Goal: Task Accomplishment & Management: Manage account settings

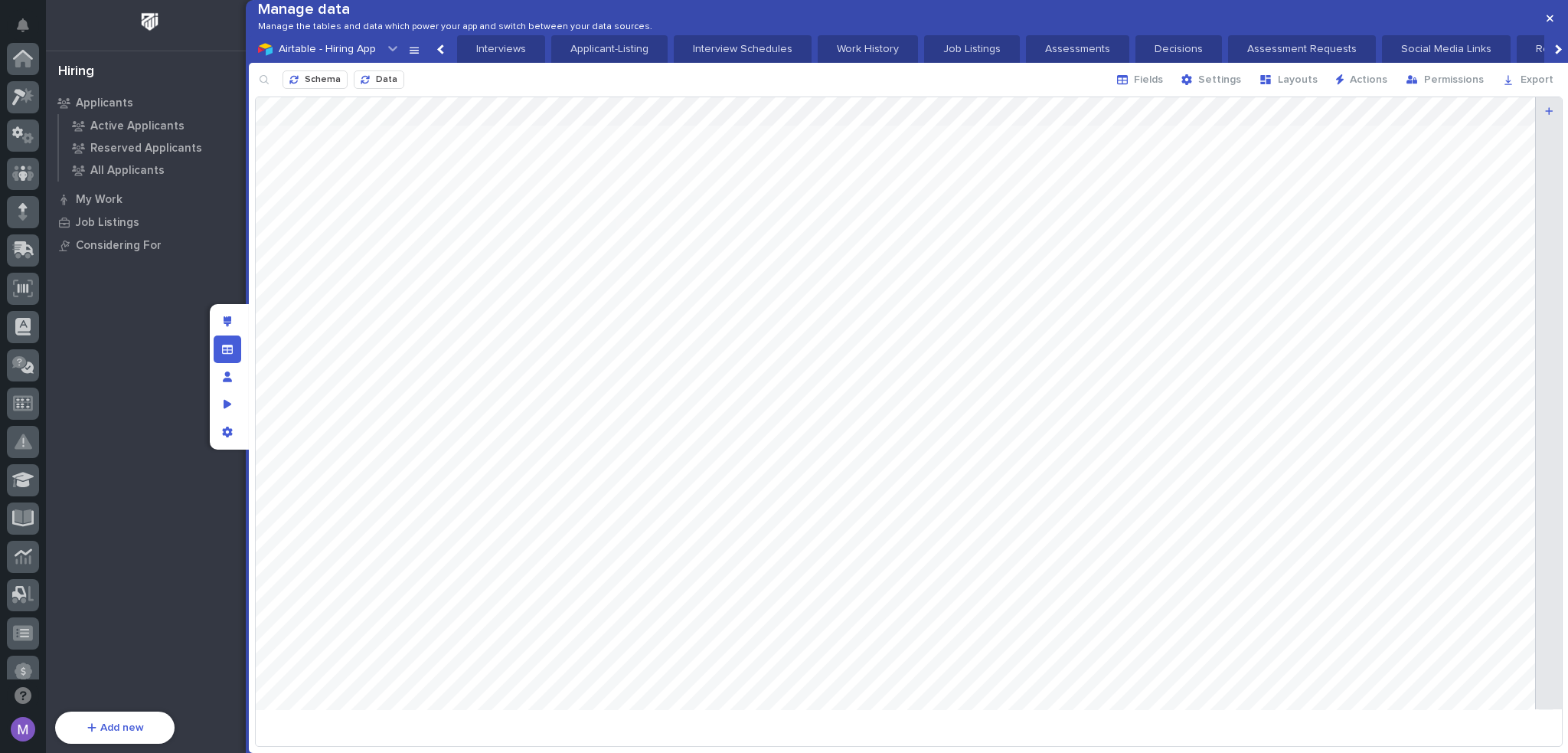
scroll to position [551, 0]
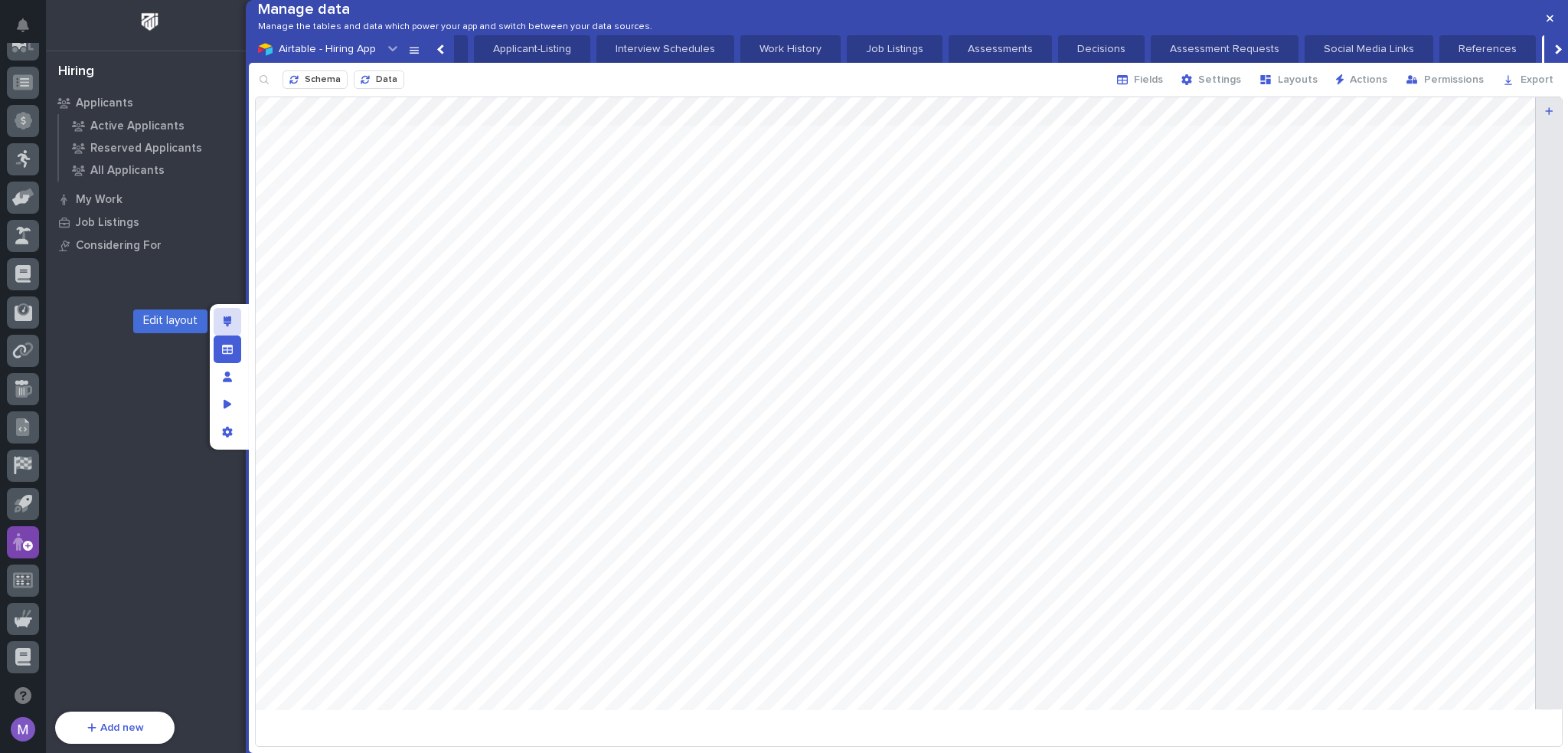
click at [231, 324] on div "Edit layout" at bounding box center [228, 322] width 28 height 28
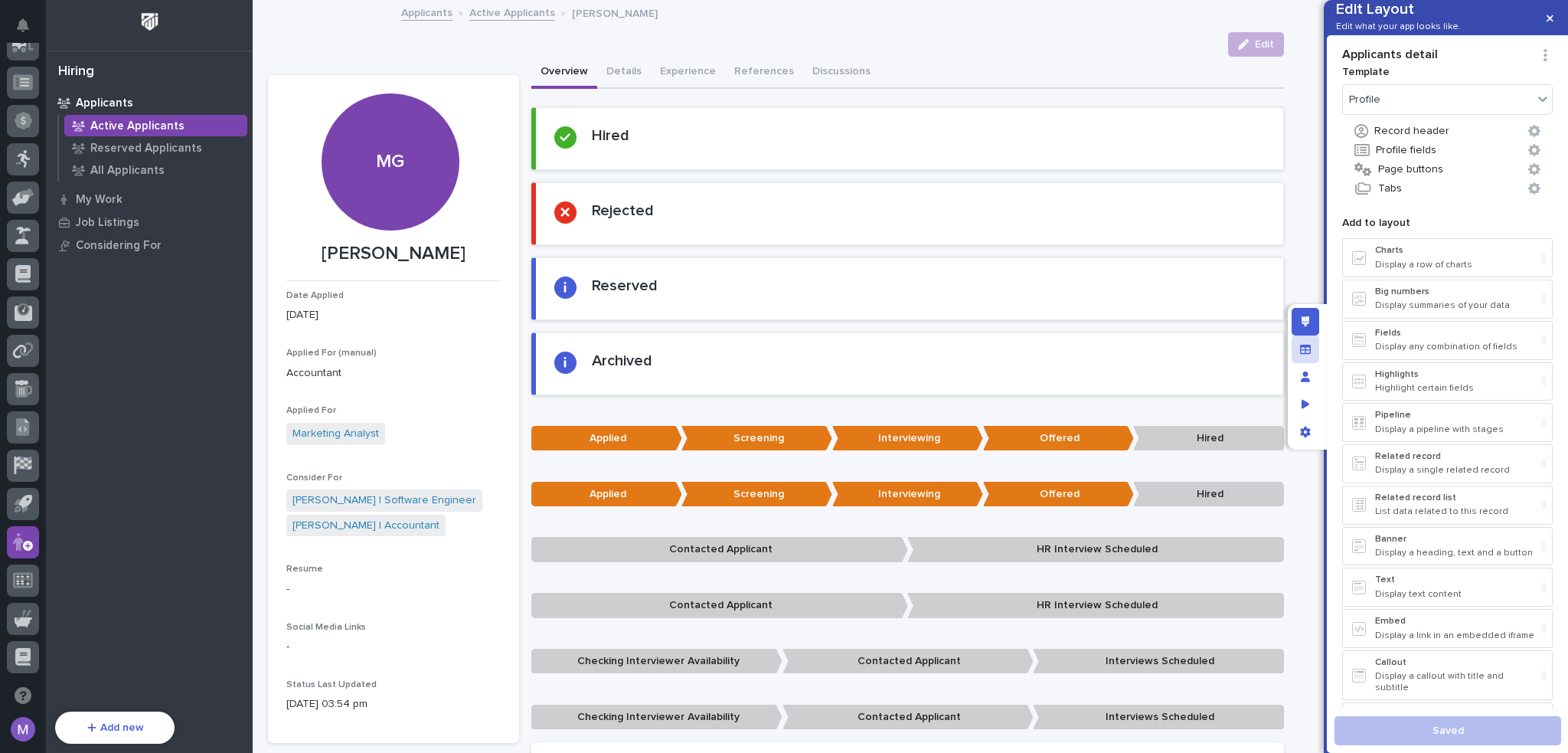
click at [1302, 351] on icon "Manage fields and data" at bounding box center [1305, 349] width 11 height 11
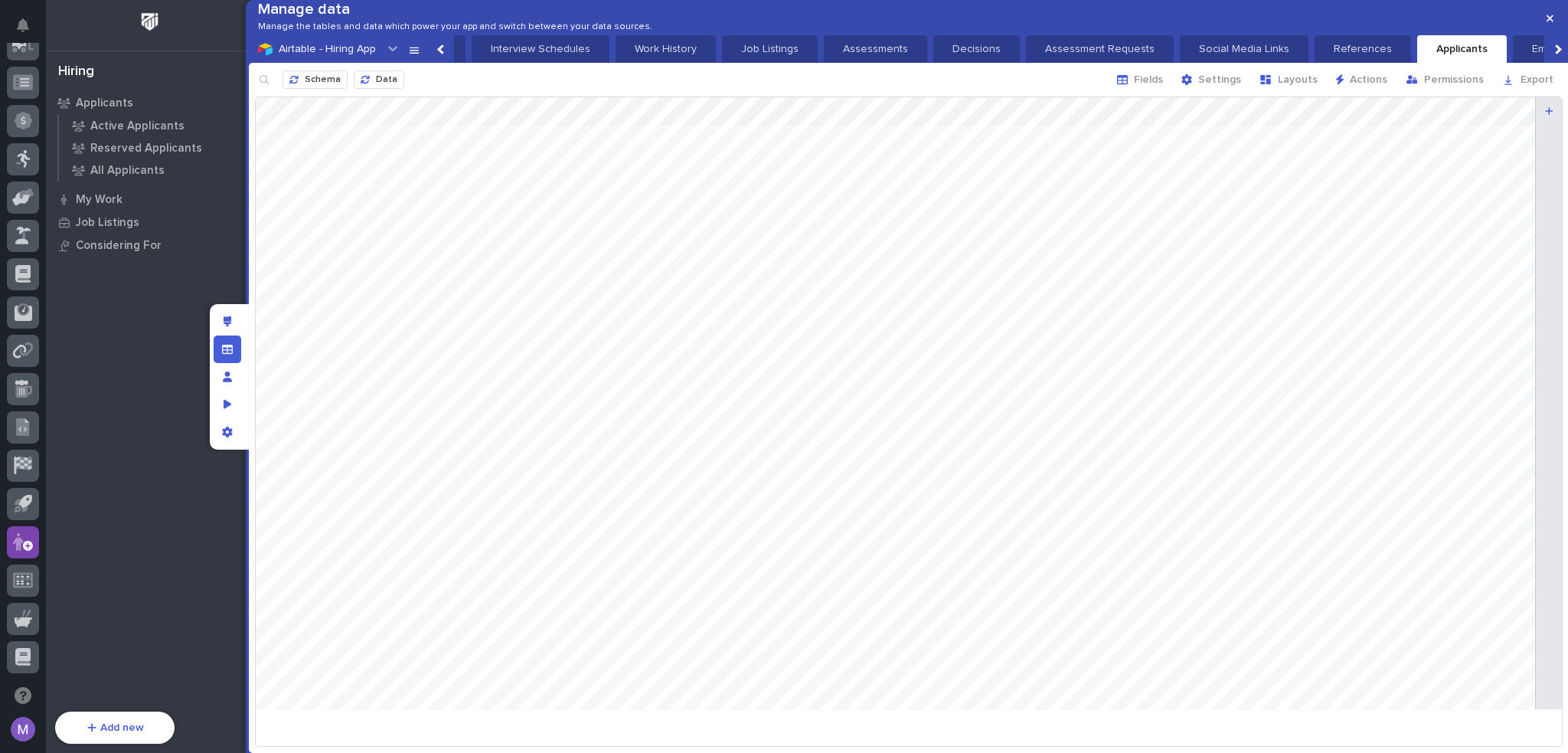
scroll to position [0, 225]
click at [1162, 86] on span "Fields" at bounding box center [1149, 80] width 29 height 14
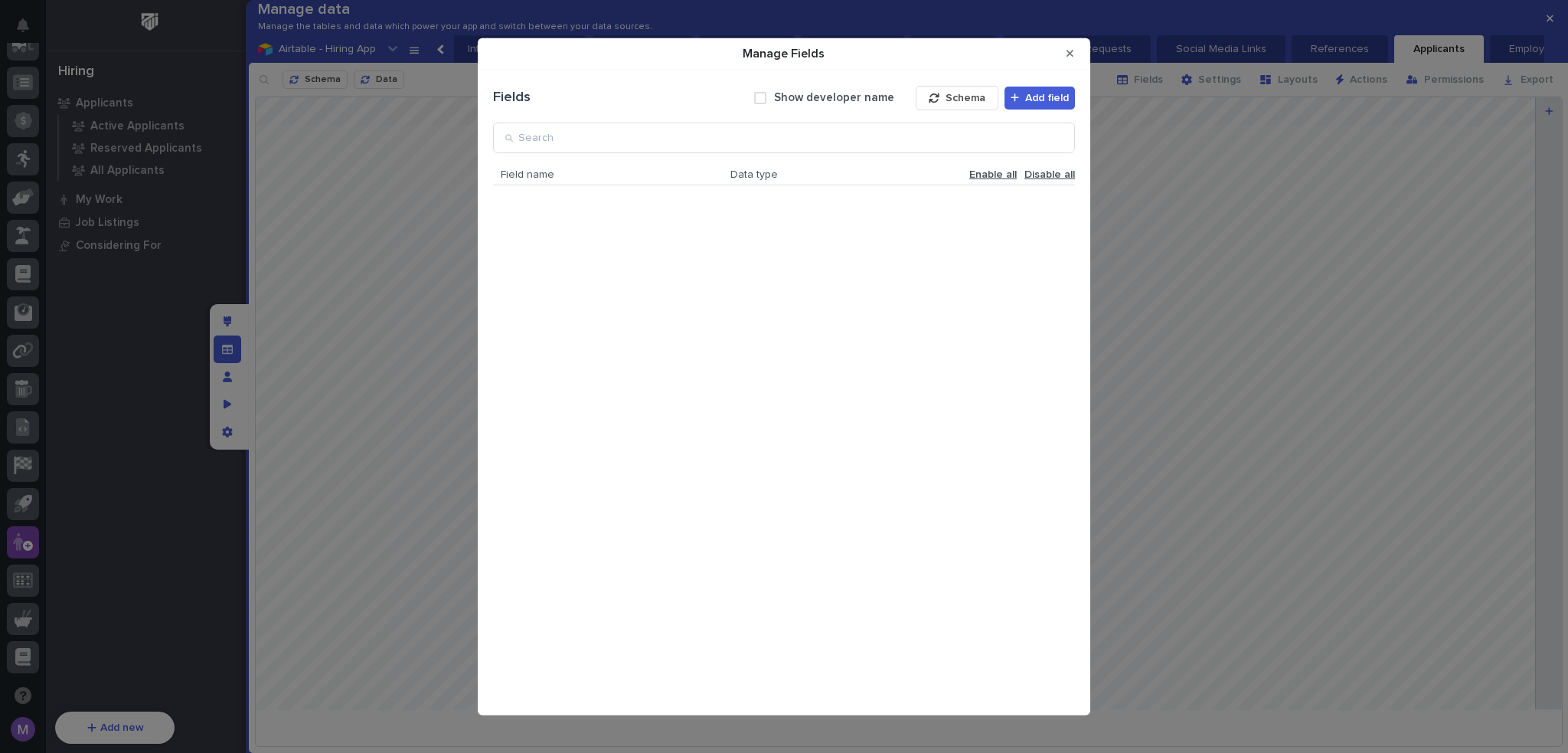
scroll to position [1202, 0]
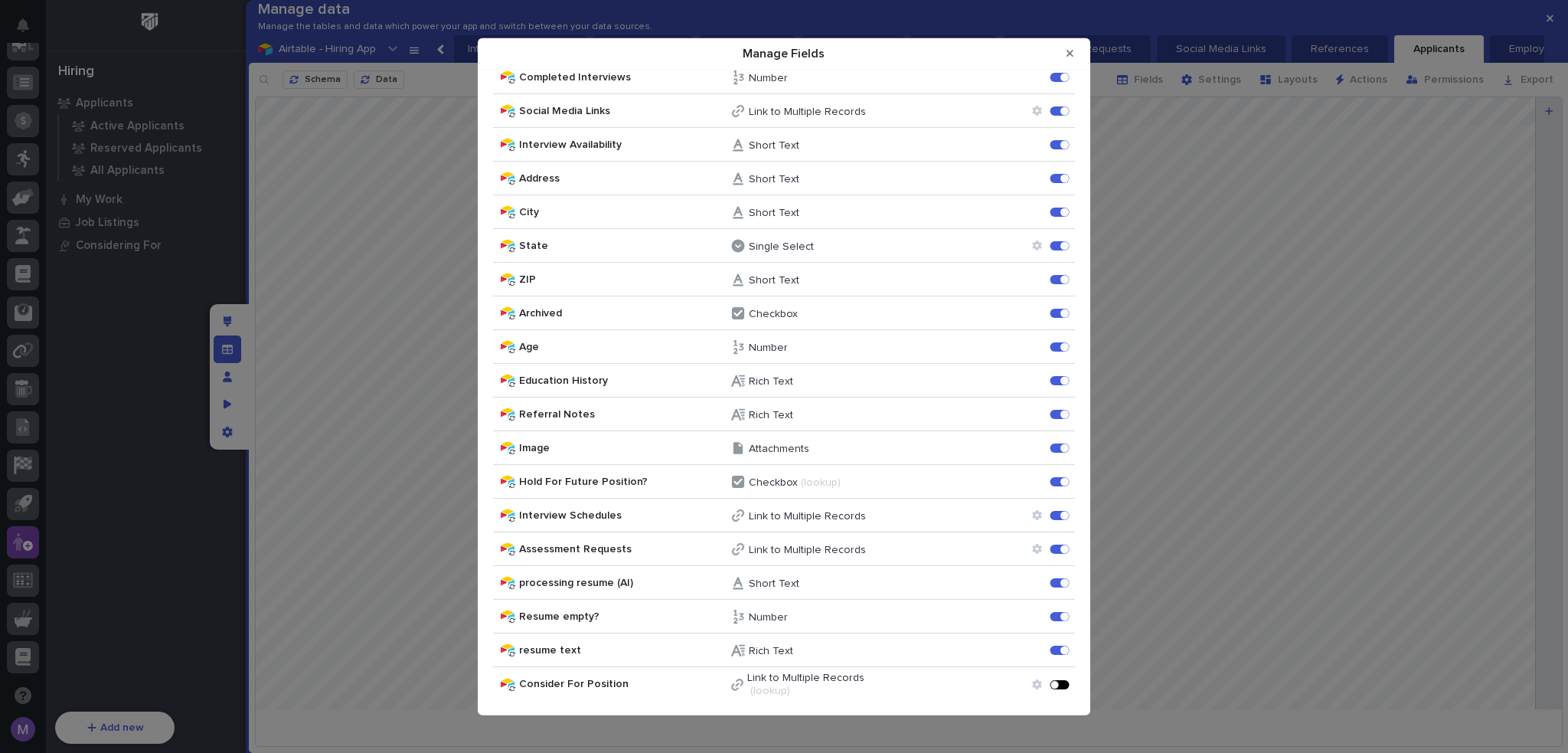
click at [1050, 682] on div "Manage Fields" at bounding box center [1060, 683] width 19 height 9
click at [1070, 54] on icon "Close Modal" at bounding box center [1070, 53] width 7 height 7
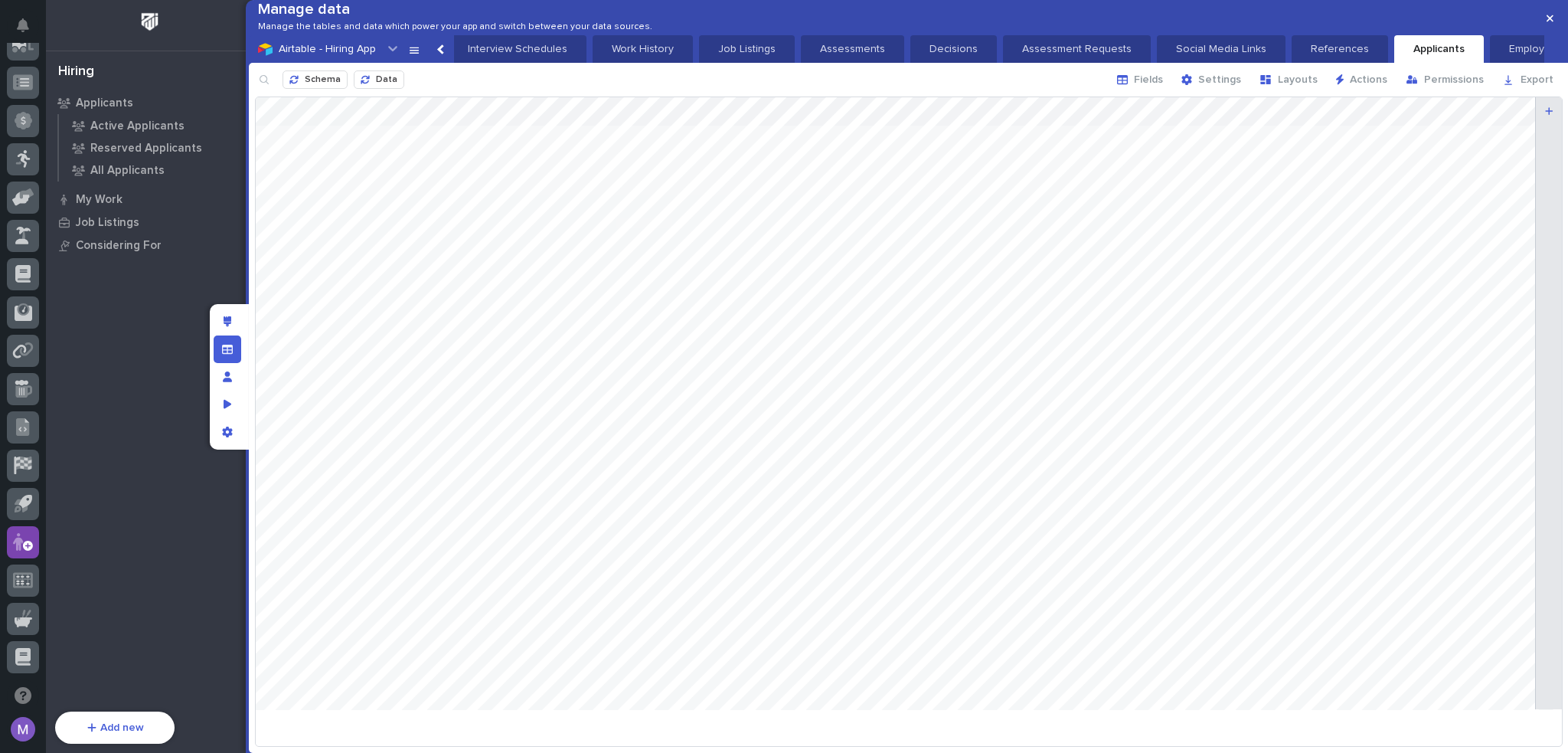
click at [1312, 495] on div at bounding box center [908, 409] width 1306 height 624
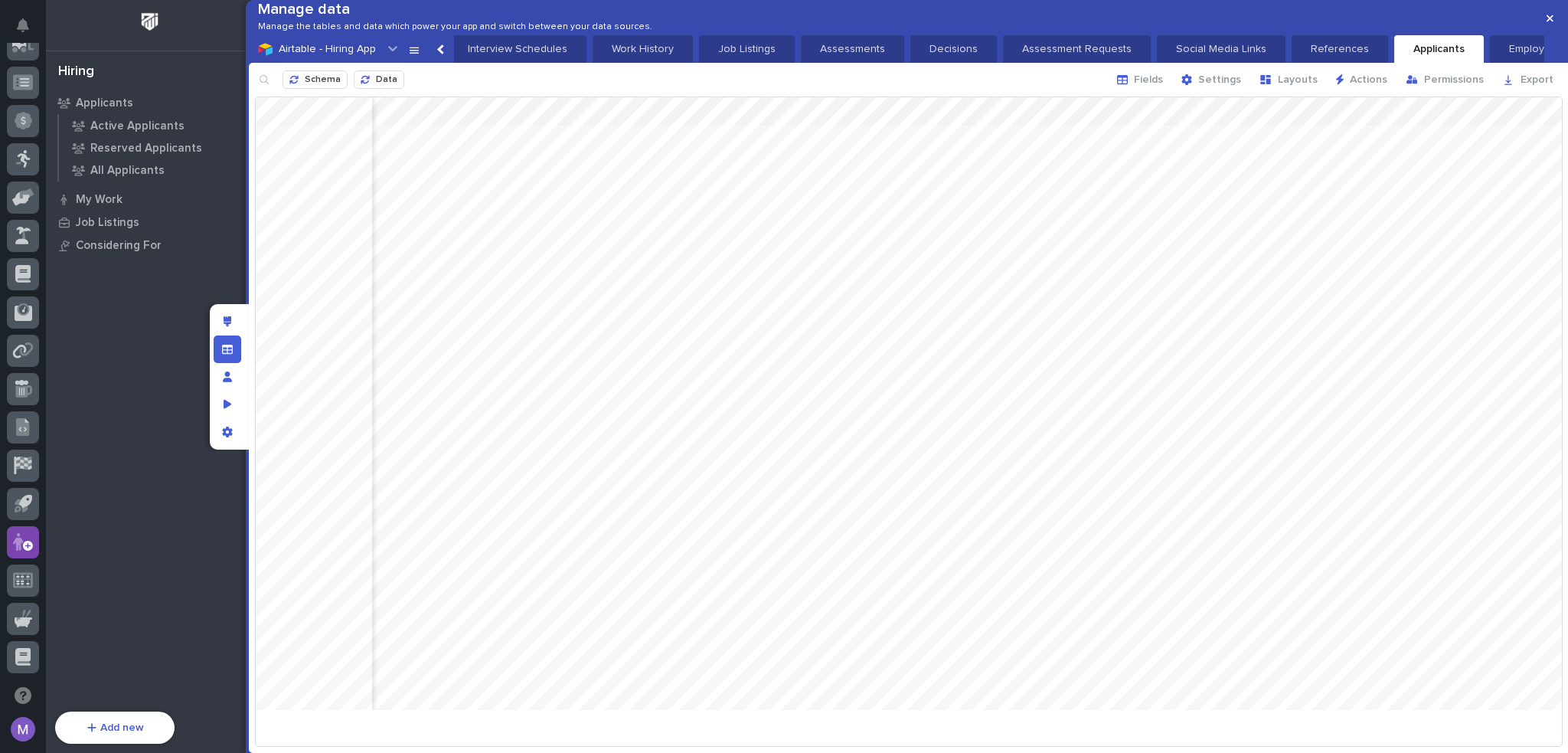
scroll to position [0, 3740]
click at [232, 324] on div "Edit layout" at bounding box center [228, 322] width 28 height 28
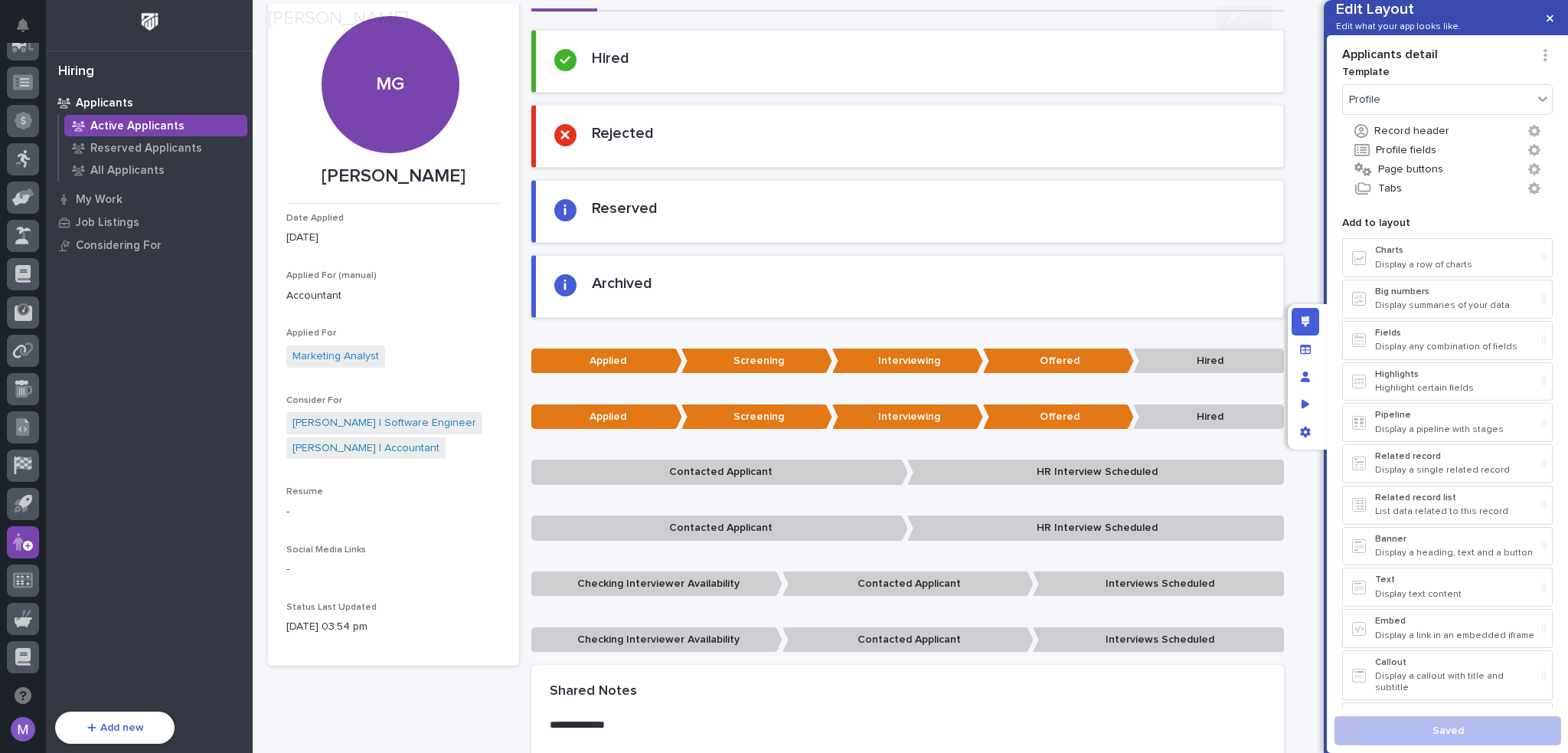
scroll to position [229, 0]
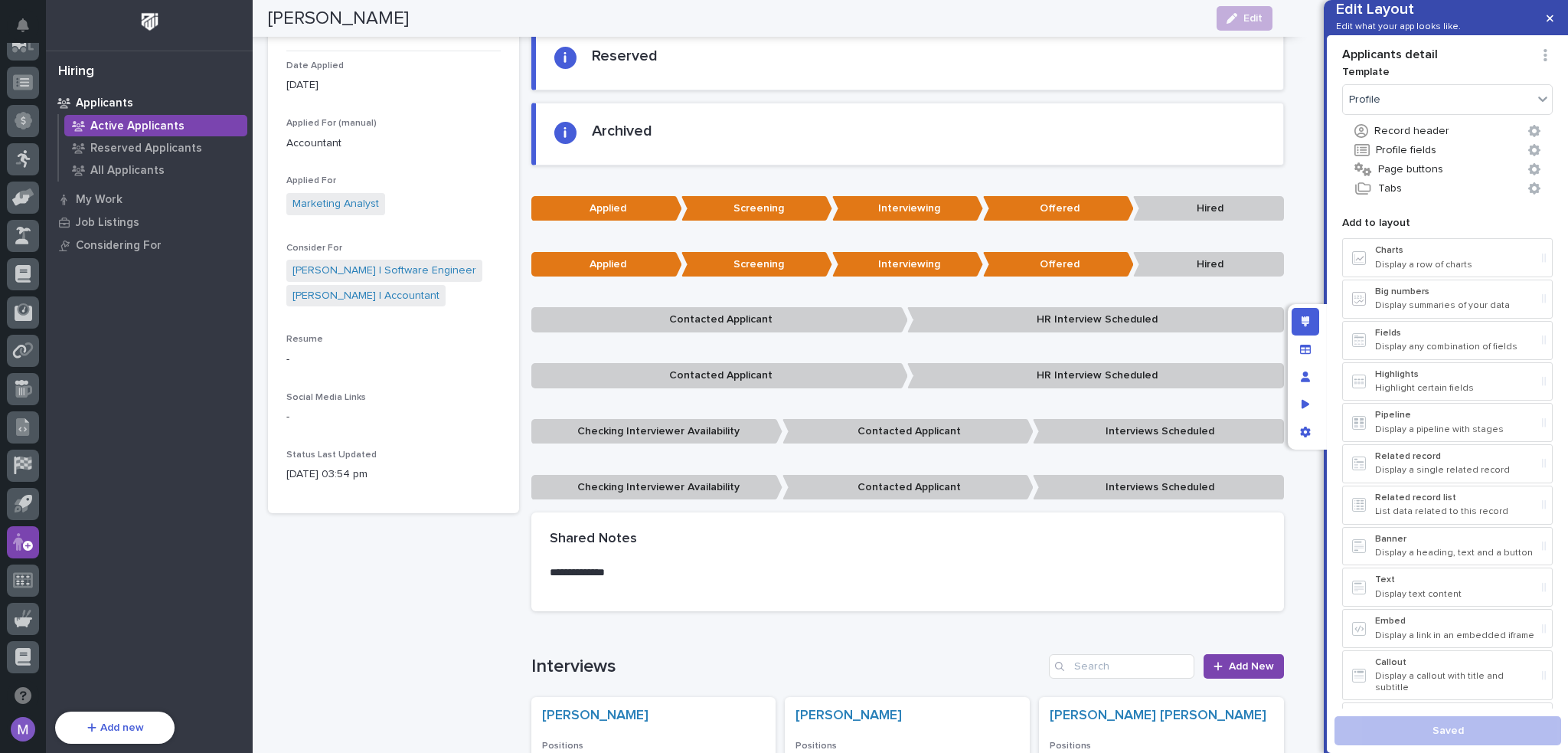
click at [463, 243] on p "Consider For" at bounding box center [394, 248] width 215 height 11
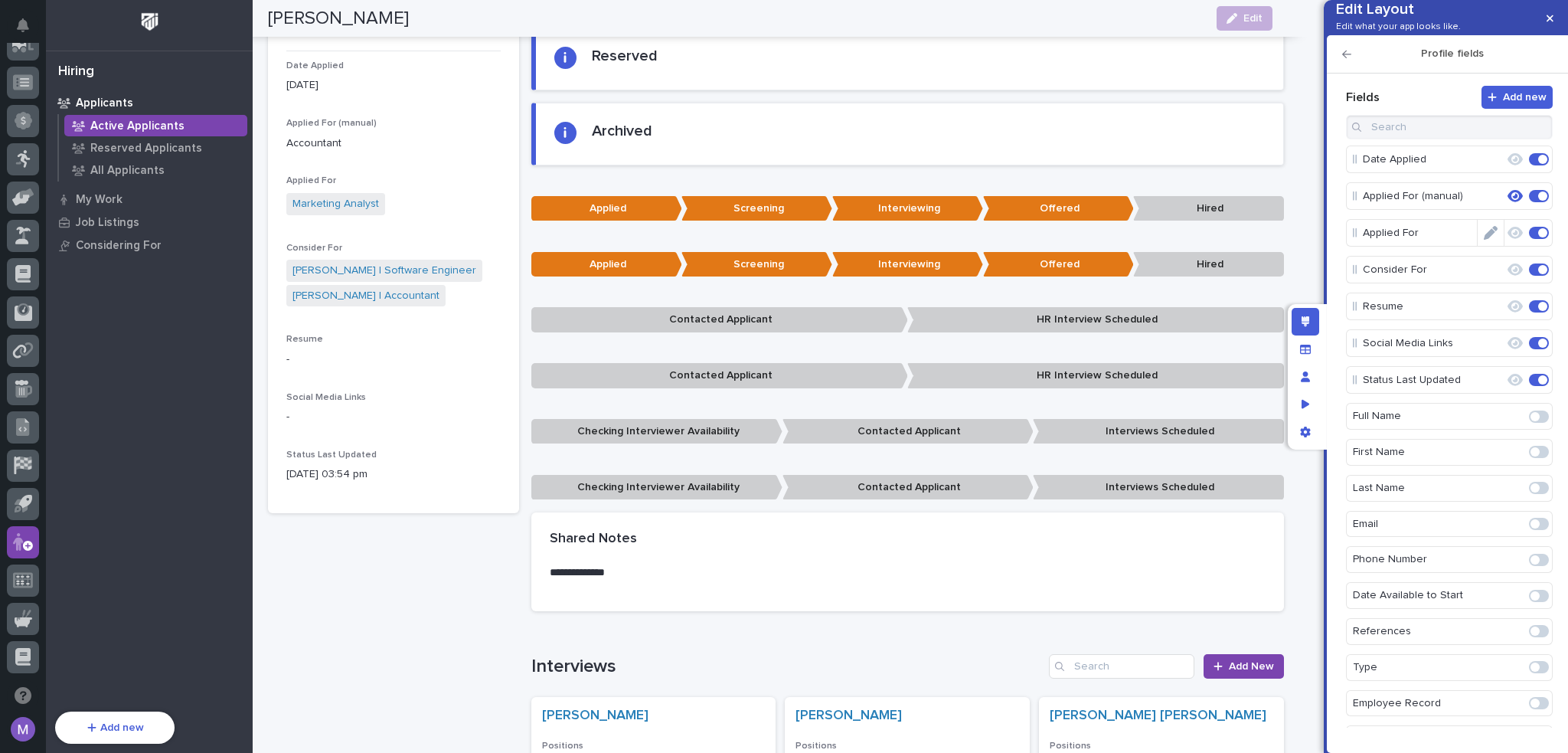
click at [1539, 237] on span at bounding box center [1543, 232] width 9 height 9
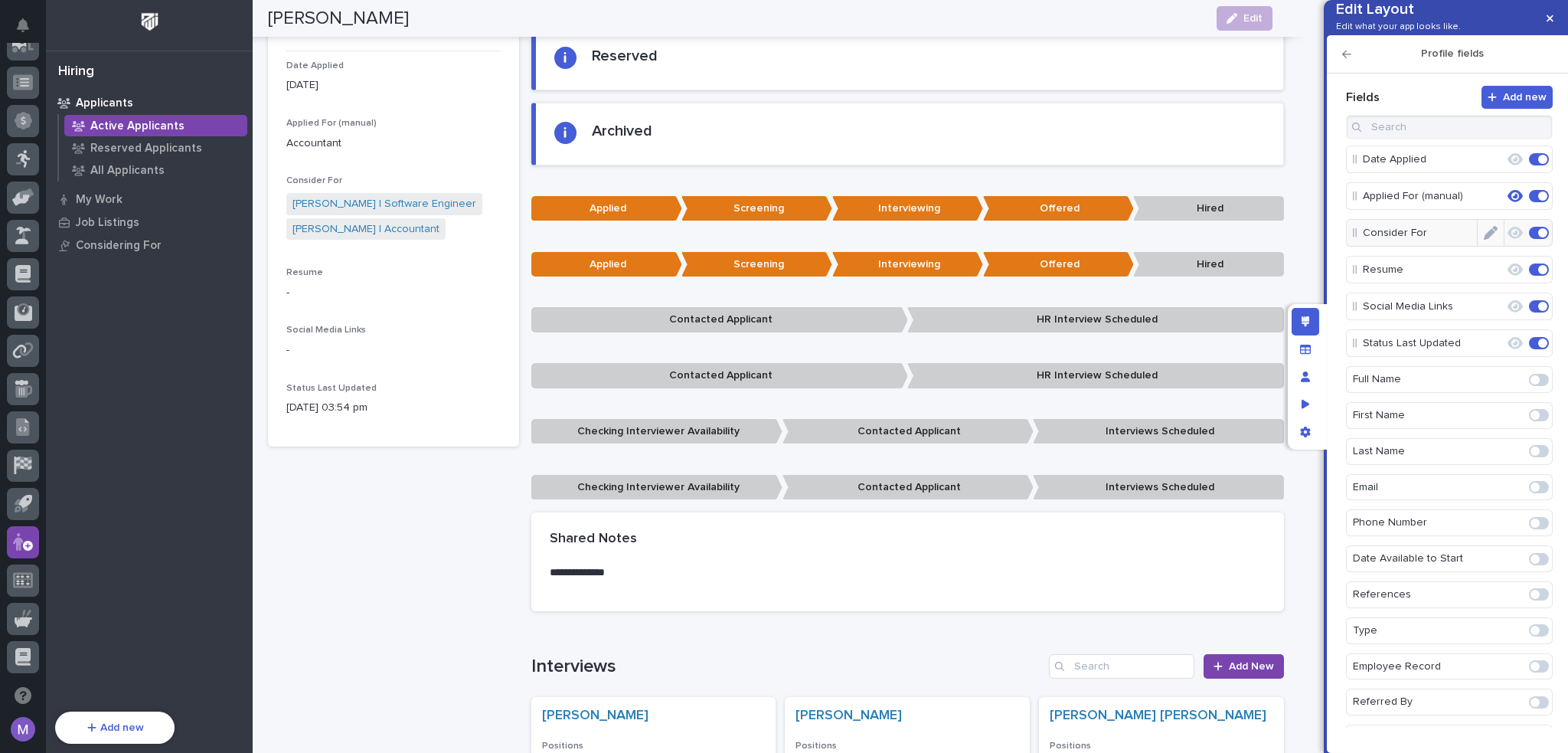
click at [1539, 237] on span at bounding box center [1543, 232] width 9 height 9
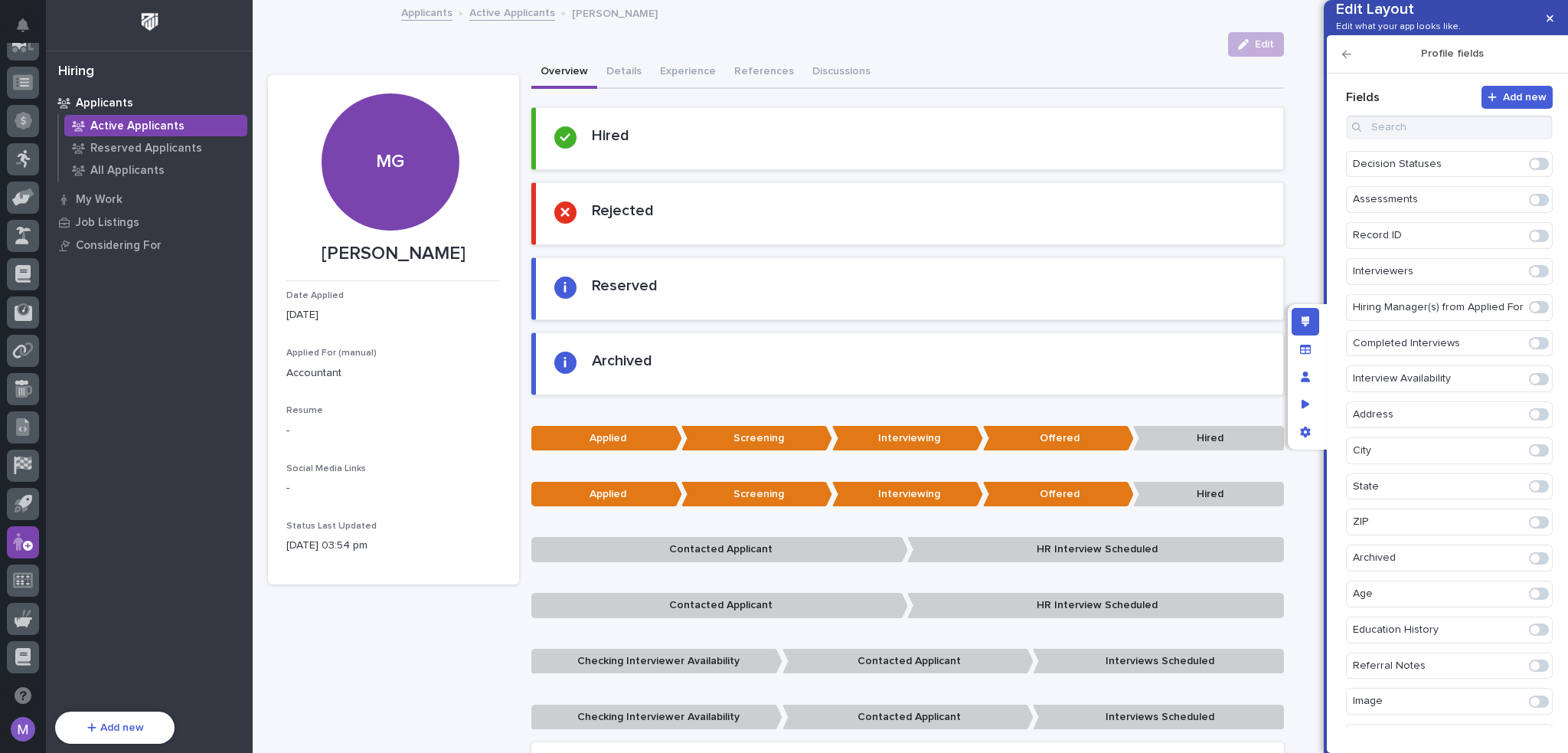
scroll to position [1259, 0]
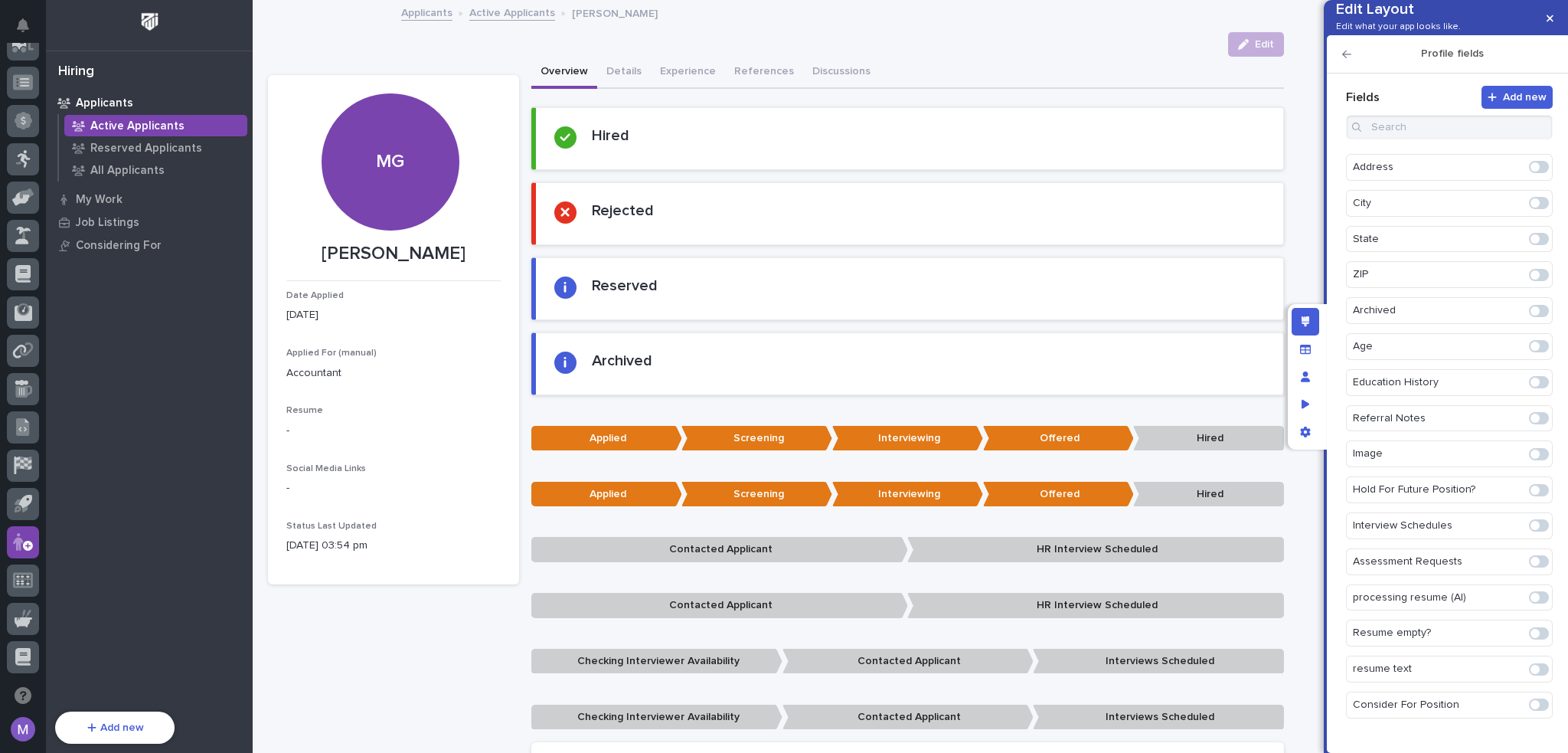
click at [1536, 706] on span at bounding box center [1539, 704] width 20 height 12
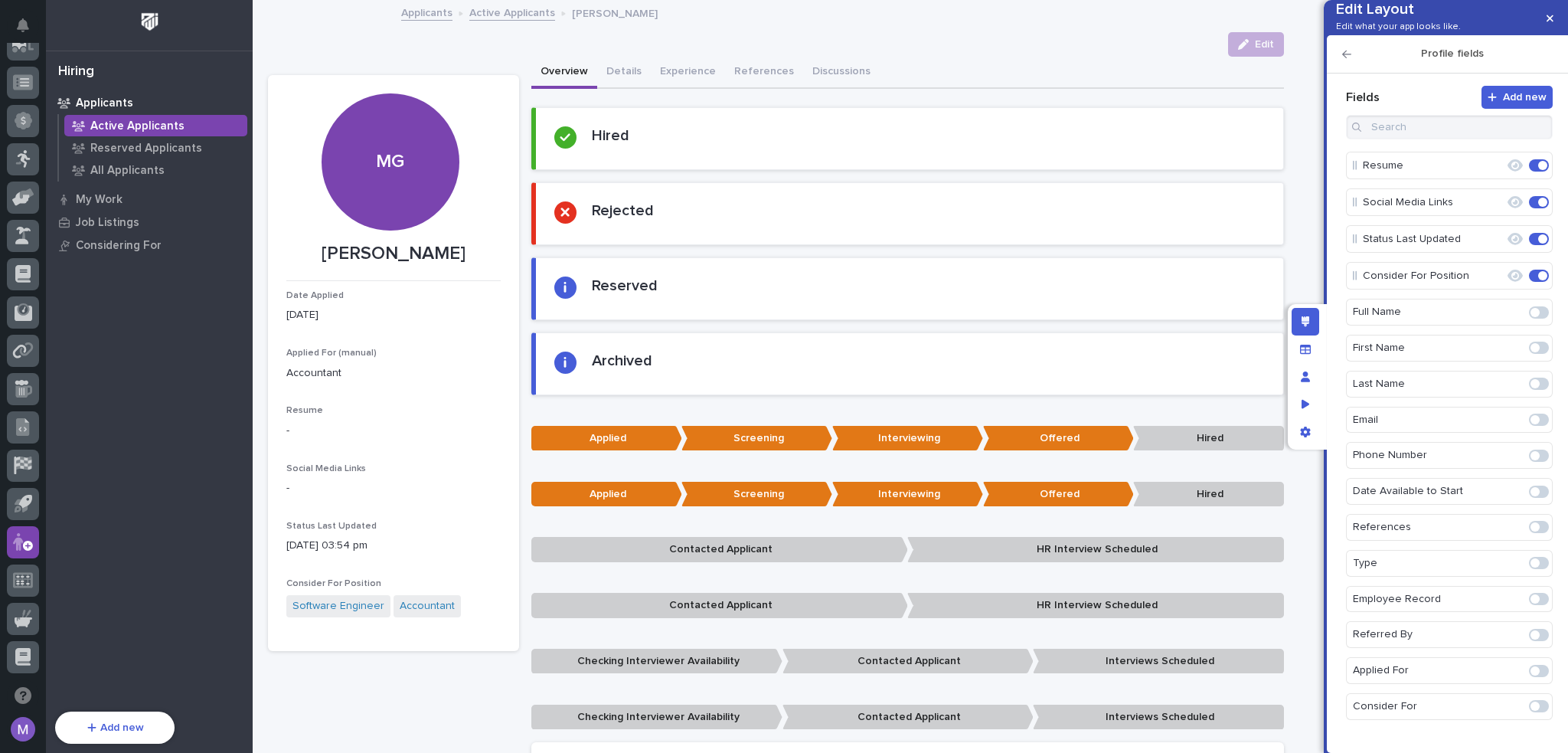
scroll to position [0, 0]
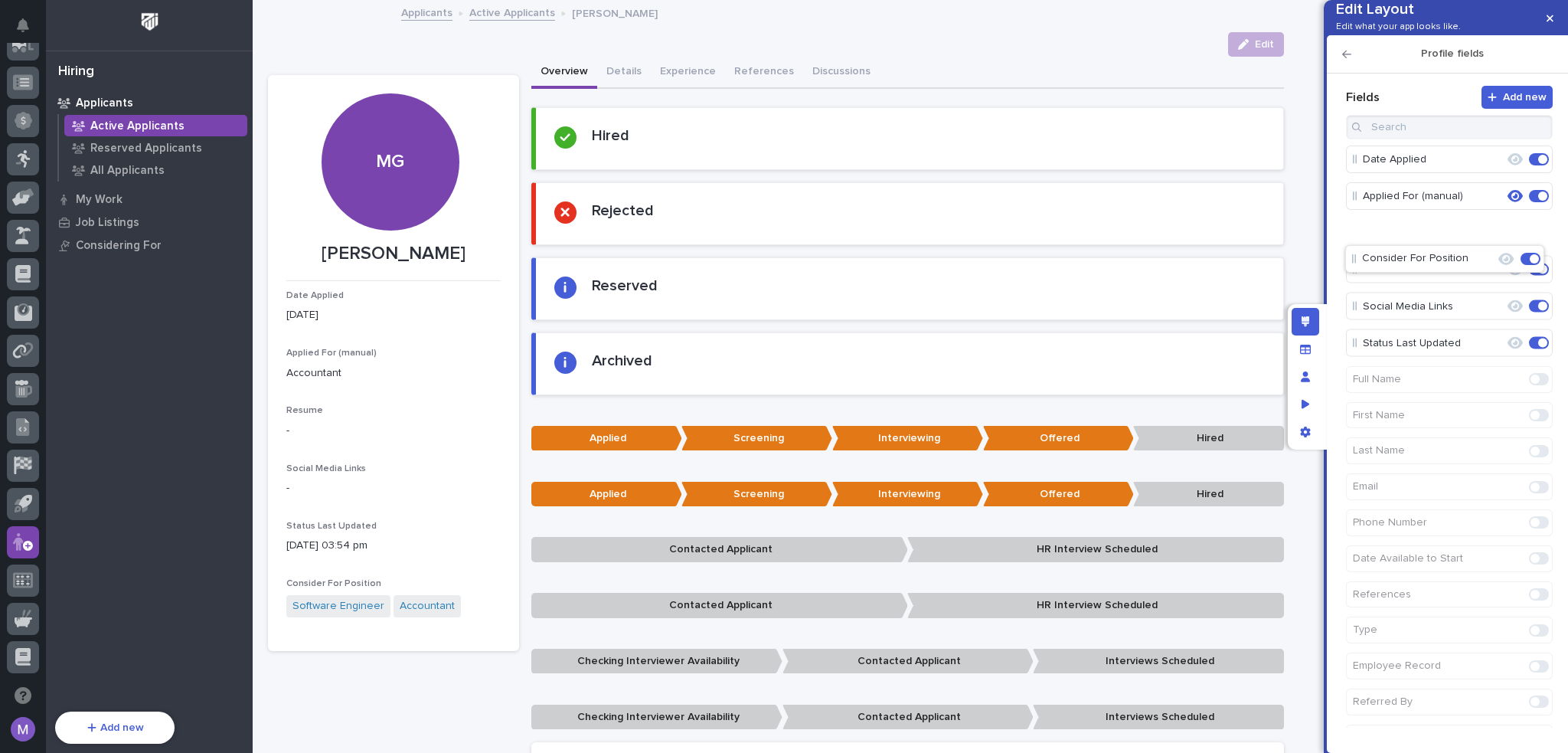
drag, startPoint x: 1408, startPoint y: 373, endPoint x: 1409, endPoint y: 254, distance: 119.0
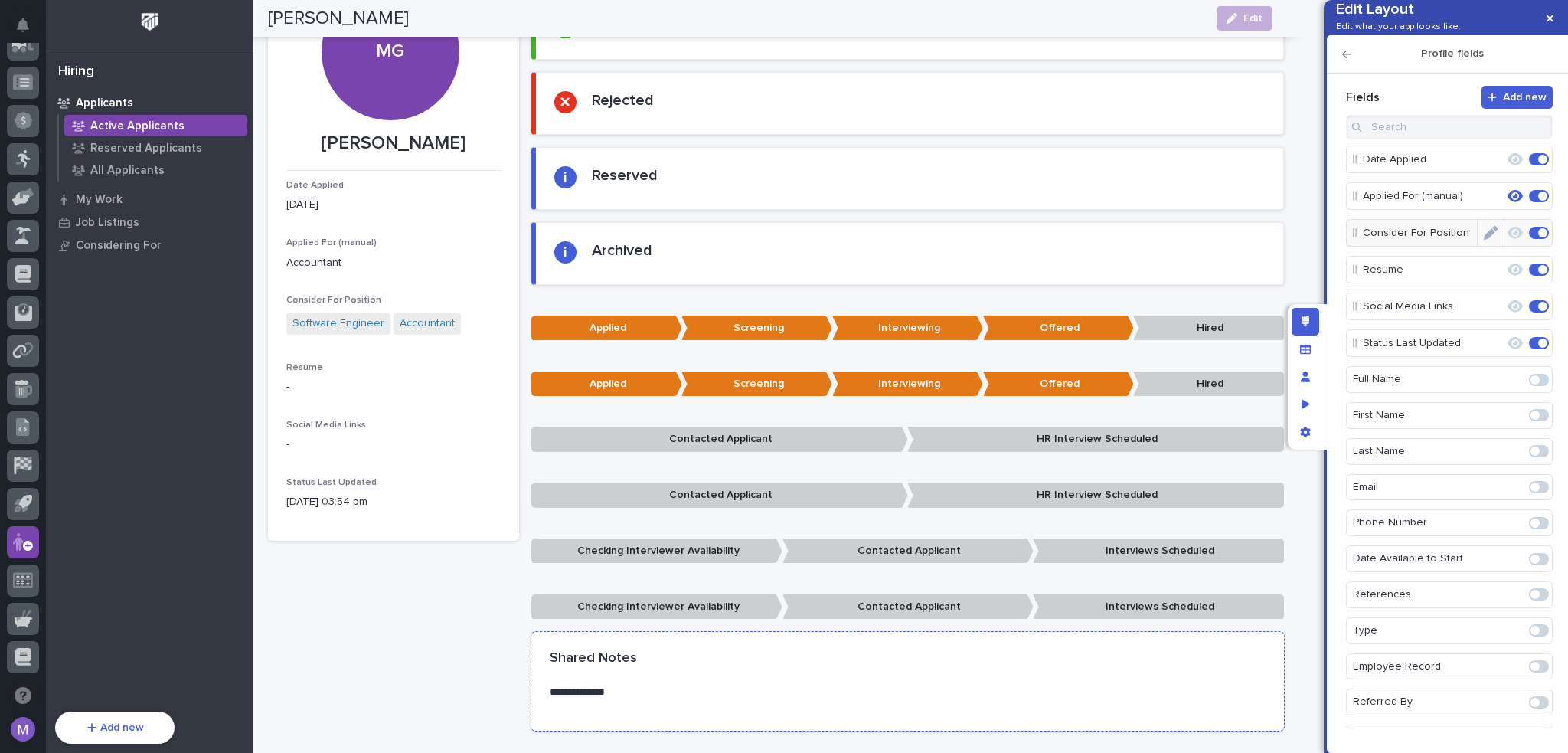
scroll to position [44, 0]
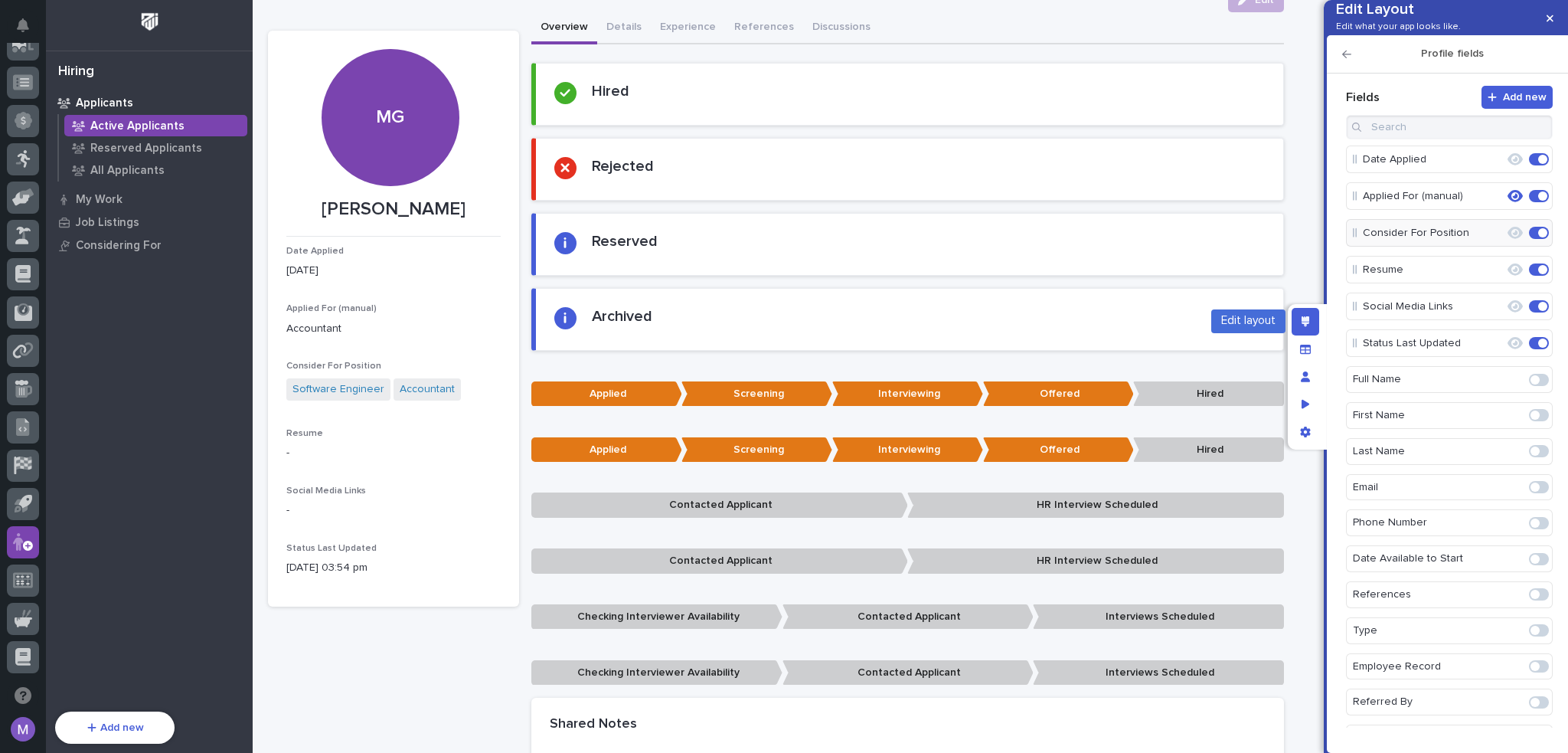
click at [1295, 321] on div "Edit layout" at bounding box center [1305, 322] width 28 height 28
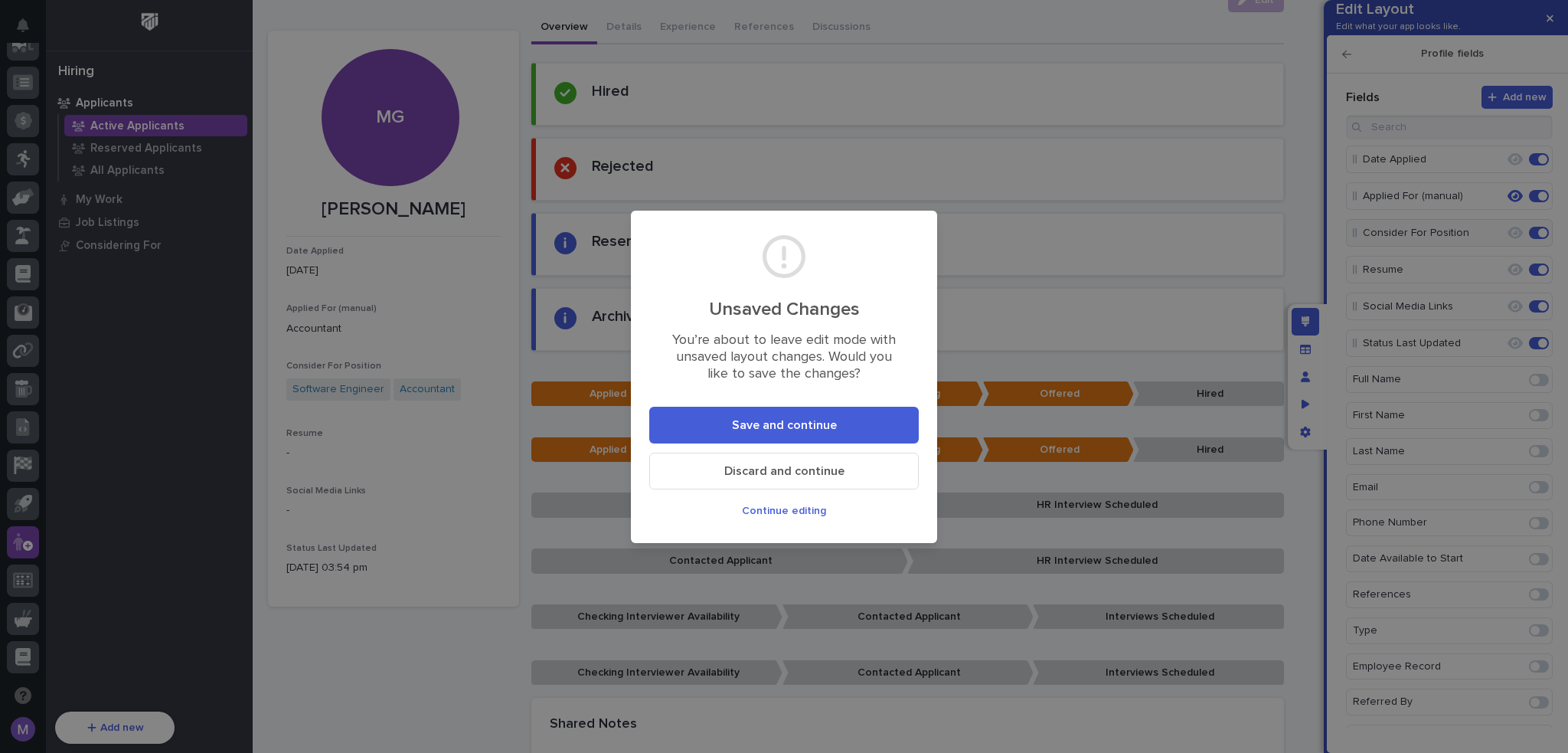
click at [839, 431] on button "Save and continue" at bounding box center [784, 425] width 270 height 37
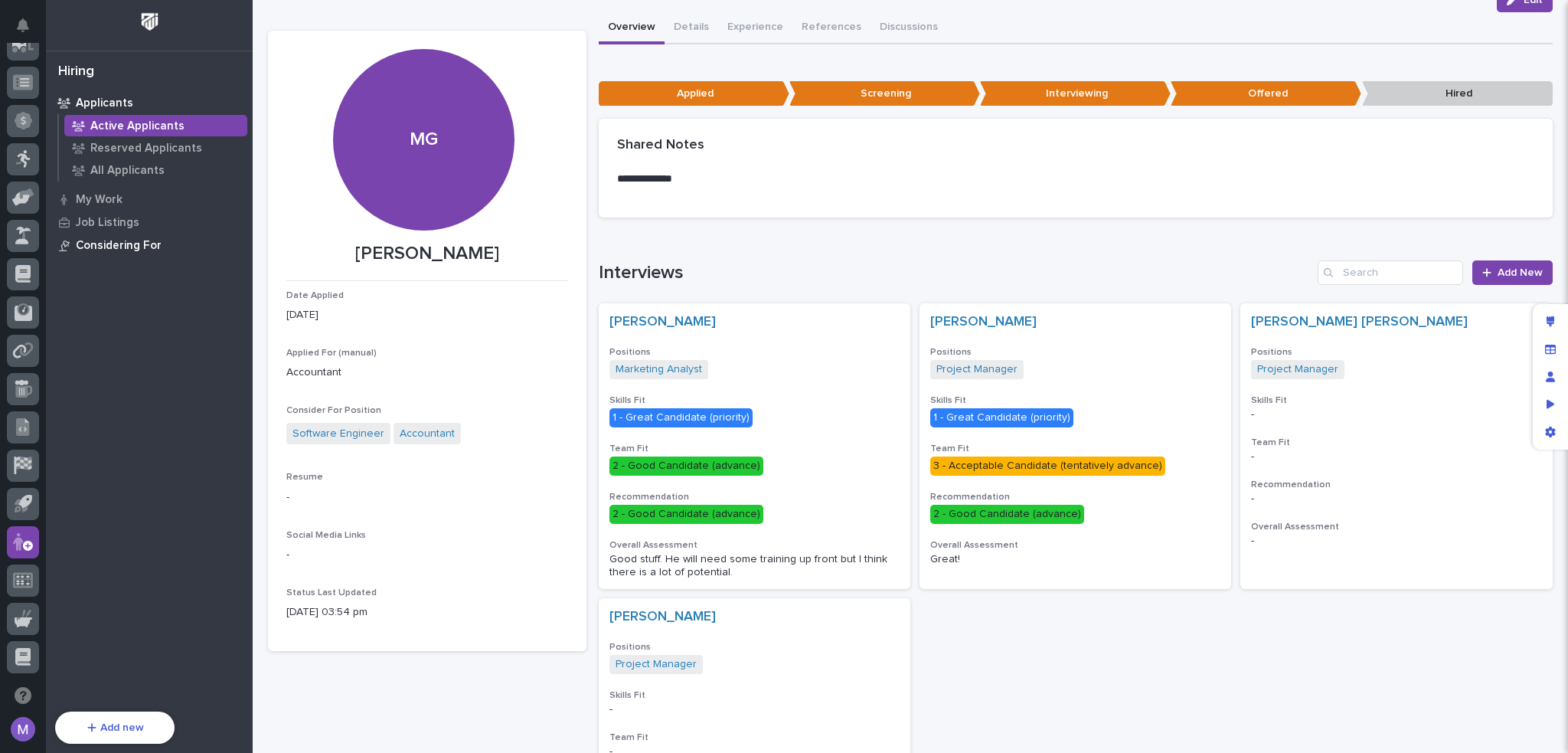
click at [159, 250] on div "Considering For" at bounding box center [149, 245] width 199 height 22
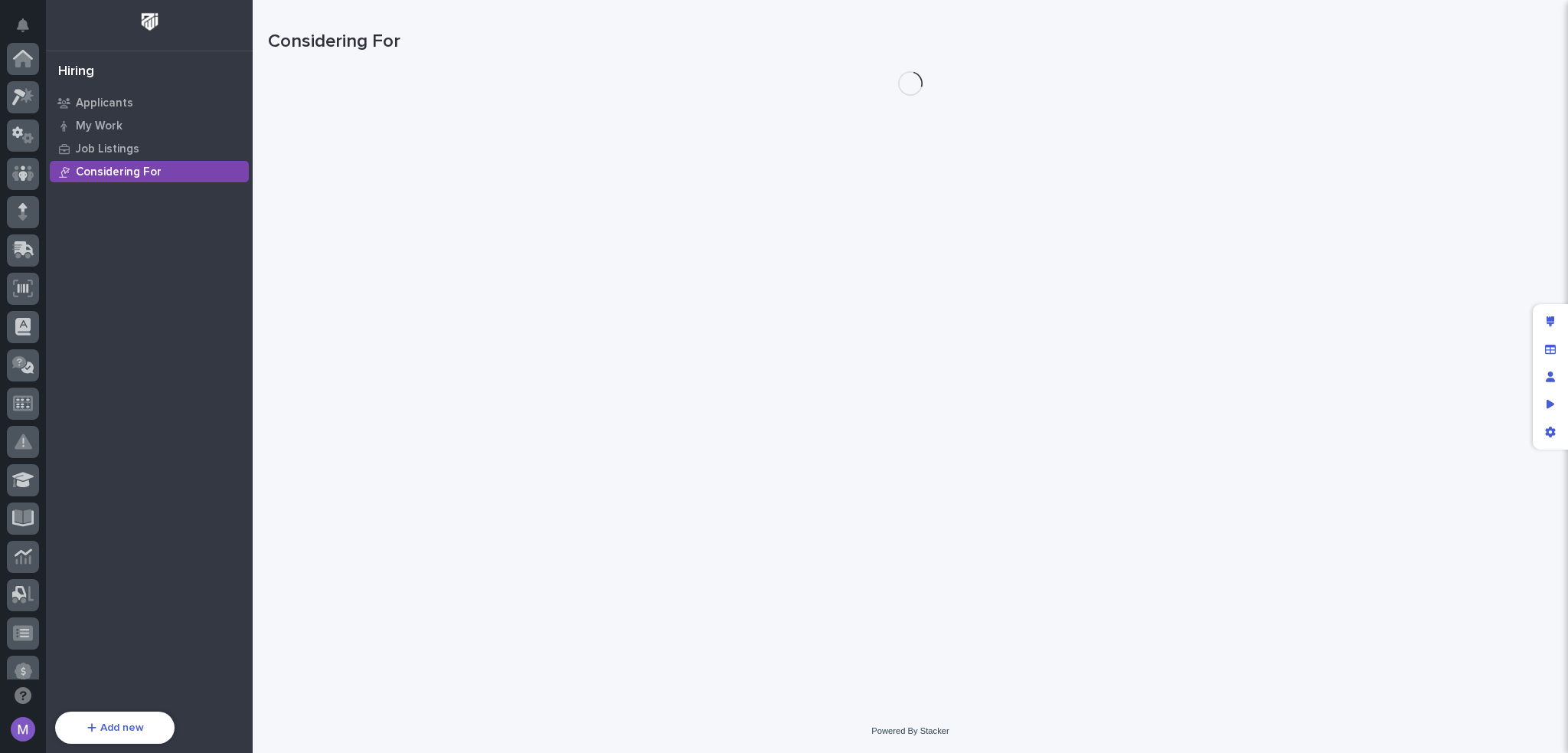
scroll to position [551, 0]
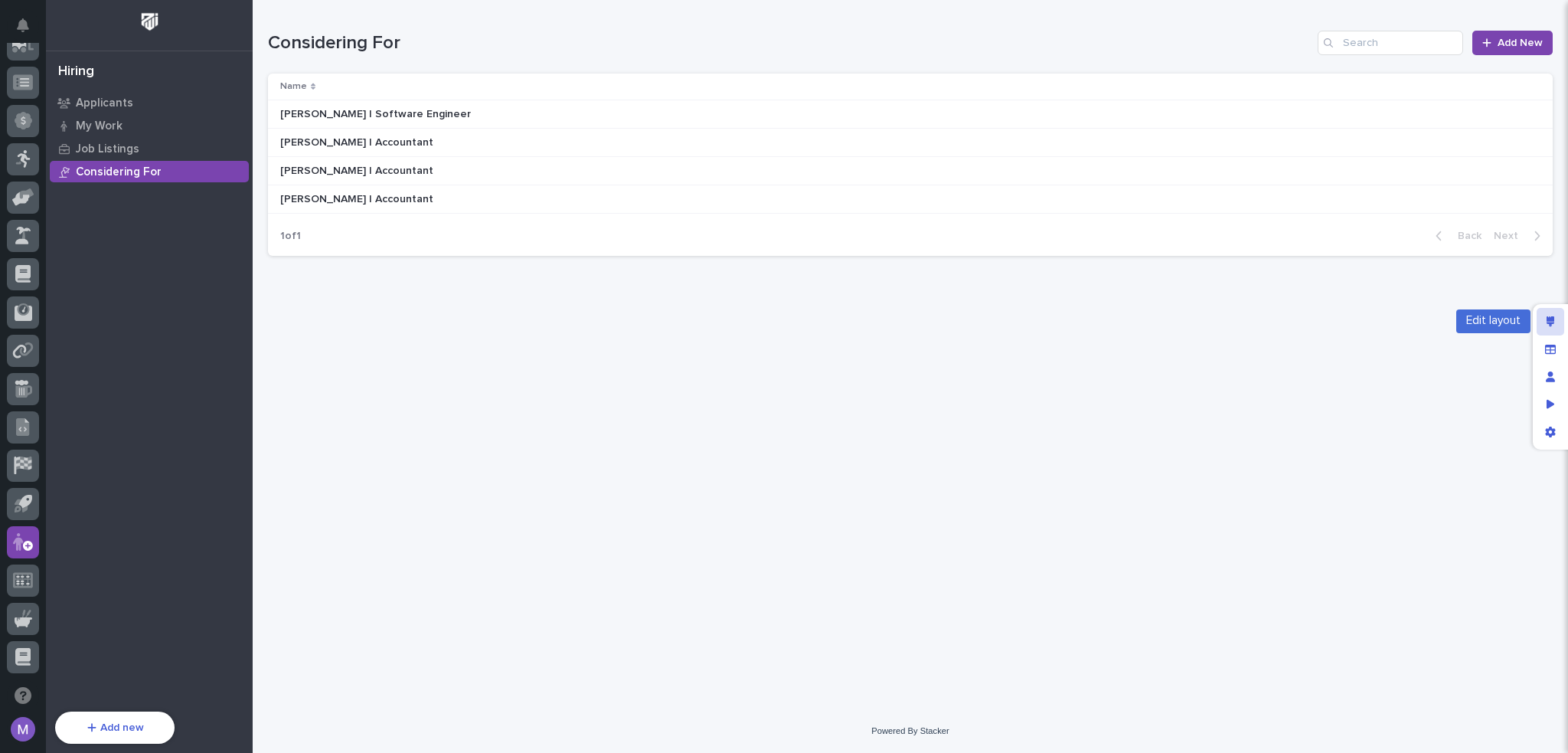
click at [1553, 317] on icon "Edit layout" at bounding box center [1551, 321] width 8 height 11
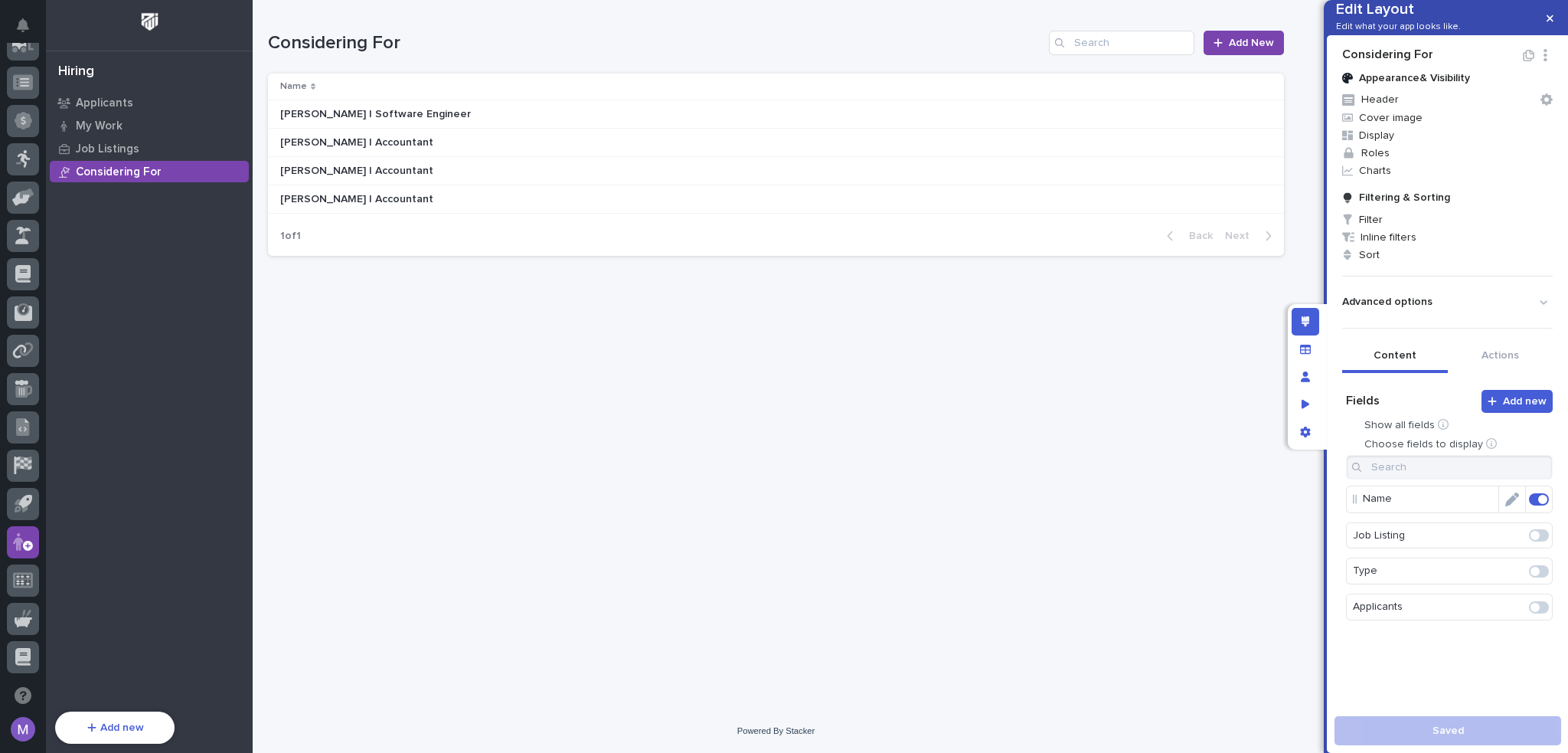
click at [1529, 505] on span at bounding box center [1539, 499] width 20 height 12
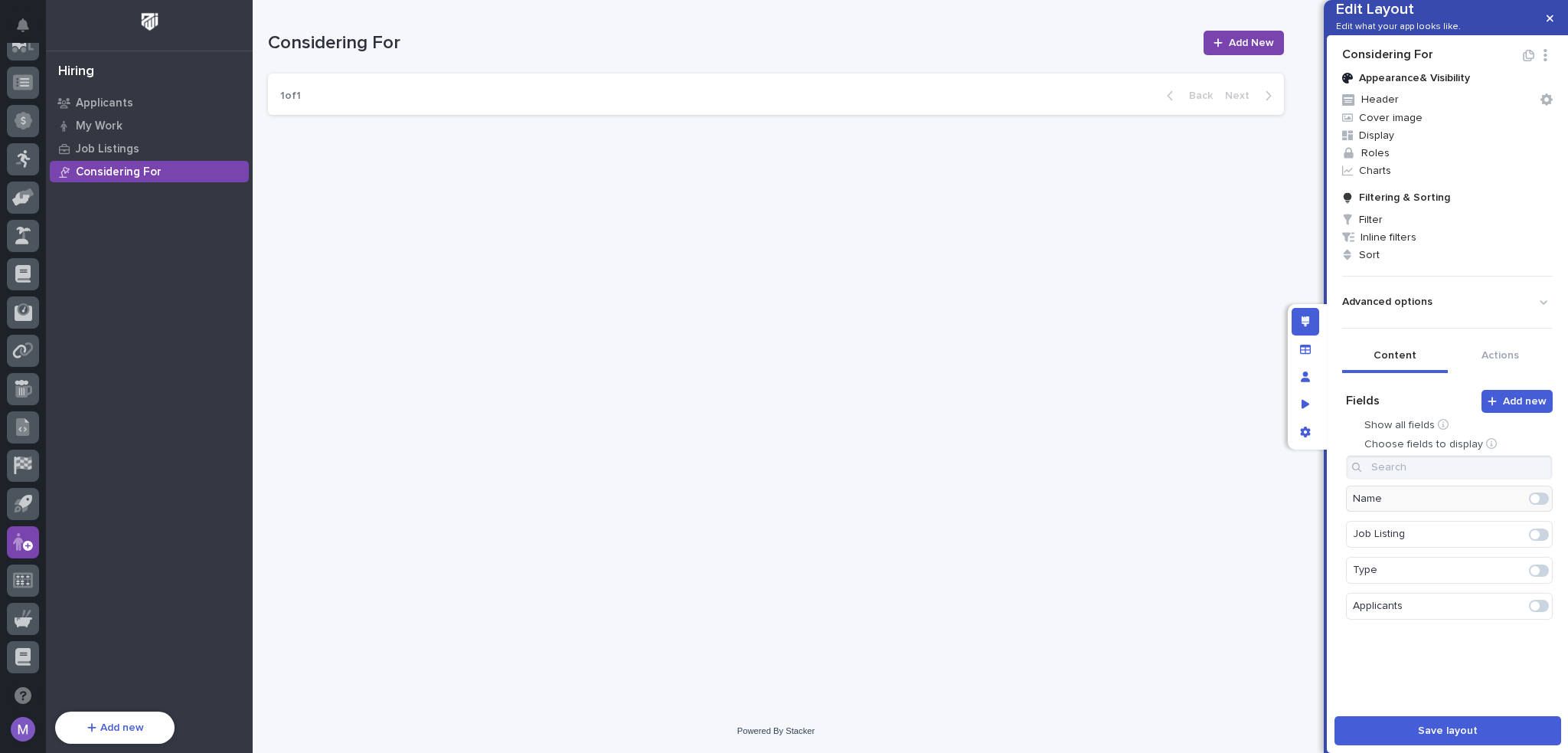
click at [1535, 541] on span at bounding box center [1539, 534] width 20 height 12
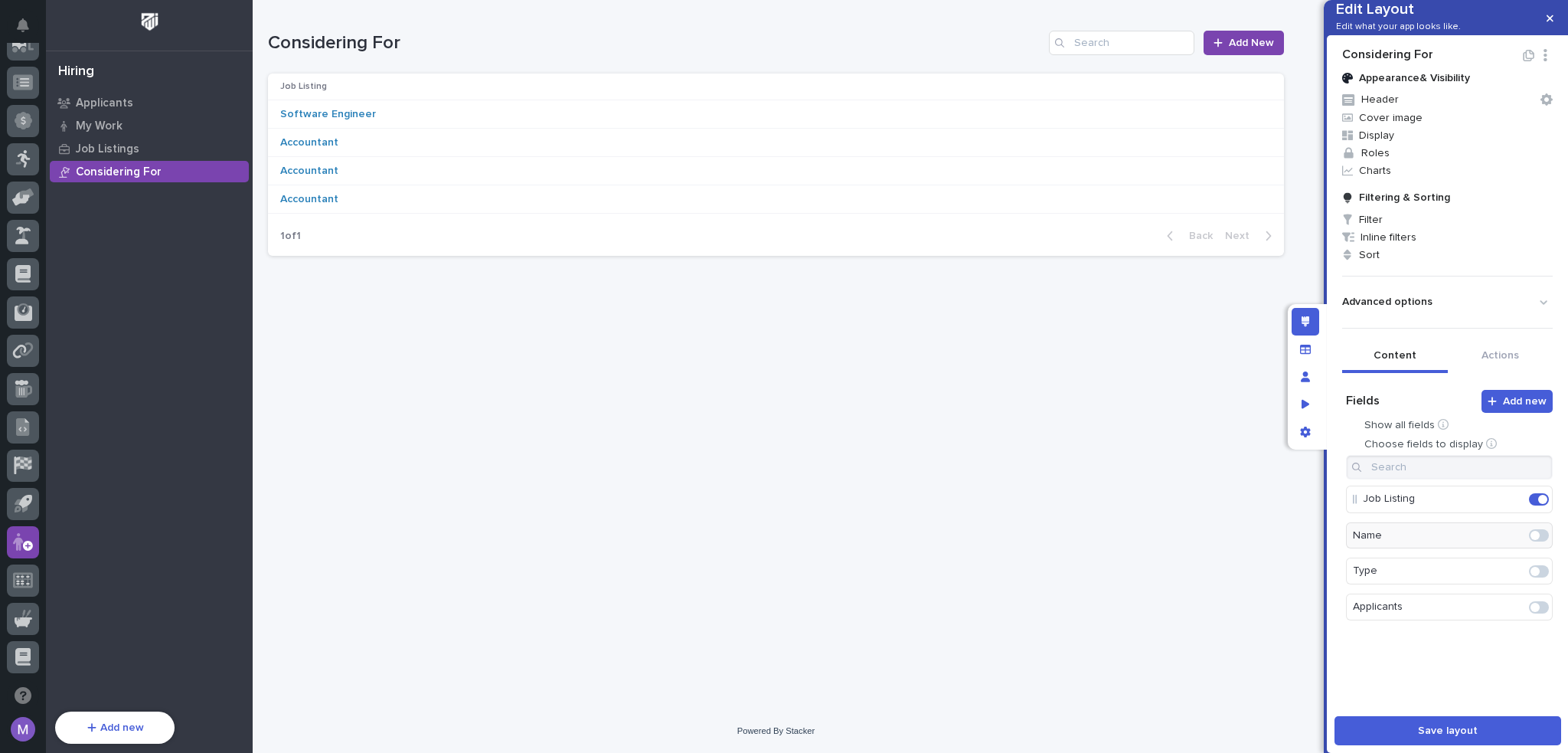
click at [1533, 613] on span at bounding box center [1539, 607] width 20 height 12
click at [1531, 577] on span at bounding box center [1536, 572] width 9 height 9
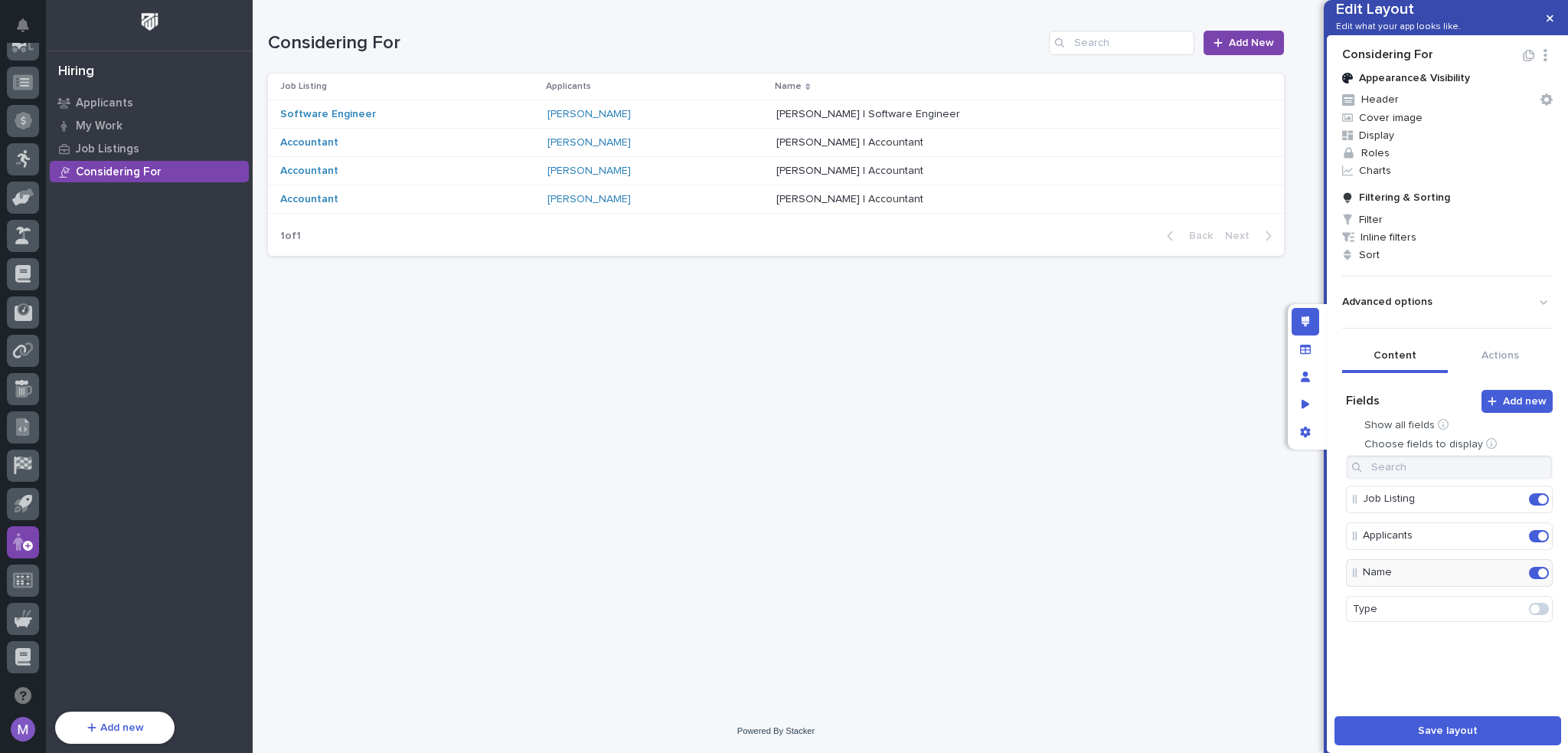
click at [1531, 613] on span at bounding box center [1536, 609] width 9 height 9
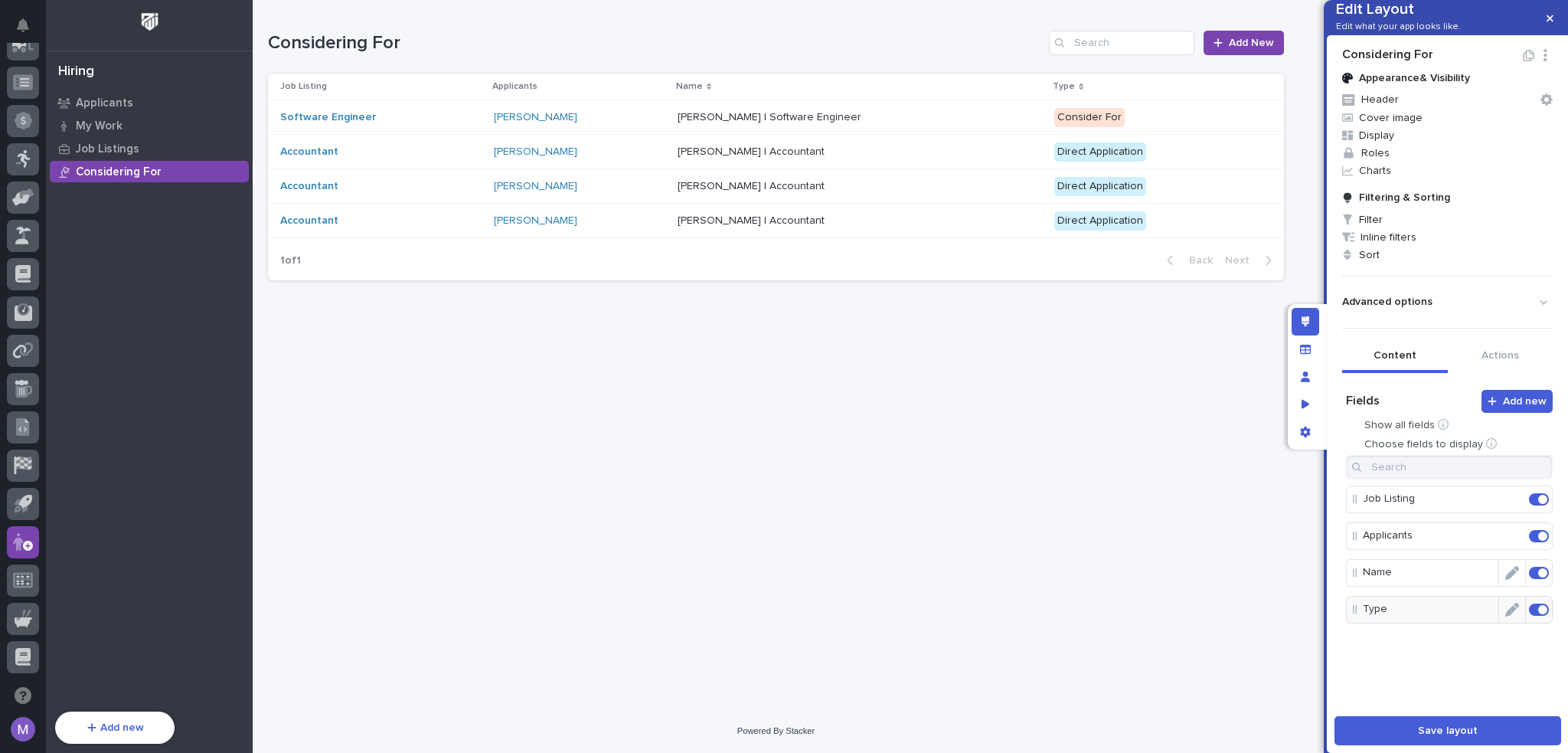
click at [1529, 578] on span at bounding box center [1539, 573] width 20 height 12
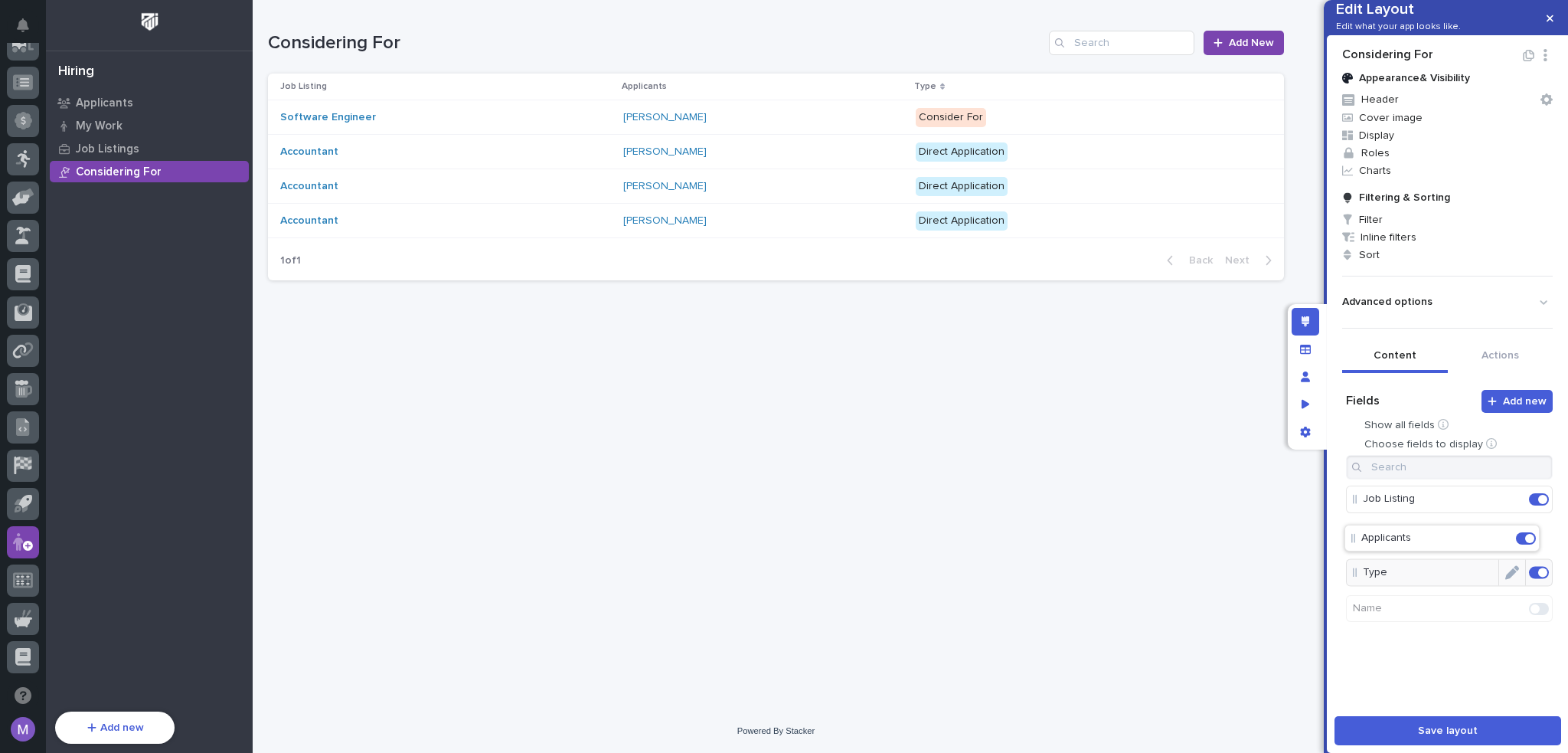
drag, startPoint x: 1403, startPoint y: 551, endPoint x: 1403, endPoint y: 520, distance: 31.0
drag, startPoint x: 1411, startPoint y: 602, endPoint x: 1419, endPoint y: 593, distance: 12.0
click at [1508, 512] on button "Edit" at bounding box center [1512, 500] width 26 height 26
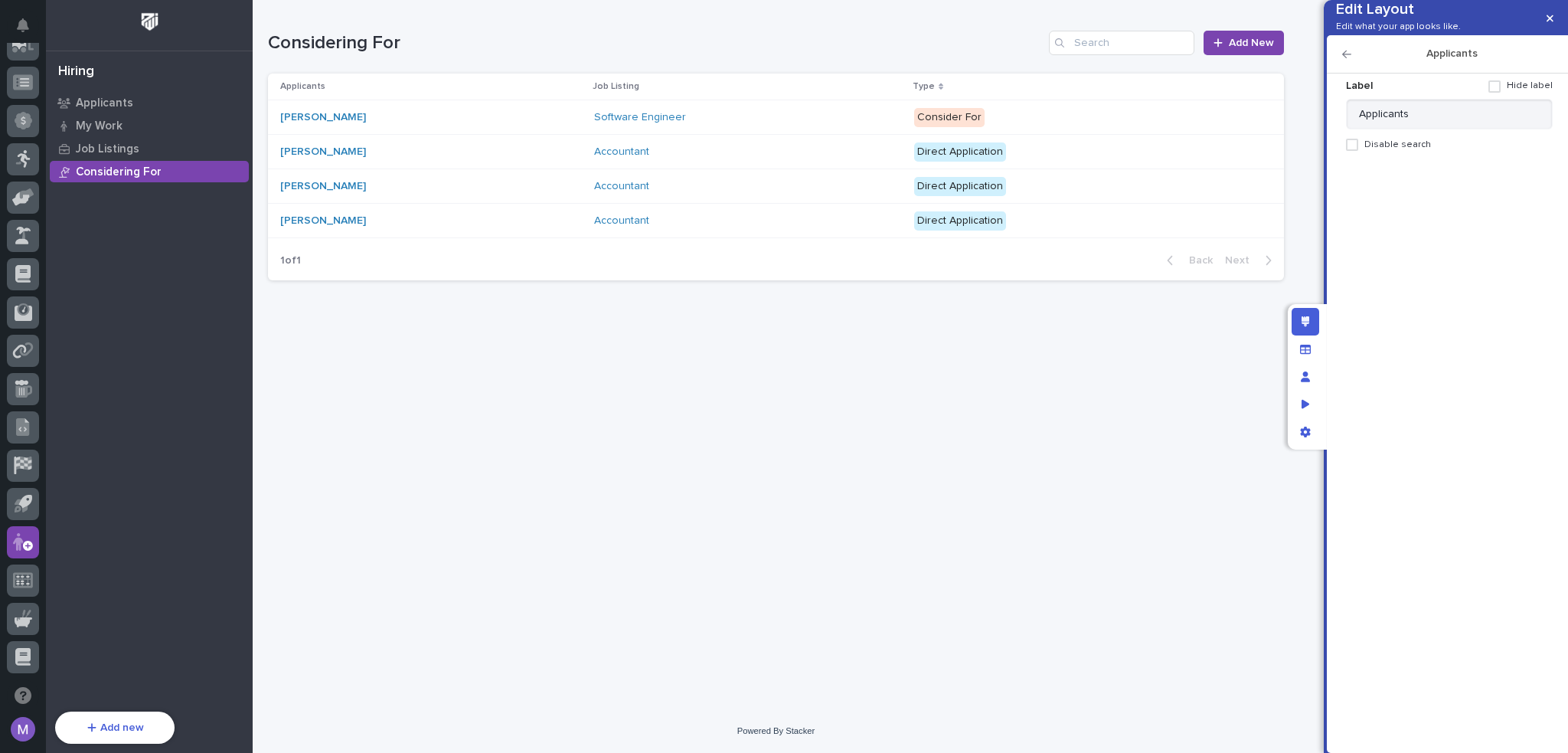
click at [1437, 99] on div "Label Hide label" at bounding box center [1450, 86] width 207 height 25
click at [1439, 130] on input "Applicants" at bounding box center [1450, 114] width 207 height 31
type input "Applicant"
drag, startPoint x: 1340, startPoint y: 66, endPoint x: 1345, endPoint y: 82, distance: 16.8
click at [1340, 66] on div "Applicants" at bounding box center [1448, 55] width 241 height 39
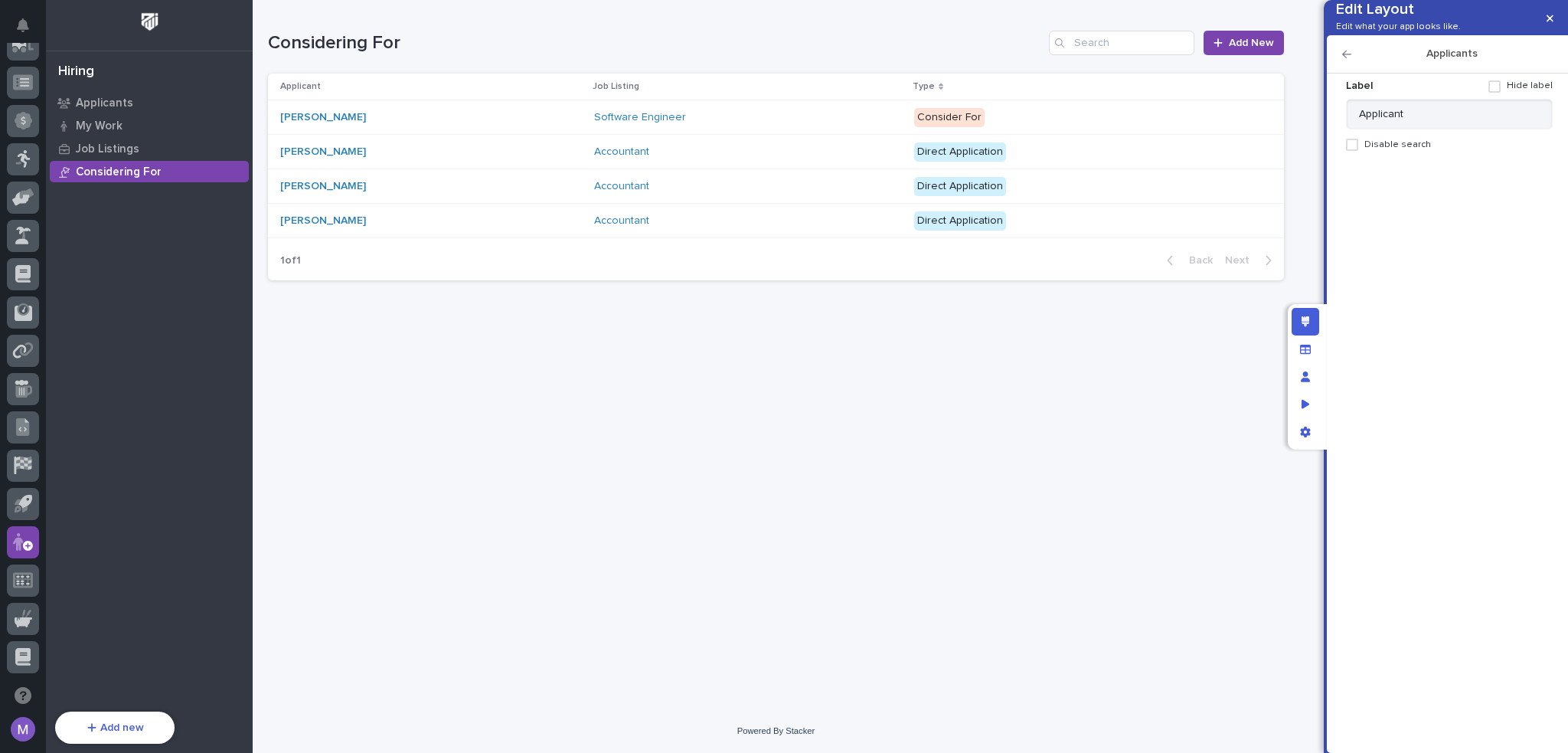
click at [1345, 59] on icon "button" at bounding box center [1347, 54] width 9 height 11
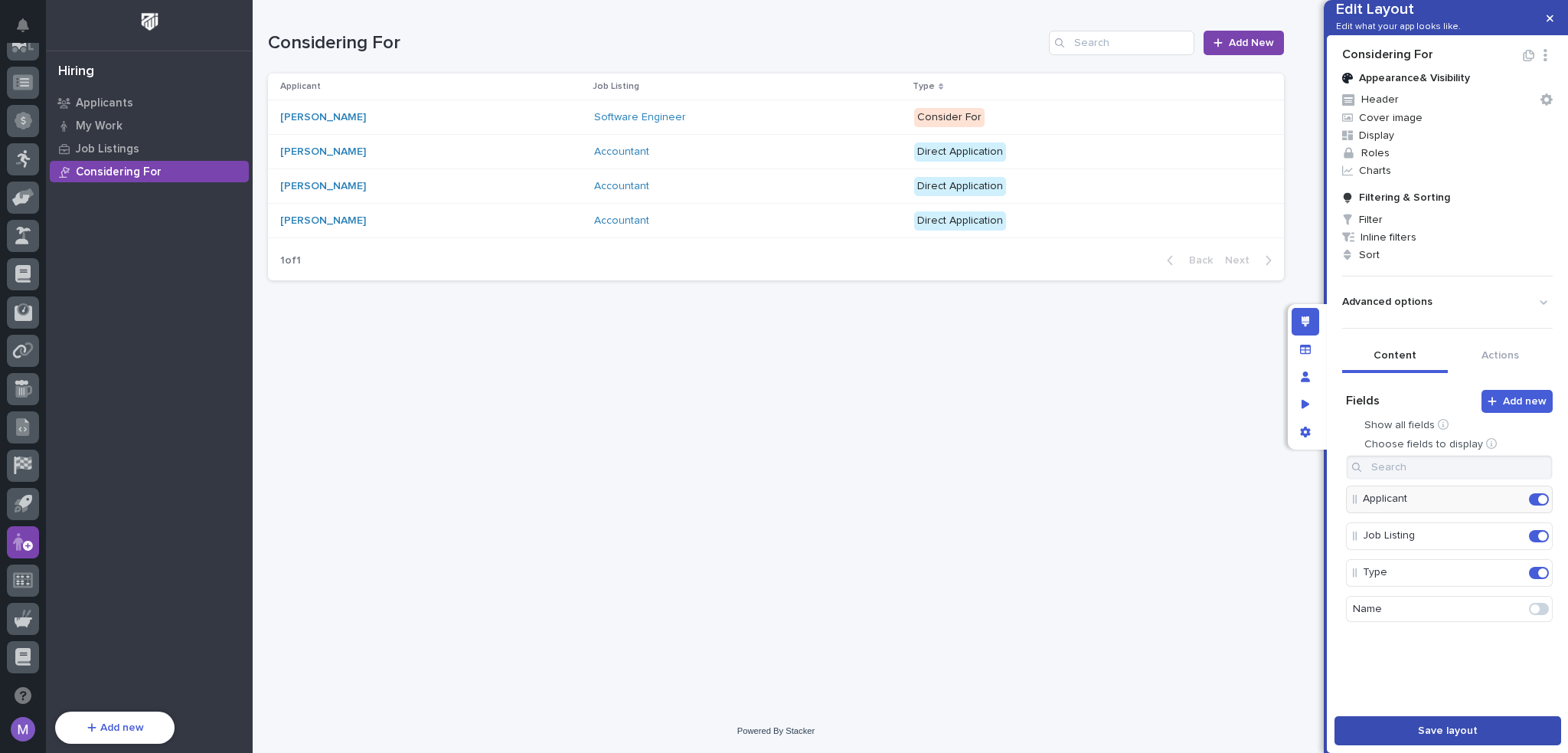
click at [1480, 731] on button "Save layout" at bounding box center [1448, 731] width 226 height 29
click at [1406, 144] on span "Display" at bounding box center [1448, 135] width 222 height 18
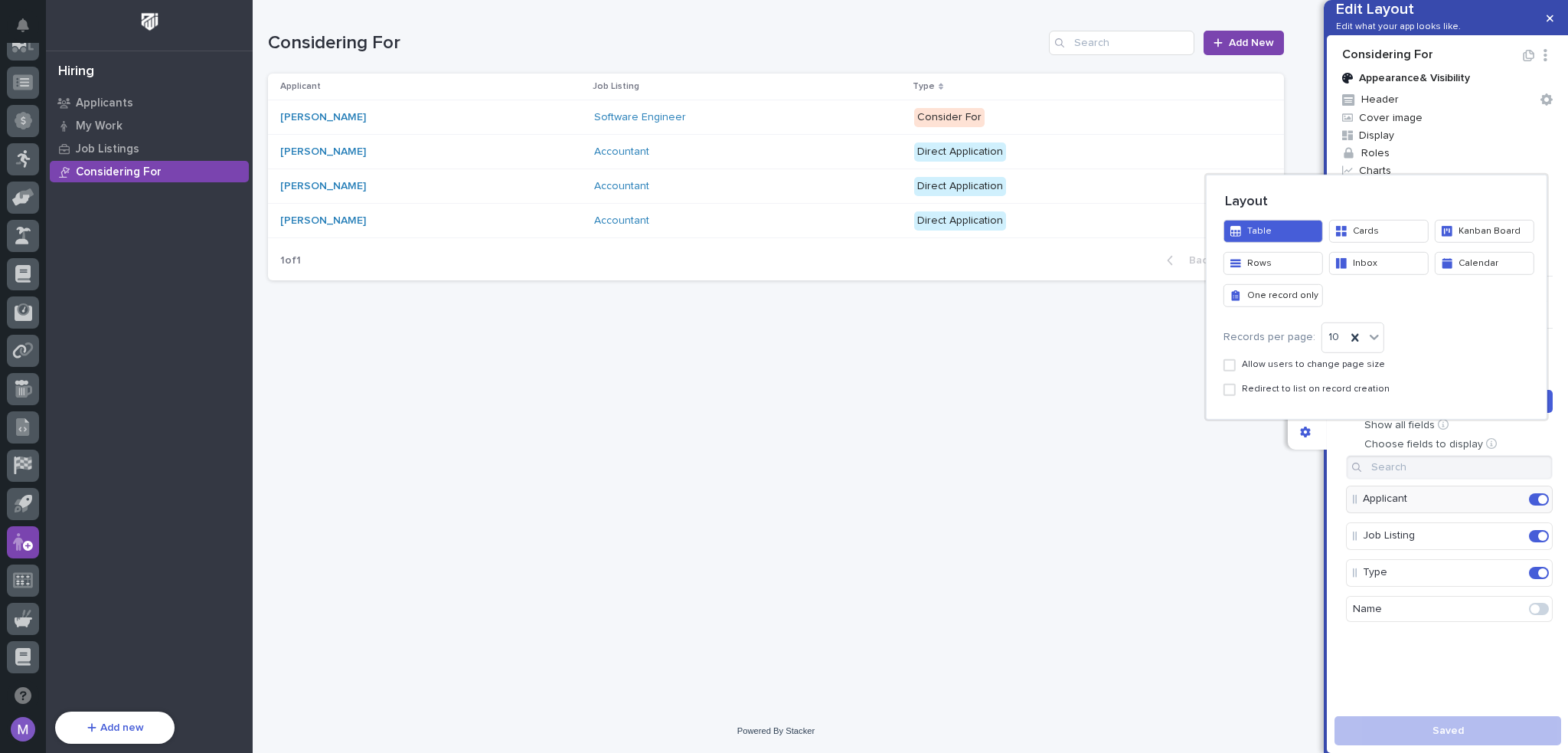
click at [1352, 232] on button "Cards" at bounding box center [1379, 231] width 100 height 23
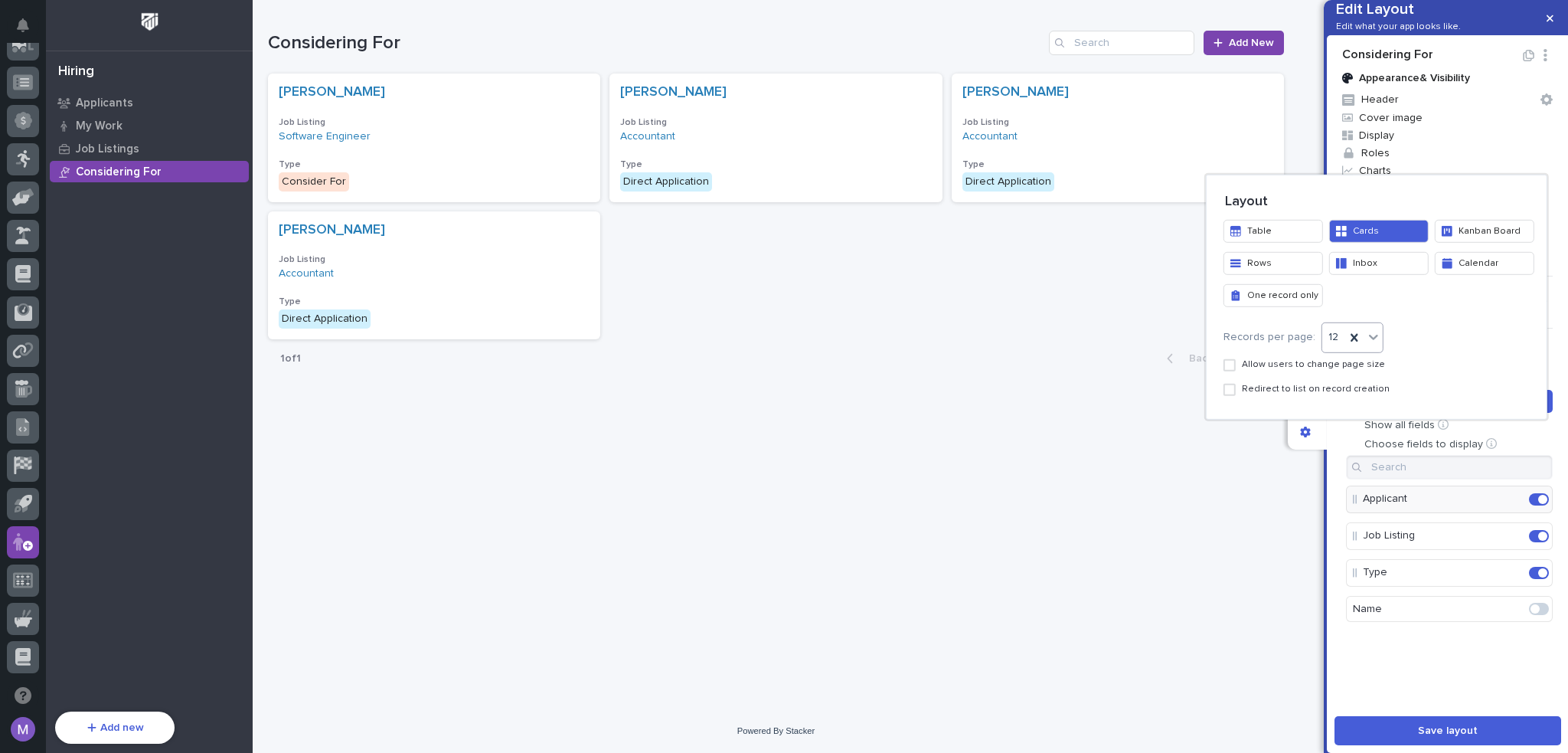
click at [1373, 339] on icon at bounding box center [1374, 336] width 15 height 15
click at [1345, 401] on div "24" at bounding box center [1346, 393] width 60 height 27
click at [1280, 371] on div "Records per page: option 24, selected. 0 results available. Select is focused ,…" at bounding box center [1376, 361] width 307 height 80
click at [1280, 365] on span "Allow users to change page size" at bounding box center [1313, 365] width 143 height 11
click at [1449, 673] on div at bounding box center [784, 376] width 1568 height 753
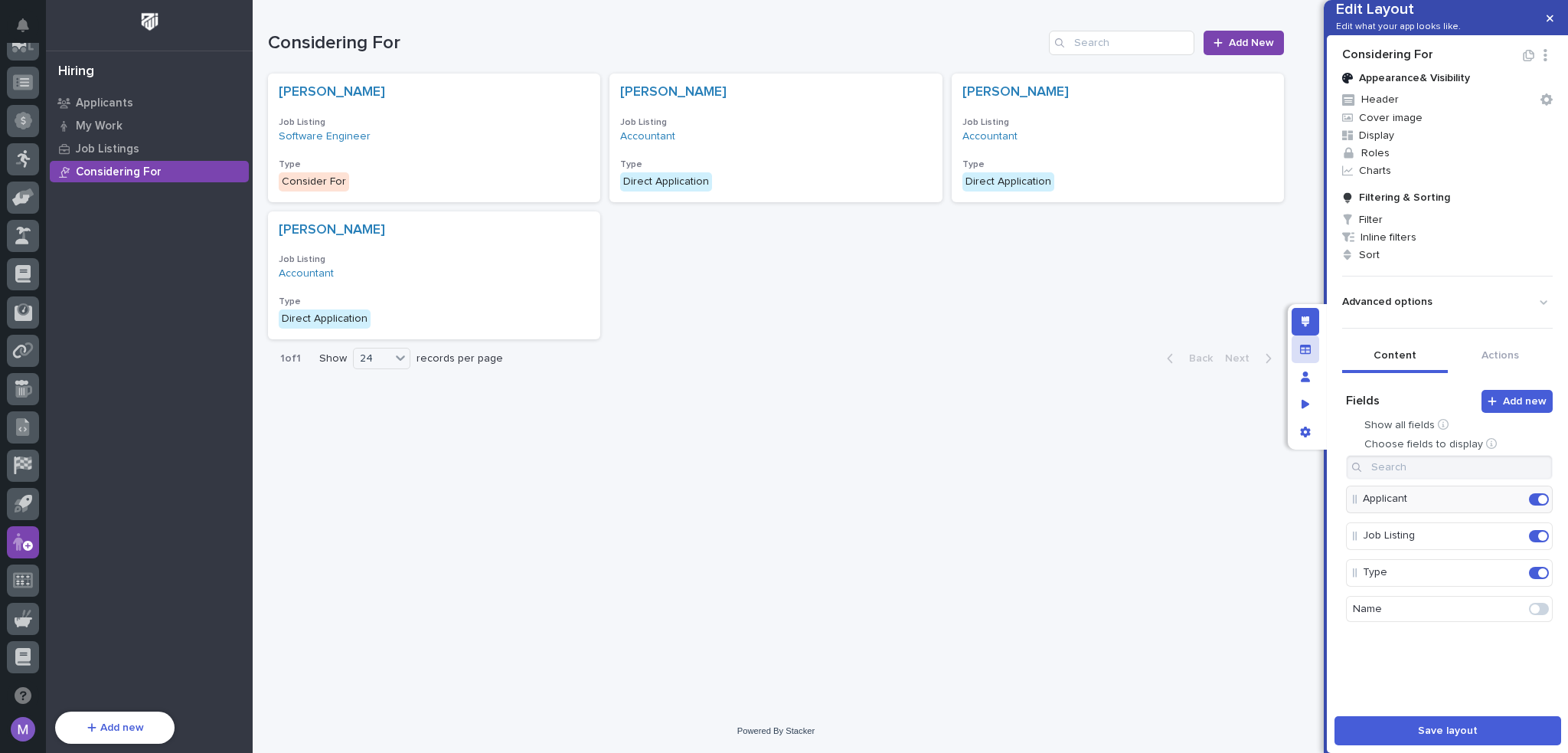
click at [1315, 351] on div "Manage fields and data" at bounding box center [1305, 349] width 28 height 28
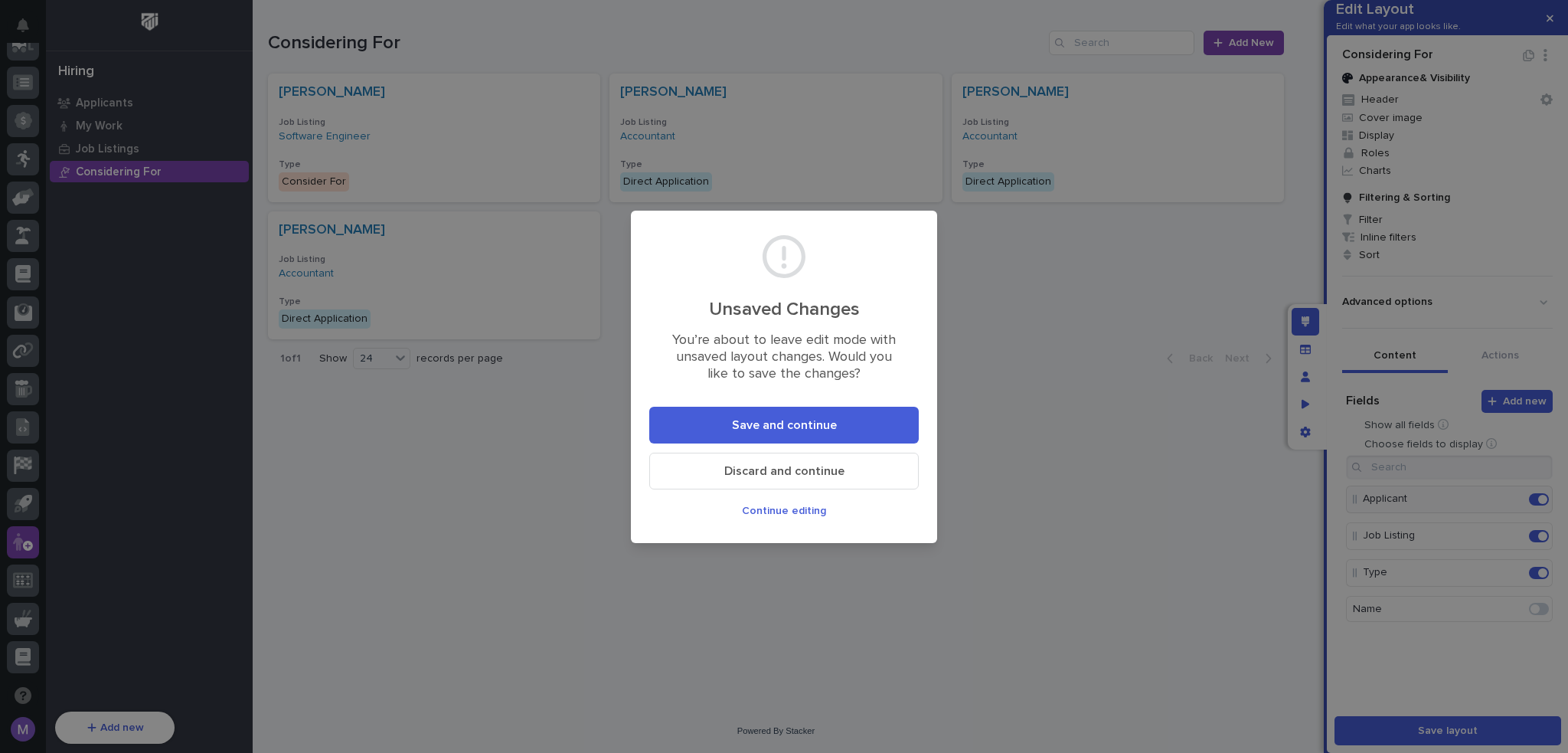
click at [692, 419] on button "Save and continue" at bounding box center [784, 425] width 270 height 37
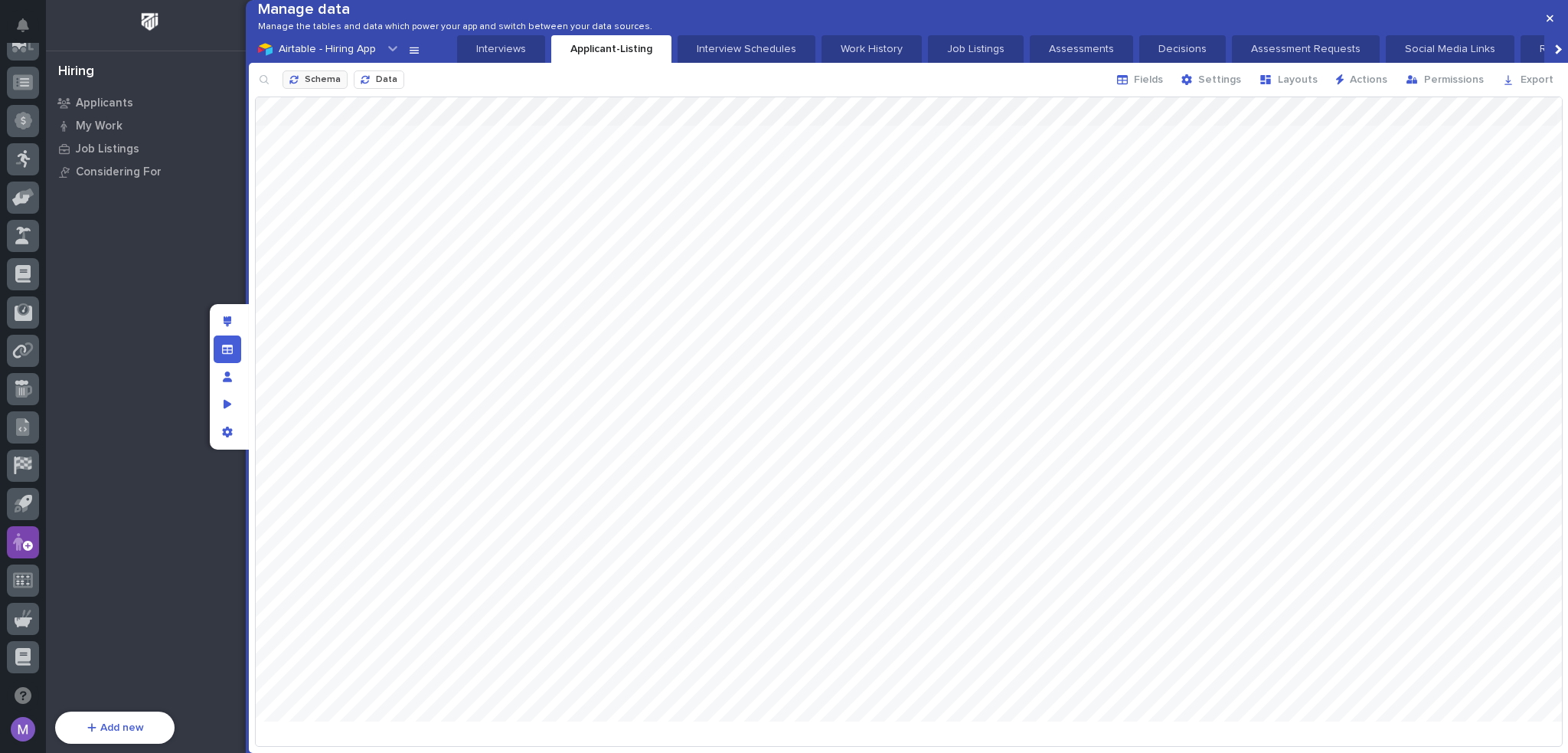
click at [305, 84] on div "button" at bounding box center [297, 80] width 15 height 9
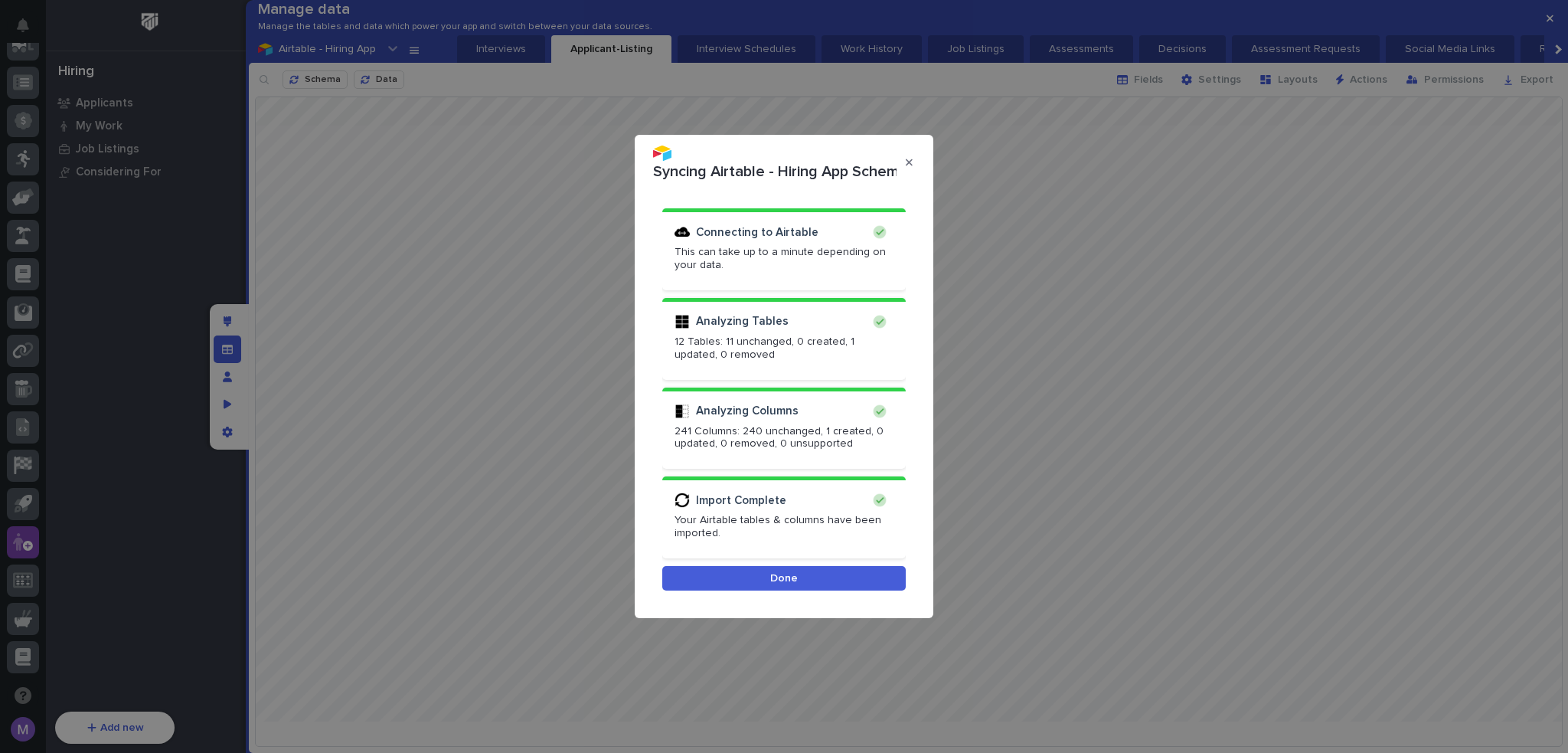
click at [809, 557] on div "Import Complete Your Airtable tables & columns have been imported." at bounding box center [784, 517] width 243 height 82
click at [815, 572] on button "Done" at bounding box center [784, 578] width 243 height 25
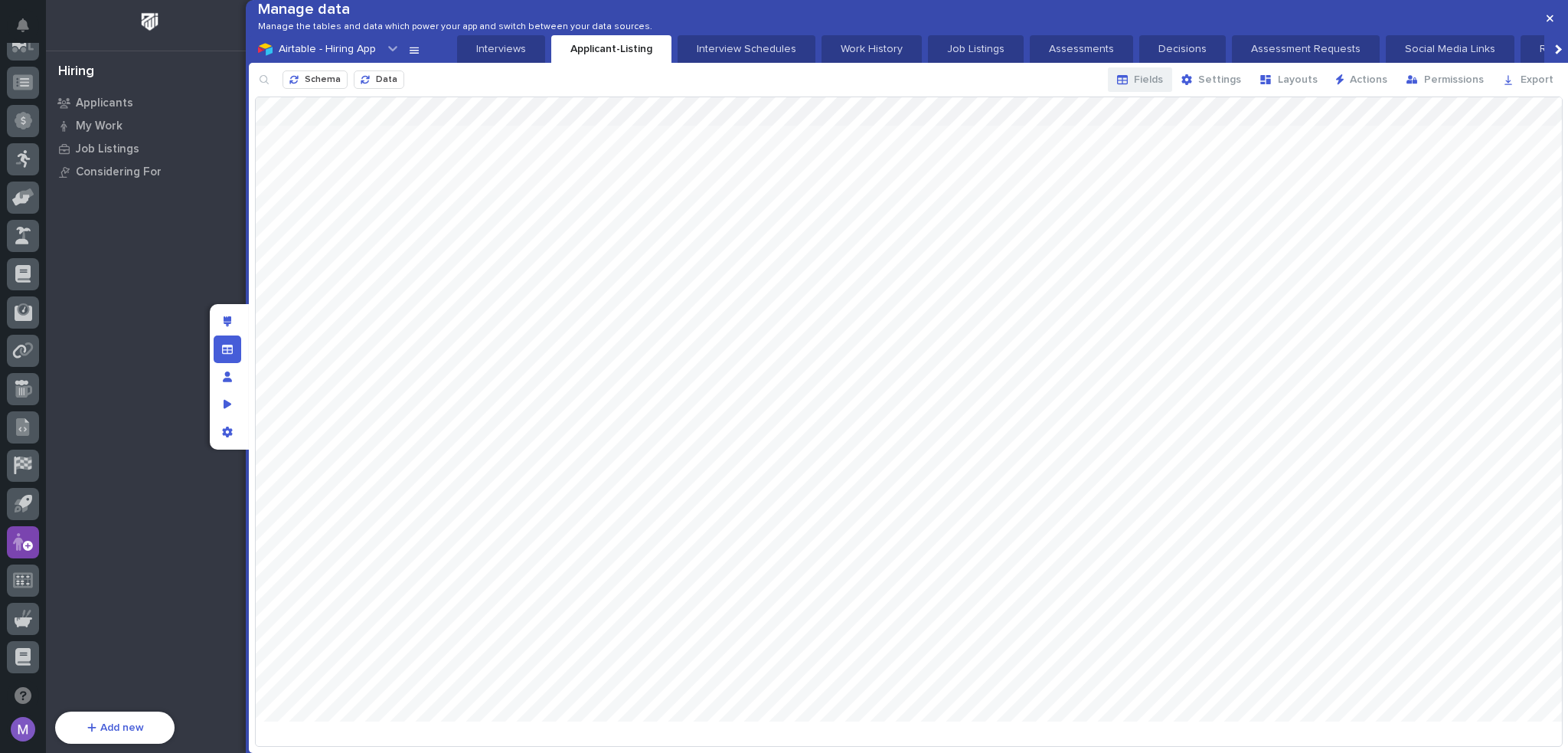
click at [1162, 86] on span "Fields" at bounding box center [1149, 80] width 29 height 14
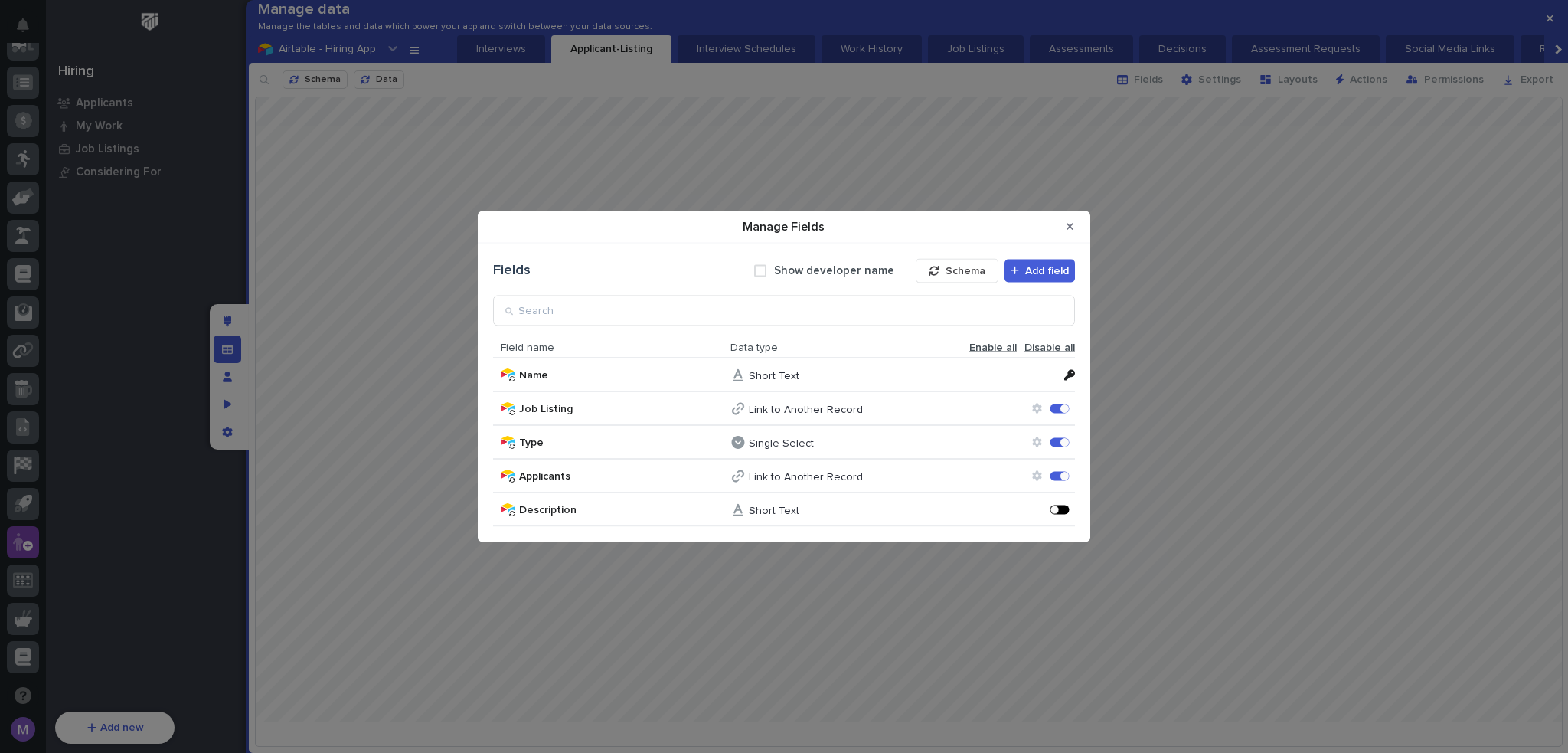
click at [1060, 513] on div "Manage Fields" at bounding box center [1060, 509] width 19 height 9
click at [1075, 231] on button "Close Modal" at bounding box center [1070, 227] width 25 height 25
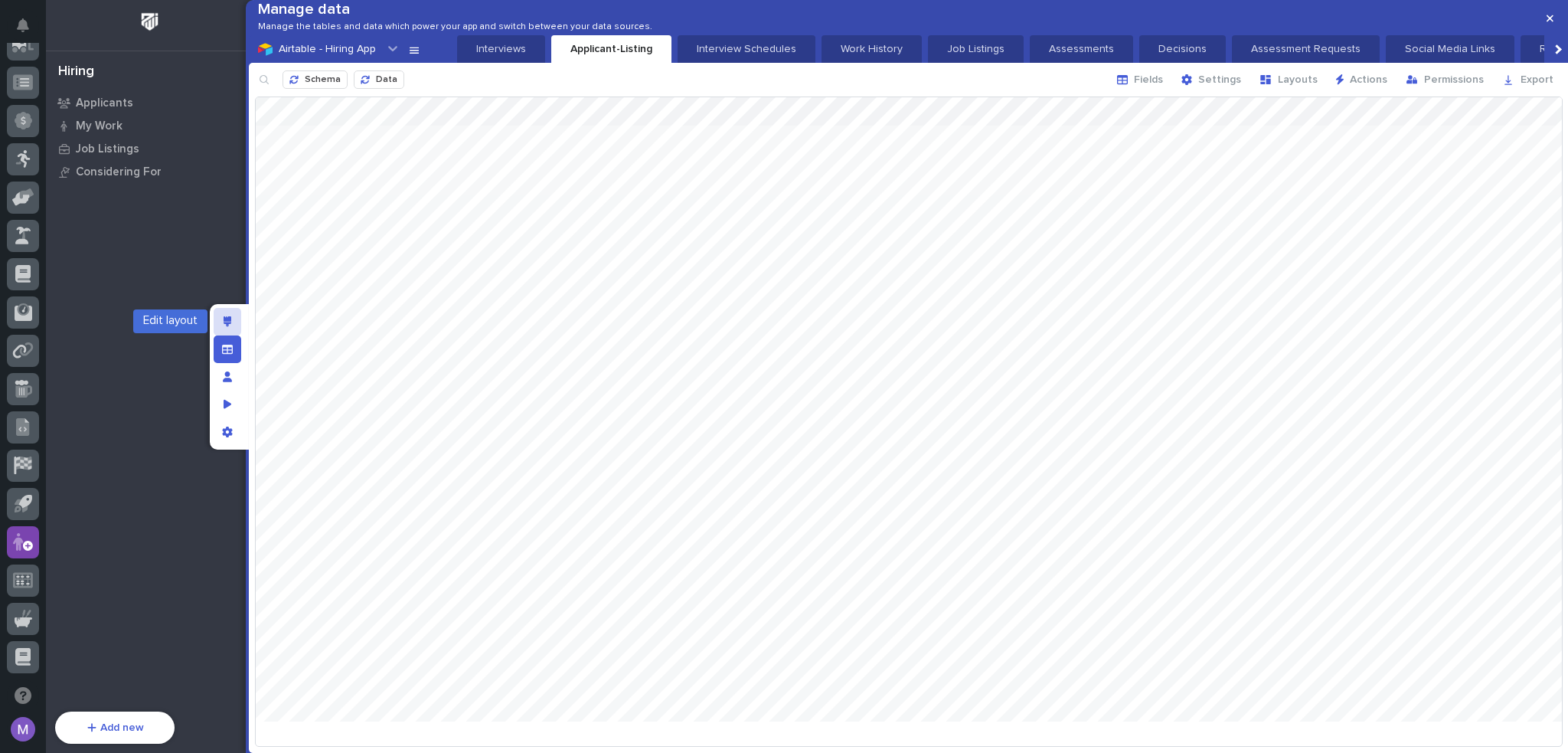
click at [239, 321] on div "Edit layout" at bounding box center [228, 322] width 28 height 28
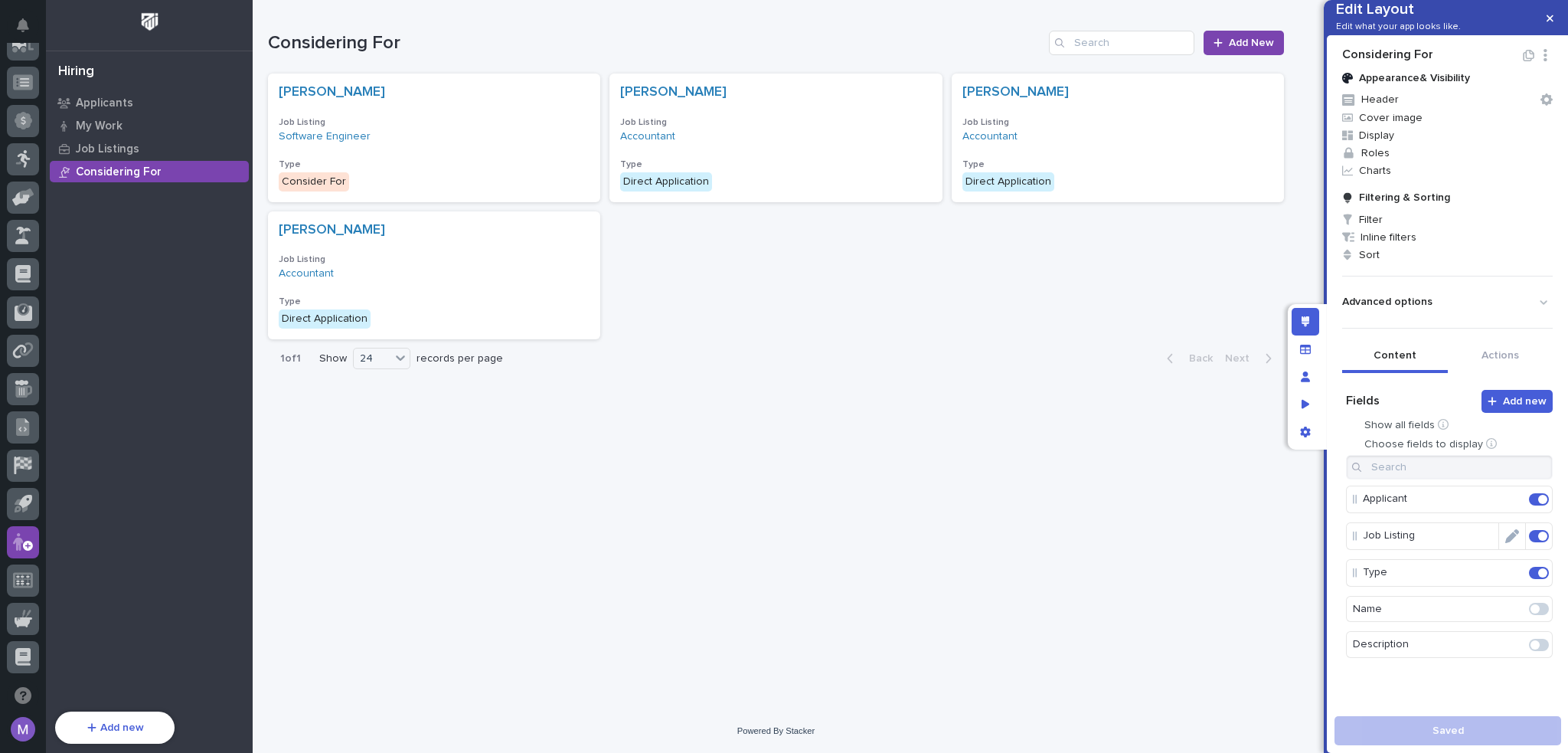
click at [1539, 541] on span at bounding box center [1543, 536] width 9 height 9
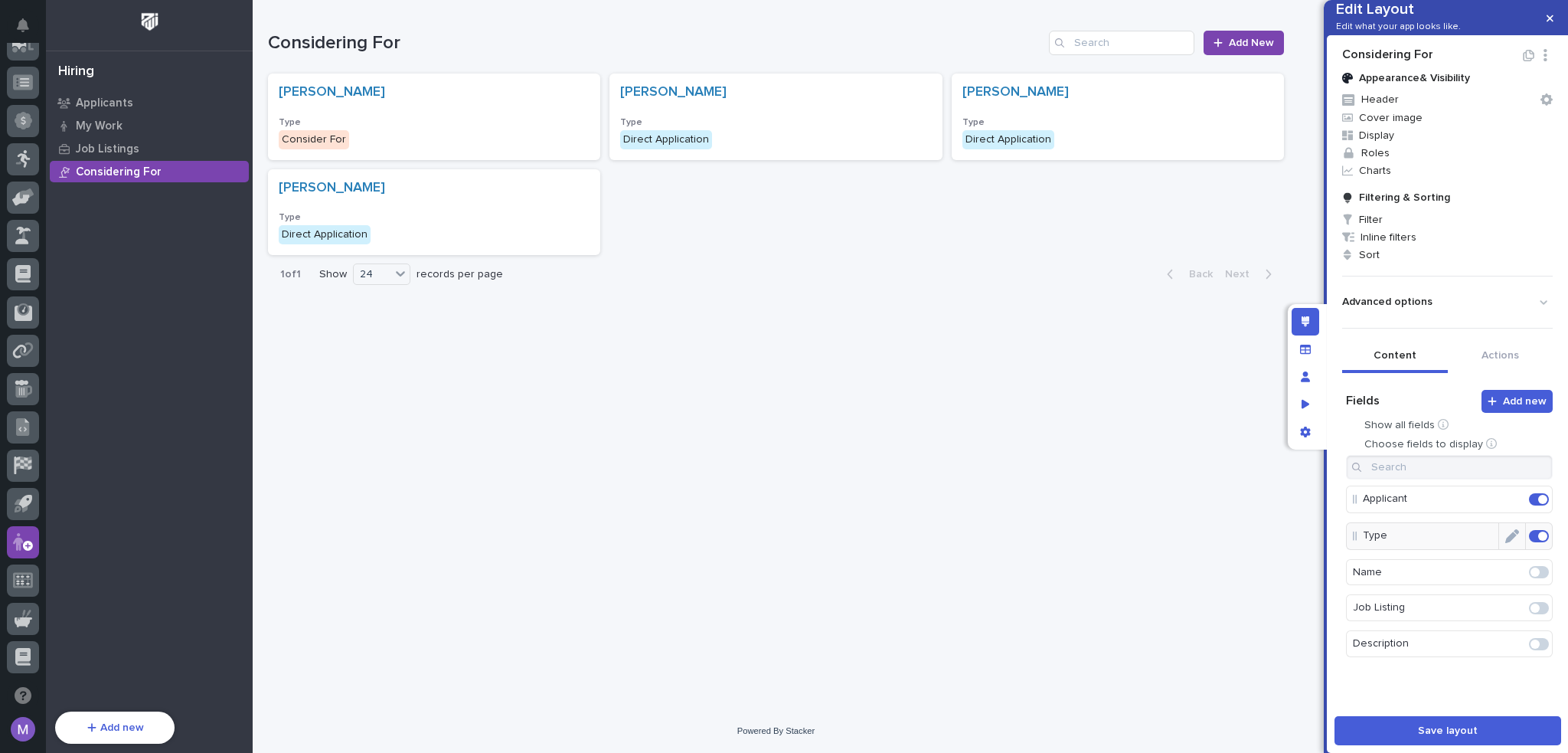
click at [1539, 541] on span at bounding box center [1543, 536] width 9 height 9
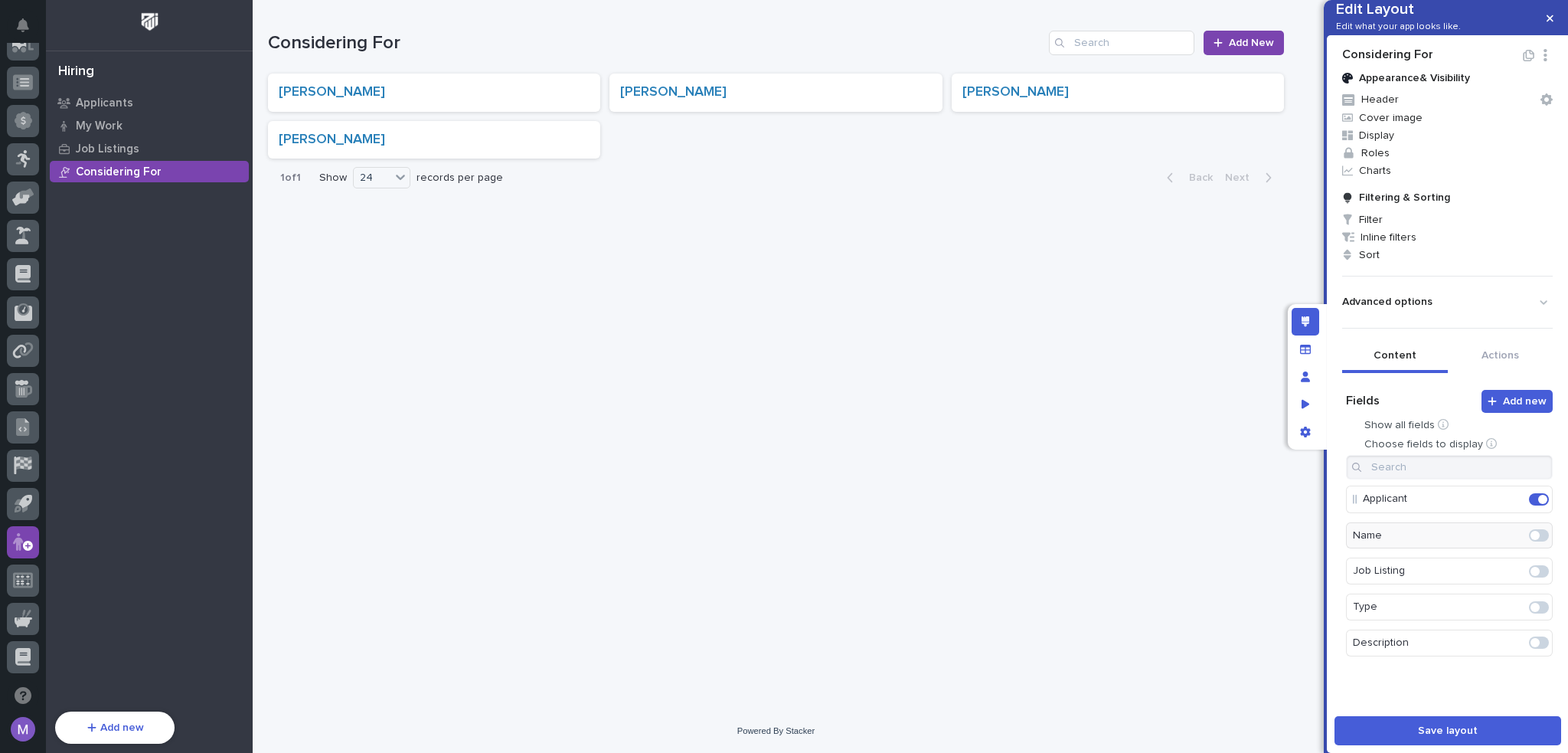
click at [1529, 649] on span at bounding box center [1539, 643] width 20 height 12
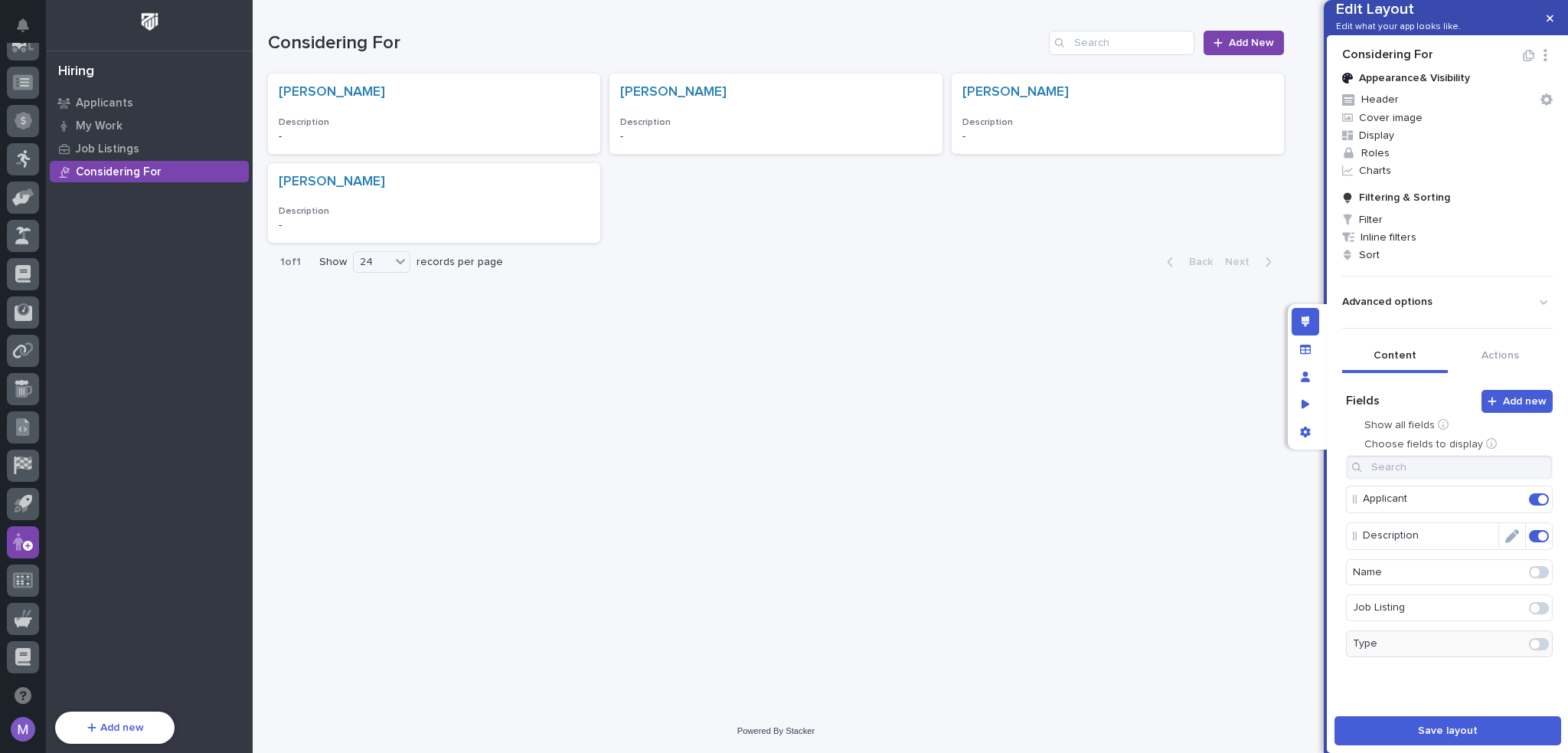
click at [1505, 543] on icon "Edit" at bounding box center [1512, 536] width 14 height 14
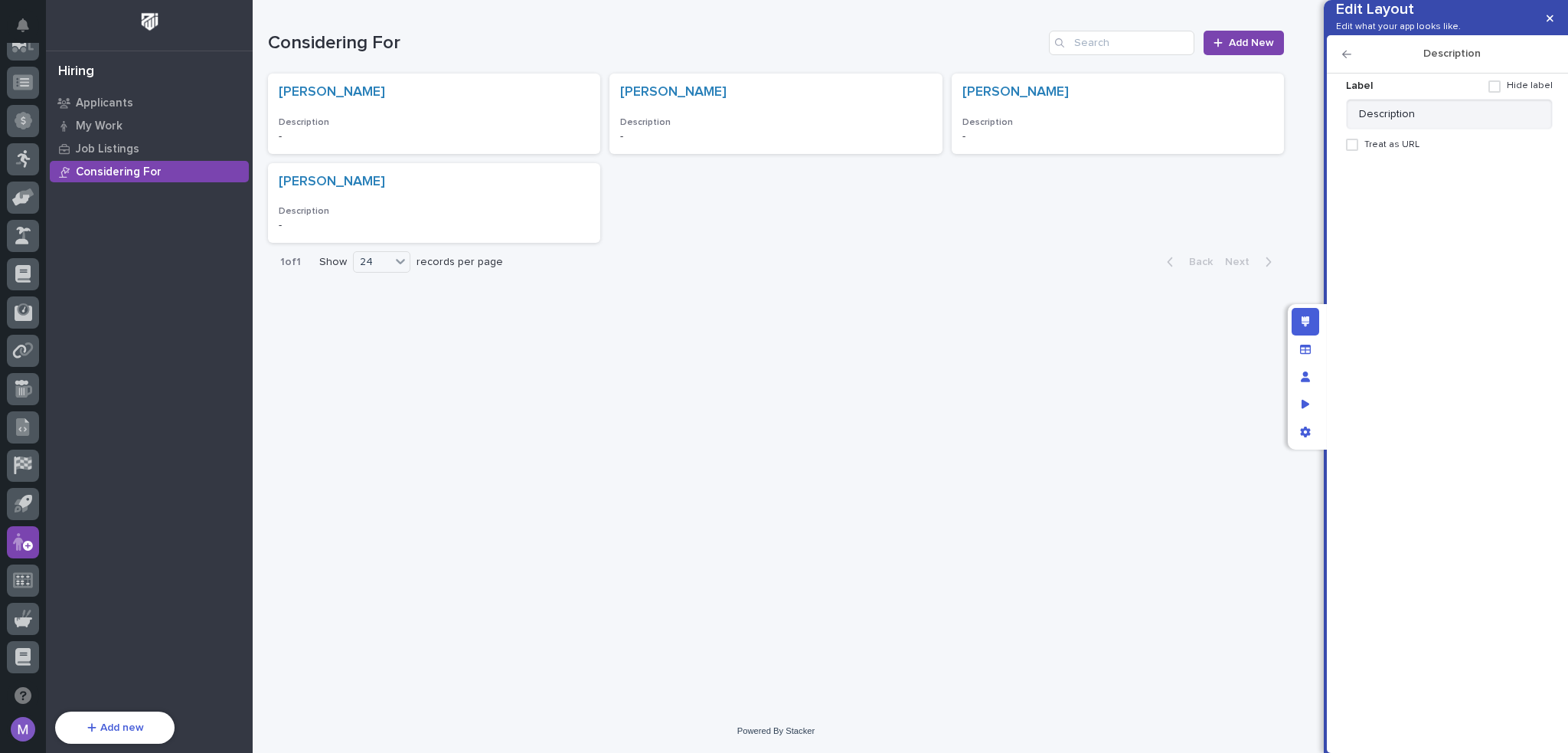
click at [1501, 93] on span at bounding box center [1495, 86] width 12 height 12
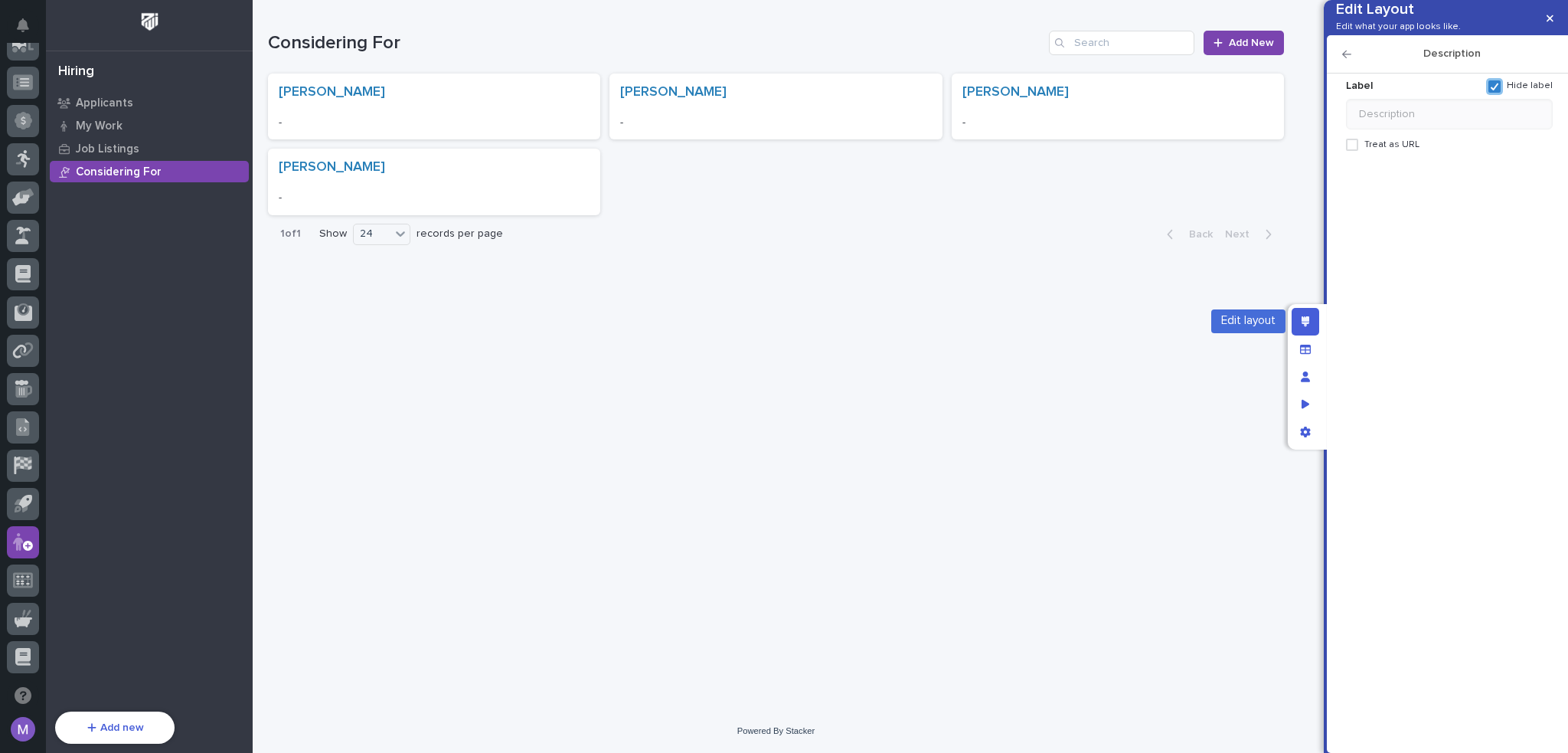
click at [1300, 319] on div "Edit layout" at bounding box center [1305, 322] width 28 height 28
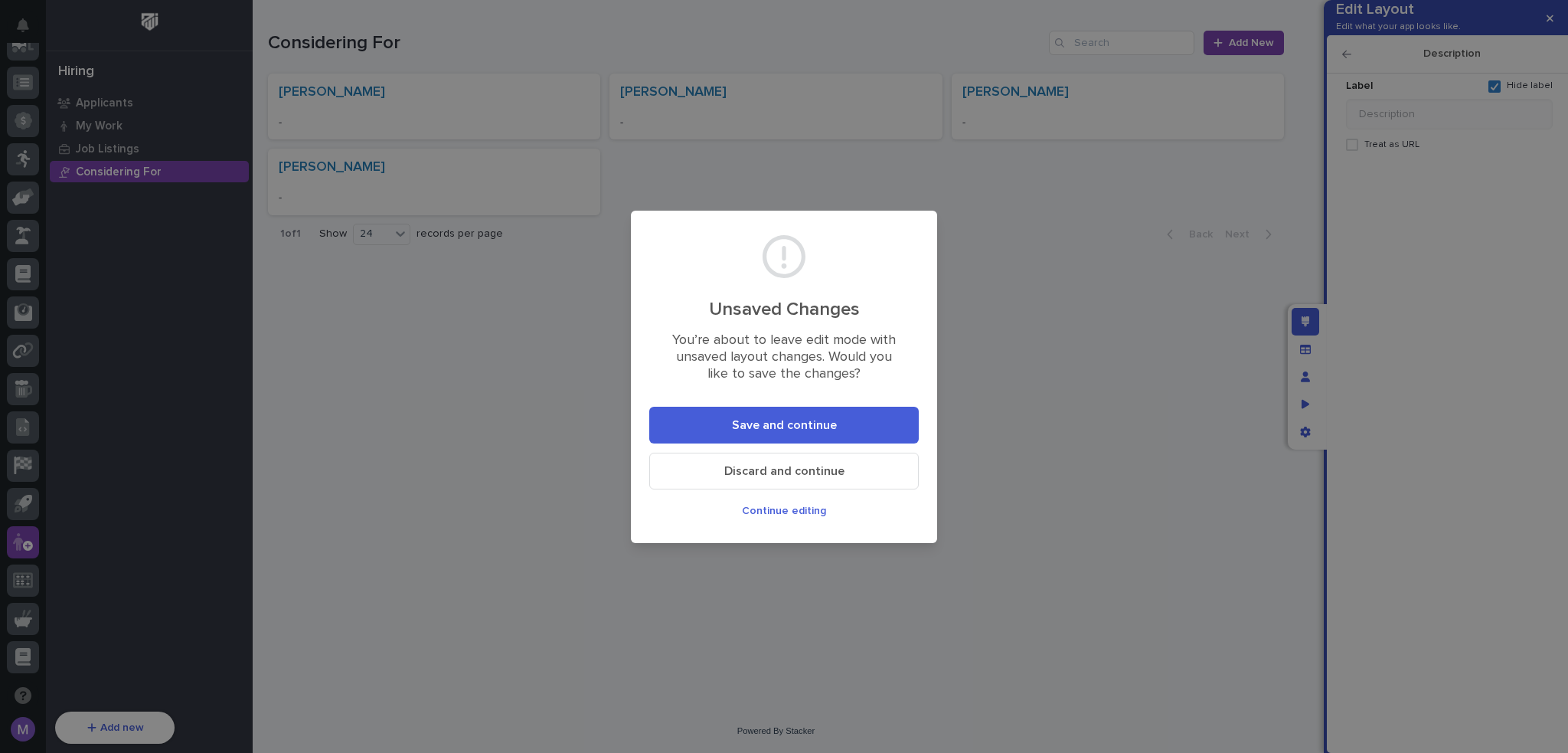
click at [834, 420] on span "Save and continue" at bounding box center [785, 425] width 105 height 16
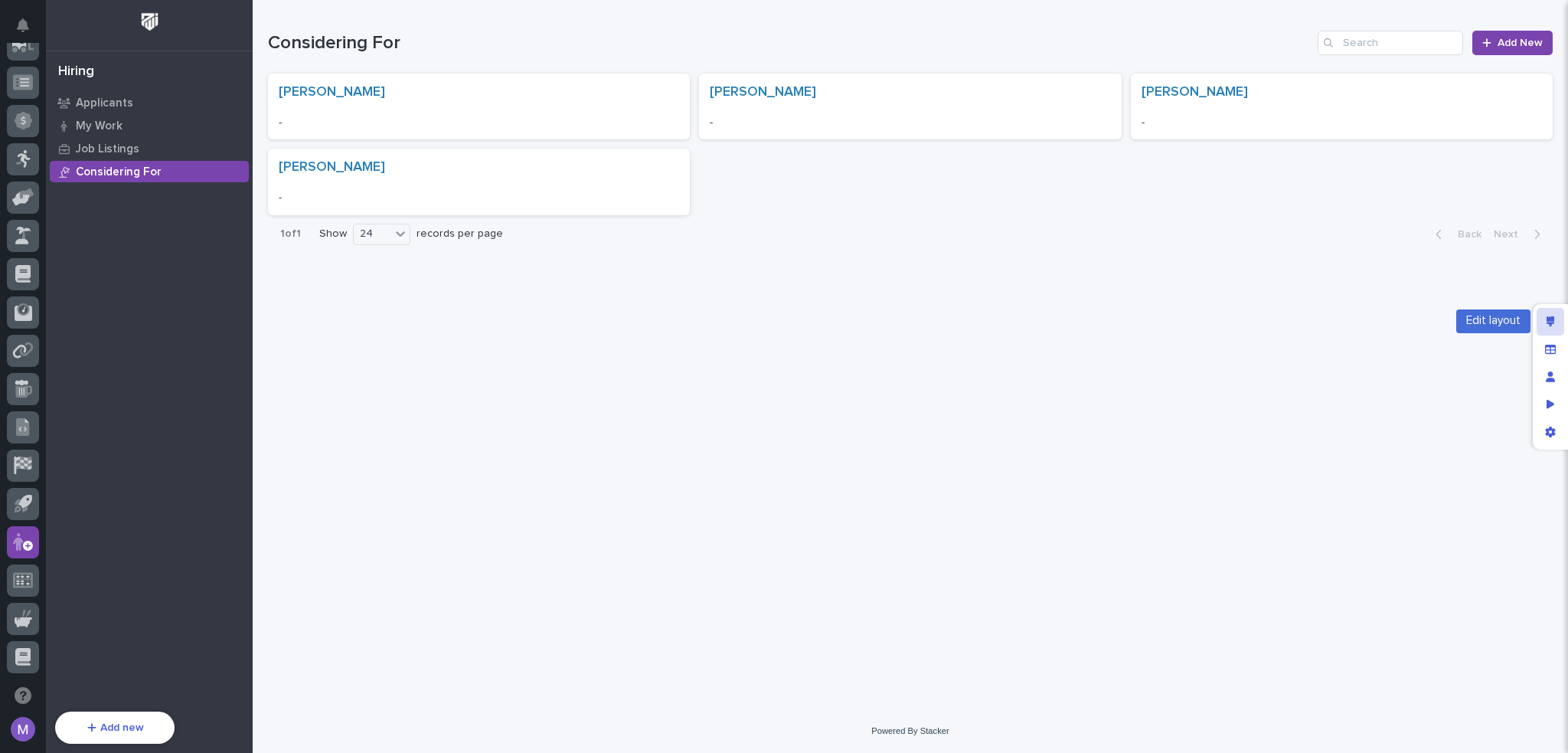
click at [1554, 329] on div "Edit layout" at bounding box center [1551, 322] width 28 height 28
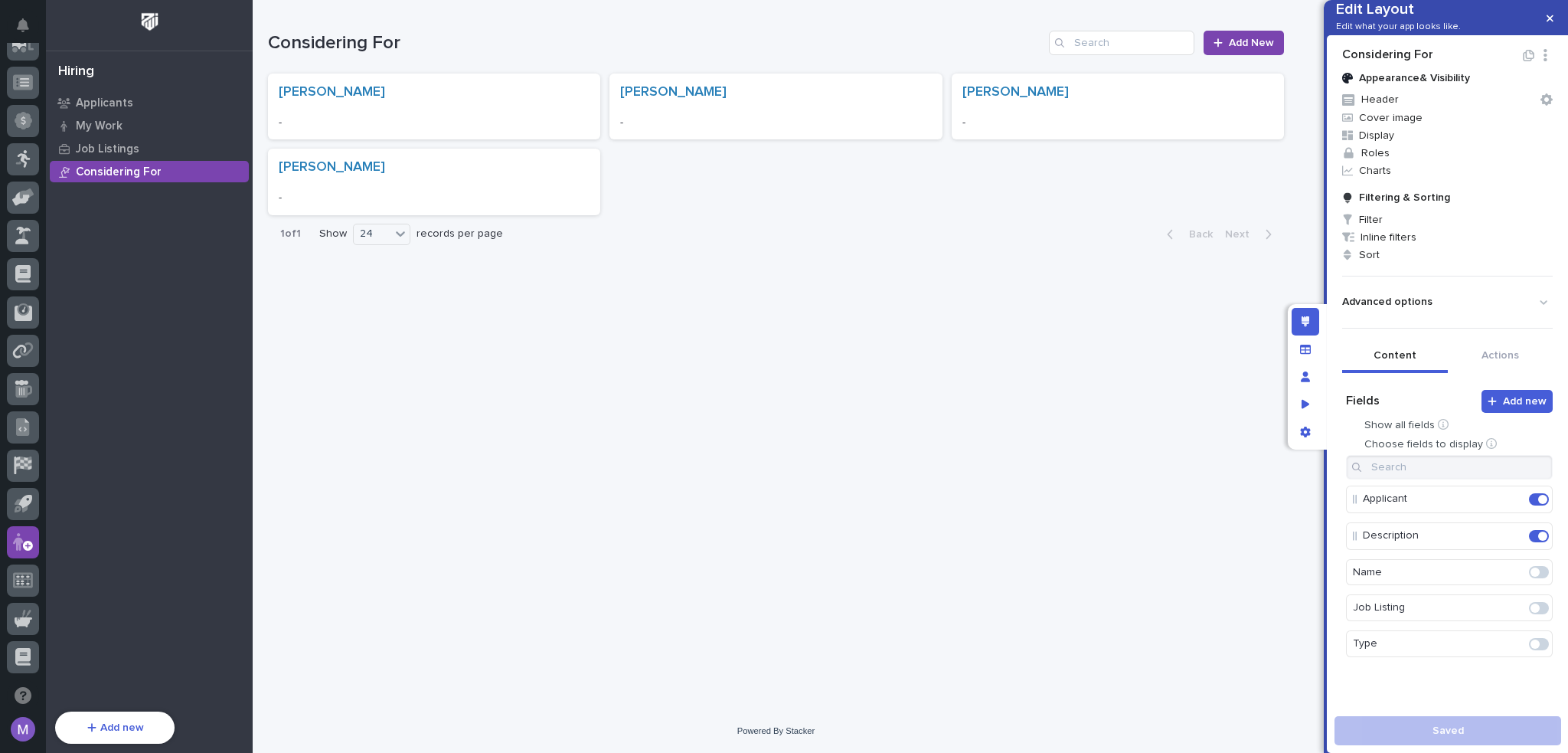
click at [1539, 61] on icon "button" at bounding box center [1546, 55] width 15 height 12
click at [1492, 107] on button "Edit Layout Name" at bounding box center [1488, 105] width 104 height 25
click at [1455, 66] on input "**********" at bounding box center [1432, 56] width 180 height 19
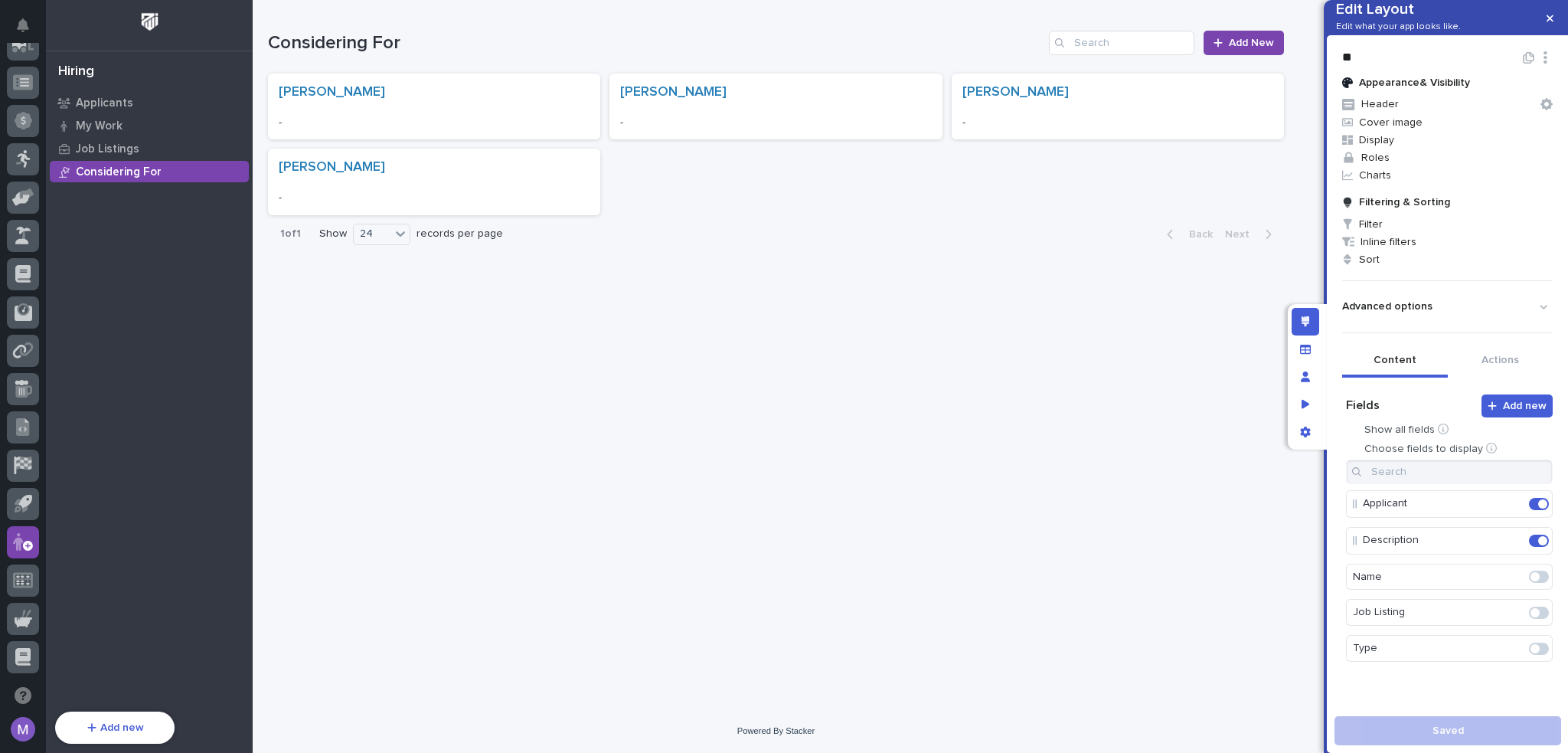
type input "*"
type input "**********"
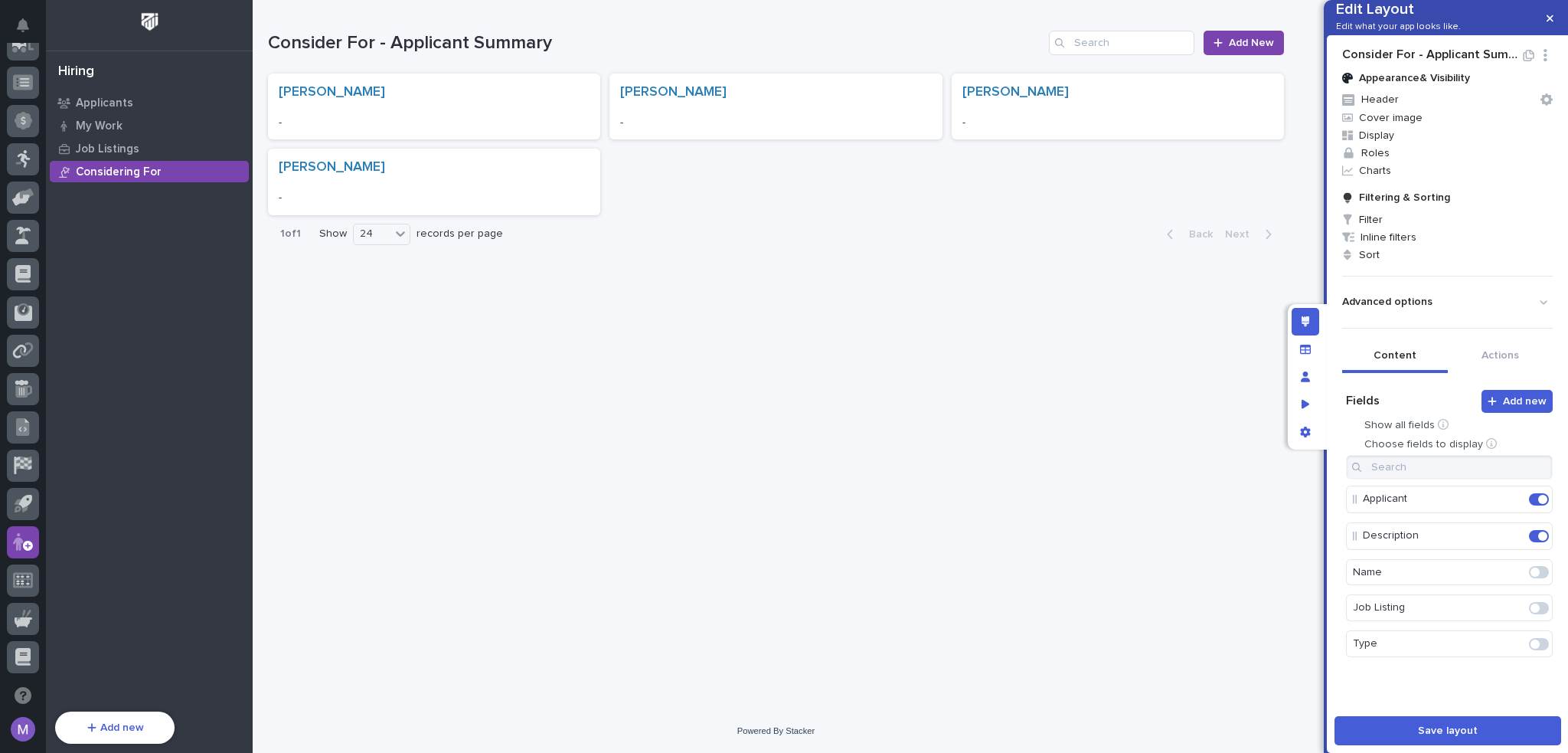
click at [1509, 65] on div "Consider For - Applicant Summary Appearance & Visibility Header Cover image Dis…" at bounding box center [1448, 371] width 241 height 673
click at [1522, 733] on button "Save layout" at bounding box center [1448, 731] width 226 height 29
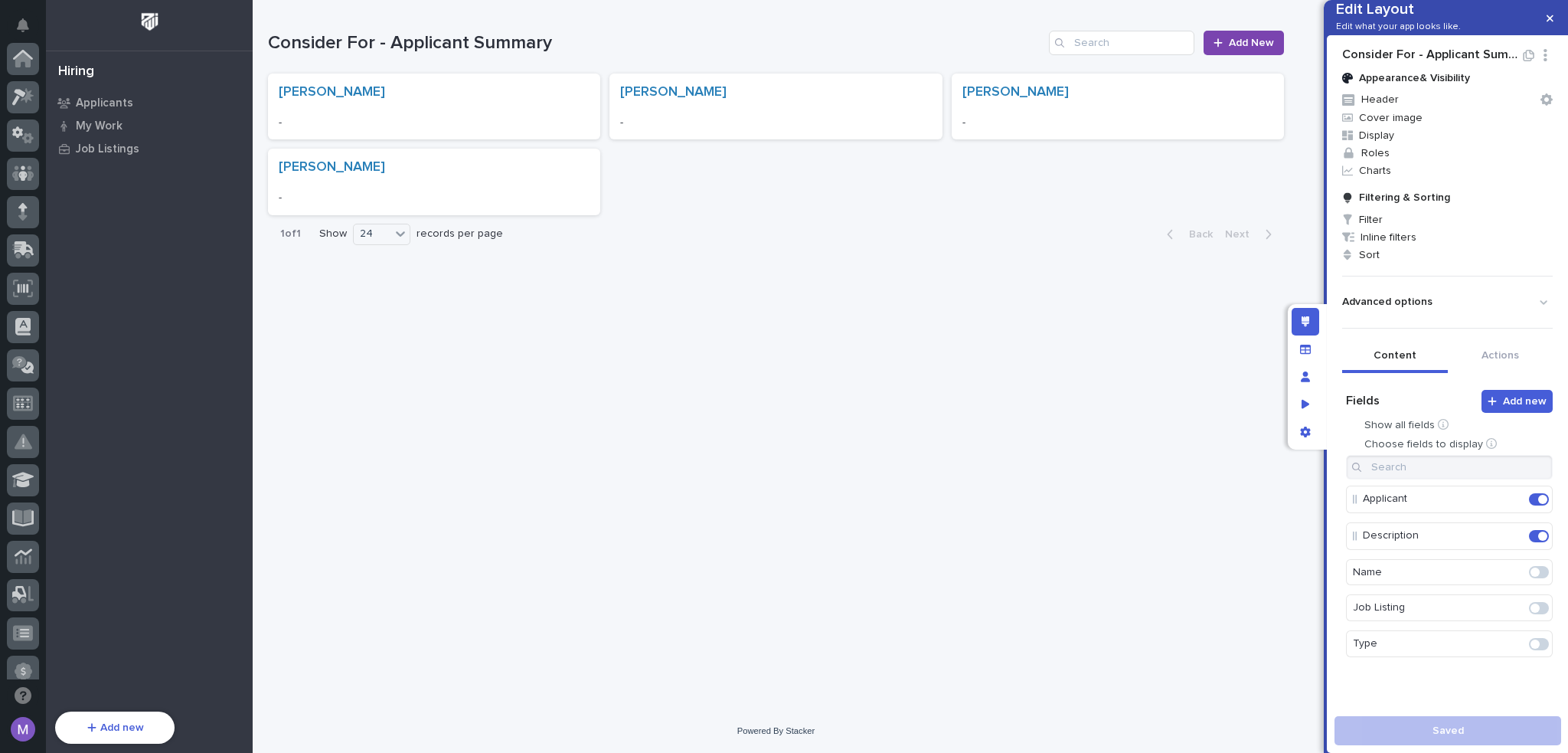
scroll to position [551, 0]
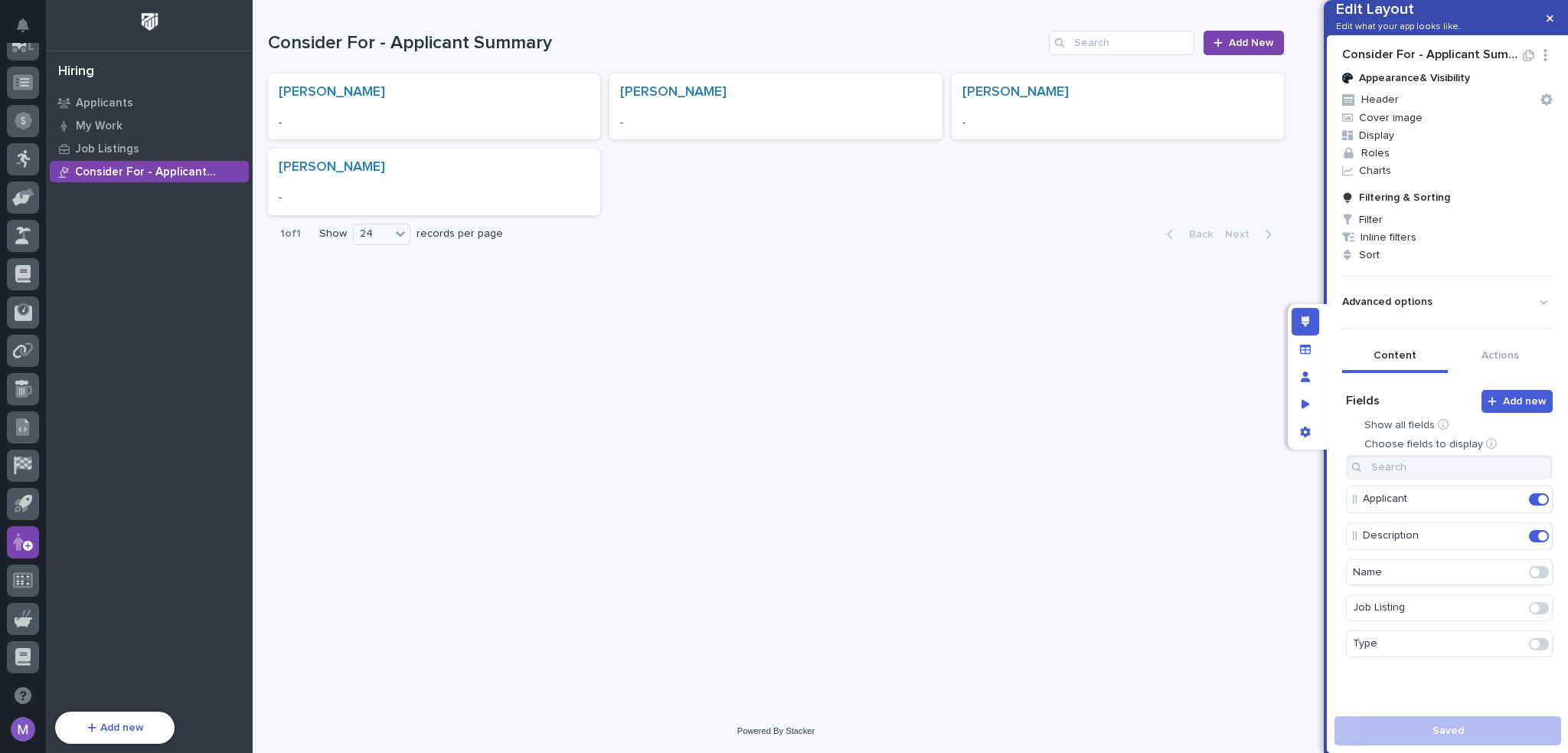
click at [1523, 61] on icon "button" at bounding box center [1529, 55] width 12 height 12
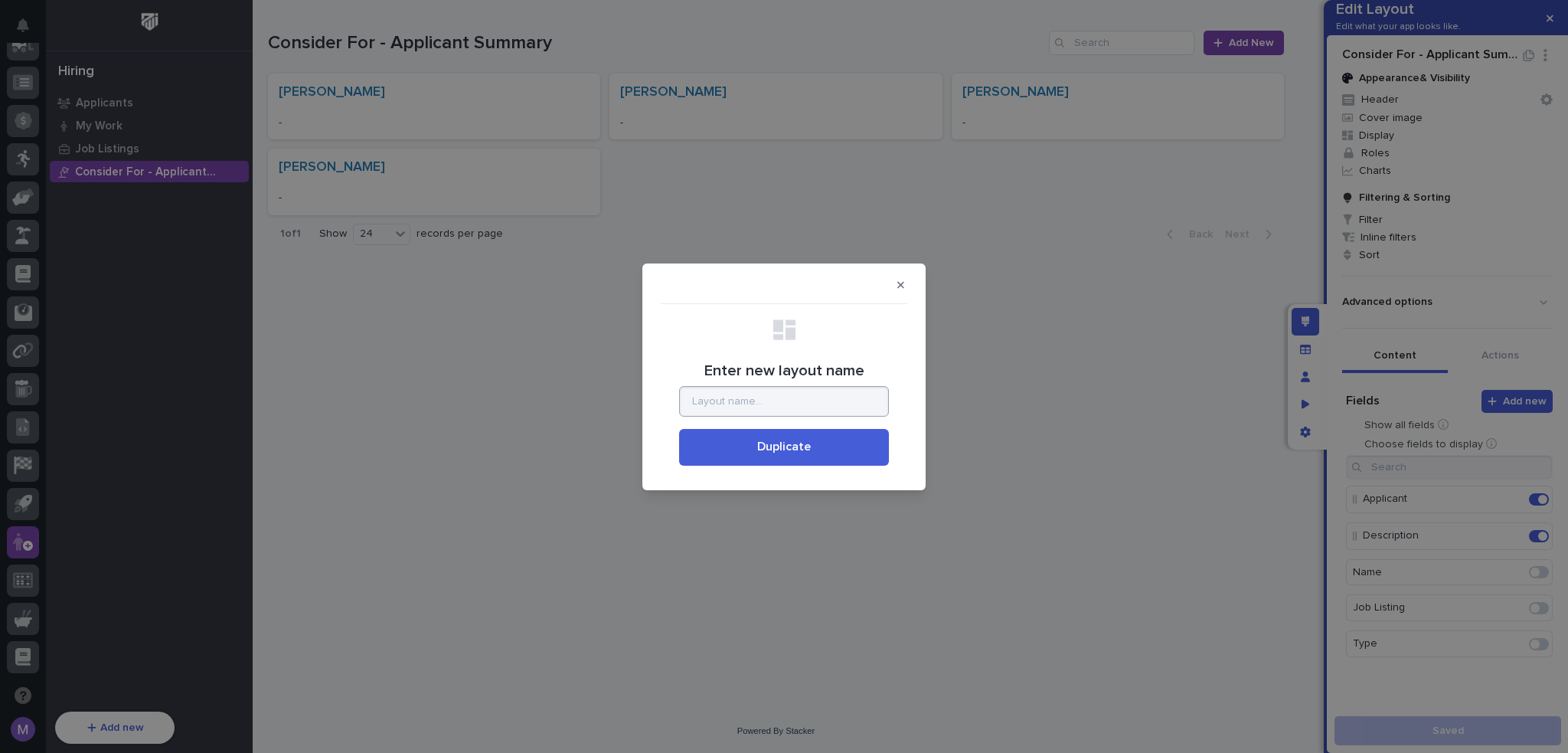
click at [830, 397] on input "Enter new layout name" at bounding box center [784, 402] width 210 height 31
type input "Consider For - Listing Summary"
click at [792, 459] on button "Duplicate" at bounding box center [784, 447] width 210 height 37
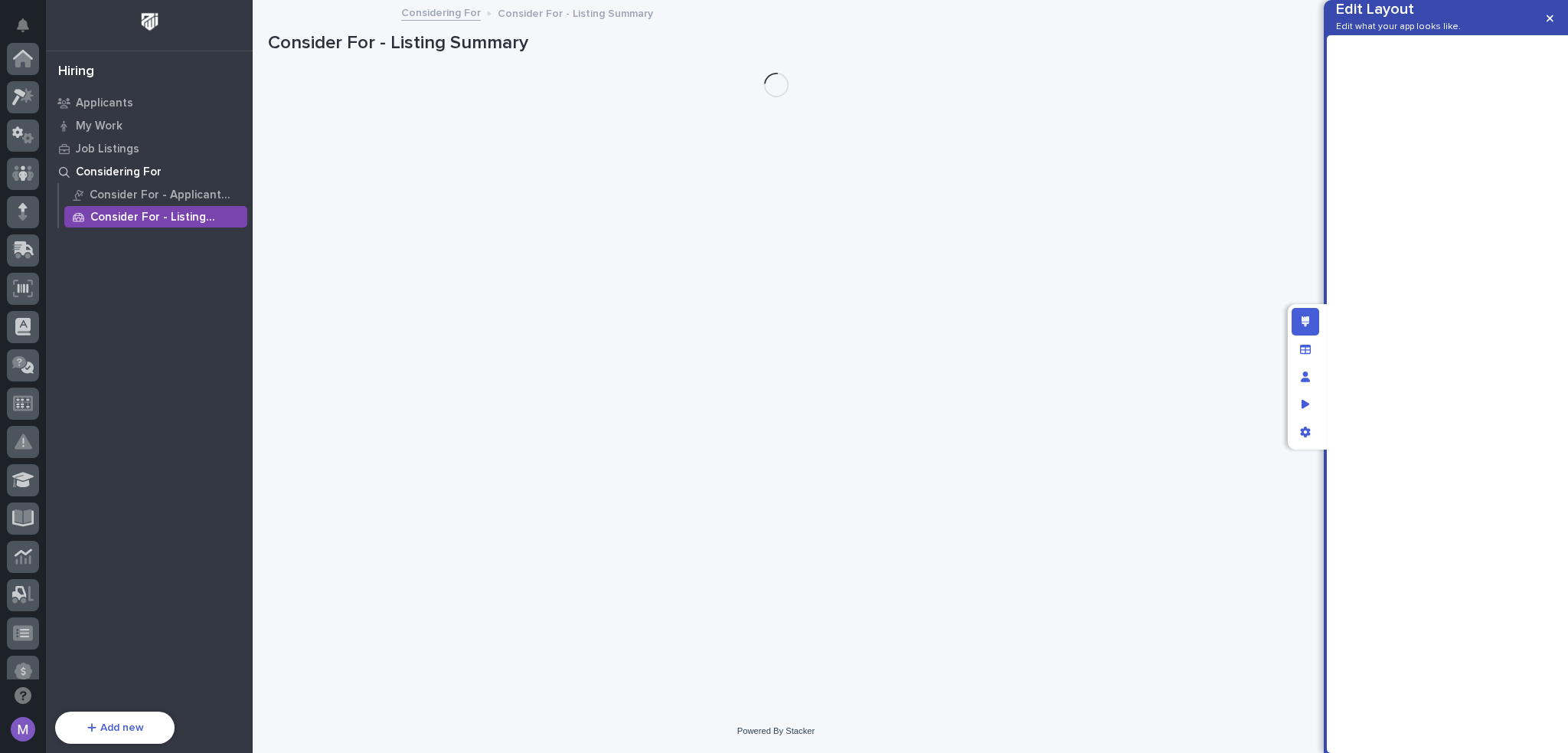
scroll to position [551, 0]
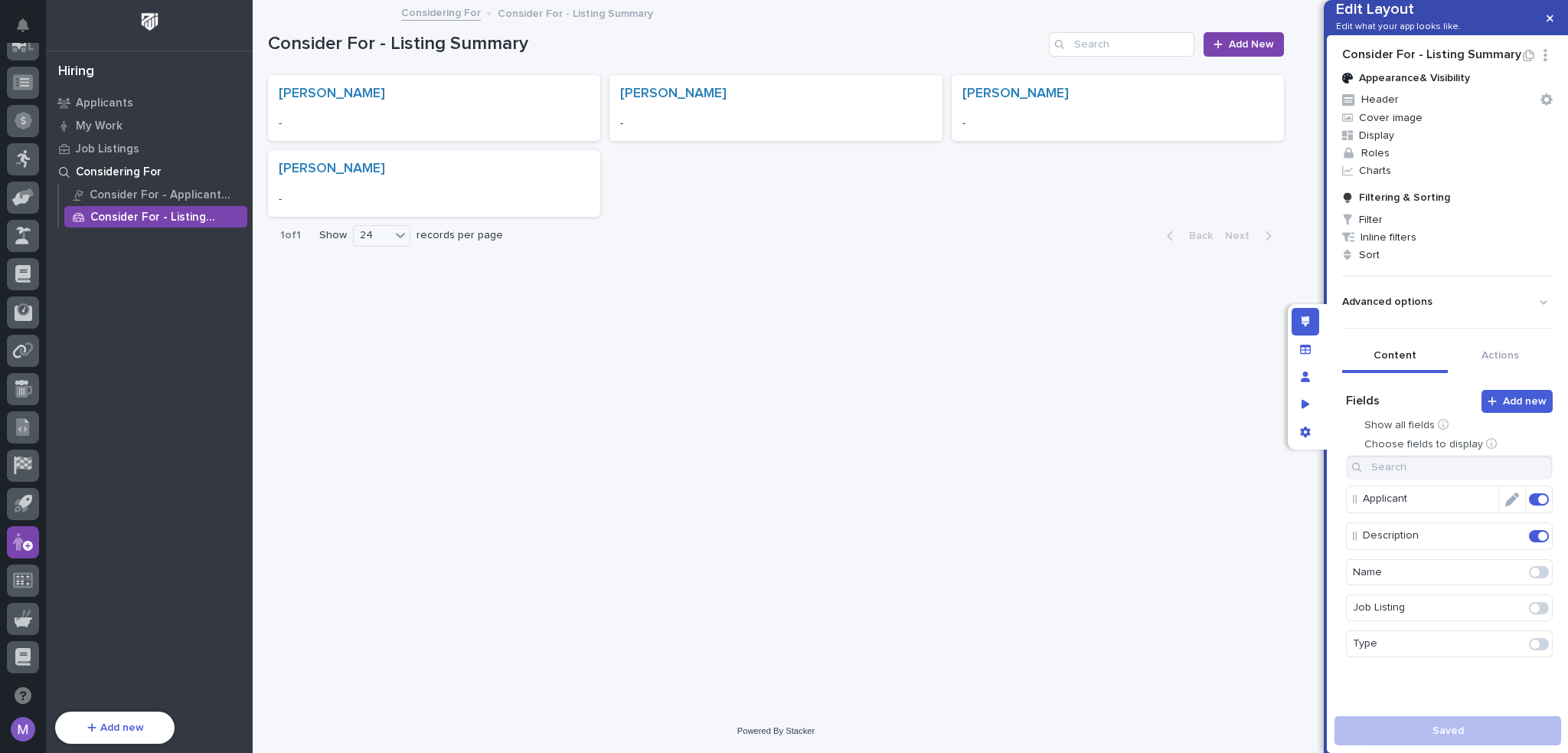
click at [1539, 504] on span at bounding box center [1543, 499] width 9 height 9
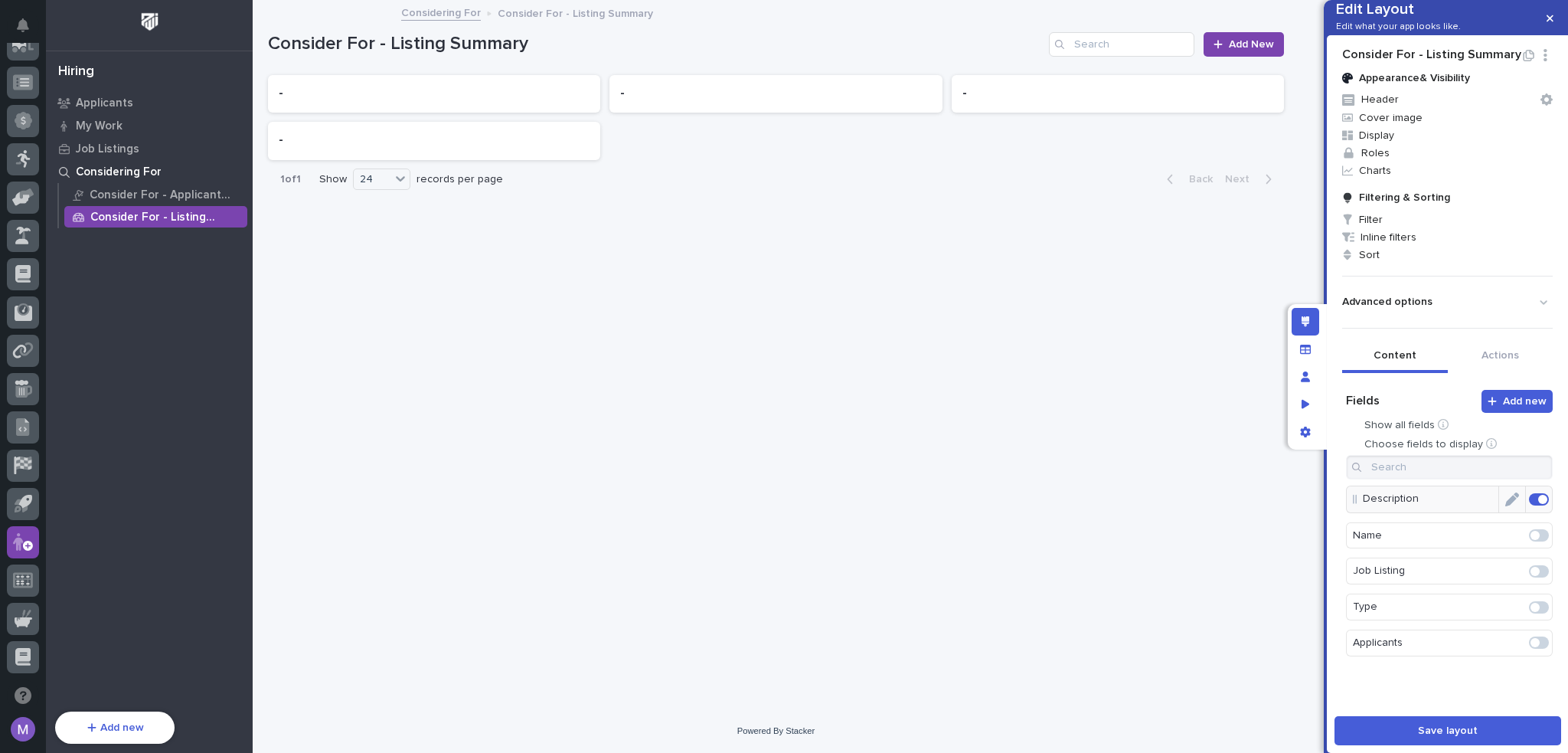
click at [1531, 576] on span at bounding box center [1536, 572] width 9 height 9
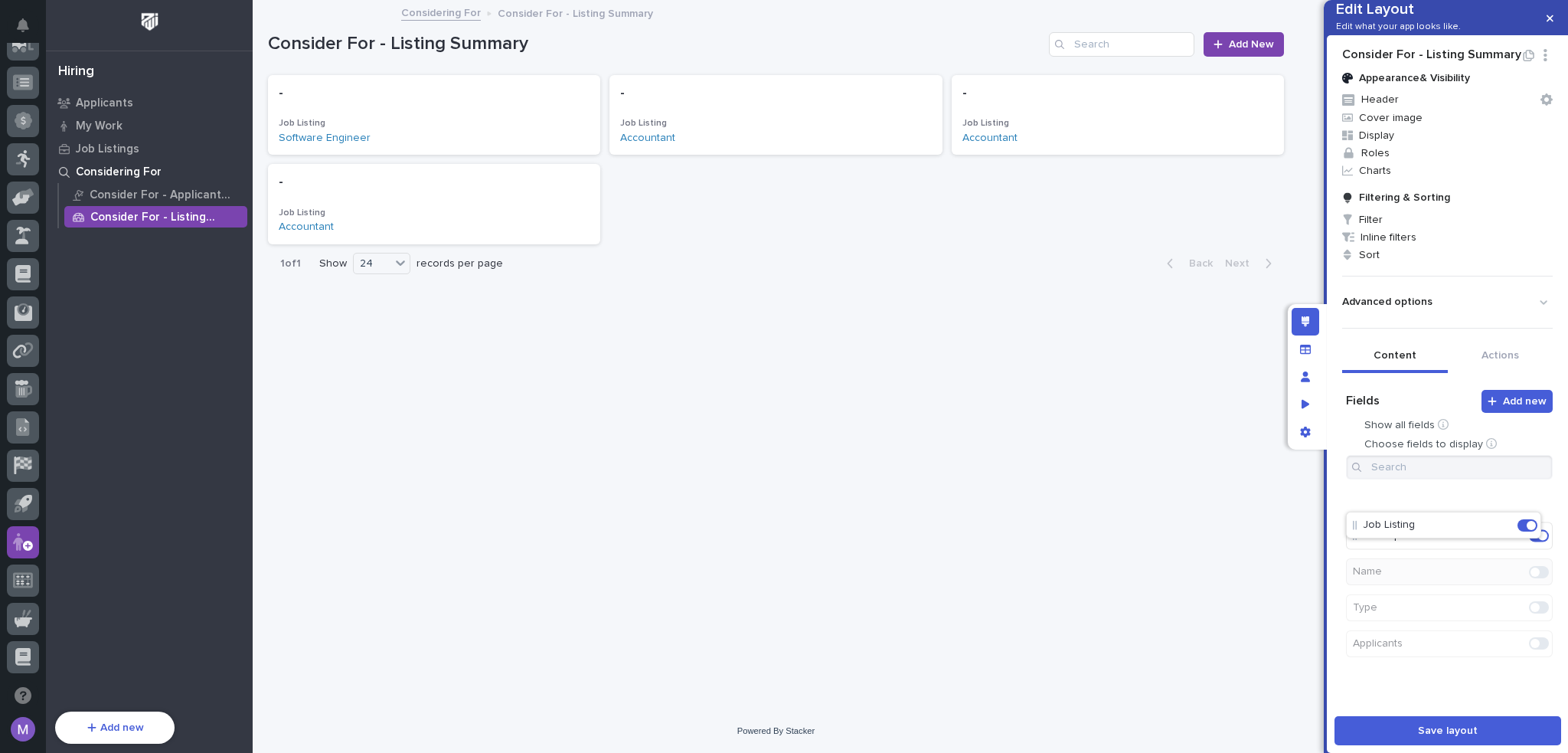
drag, startPoint x: 1407, startPoint y: 562, endPoint x: 1406, endPoint y: 517, distance: 45.0
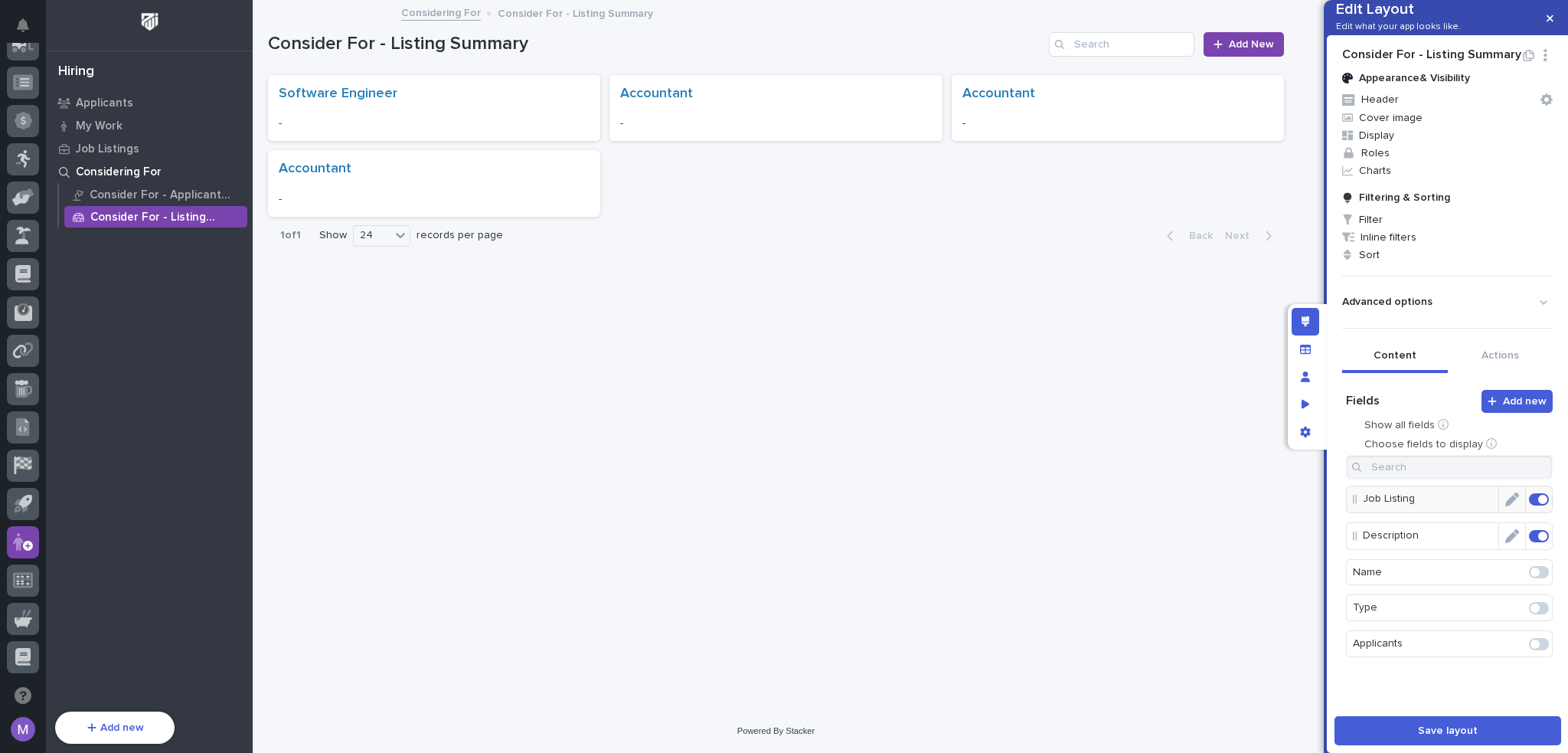
click at [1539, 541] on span at bounding box center [1543, 536] width 9 height 9
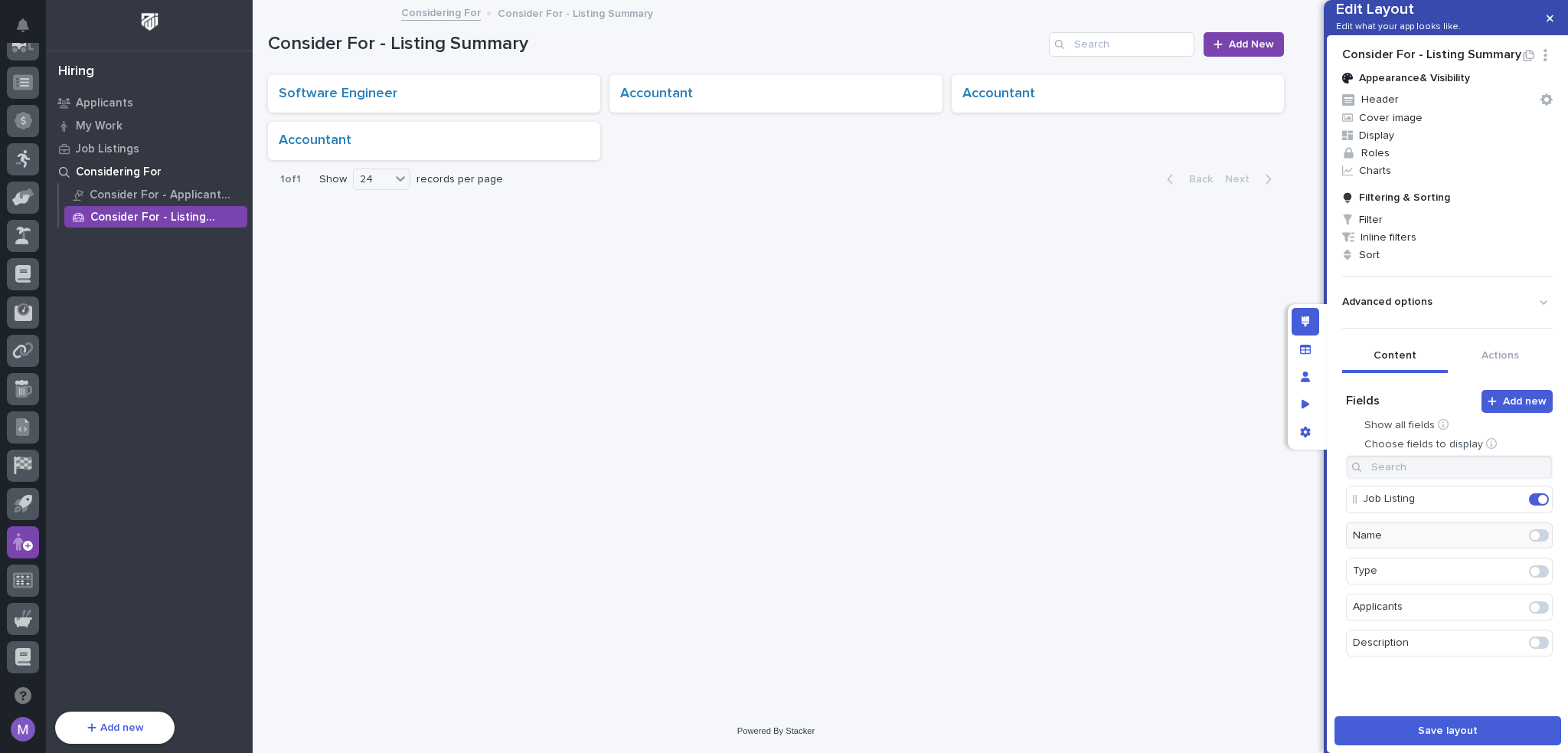
click at [1533, 577] on span at bounding box center [1539, 572] width 20 height 12
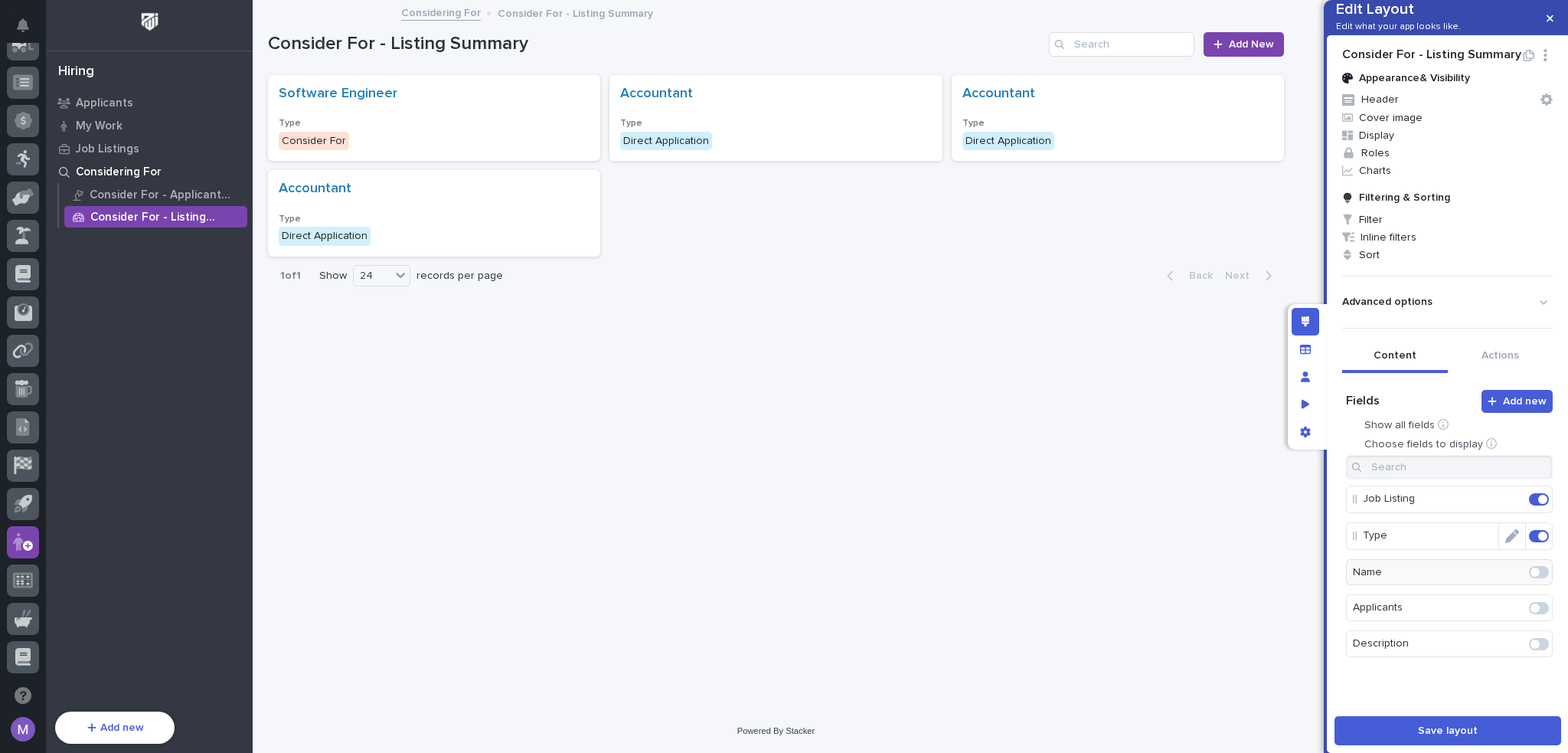
click at [1507, 543] on icon "Edit" at bounding box center [1512, 536] width 14 height 14
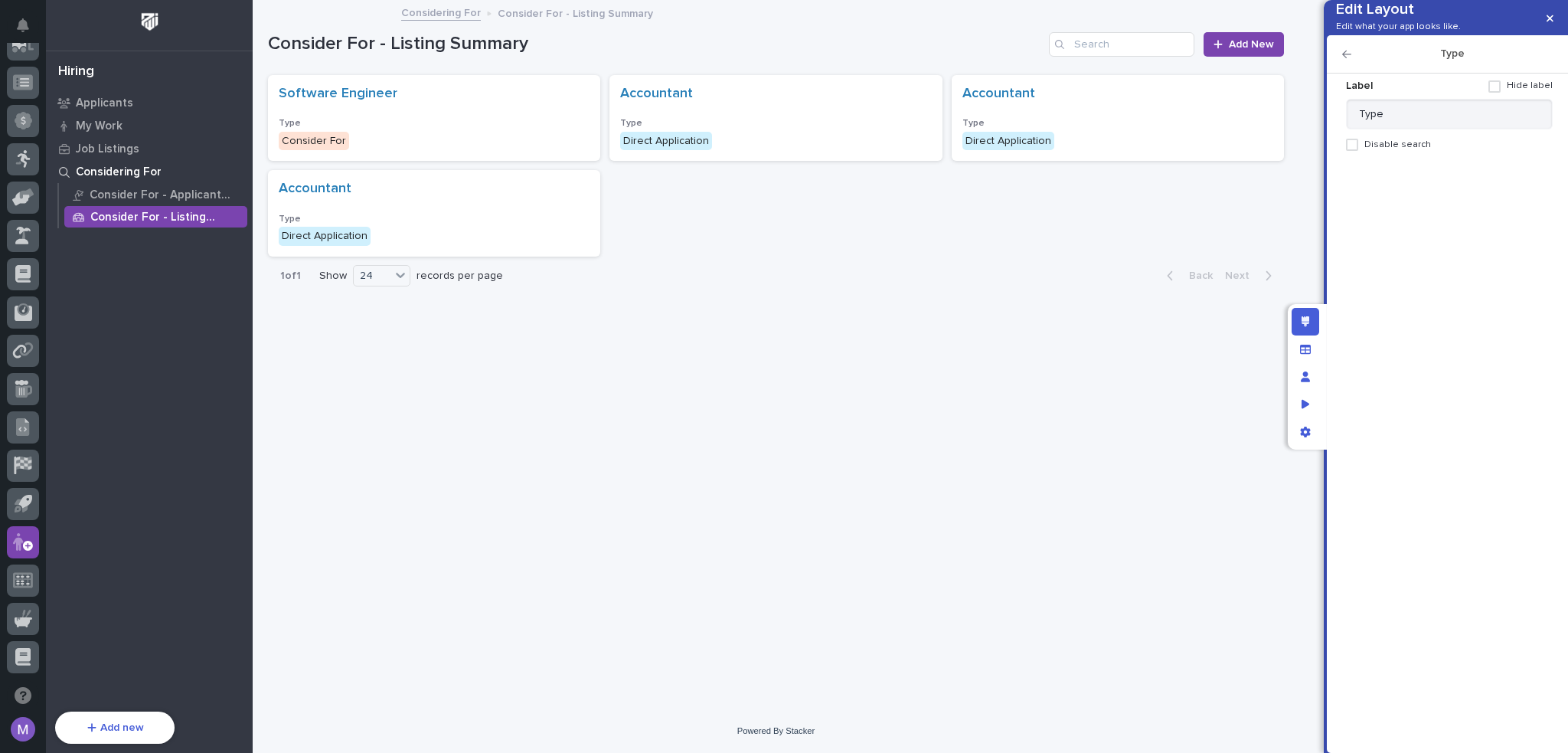
click at [1499, 93] on span at bounding box center [1495, 86] width 12 height 12
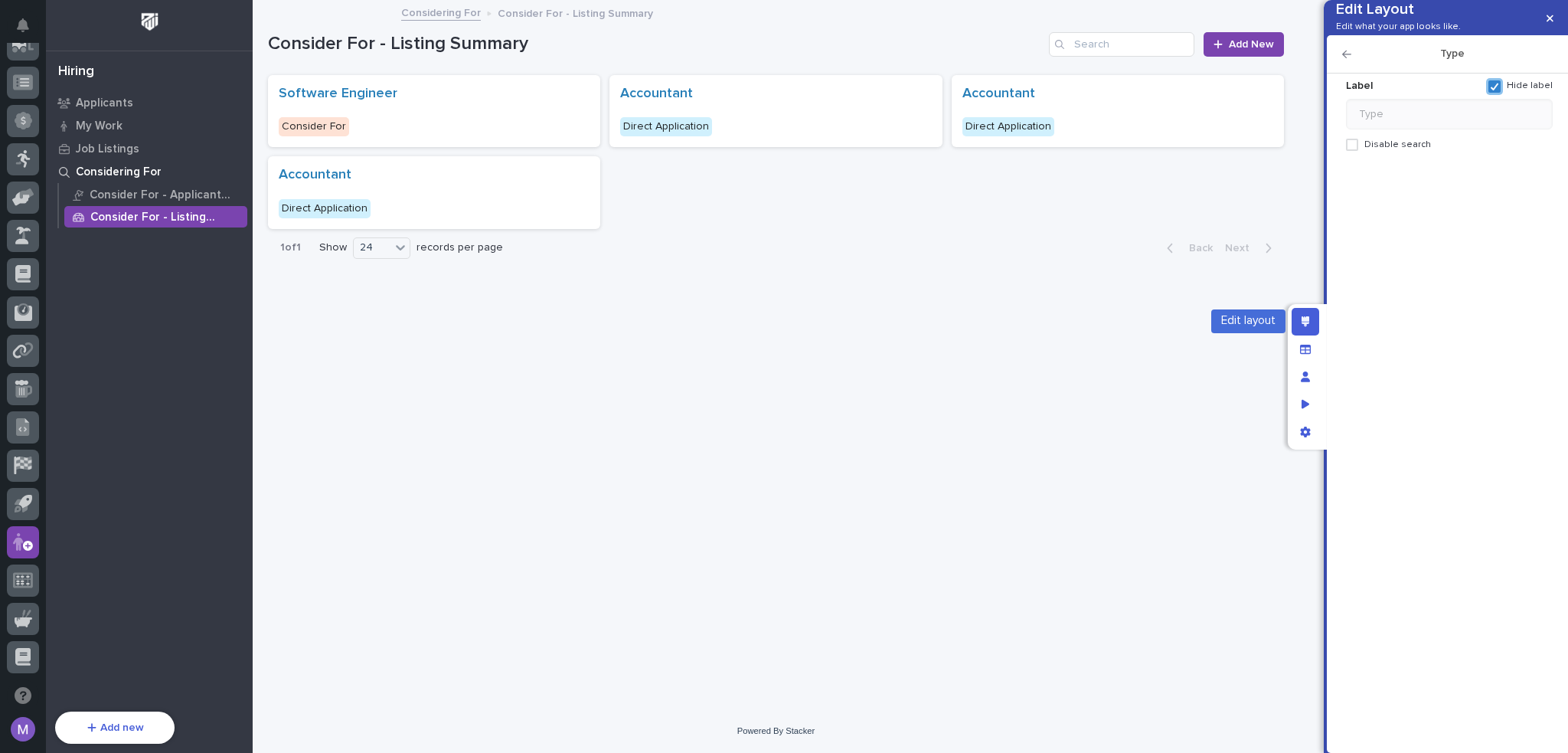
click at [1298, 314] on div "Edit layout" at bounding box center [1305, 322] width 28 height 28
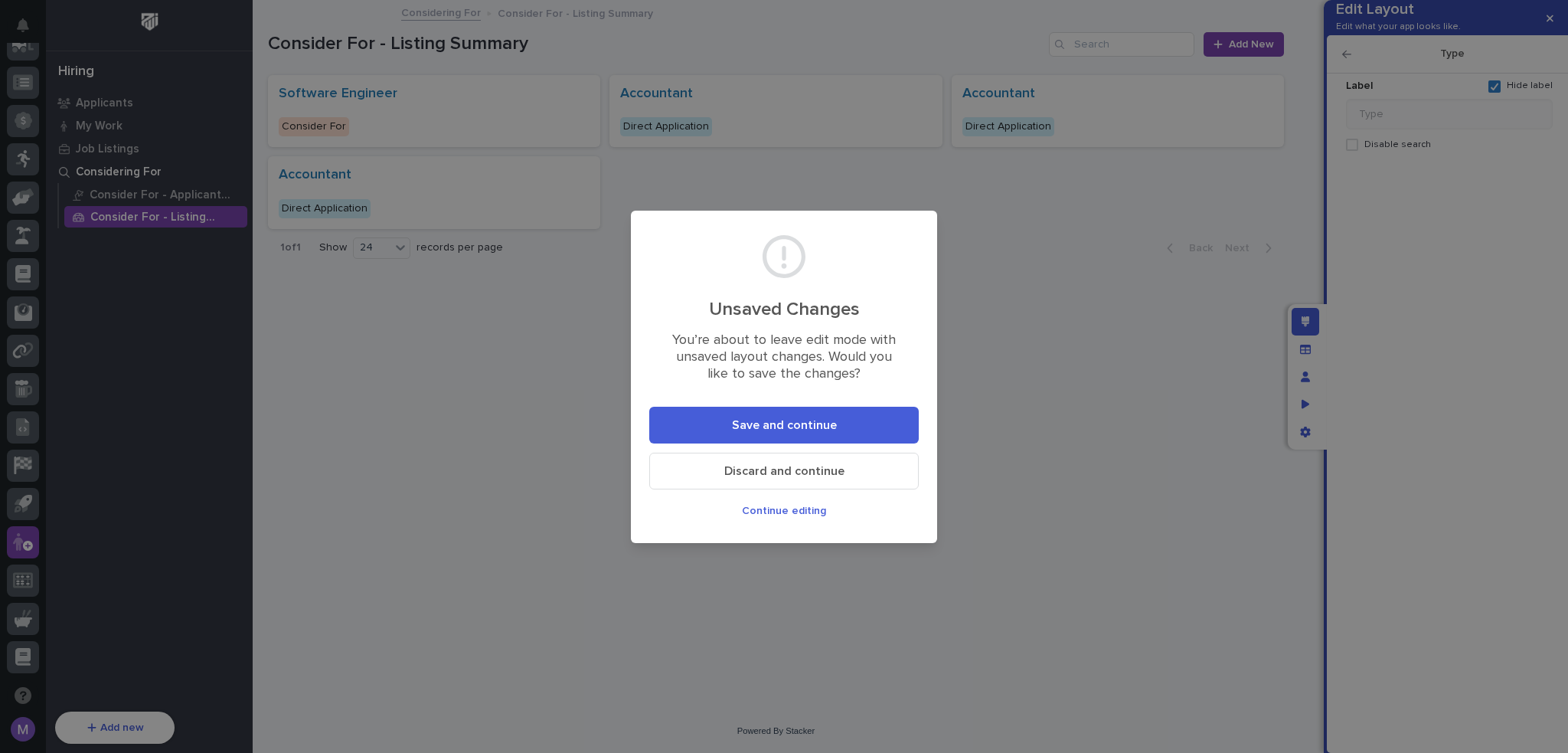
click at [857, 423] on button "Save and continue" at bounding box center [784, 425] width 270 height 37
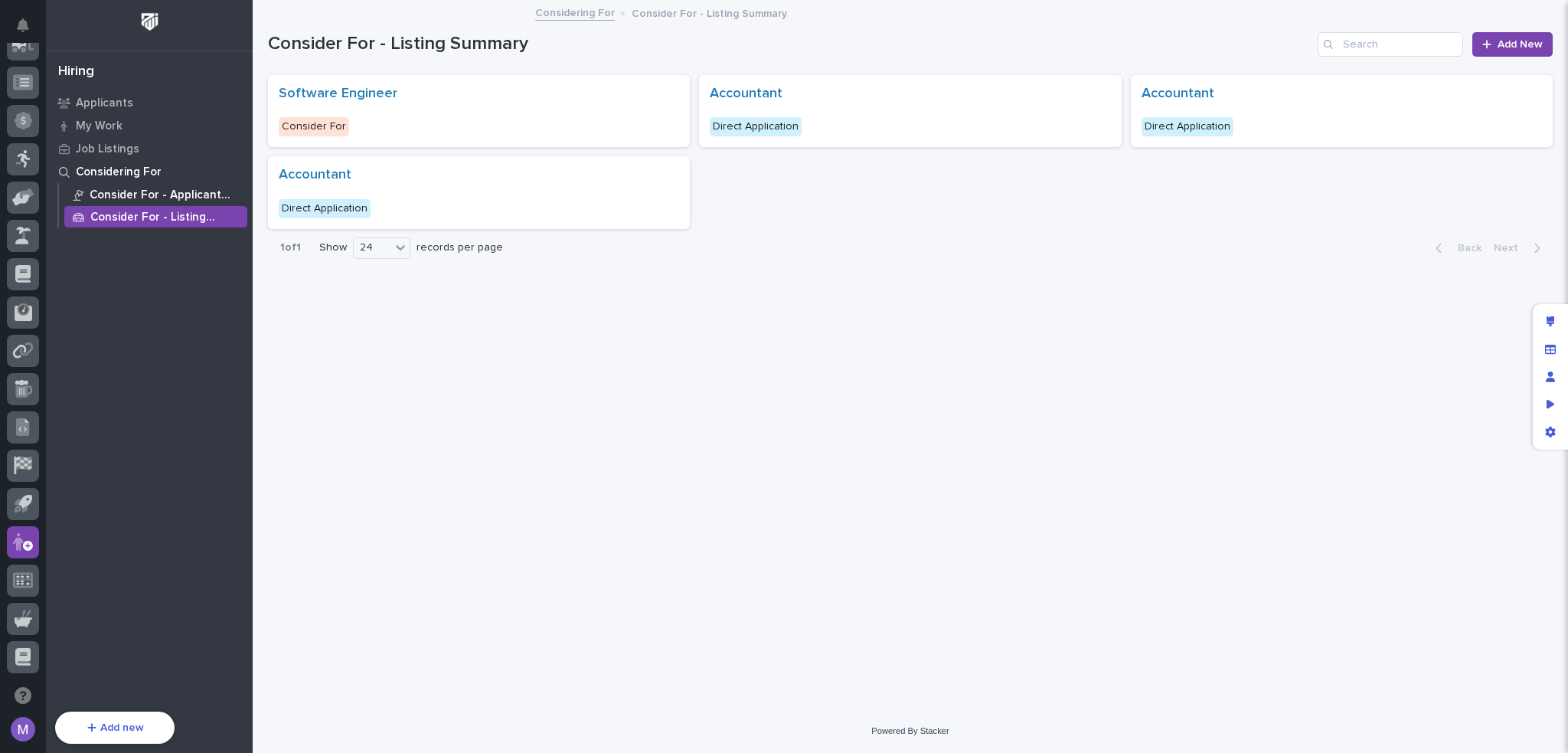
click at [167, 197] on p "Consider For - Applicant Summary" at bounding box center [165, 195] width 151 height 14
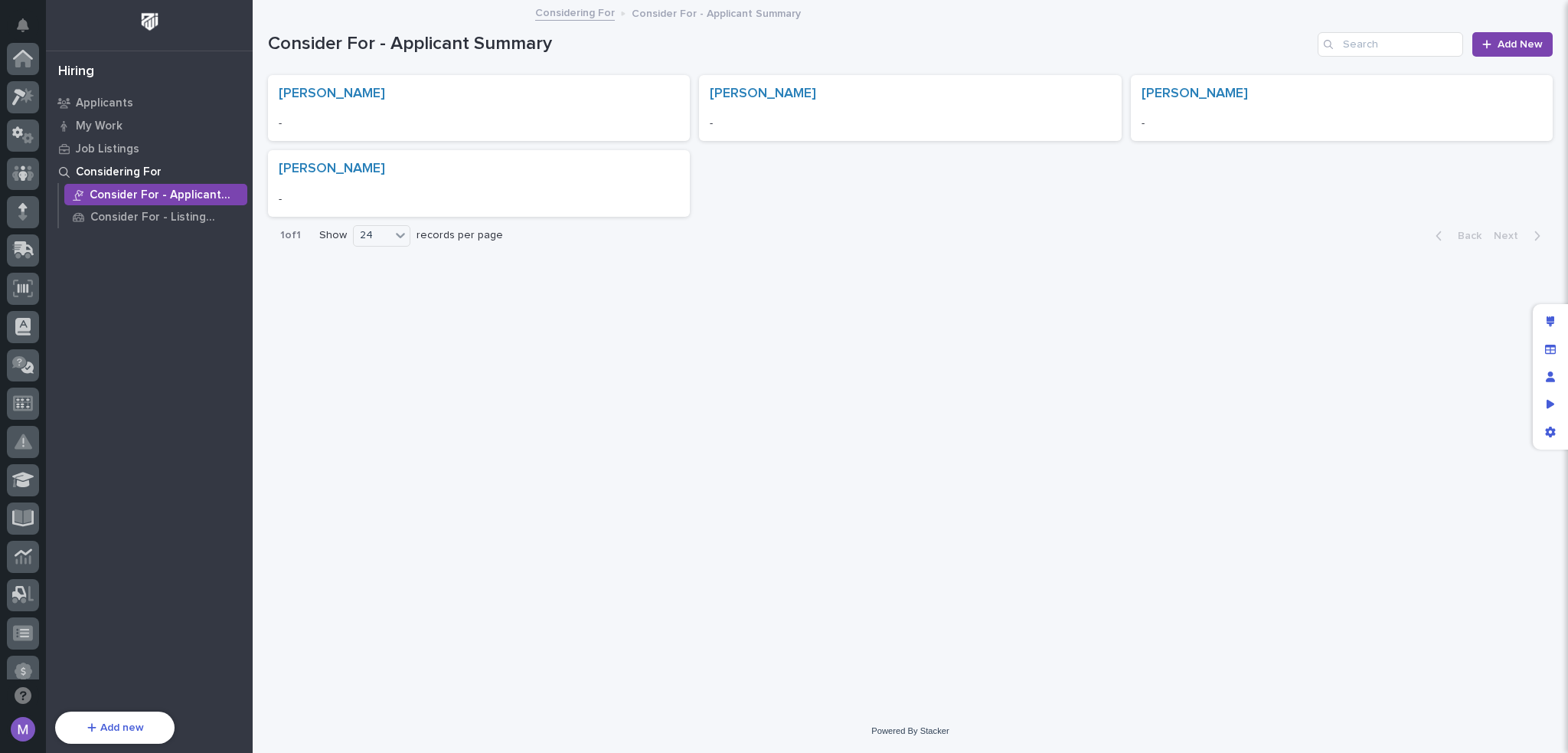
scroll to position [551, 0]
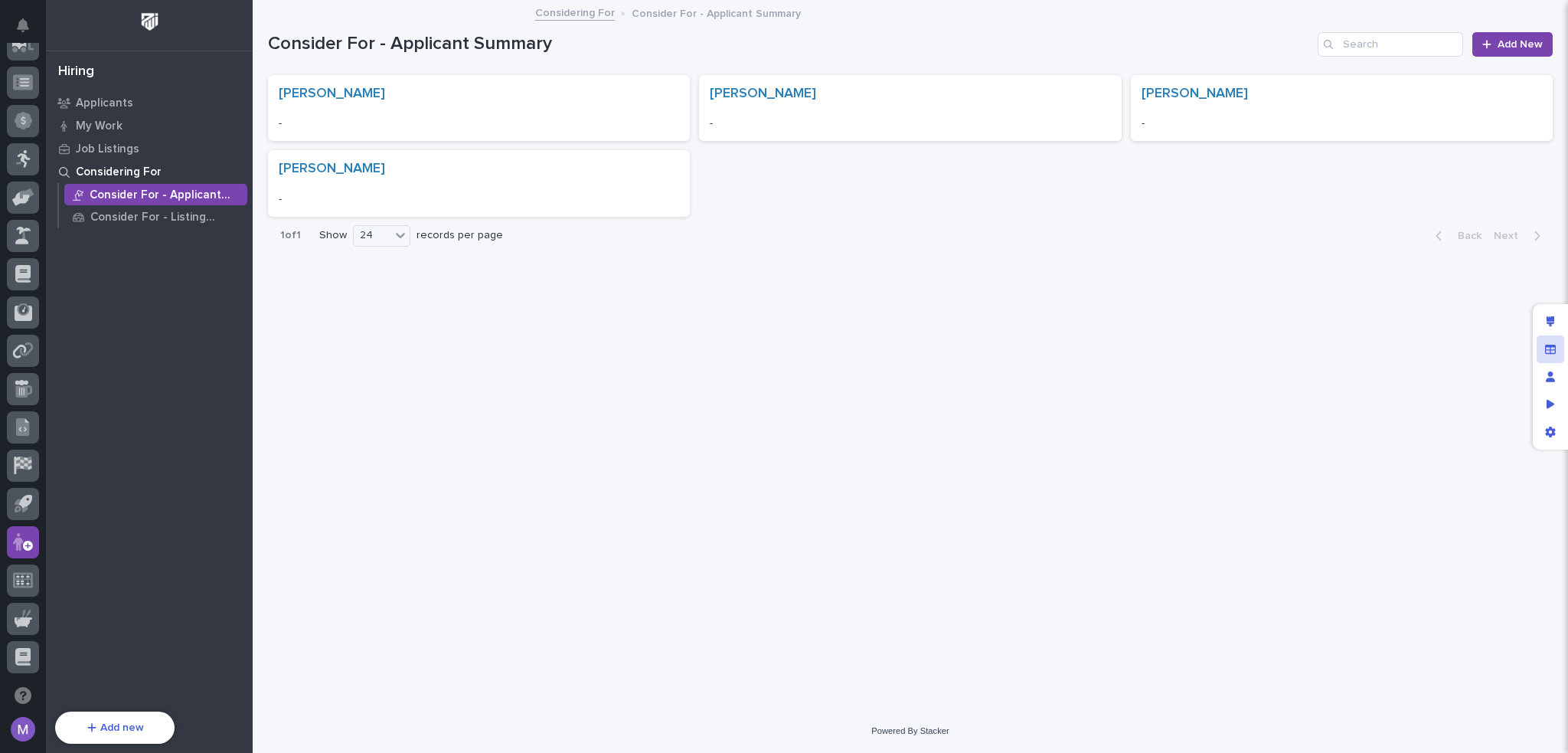
click at [1543, 348] on div "Manage fields and data" at bounding box center [1551, 349] width 28 height 28
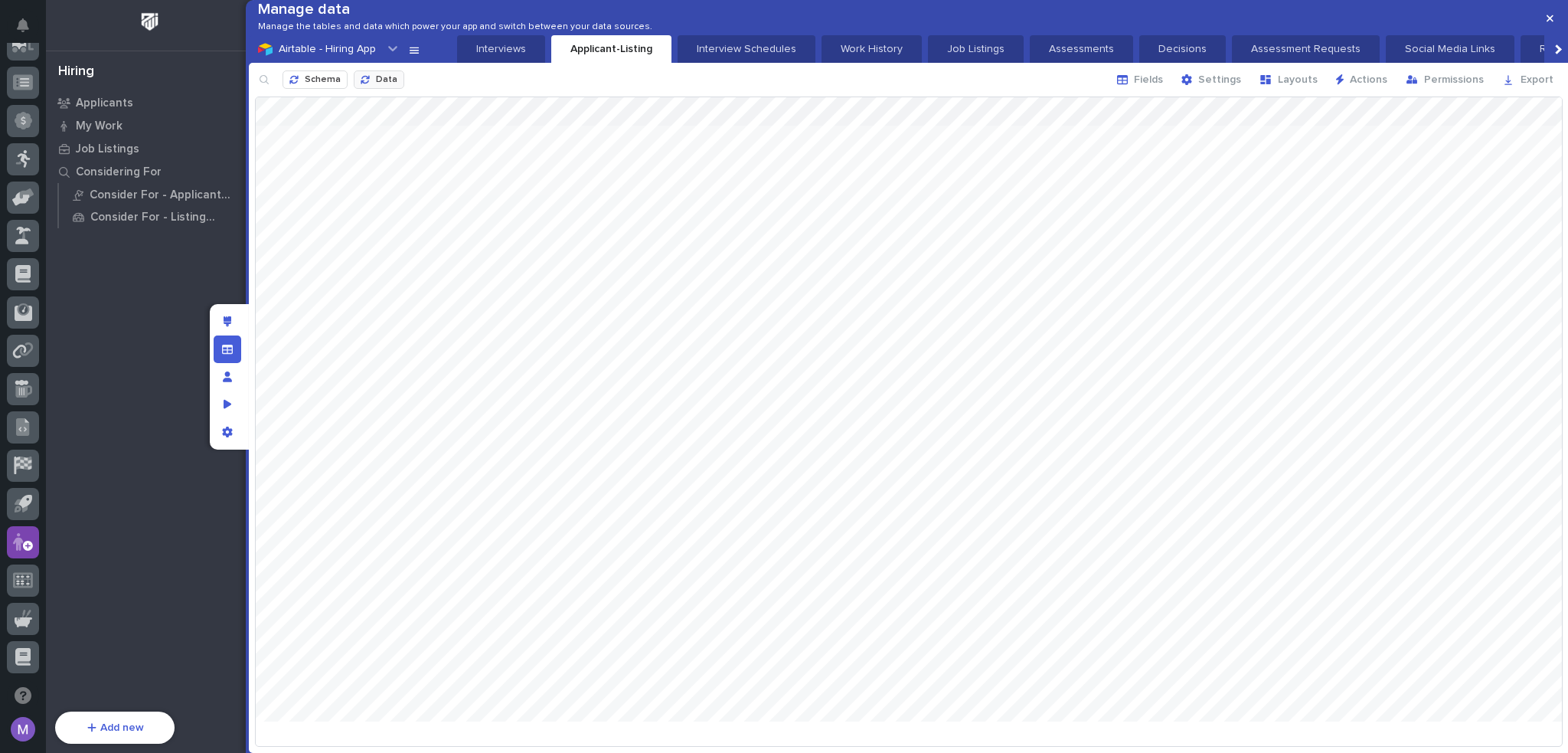
click at [377, 86] on span "Data" at bounding box center [387, 80] width 22 height 12
drag, startPoint x: 742, startPoint y: 129, endPoint x: 1124, endPoint y: 175, distance: 384.8
click at [1124, 175] on div at bounding box center [908, 409] width 1306 height 624
click at [1268, 243] on div at bounding box center [908, 409] width 1306 height 624
click at [230, 346] on icon "Manage fields and data" at bounding box center [227, 348] width 11 height 9
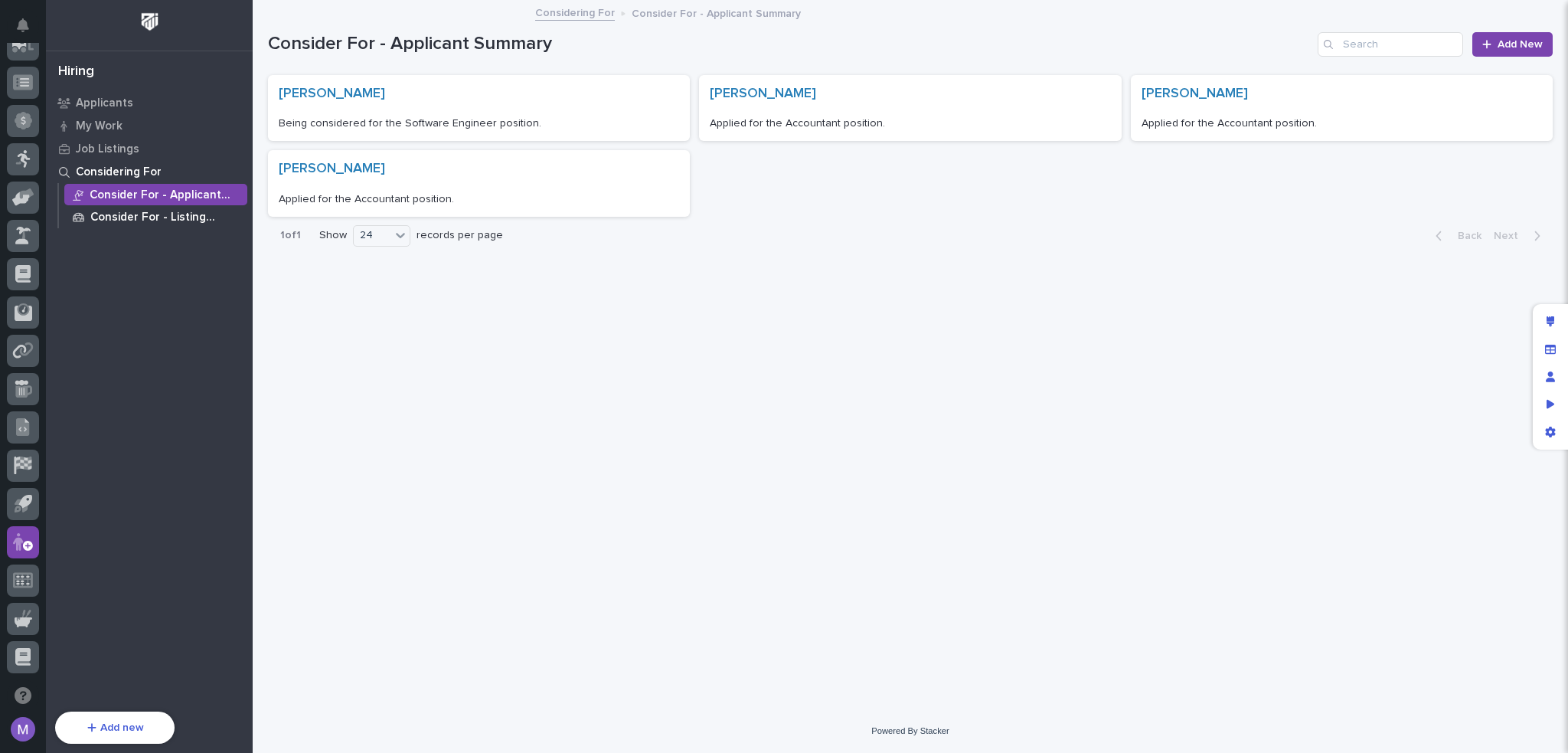
click at [144, 217] on p "Consider For - Listing Summary" at bounding box center [165, 218] width 151 height 14
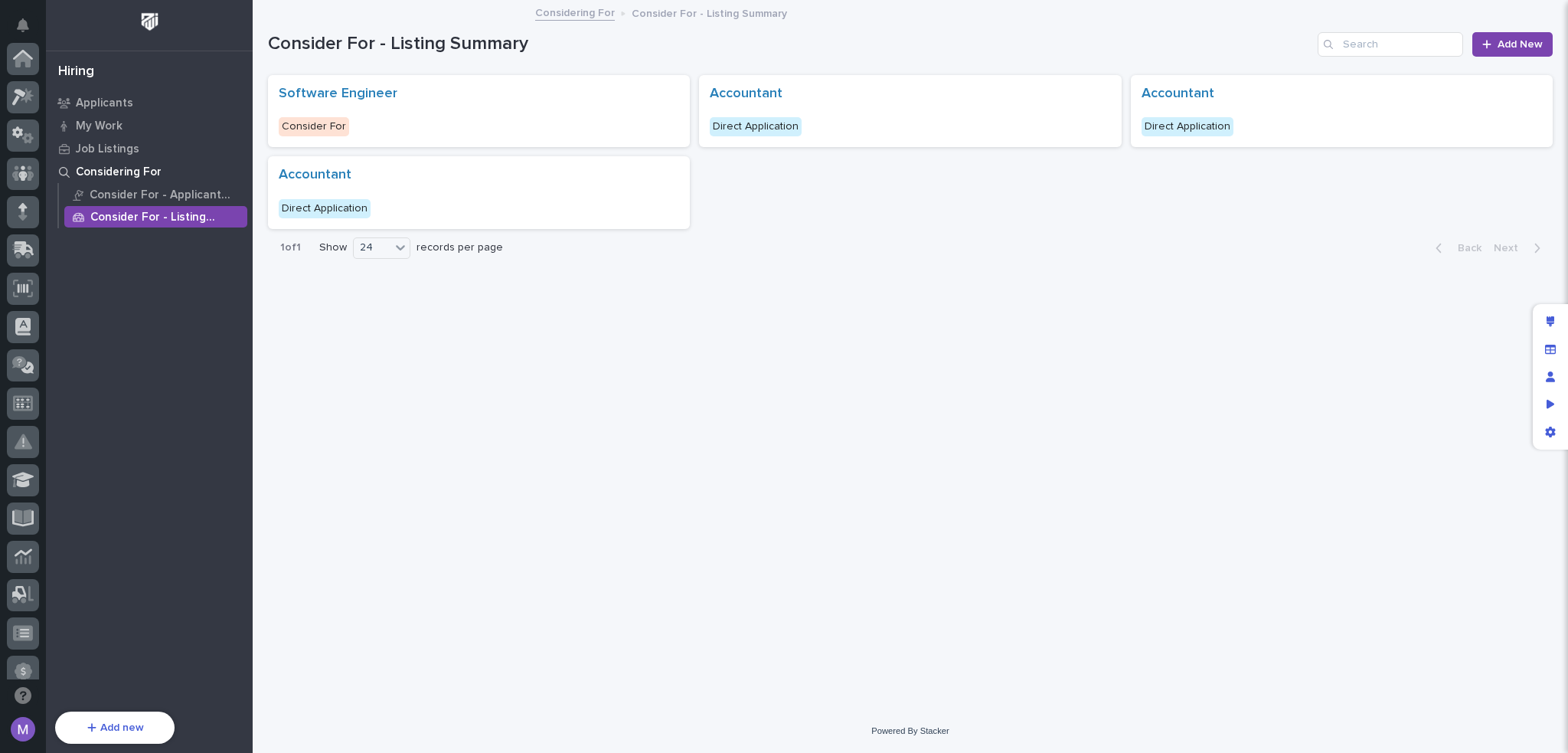
scroll to position [551, 0]
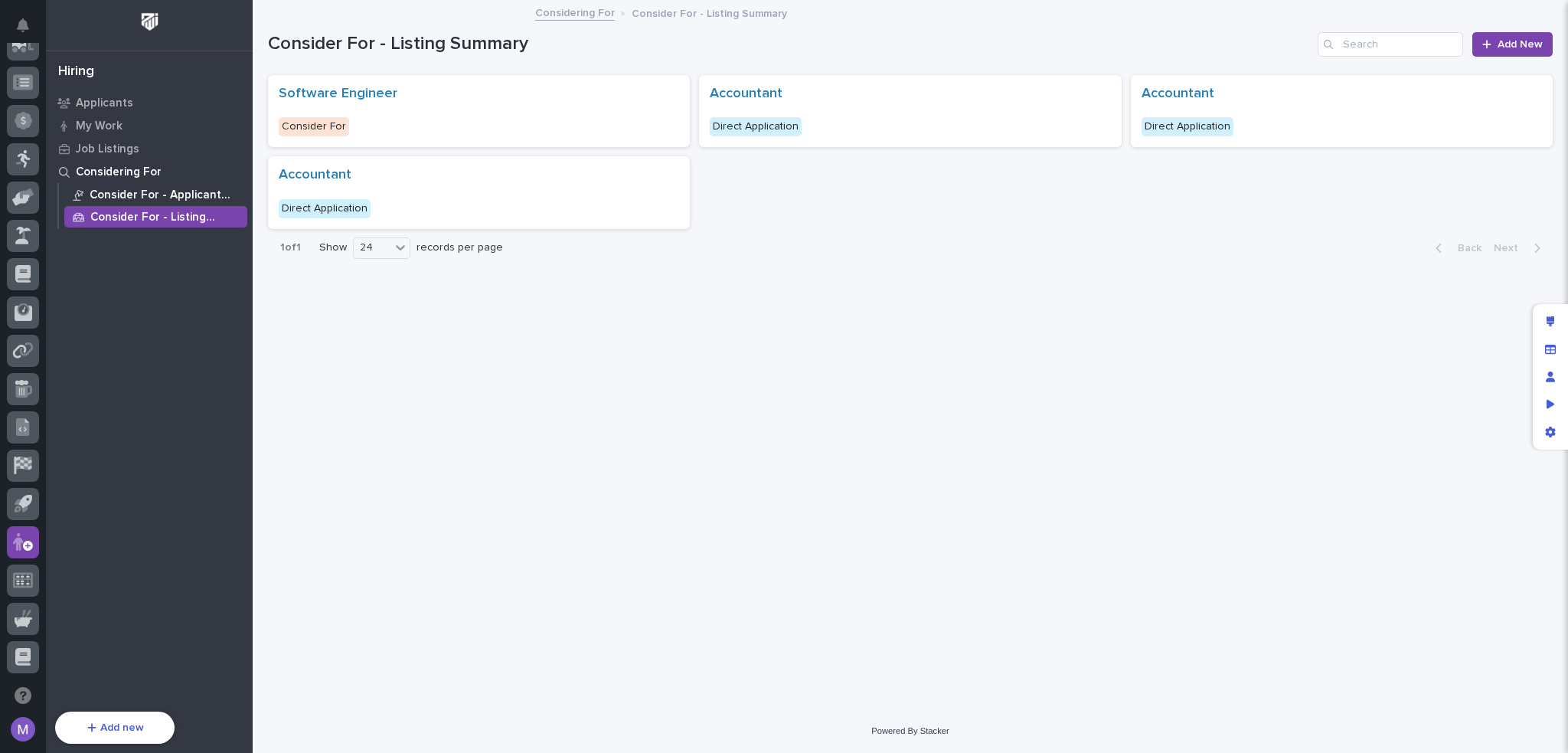
click at [120, 199] on p "Consider For - Applicant Summary" at bounding box center [165, 195] width 151 height 14
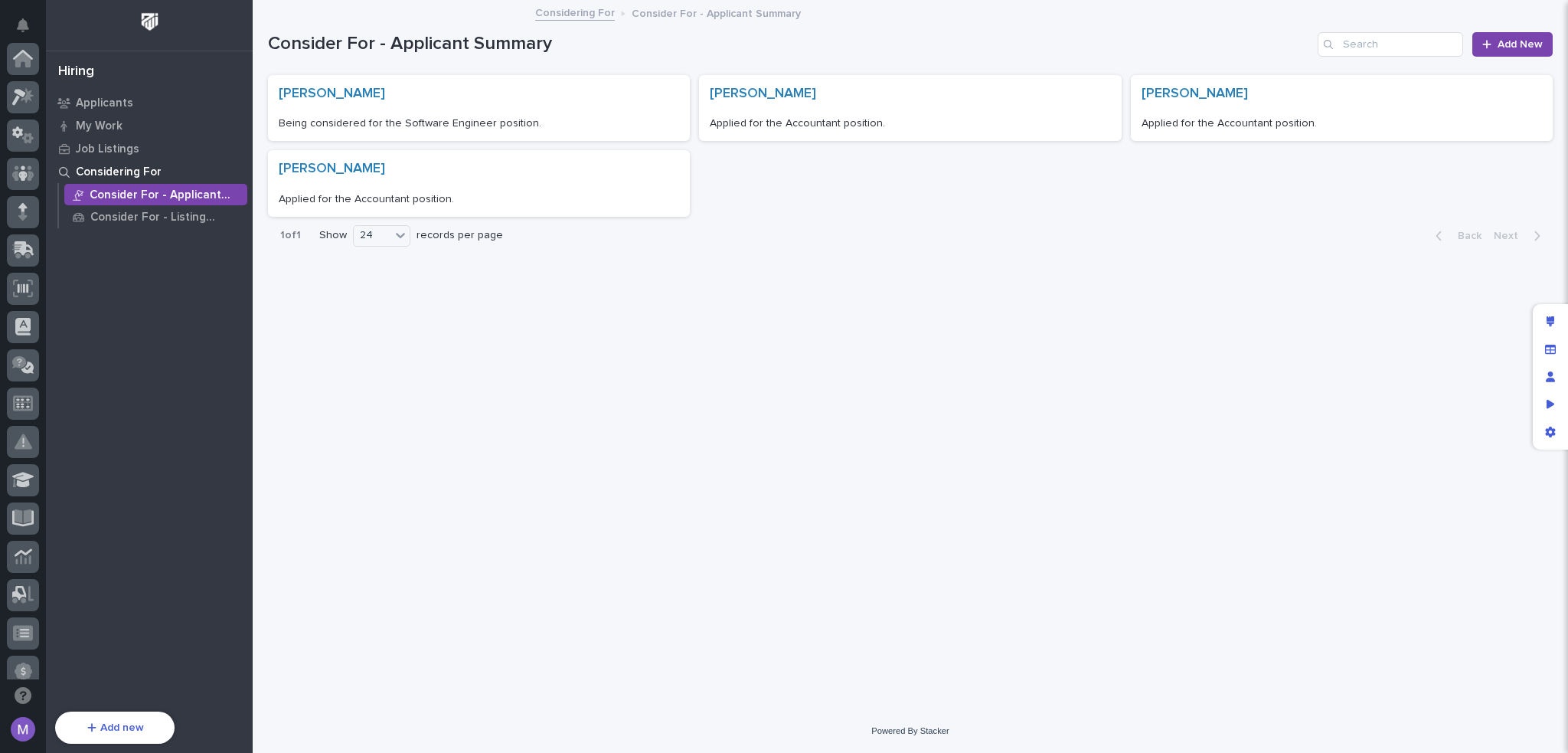
scroll to position [551, 0]
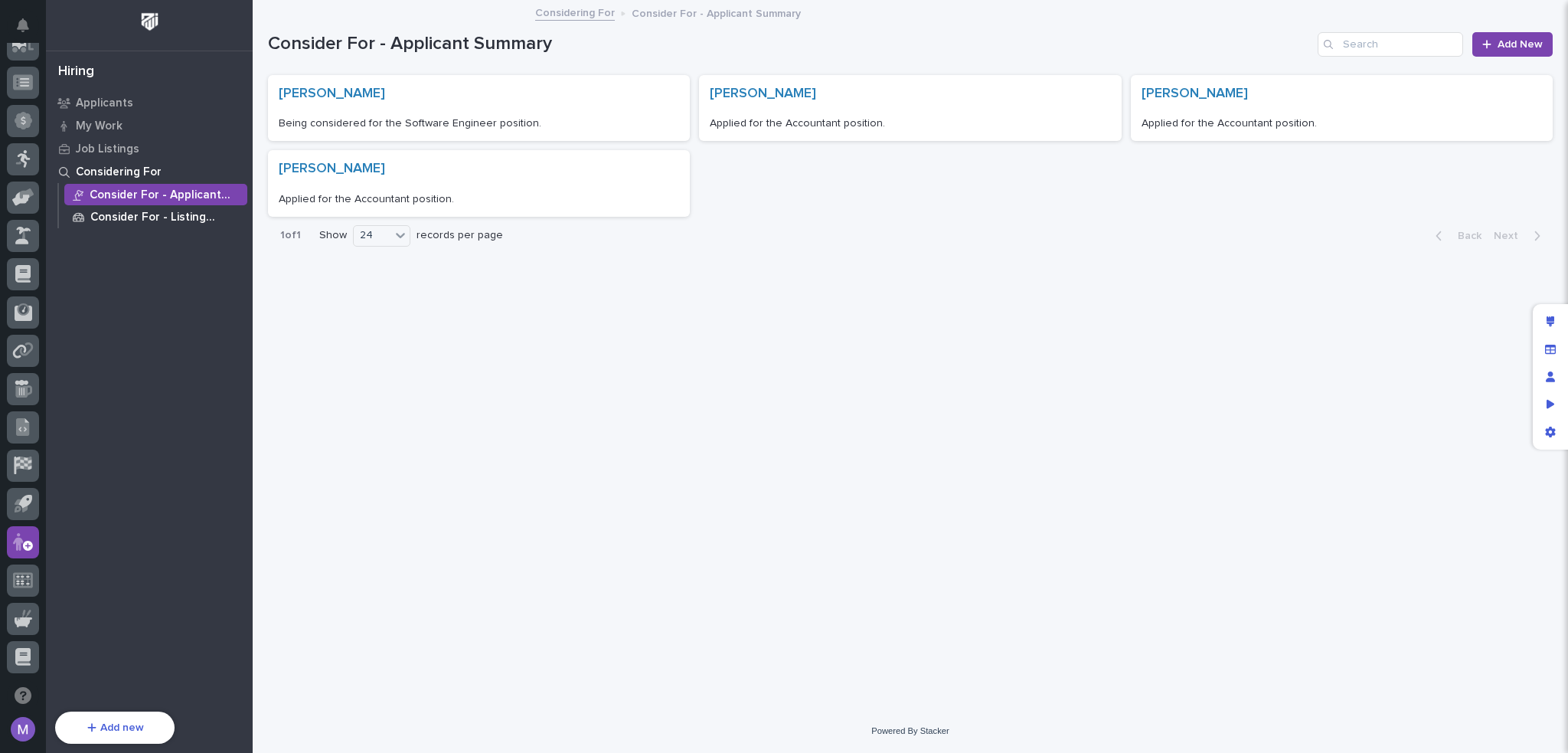
click at [128, 222] on p "Consider For - Listing Summary" at bounding box center [165, 218] width 151 height 14
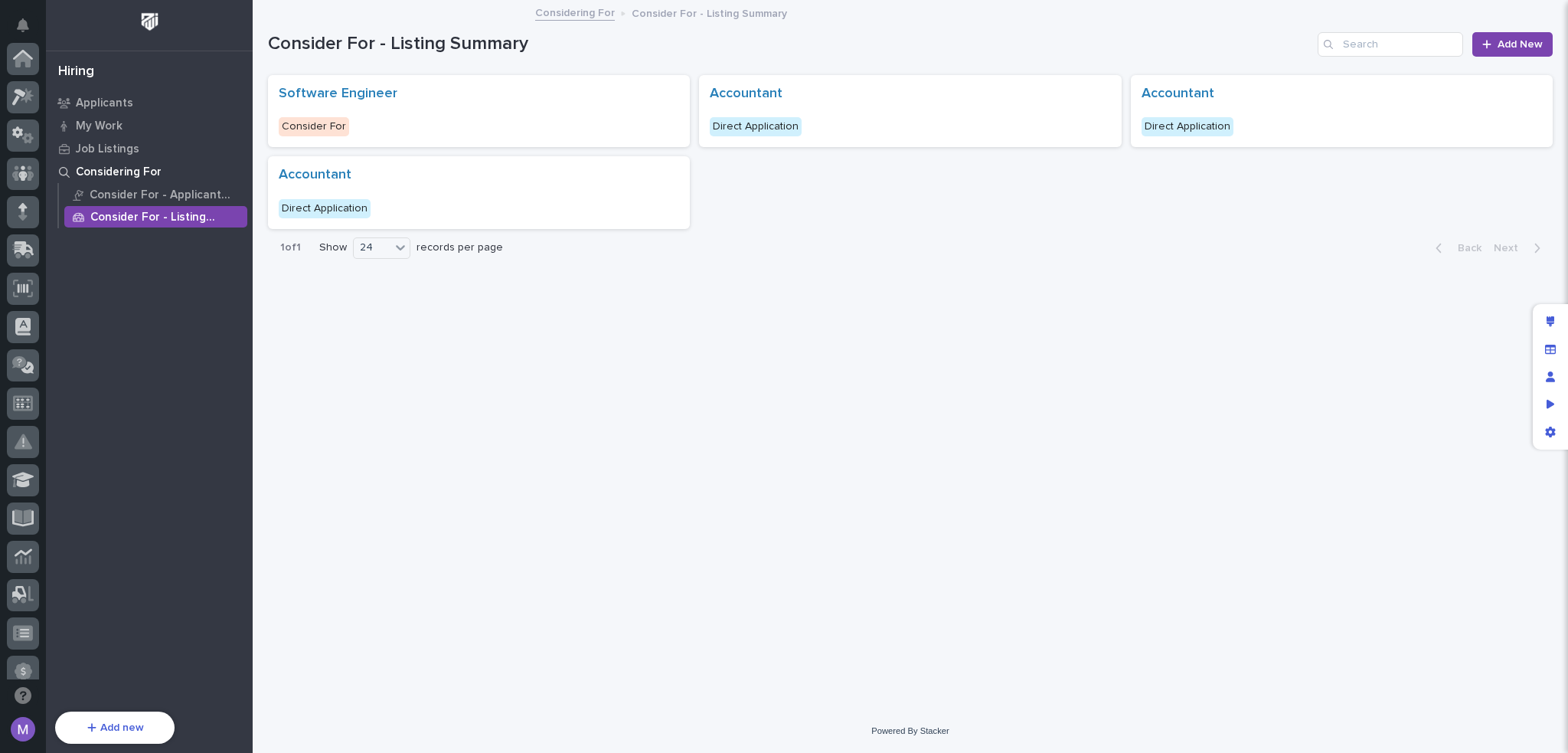
scroll to position [551, 0]
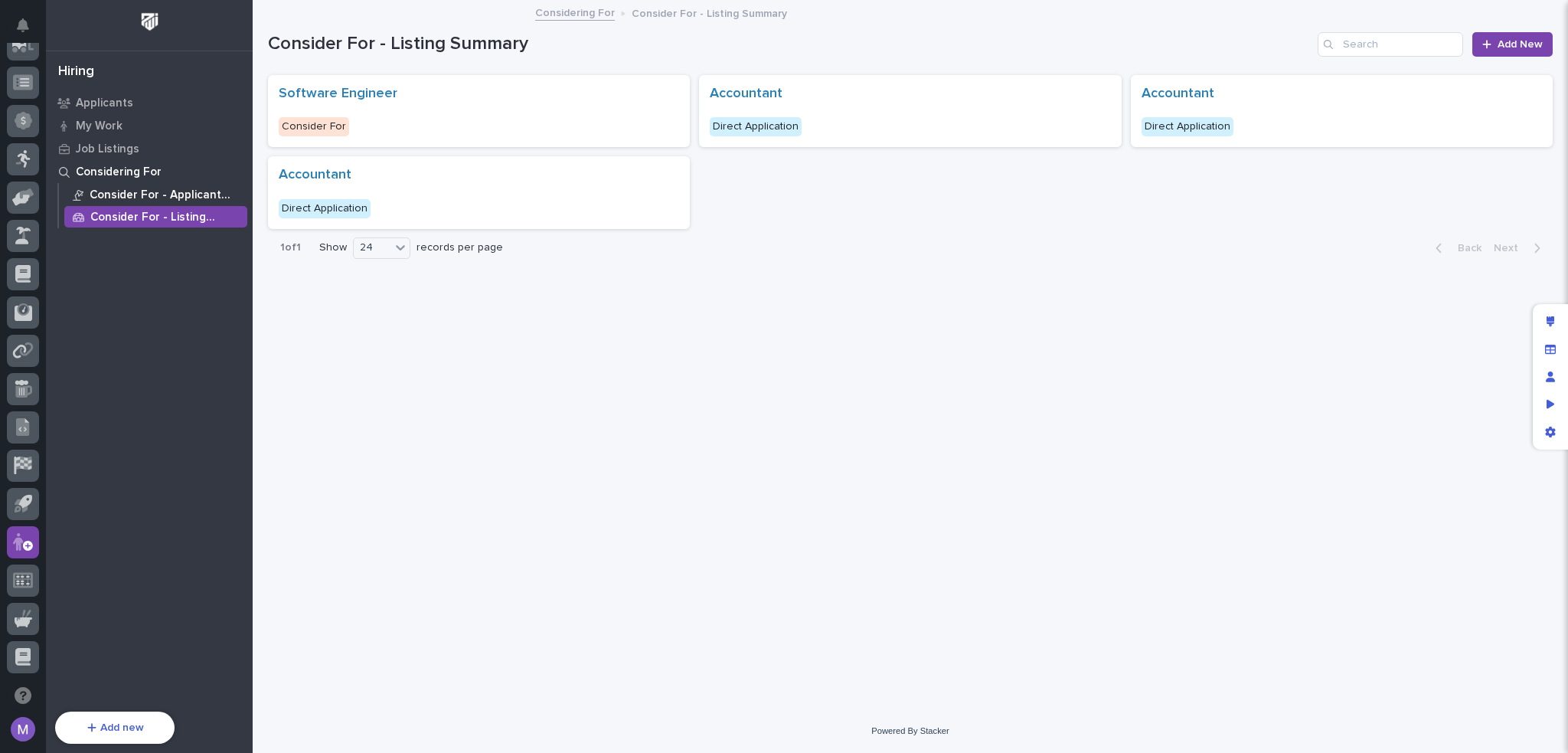
click at [101, 189] on p "Consider For - Applicant Summary" at bounding box center [165, 195] width 151 height 14
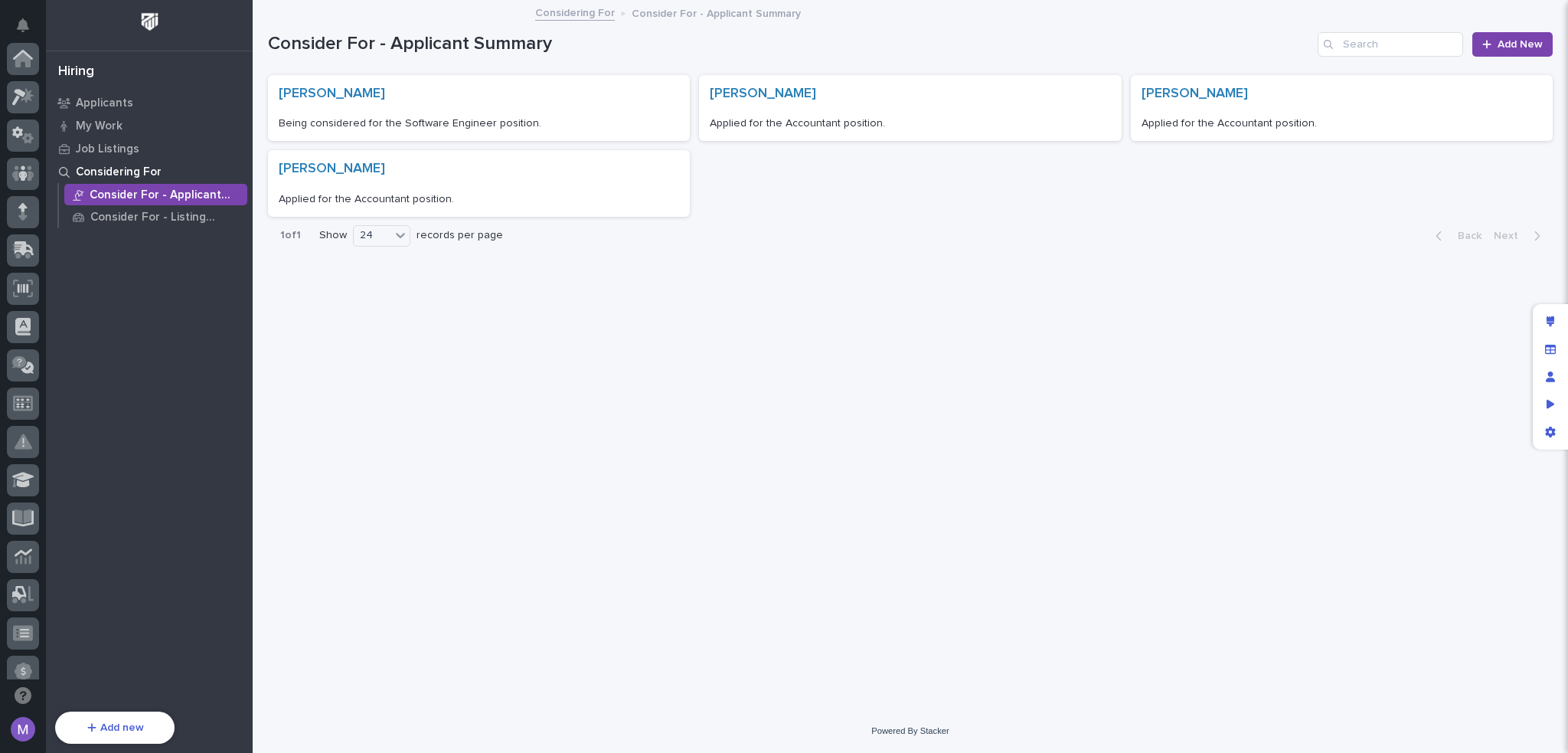
scroll to position [551, 0]
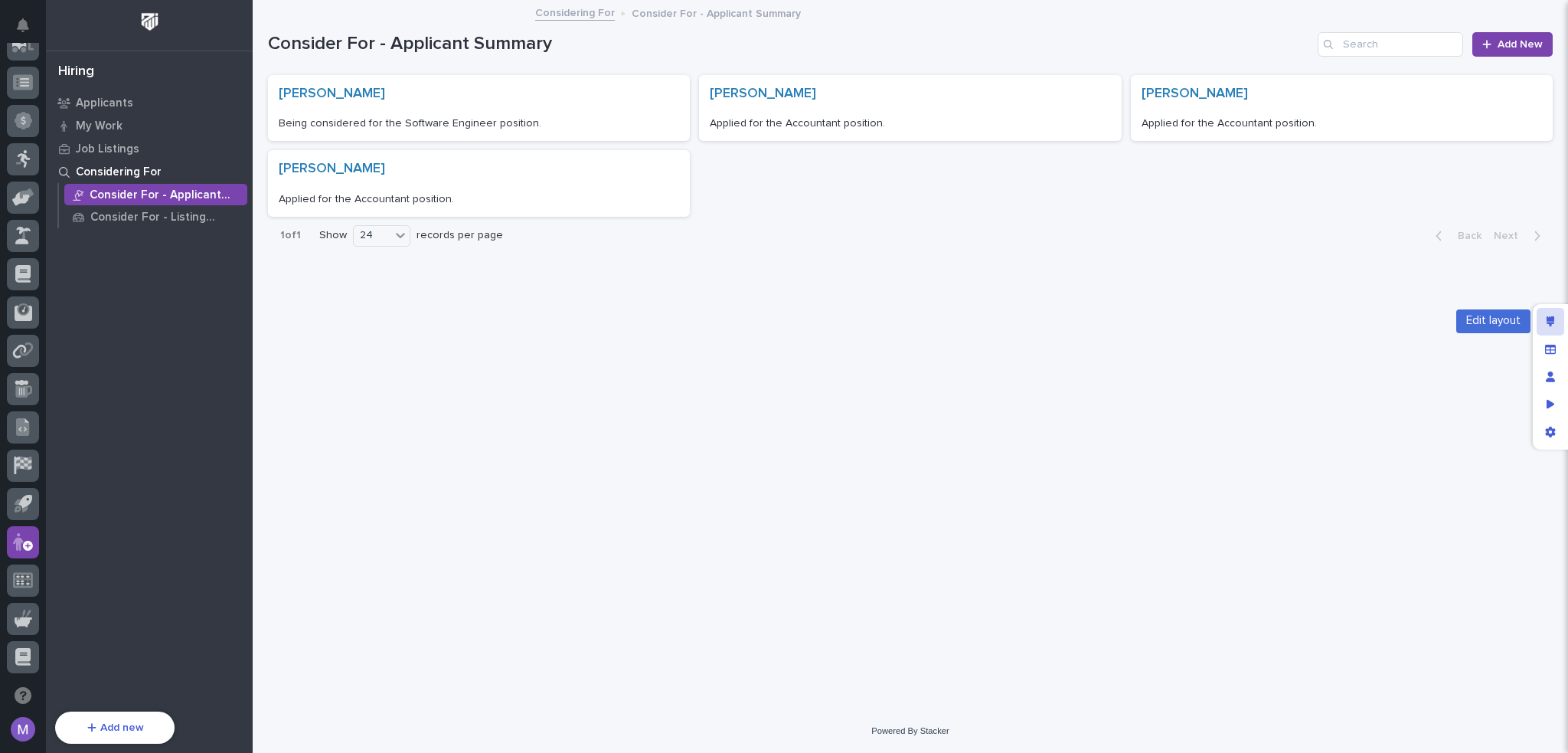
click at [1541, 321] on div "Edit layout" at bounding box center [1551, 322] width 28 height 28
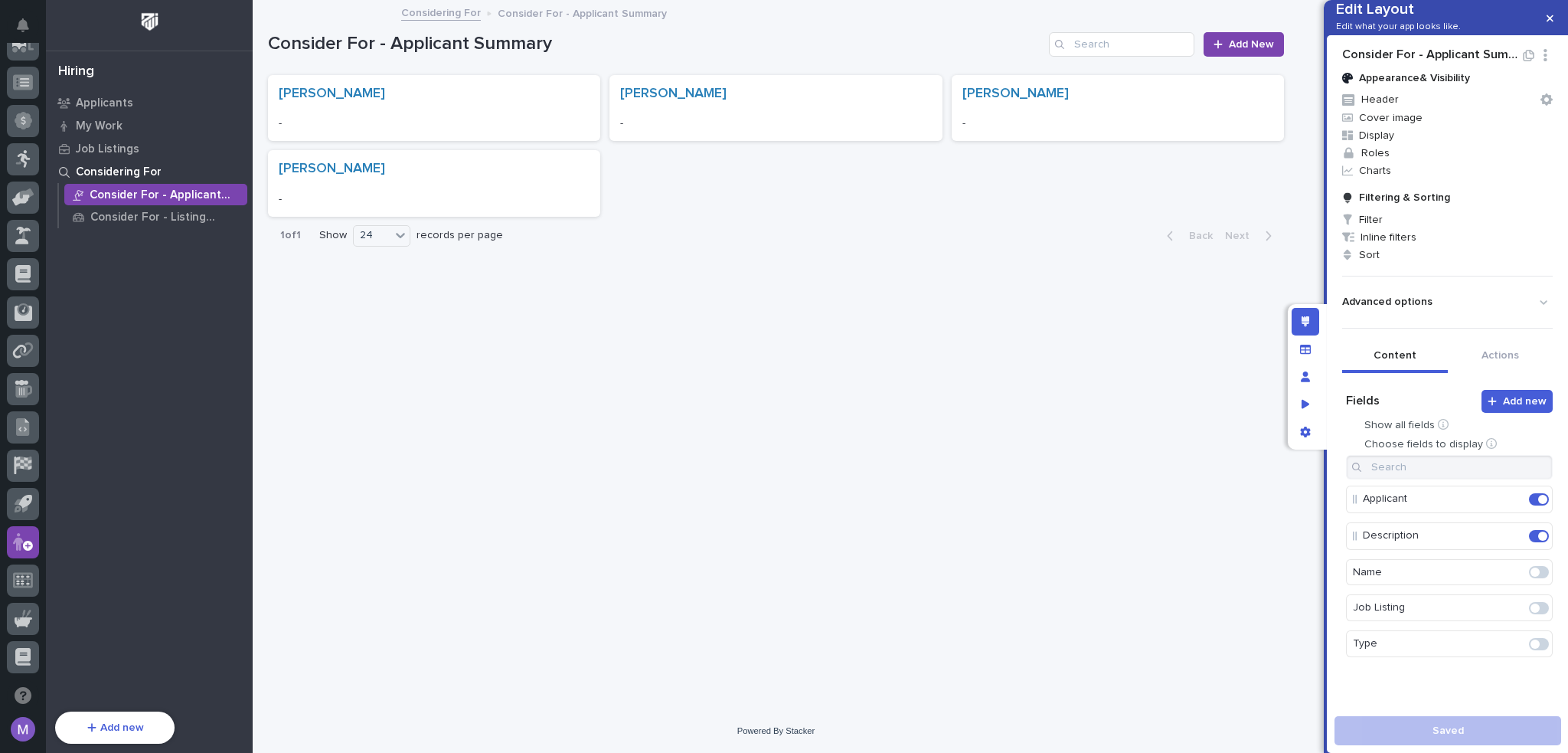
click at [1539, 61] on icon "button" at bounding box center [1546, 55] width 15 height 12
click at [1492, 134] on button "Edit Layout Name" at bounding box center [1488, 131] width 104 height 25
click at [1466, 88] on div "Appearance & Visibility Header Cover image Display Roles Charts Filtering & Sor…" at bounding box center [1448, 385] width 211 height 641
click at [1475, 62] on h2 "Consider For - Applicant Summary" at bounding box center [1432, 54] width 180 height 15
click at [1544, 56] on icon "button" at bounding box center [1546, 55] width 3 height 3
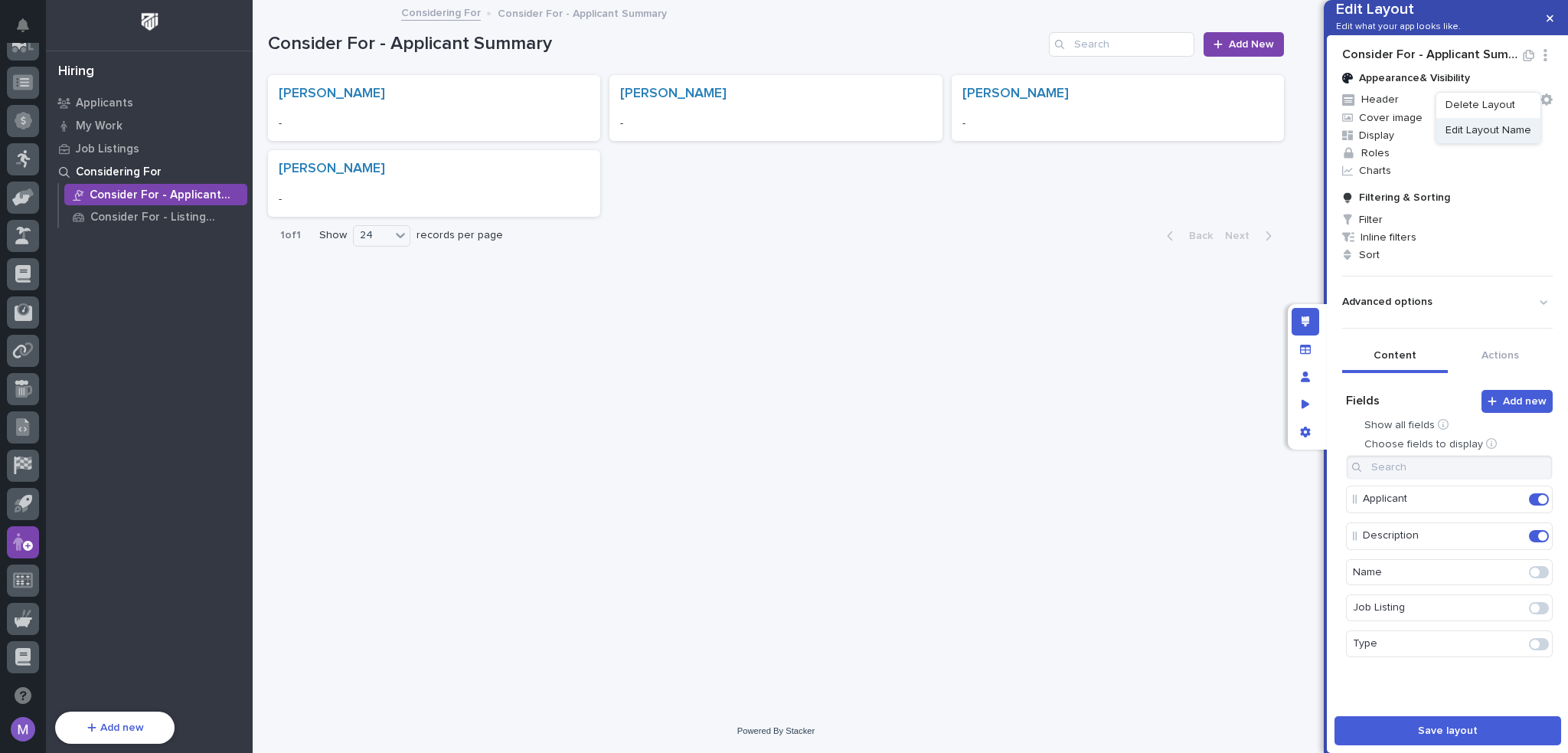
click at [1512, 128] on button "Edit Layout Name" at bounding box center [1488, 131] width 104 height 25
click at [1492, 66] on input "**********" at bounding box center [1432, 56] width 180 height 19
click at [1478, 66] on input "**********" at bounding box center [1432, 56] width 180 height 19
type input "**********"
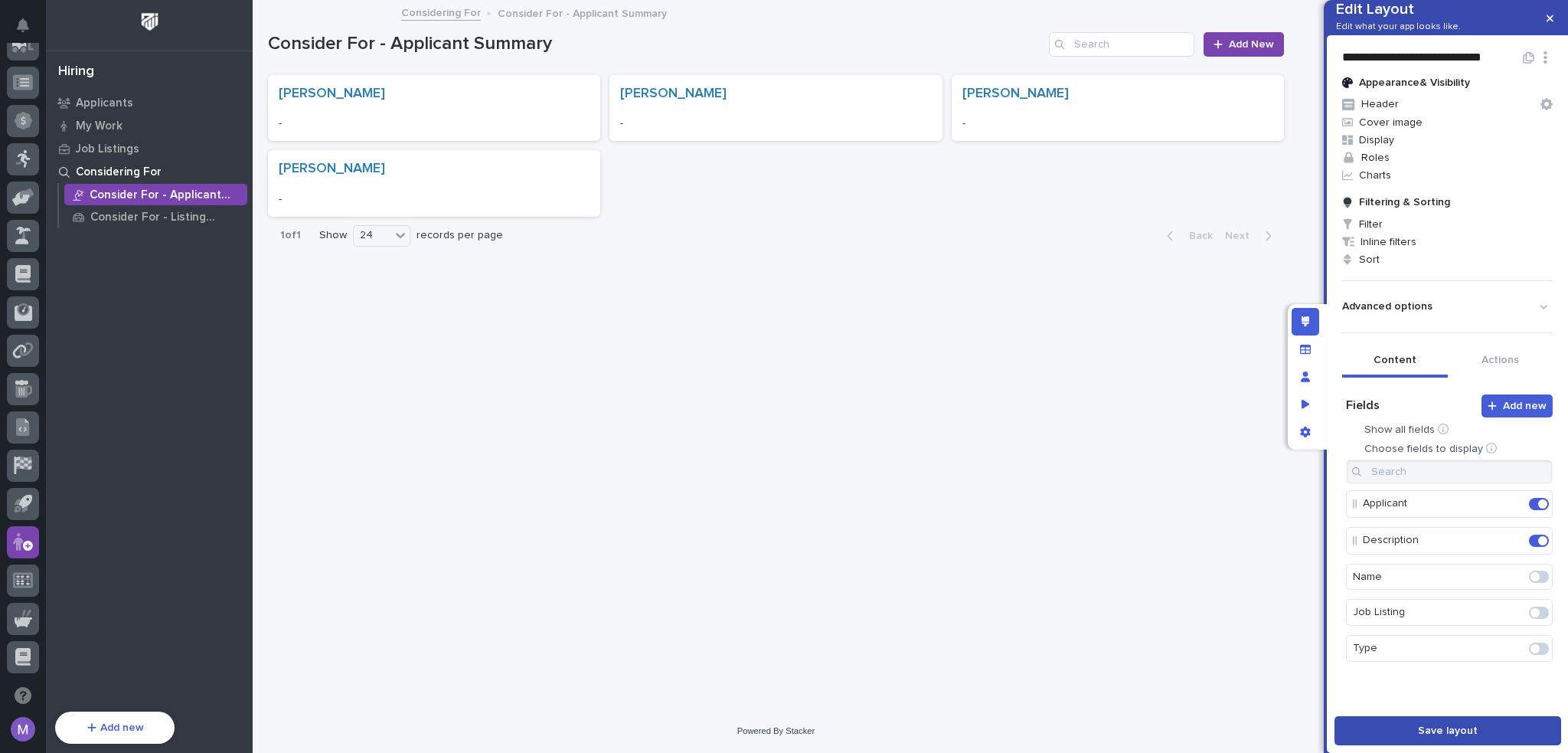
click at [1504, 741] on button "Save layout" at bounding box center [1448, 731] width 226 height 29
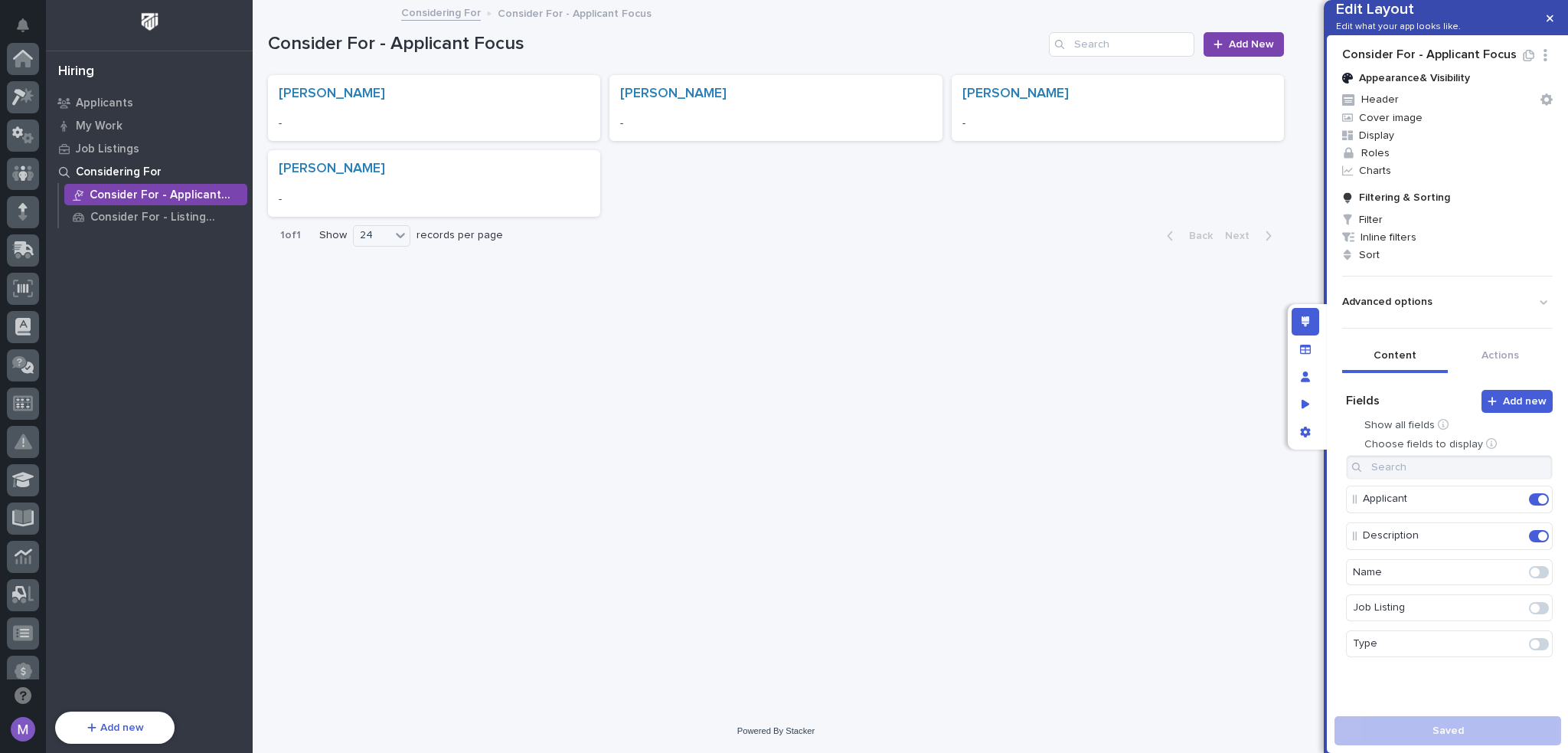
scroll to position [551, 0]
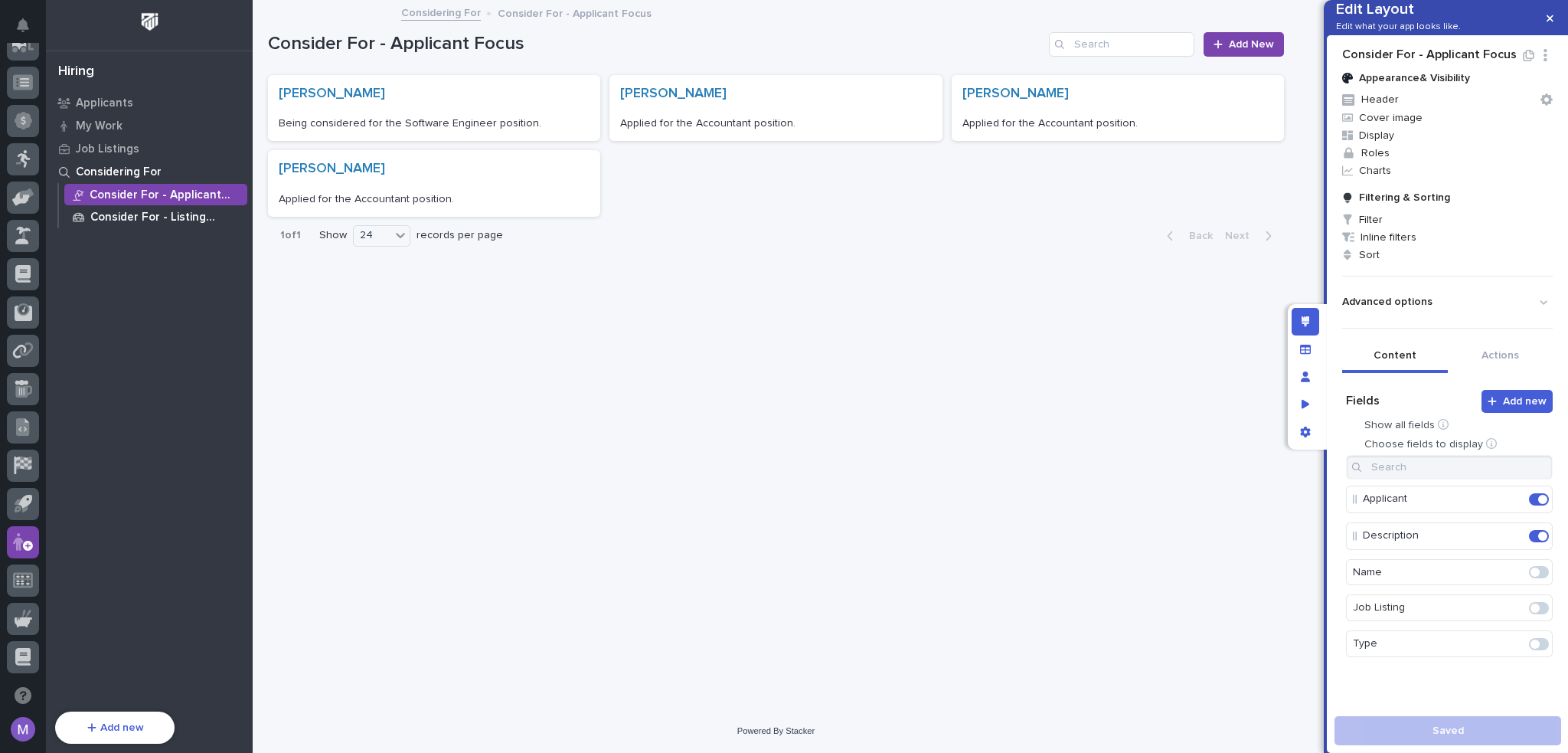
click at [168, 219] on p "Consider For - Listing Summary" at bounding box center [165, 218] width 151 height 14
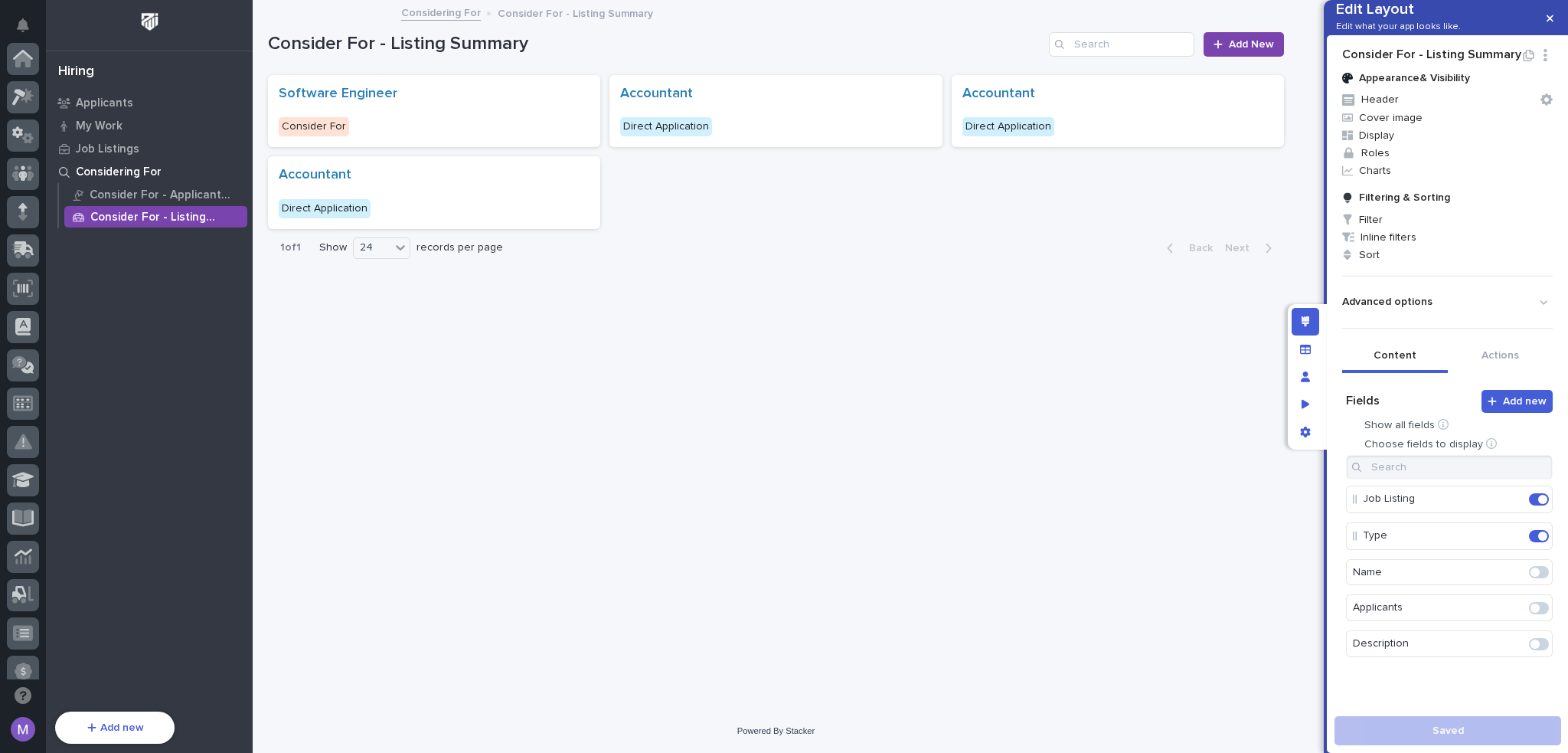
scroll to position [551, 0]
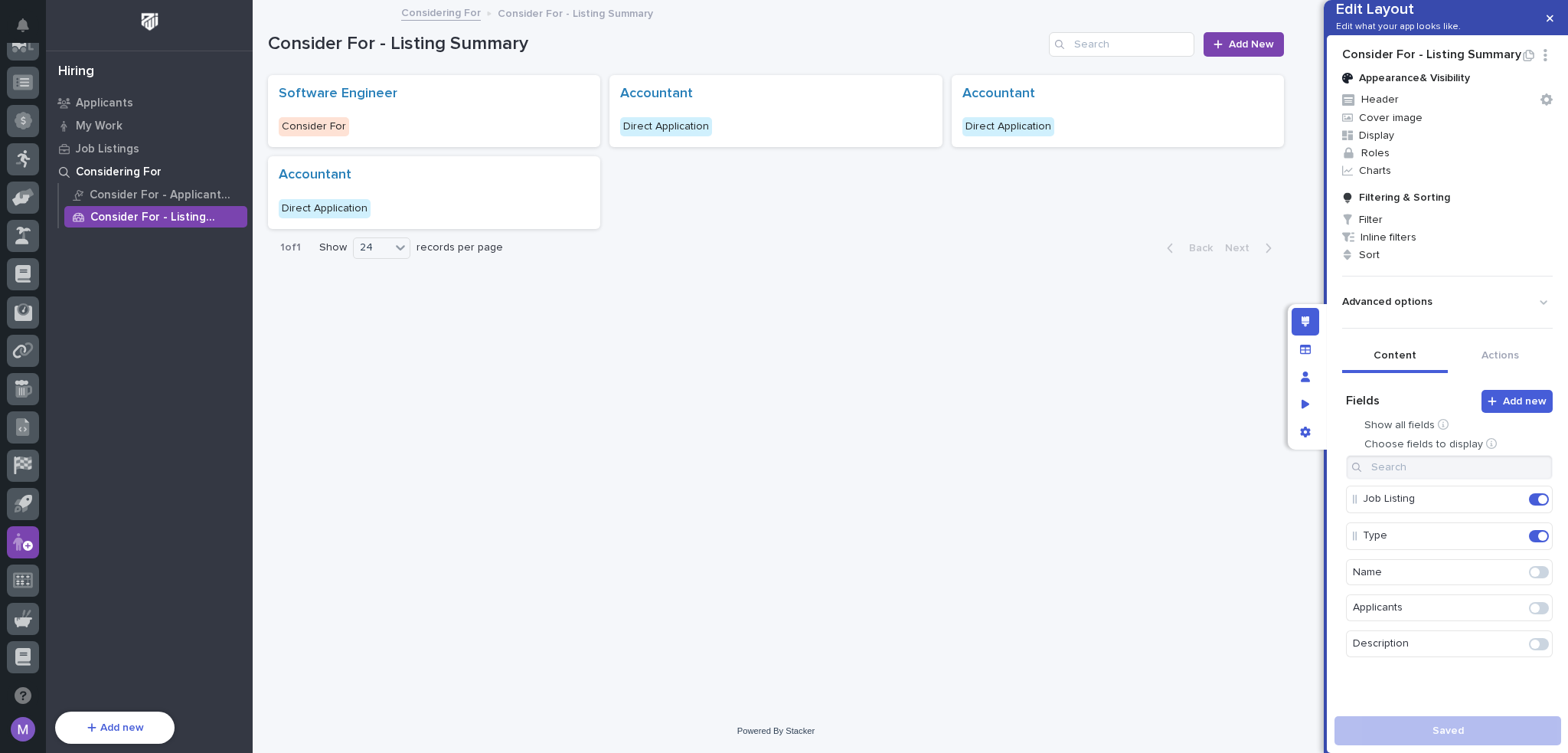
click at [1539, 61] on icon "button" at bounding box center [1546, 55] width 15 height 12
click at [1497, 137] on button "Edit Layout Name" at bounding box center [1488, 131] width 104 height 25
type input "**********"
click at [1491, 736] on button "Save layout" at bounding box center [1448, 731] width 226 height 29
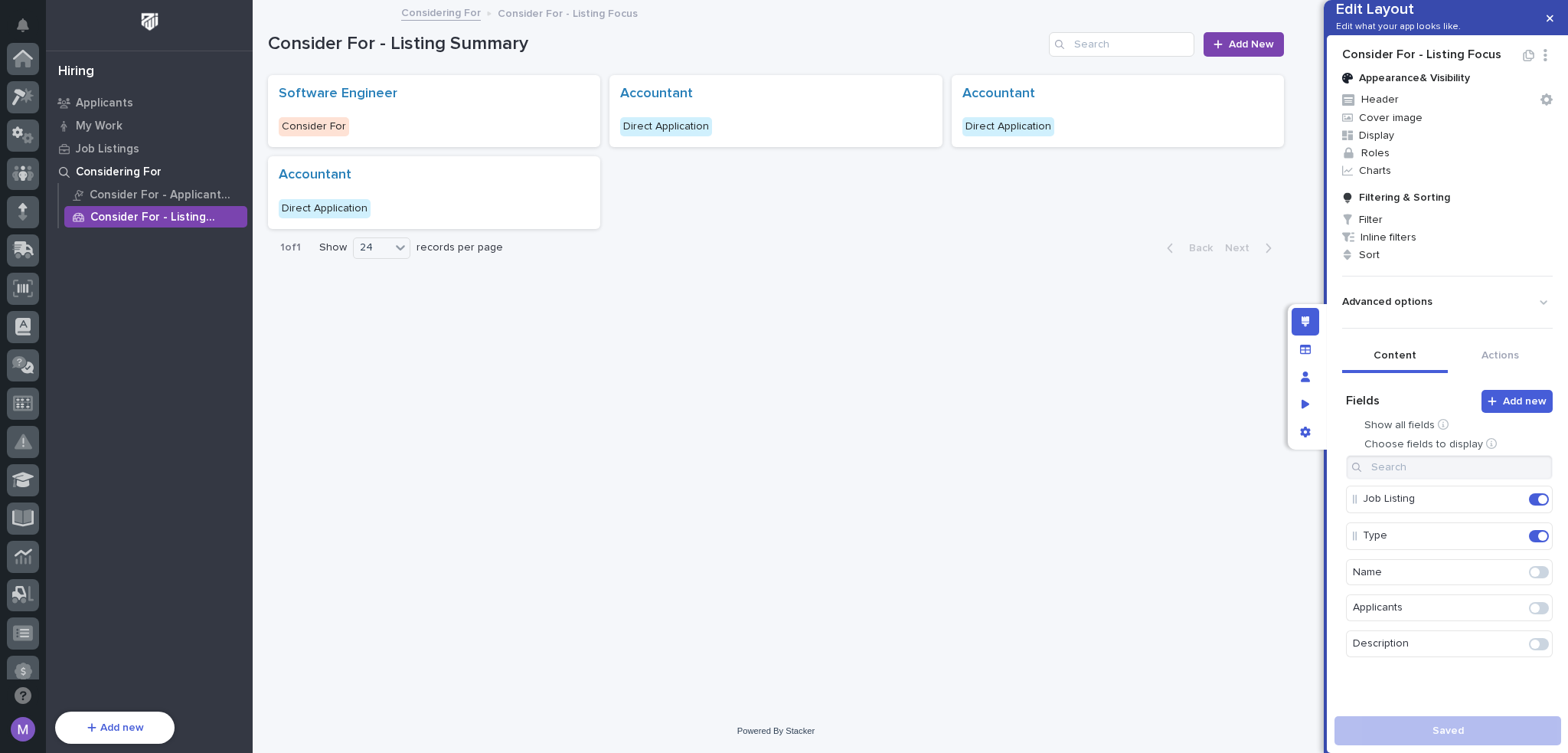
scroll to position [551, 0]
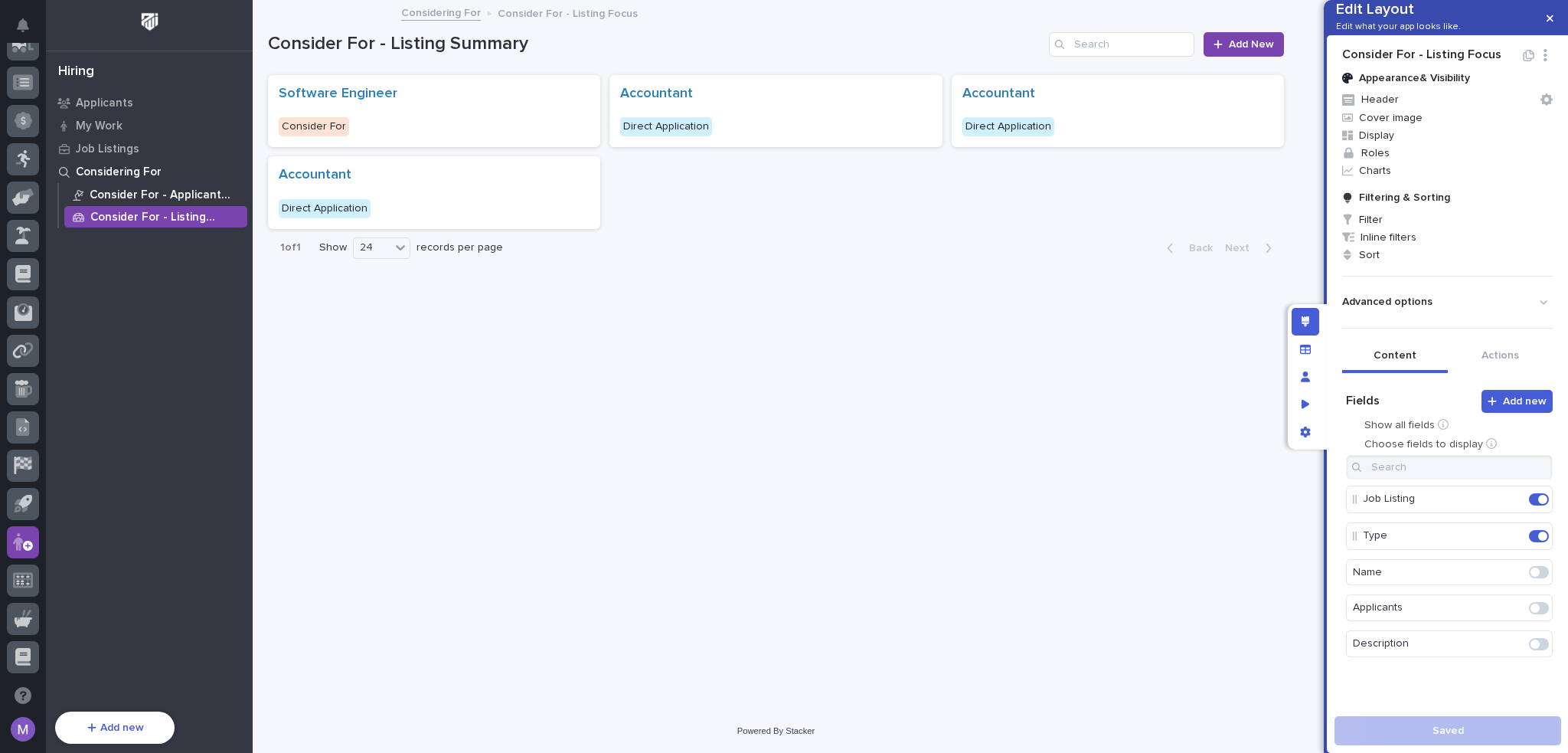
click at [184, 190] on p "Consider For - Applicant Focus" at bounding box center [165, 195] width 151 height 14
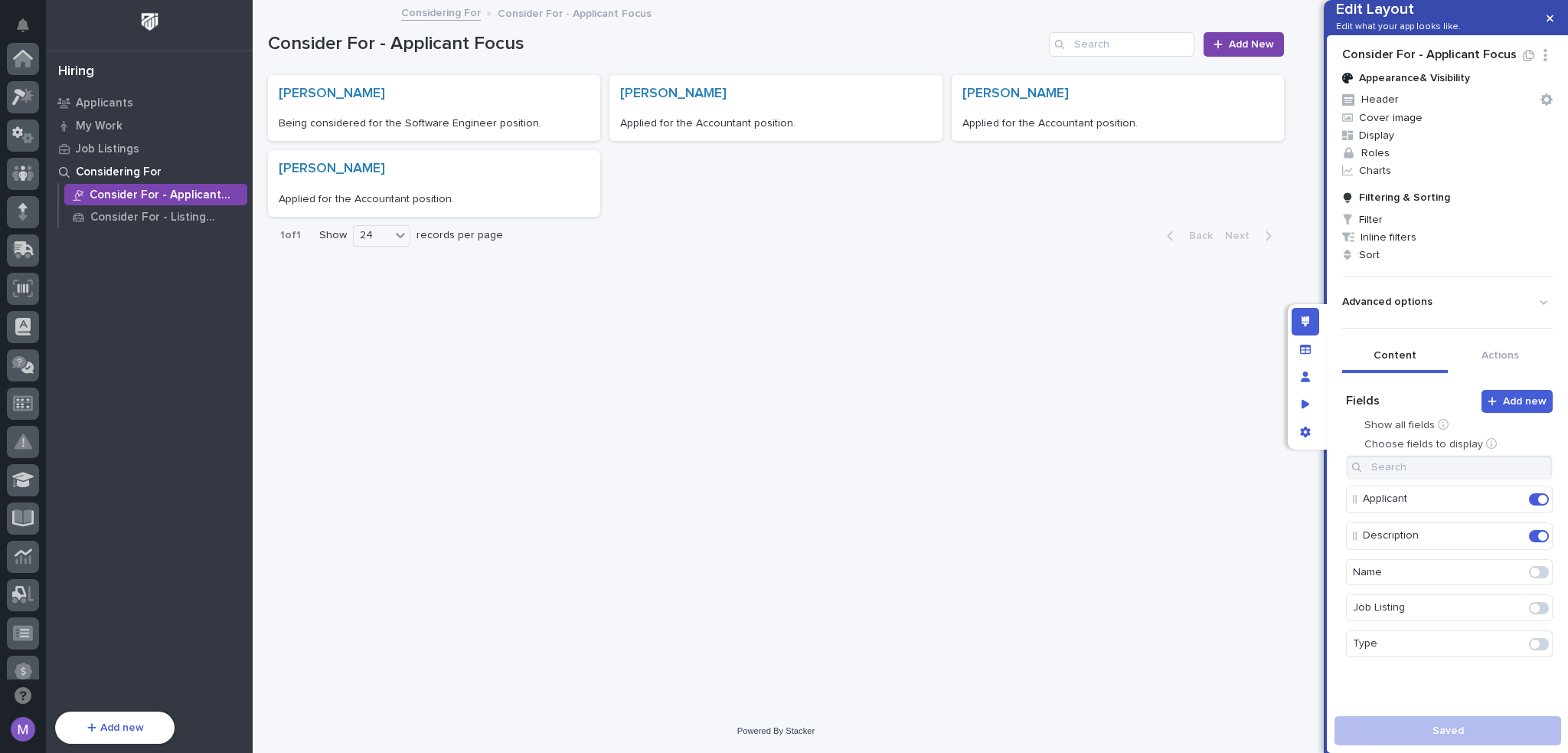
scroll to position [551, 0]
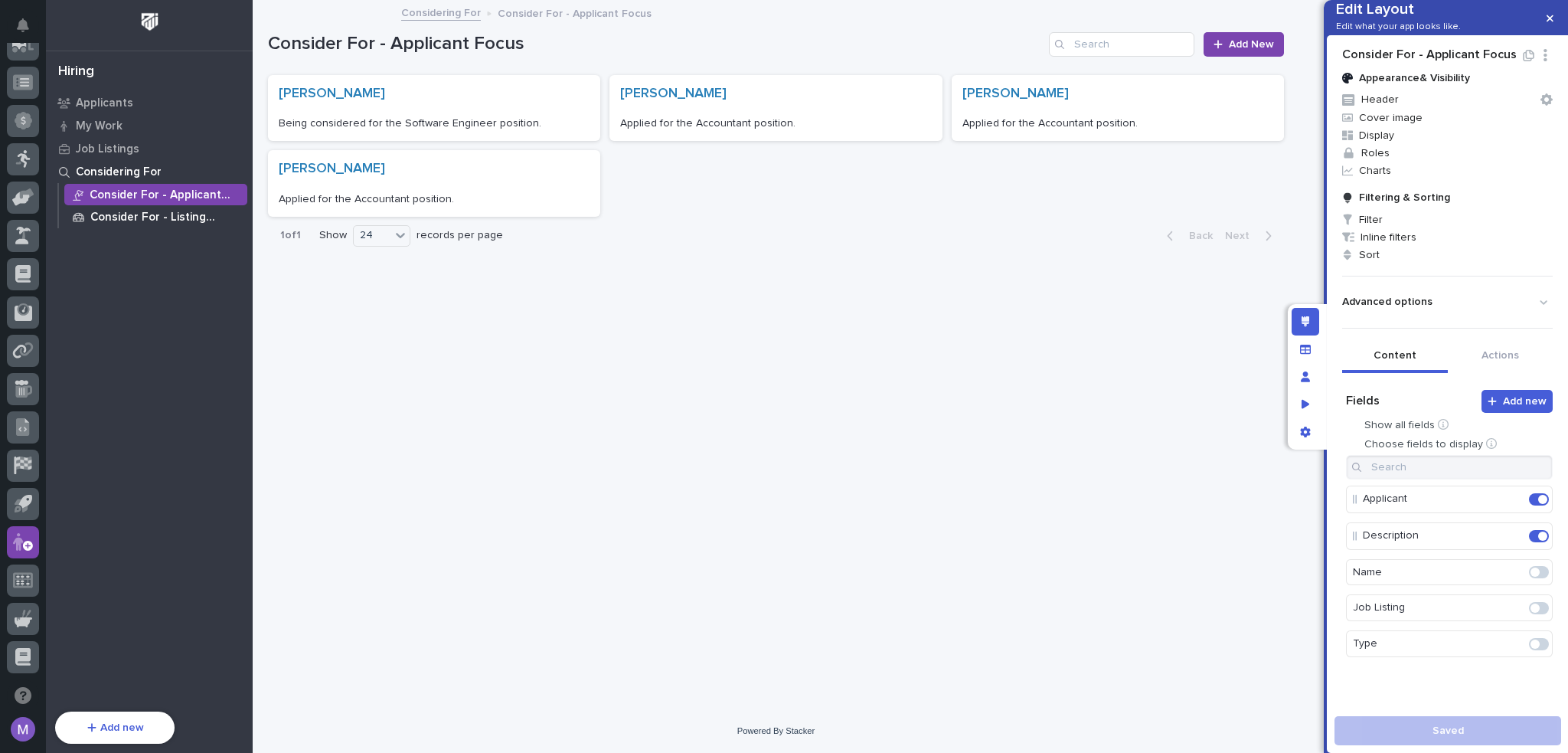
click at [203, 219] on p "Consider For - Listing Focus" at bounding box center [165, 218] width 151 height 14
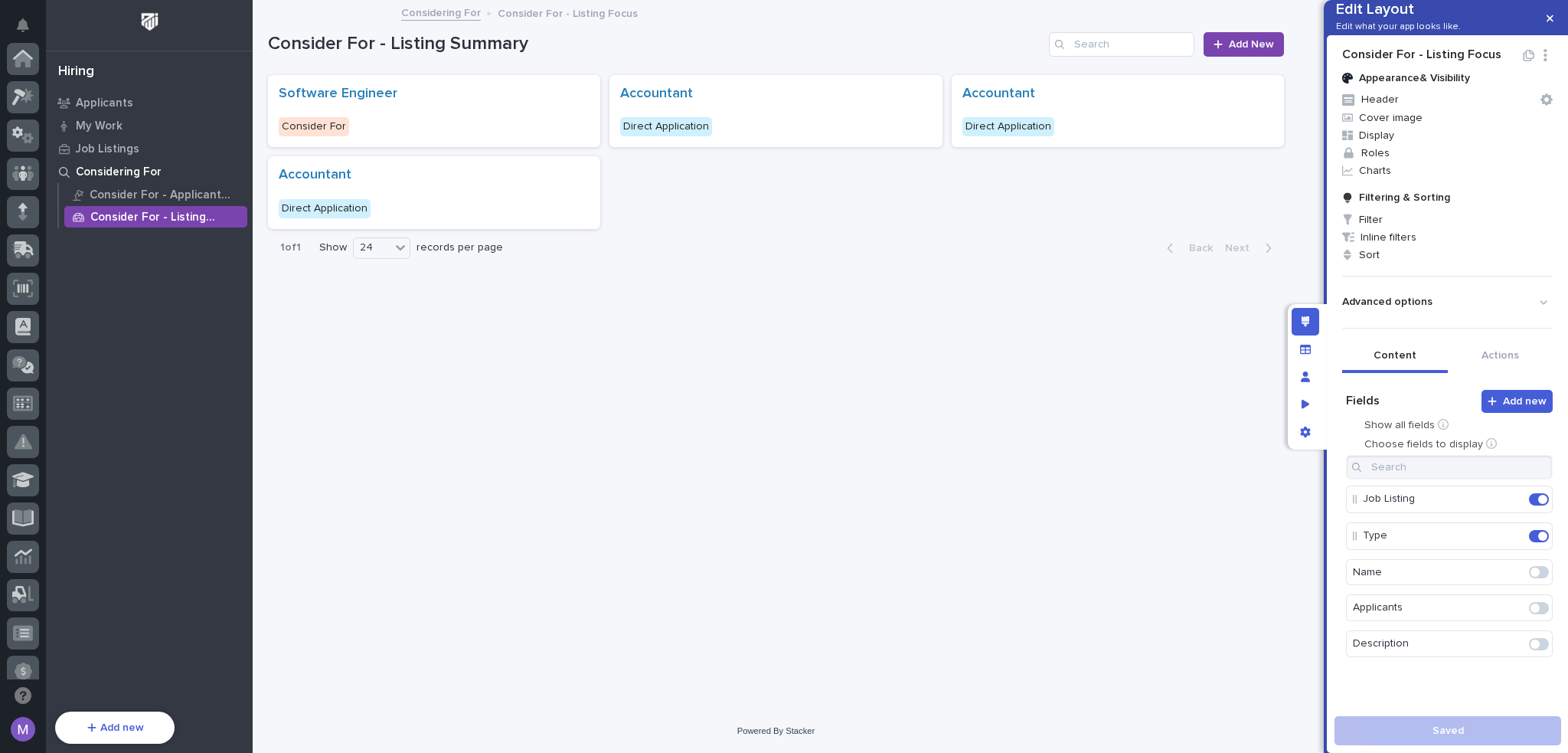
scroll to position [551, 0]
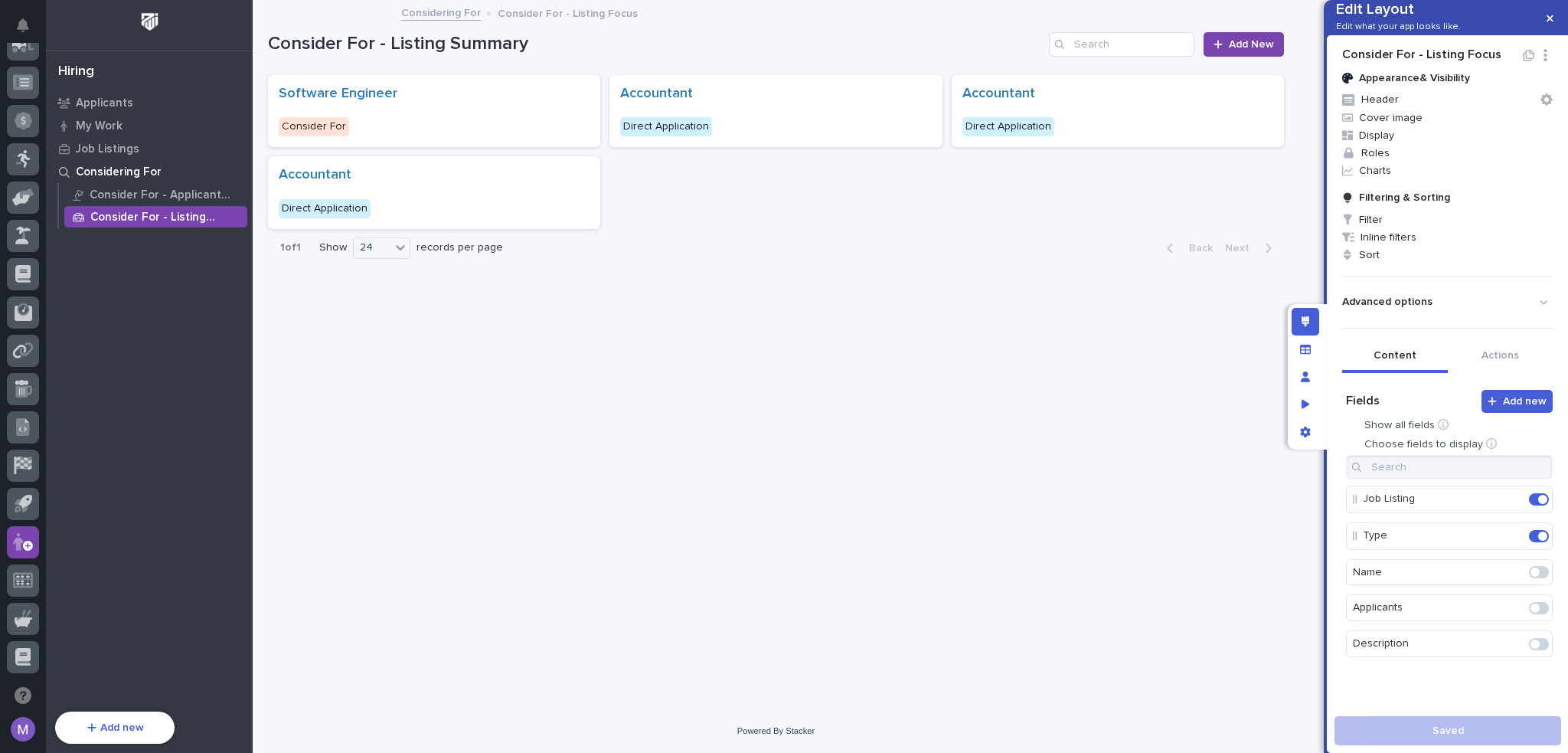
click at [508, 49] on div "**********" at bounding box center [655, 44] width 775 height 22
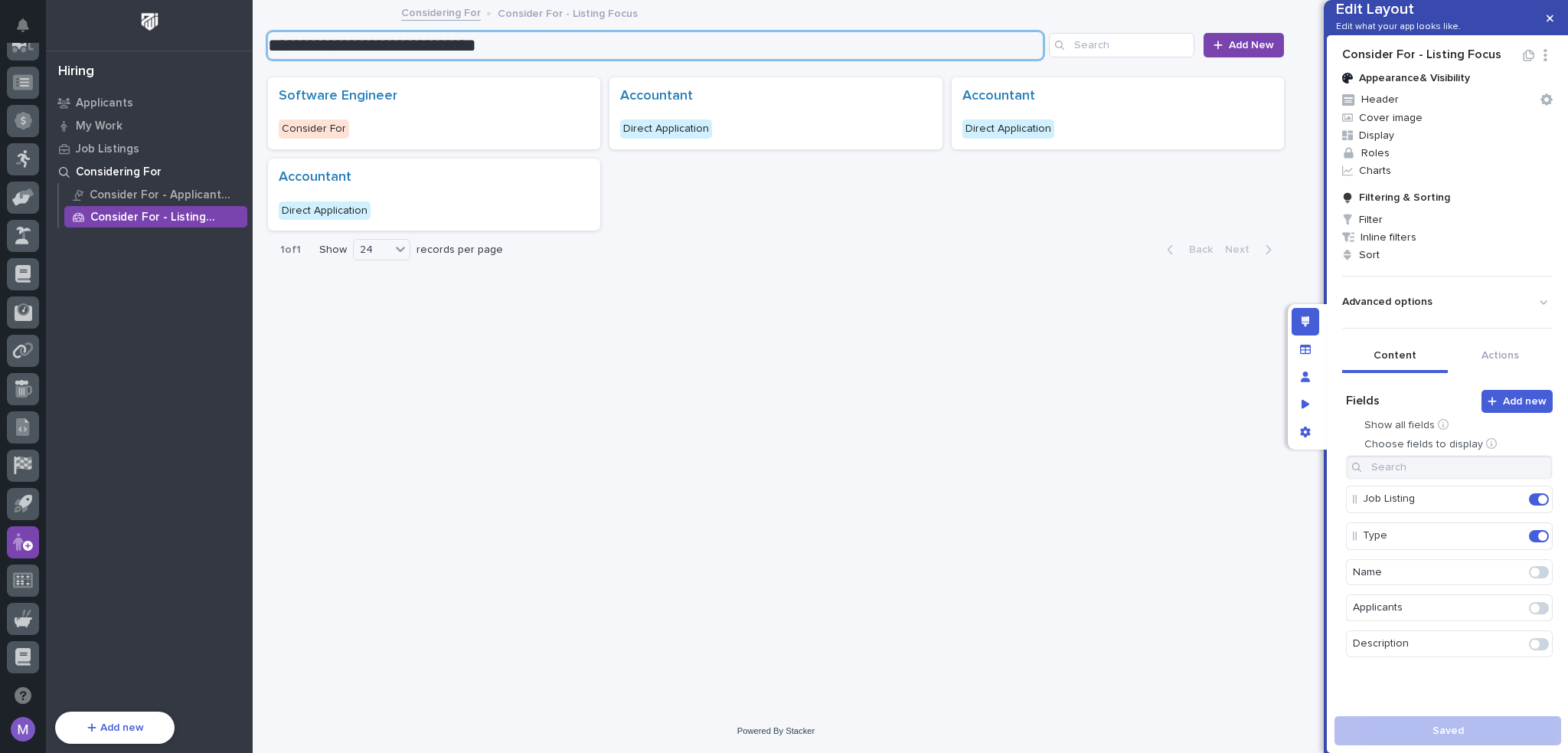
click at [508, 49] on input "**********" at bounding box center [655, 46] width 775 height 27
click at [535, 41] on input "**********" at bounding box center [655, 46] width 775 height 27
drag, startPoint x: 444, startPoint y: 48, endPoint x: 582, endPoint y: 54, distance: 138.1
click at [582, 54] on input "**********" at bounding box center [655, 46] width 775 height 27
type input "**********"
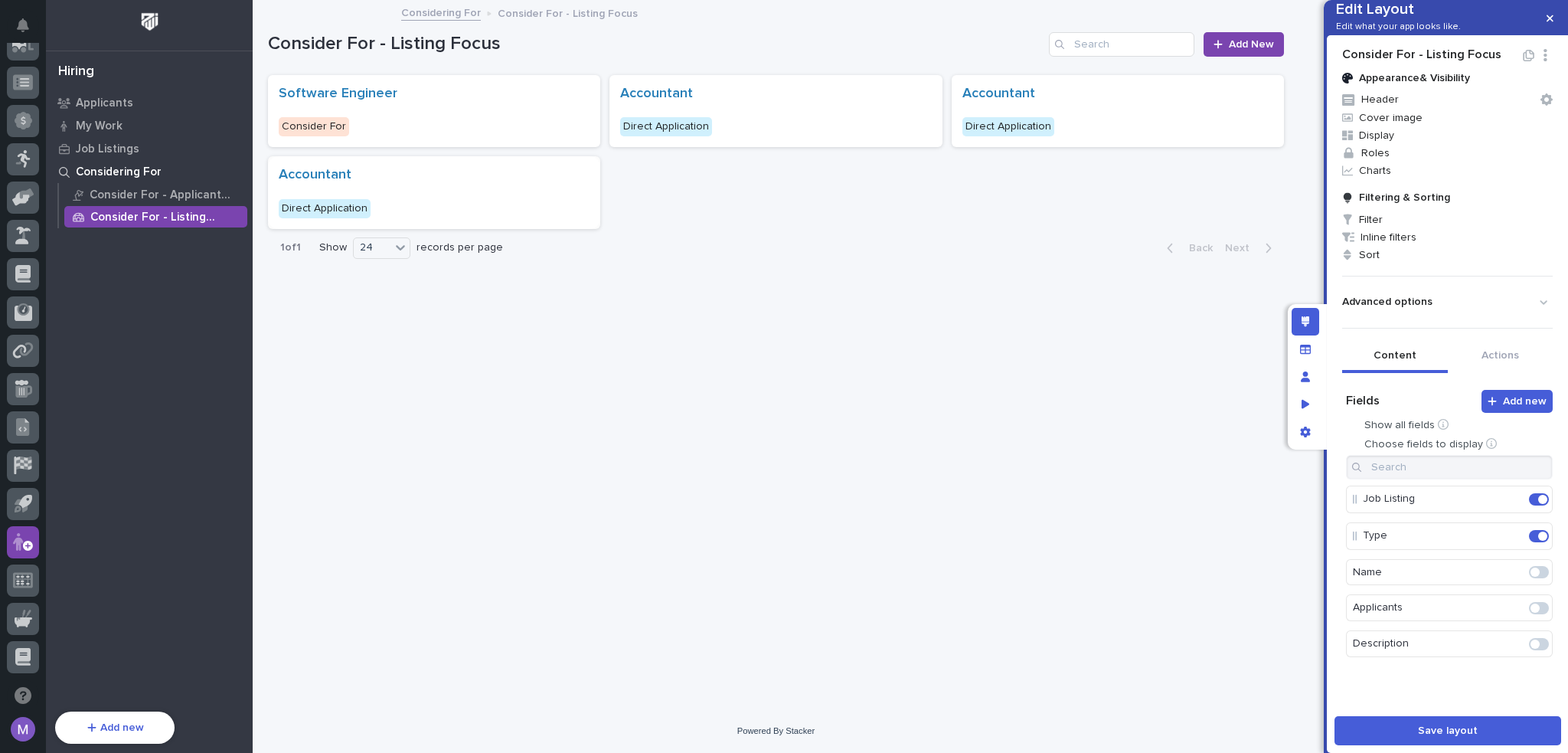
click at [848, 303] on div "**********" at bounding box center [776, 336] width 1031 height 669
click at [1417, 731] on button "Save layout" at bounding box center [1448, 731] width 226 height 29
click at [871, 353] on div "**********" at bounding box center [776, 336] width 1031 height 669
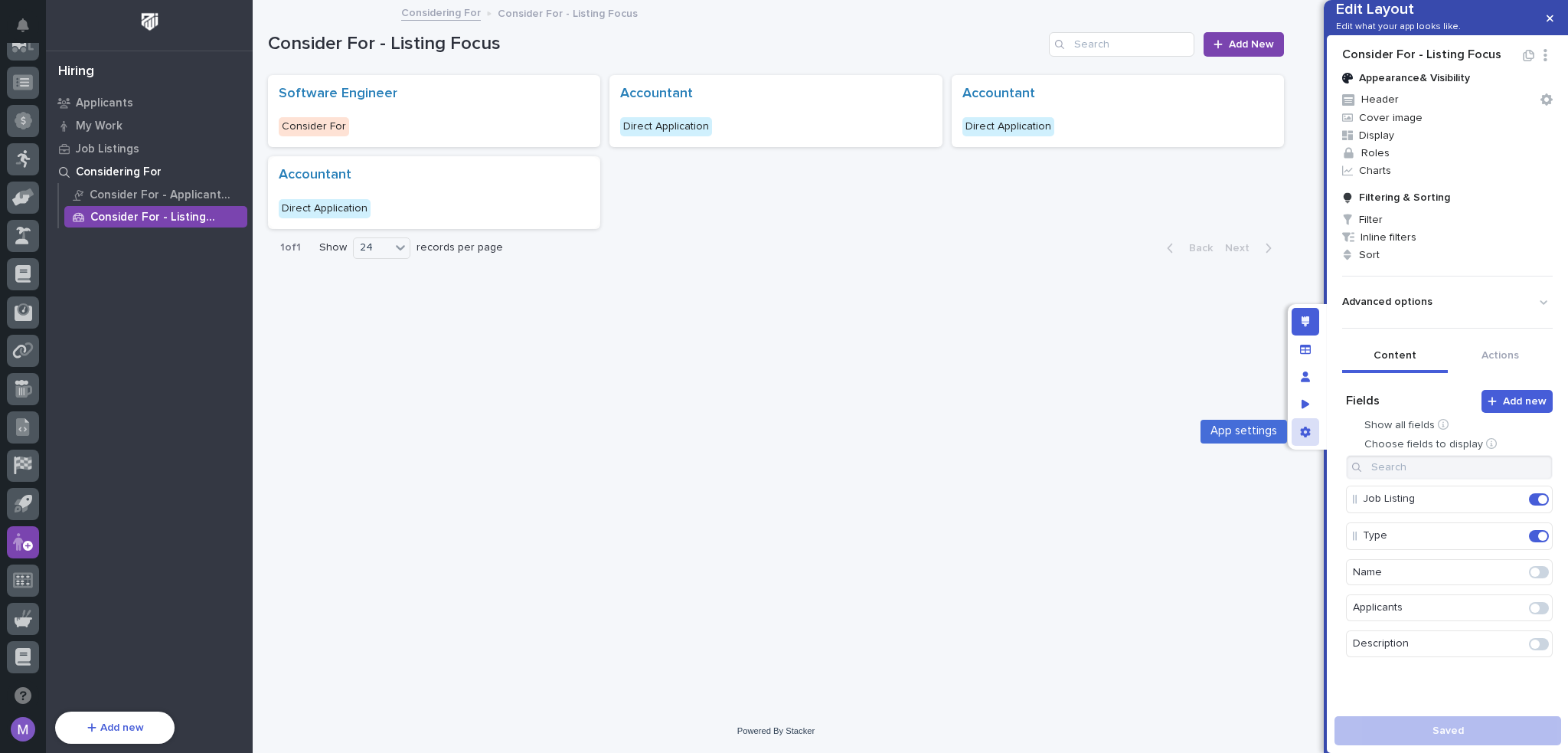
click at [1298, 429] on div "App settings" at bounding box center [1305, 432] width 28 height 28
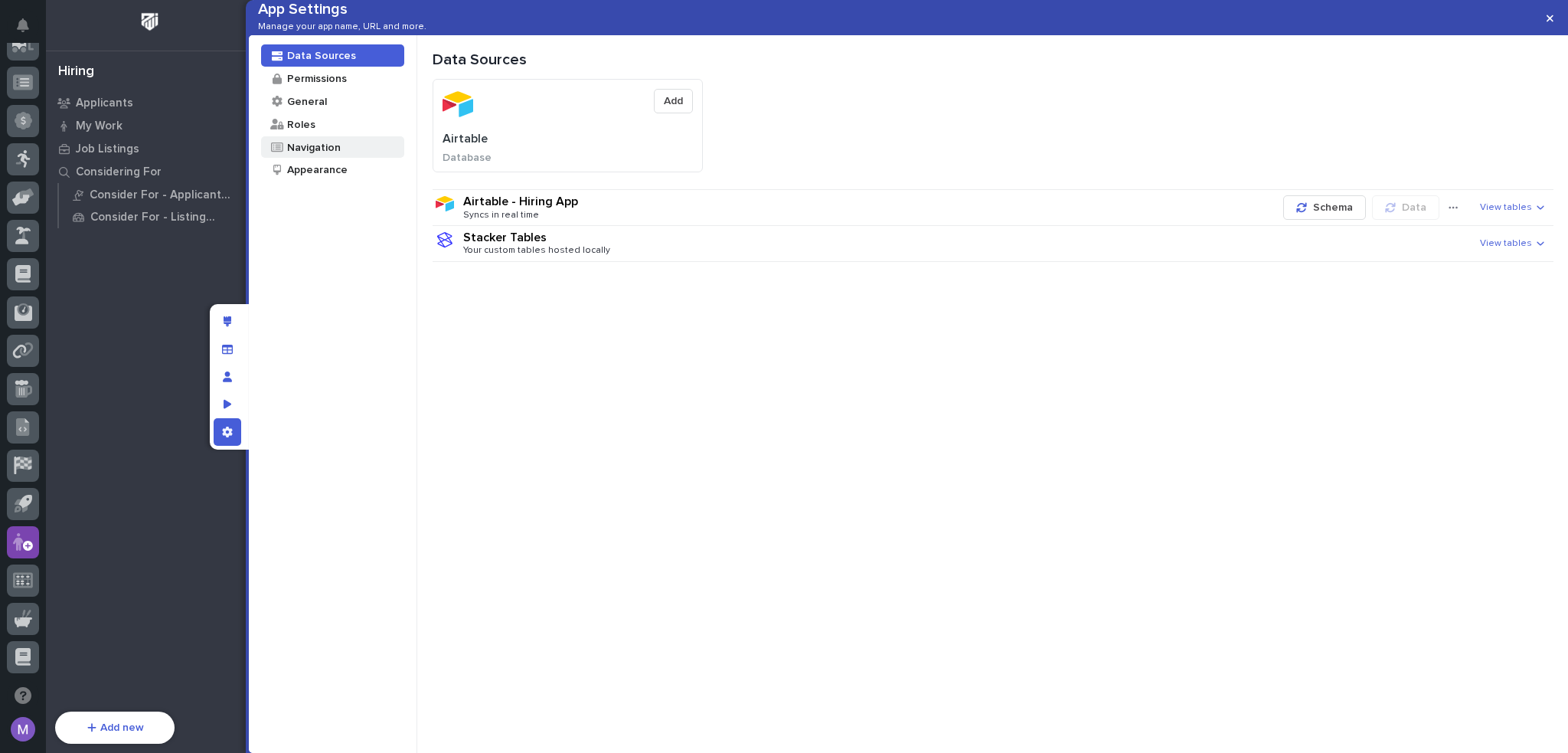
click at [358, 158] on div "Navigation" at bounding box center [332, 147] width 143 height 22
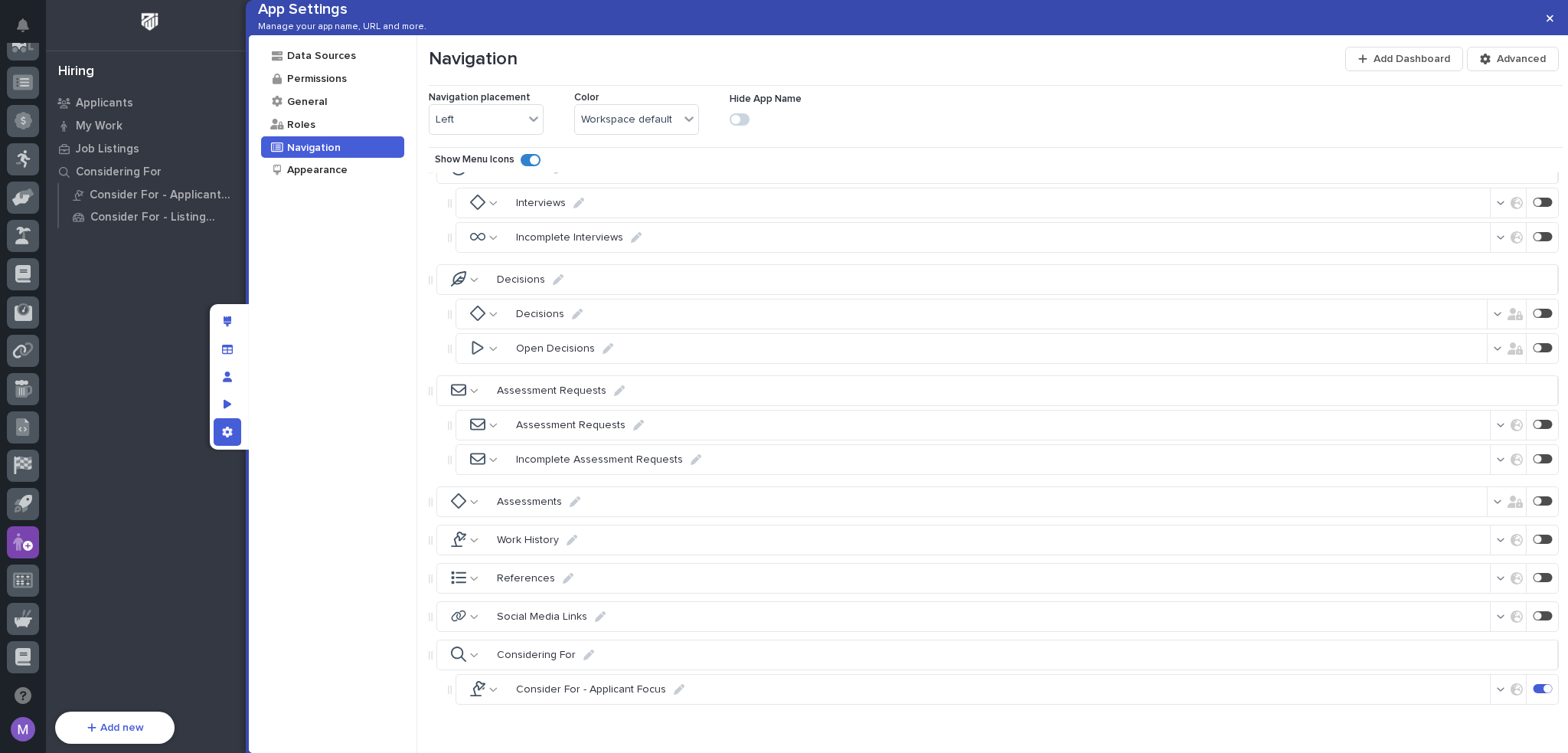
scroll to position [518, 0]
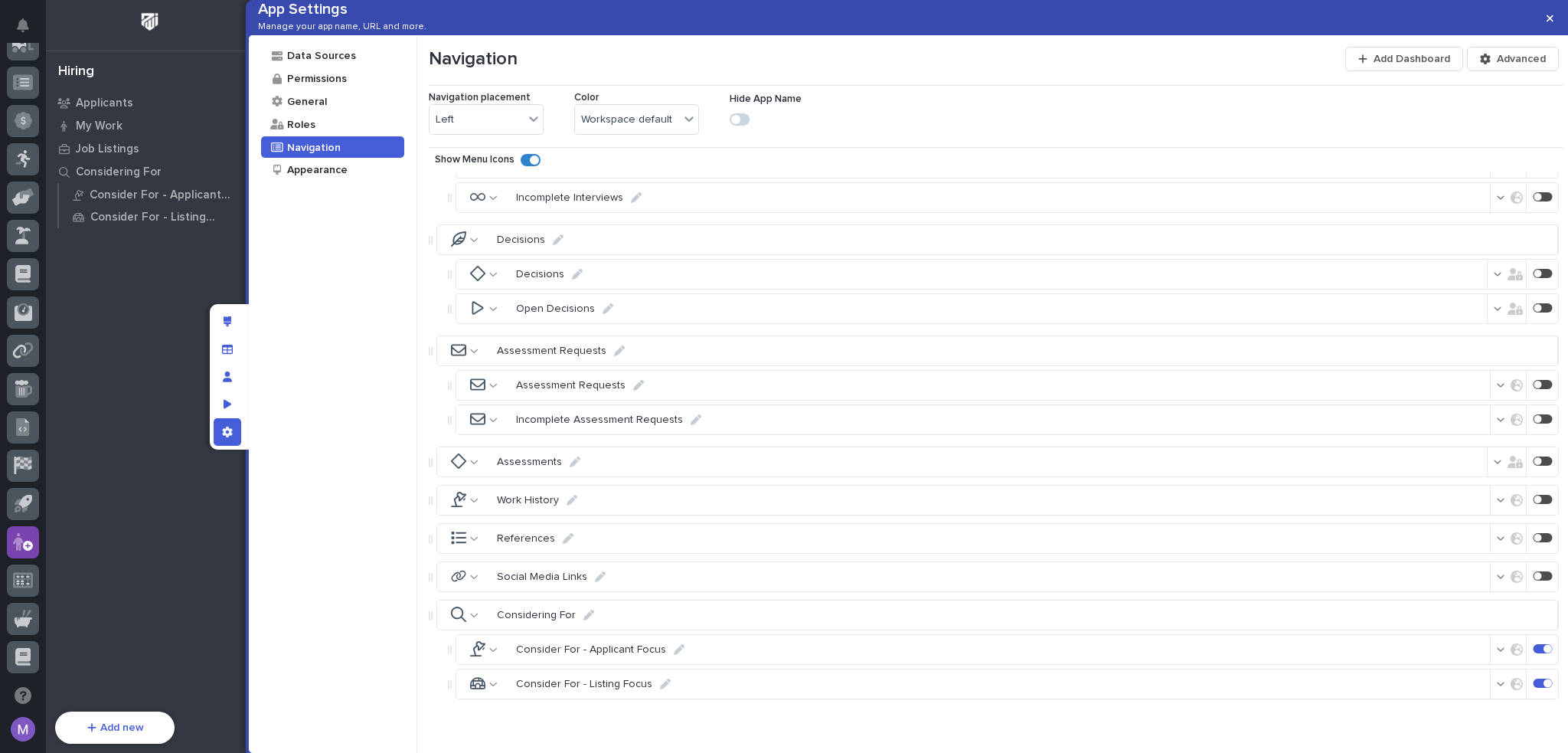
click at [583, 613] on icon at bounding box center [589, 615] width 11 height 11
click at [597, 616] on input "Considering For" at bounding box center [555, 614] width 130 height 31
click at [596, 616] on input "Considering For" at bounding box center [555, 614] width 130 height 31
click at [596, 616] on input "Considering For" at bounding box center [555, 614] width 130 height 31
type input "Applicant-Listing"
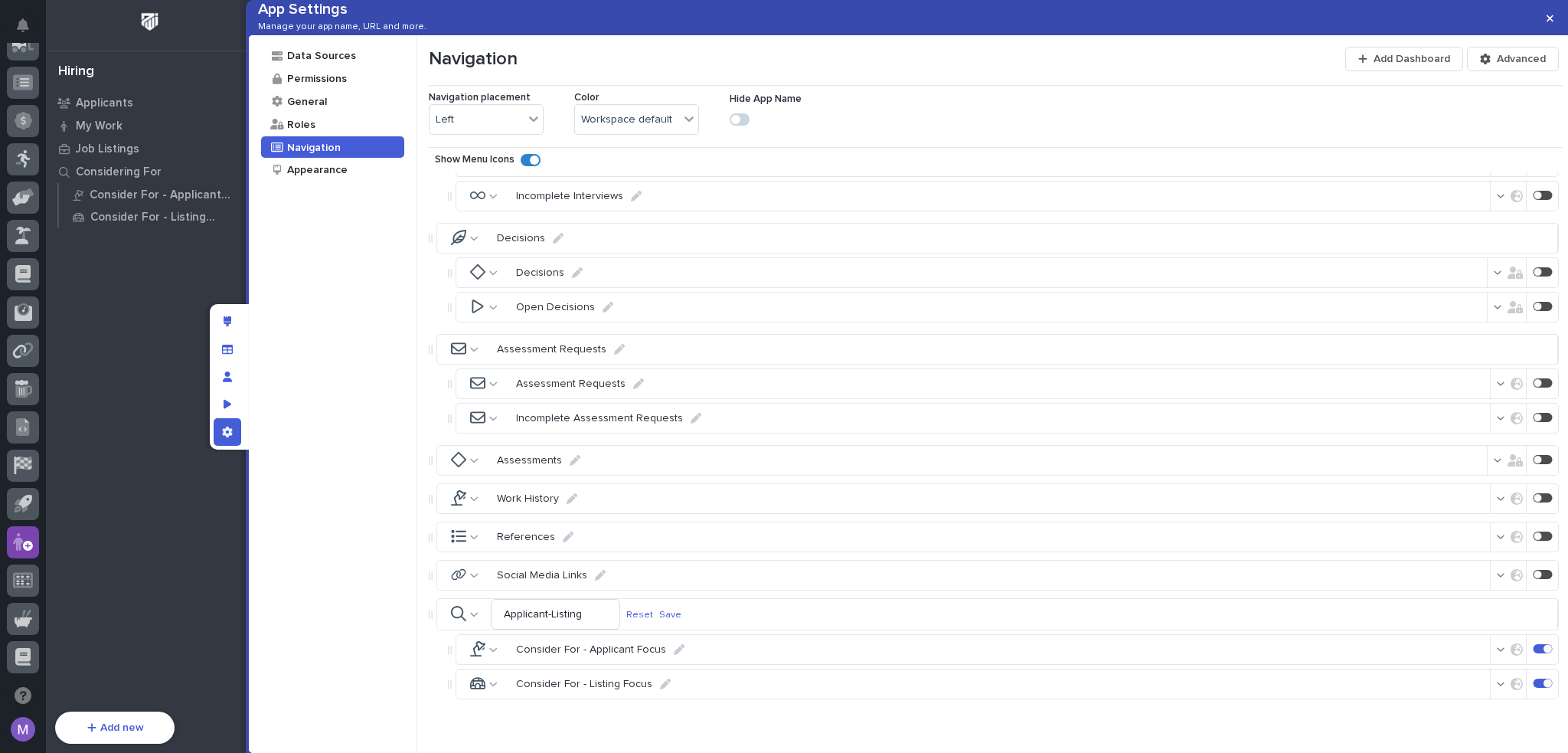
click at [681, 618] on p "Save" at bounding box center [670, 614] width 22 height 12
click at [221, 431] on div "App settings" at bounding box center [228, 432] width 28 height 28
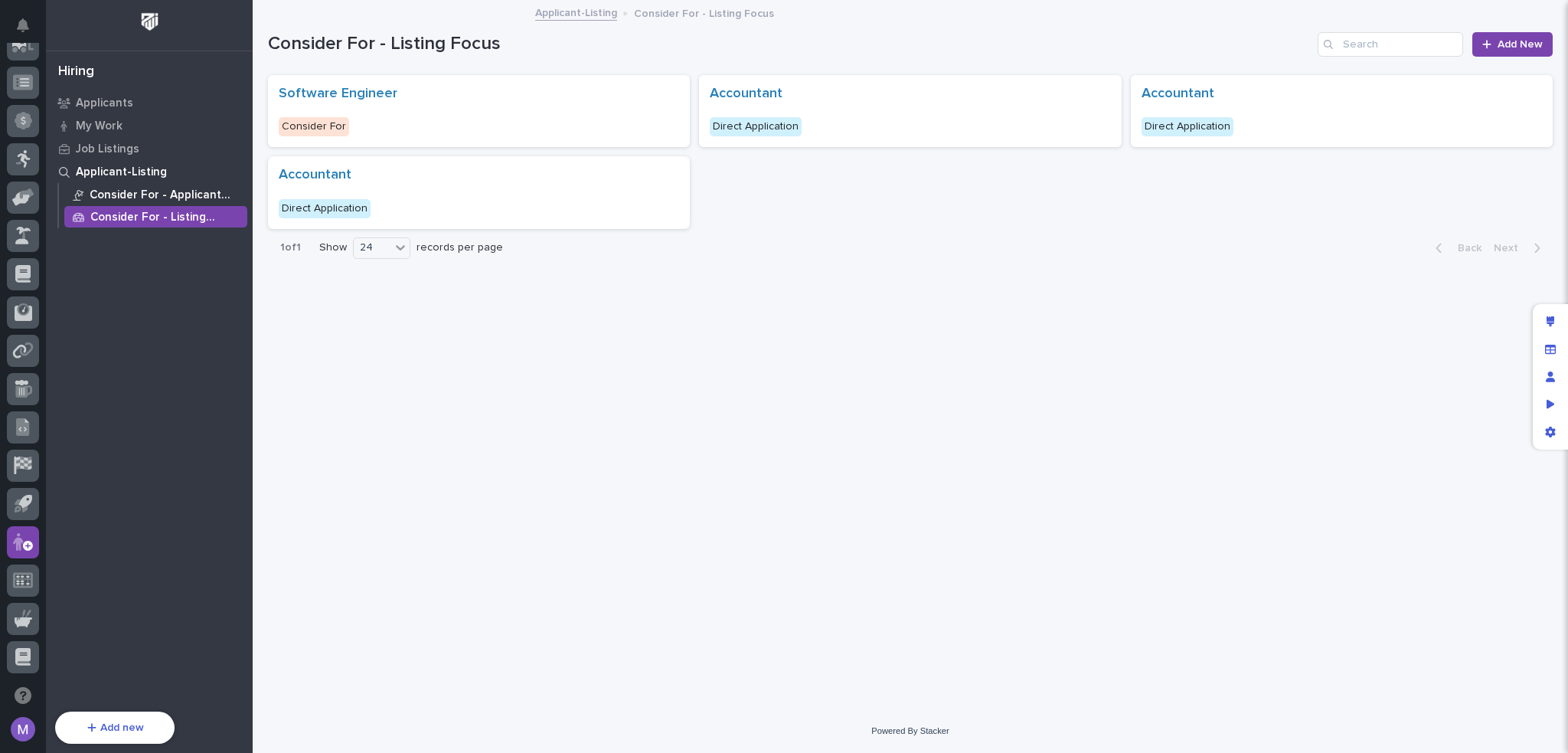
click at [126, 184] on div "Consider For - Applicant Focus" at bounding box center [155, 195] width 183 height 22
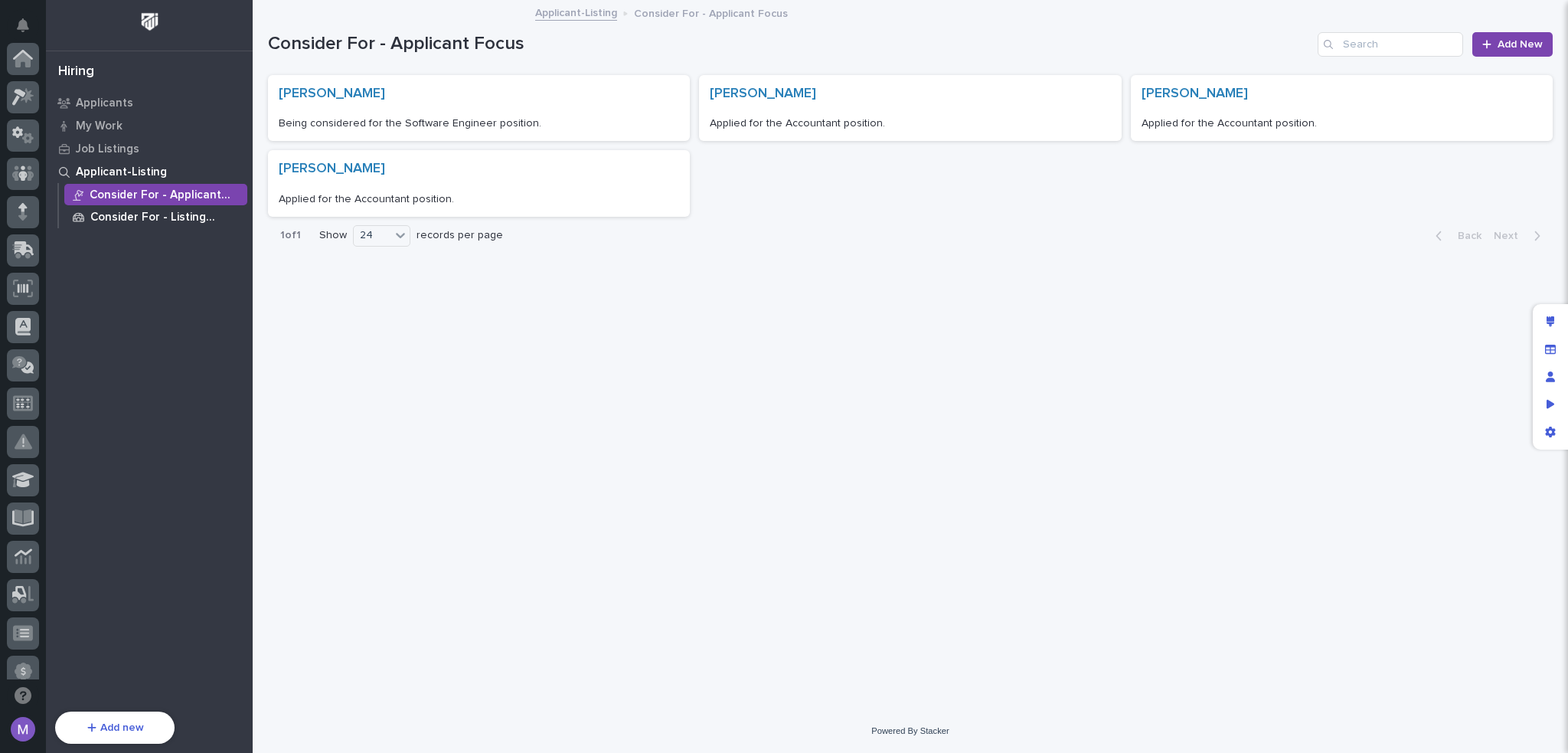
scroll to position [551, 0]
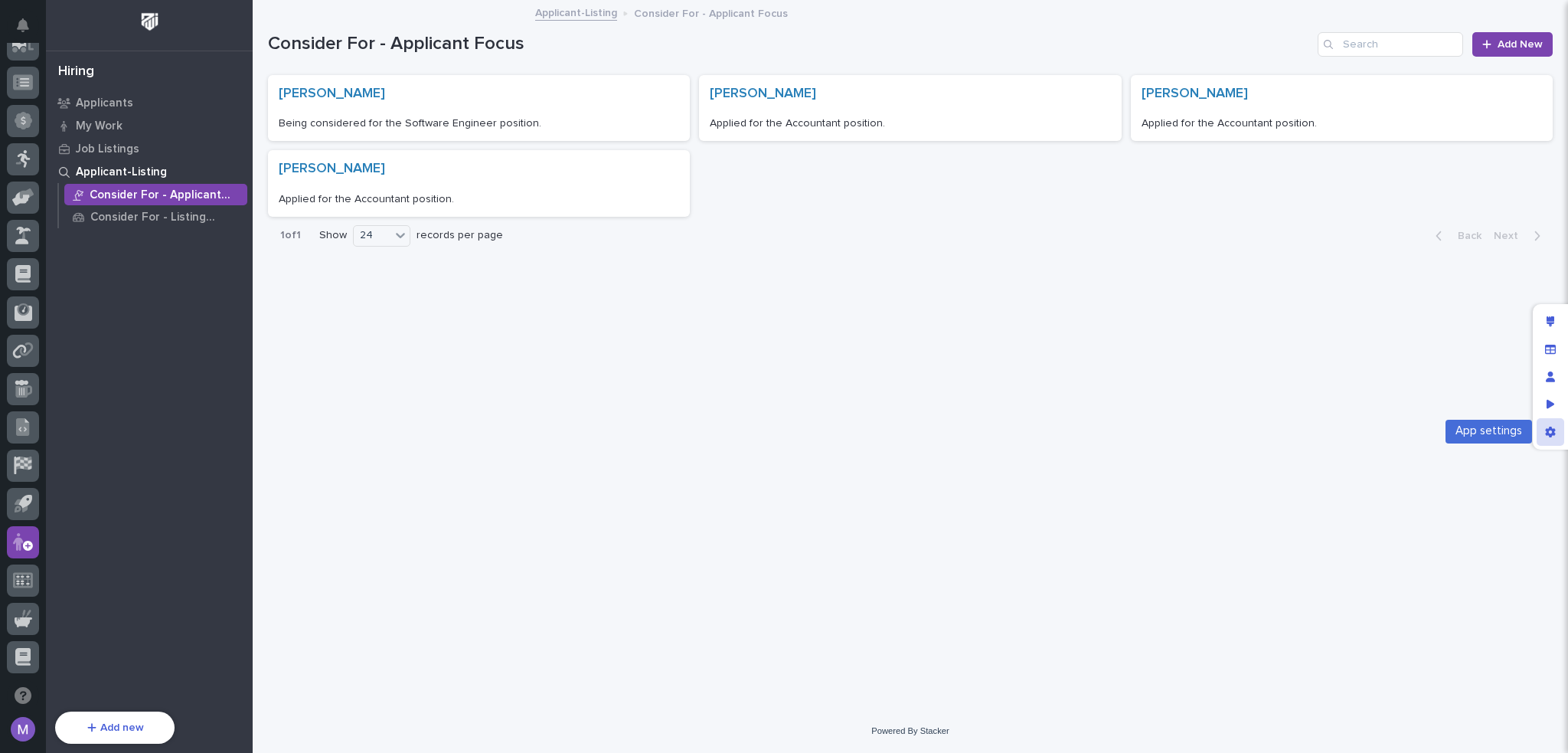
click at [1556, 427] on div "App settings" at bounding box center [1551, 432] width 28 height 28
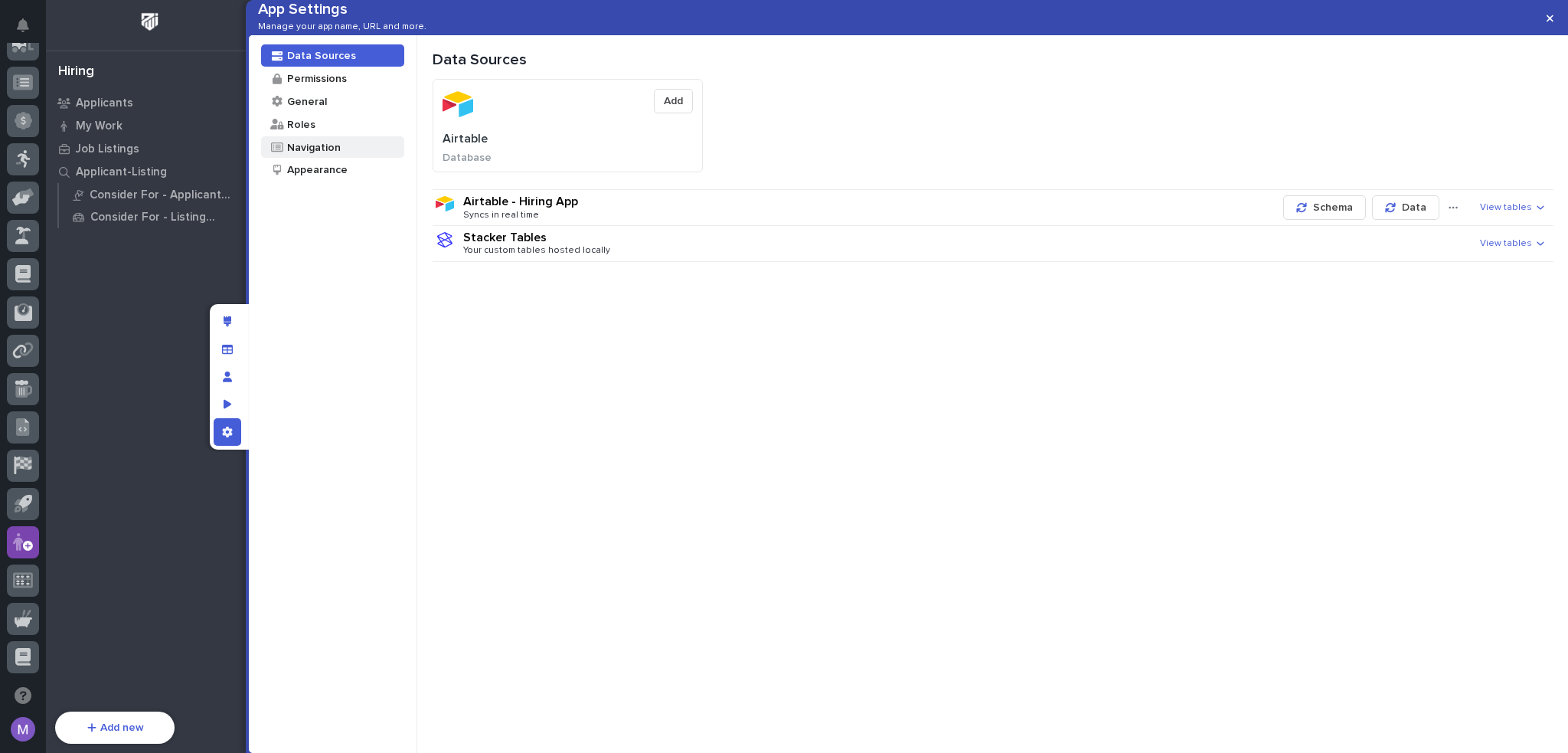
click at [372, 158] on div "Navigation" at bounding box center [332, 147] width 143 height 22
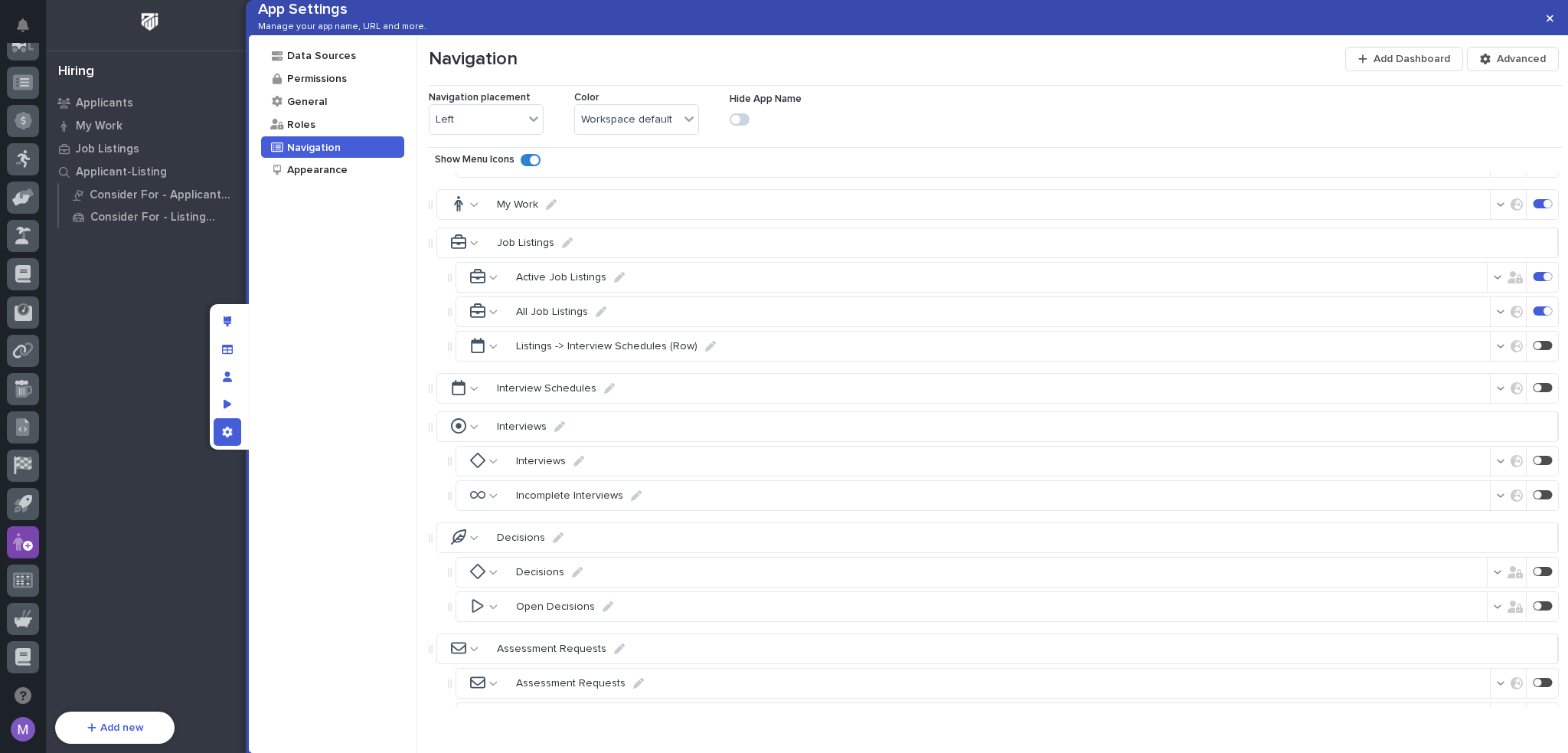
scroll to position [518, 0]
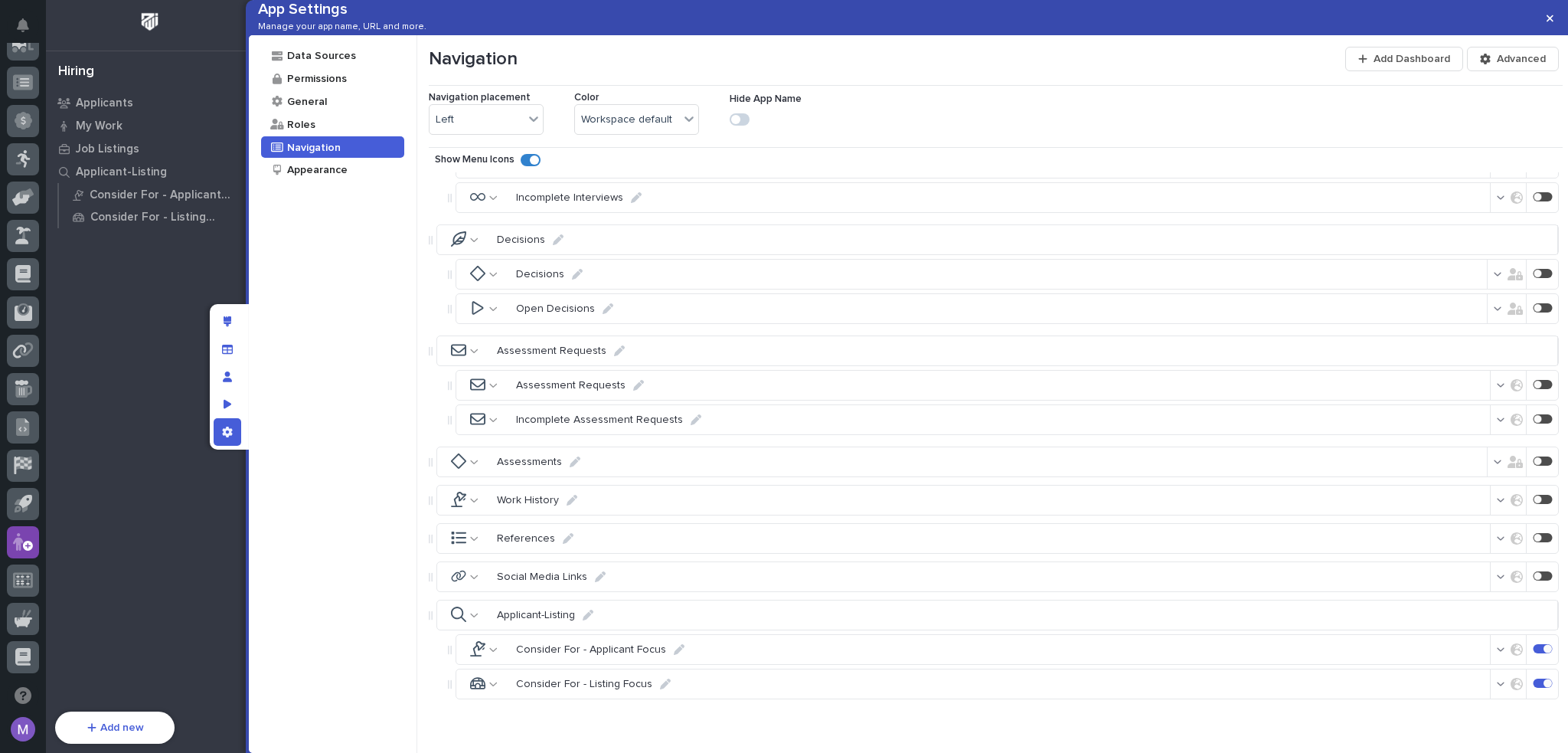
click at [675, 651] on icon at bounding box center [679, 650] width 11 height 11
drag, startPoint x: 558, startPoint y: 652, endPoint x: 490, endPoint y: 658, distance: 68.3
click at [490, 658] on div "Consider For - Applicant Focus Reset Save" at bounding box center [582, 649] width 250 height 31
drag, startPoint x: 521, startPoint y: 649, endPoint x: 602, endPoint y: 660, distance: 81.7
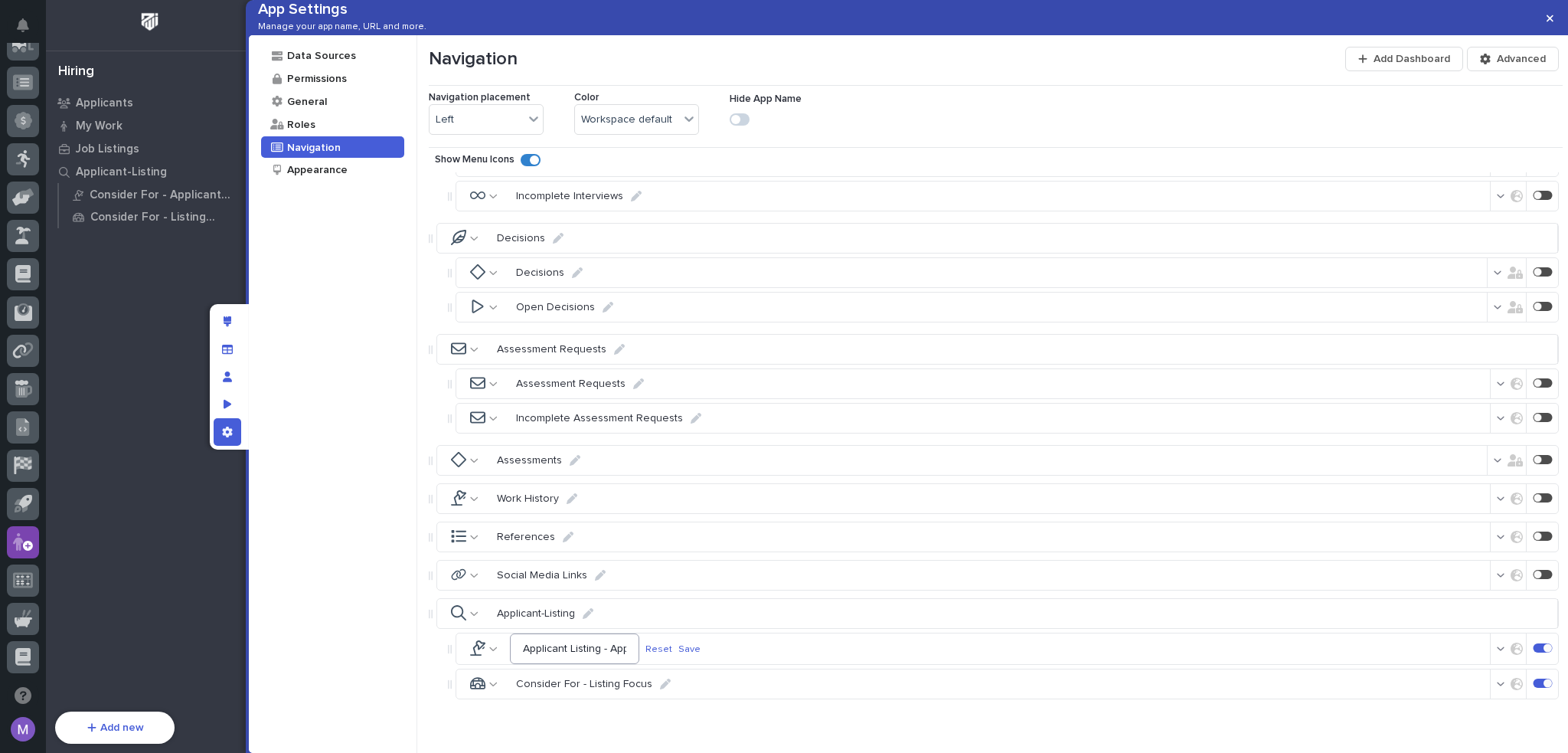
click at [602, 660] on input "Applicant Listing - Applicant Focus" at bounding box center [575, 649] width 130 height 31
type input "Applicant Listing - Applicant Focus"
click at [701, 649] on p "Save" at bounding box center [689, 649] width 22 height 12
click at [661, 682] on icon at bounding box center [666, 683] width 11 height 11
drag, startPoint x: 573, startPoint y: 683, endPoint x: 472, endPoint y: 687, distance: 101.1
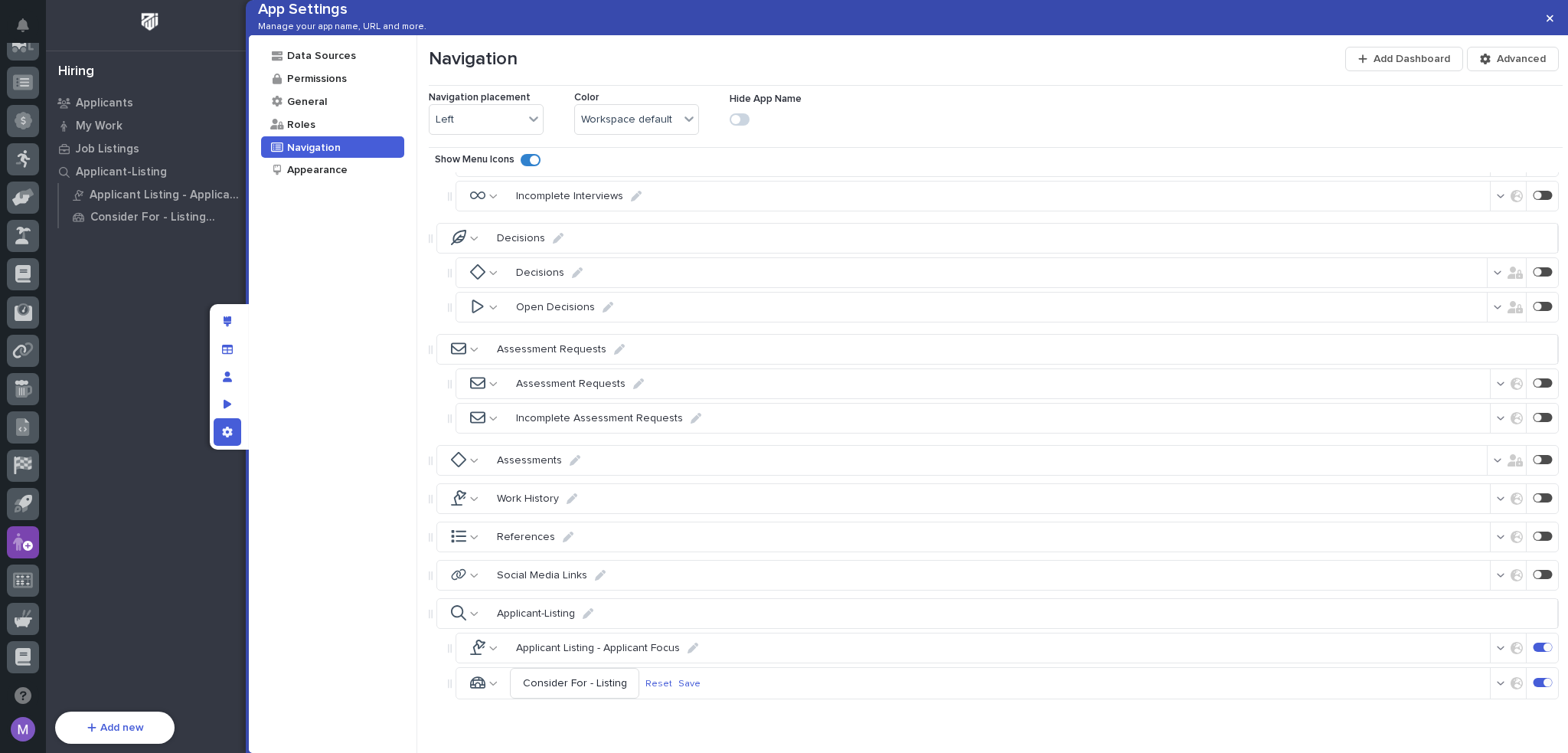
click at [472, 687] on div "Consider For - Listing Focus Reset Save" at bounding box center [582, 683] width 250 height 31
type input "Applicant Listing - Listing Focus"
click at [701, 689] on p "Save" at bounding box center [689, 683] width 22 height 12
click at [236, 427] on div "App settings" at bounding box center [228, 432] width 28 height 28
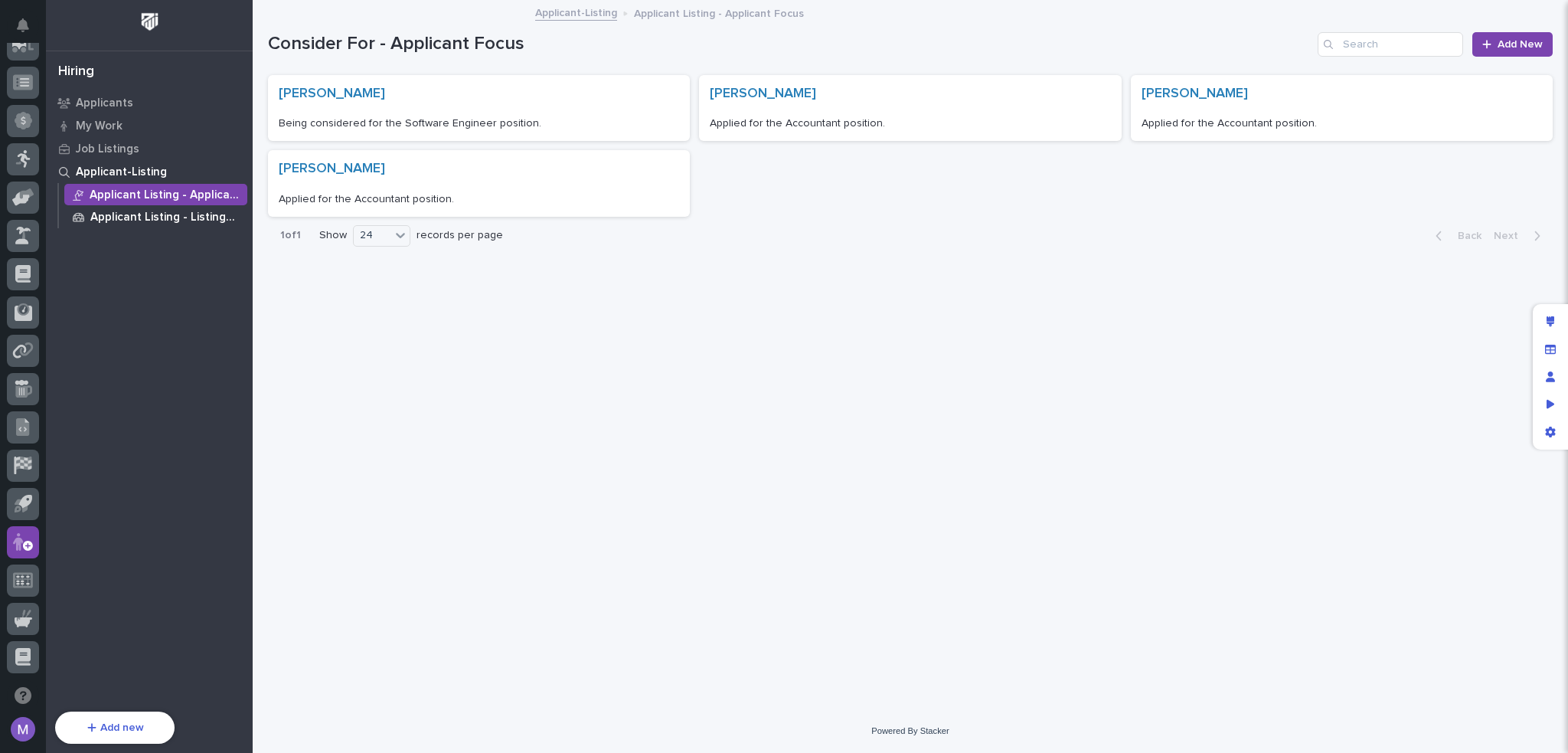
click at [177, 219] on p "Applicant Listing - Listing Focus" at bounding box center [165, 218] width 151 height 14
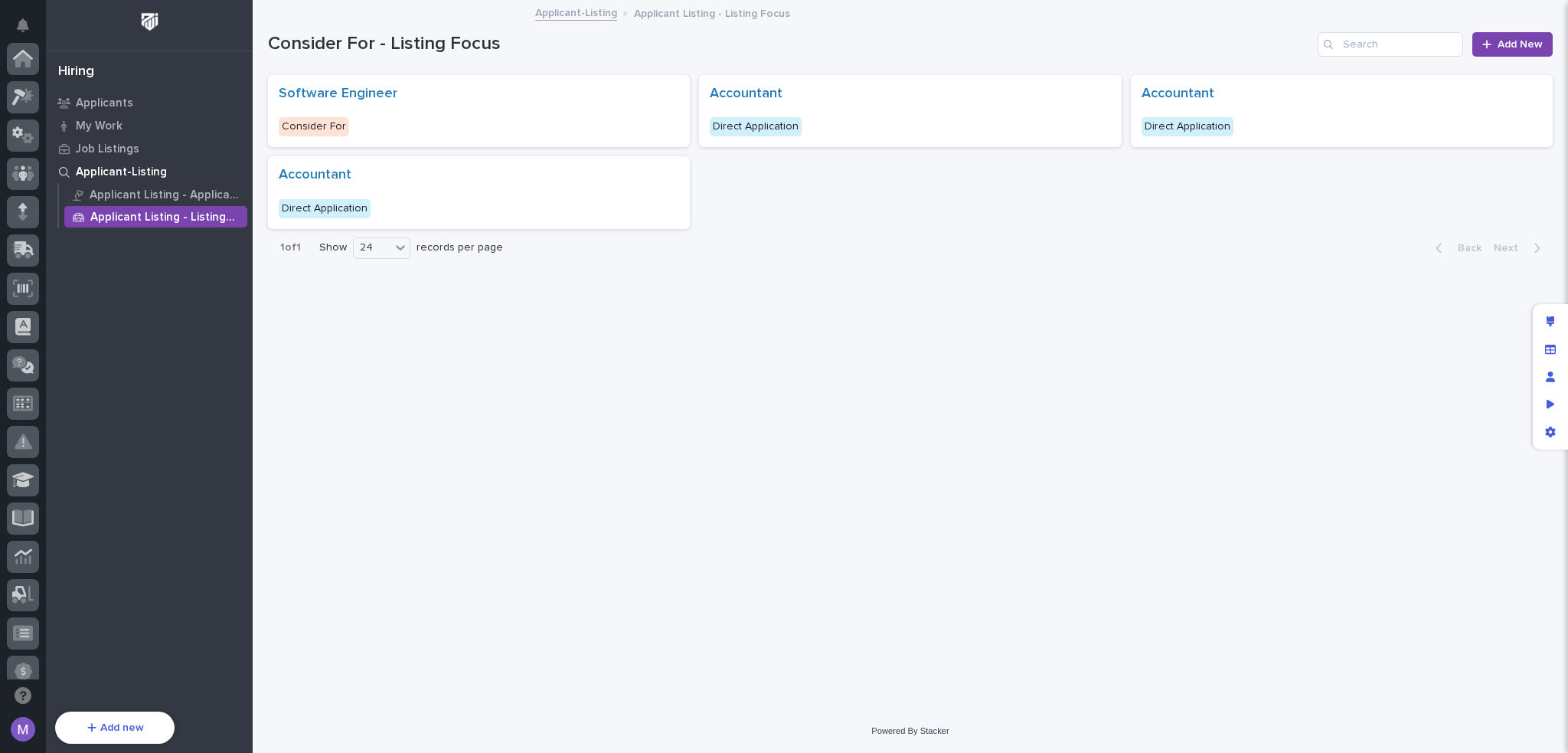
scroll to position [551, 0]
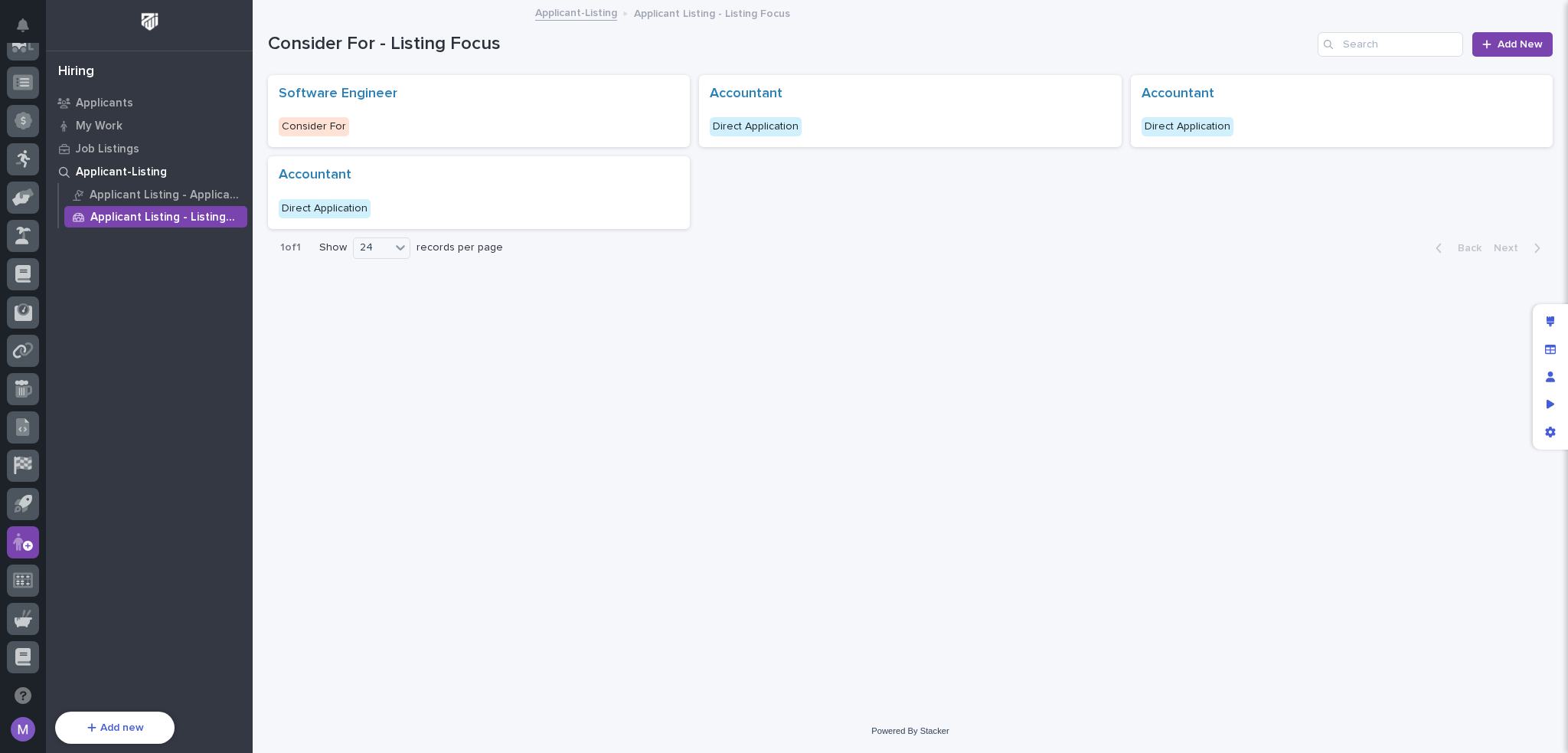
click at [917, 272] on div "Loading... Saving… Loading... Saving… Consider For - Listing Focus Add New Soft…" at bounding box center [910, 336] width 1300 height 669
click at [130, 195] on p "Applicant Listing - Applicant Focus" at bounding box center [165, 195] width 151 height 14
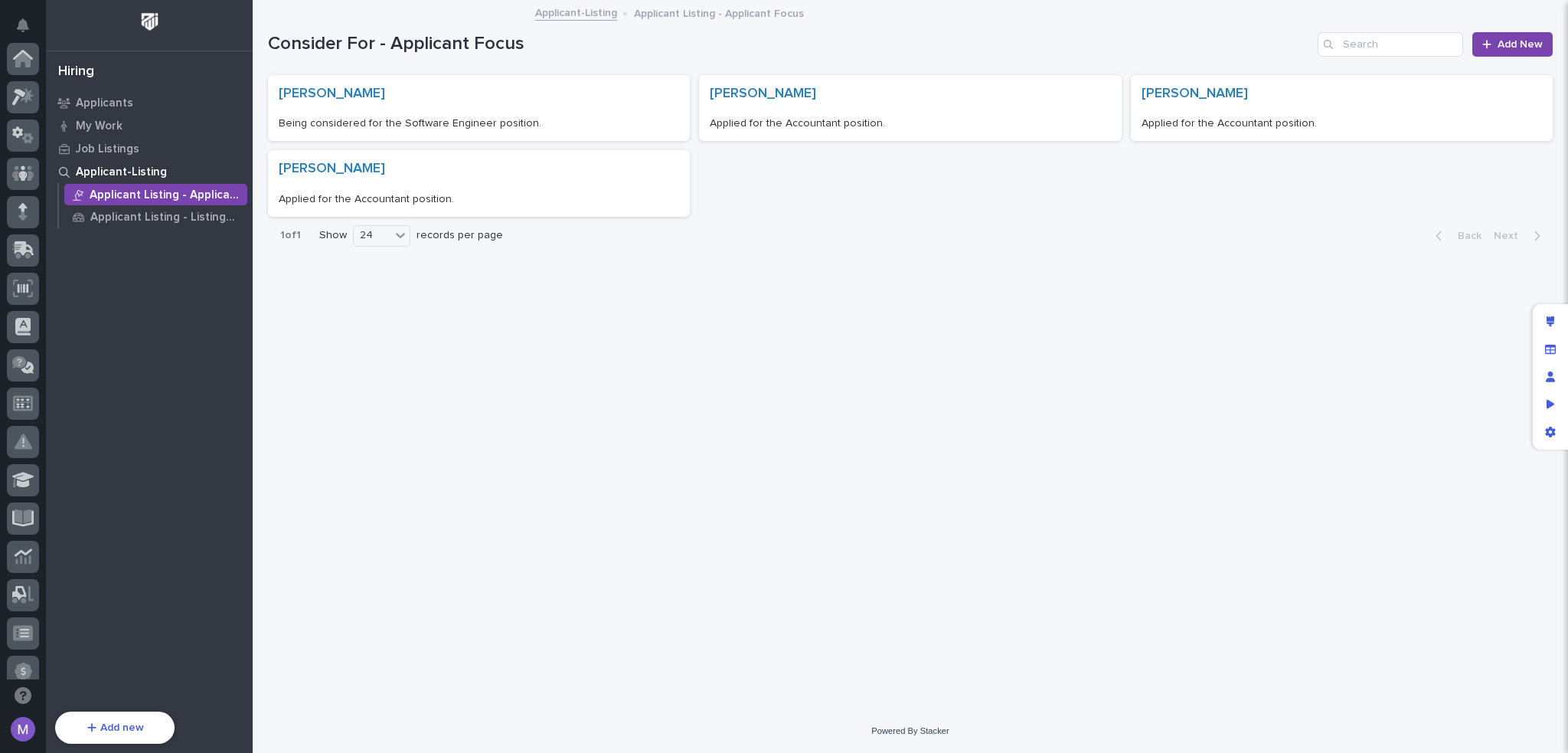
scroll to position [551, 0]
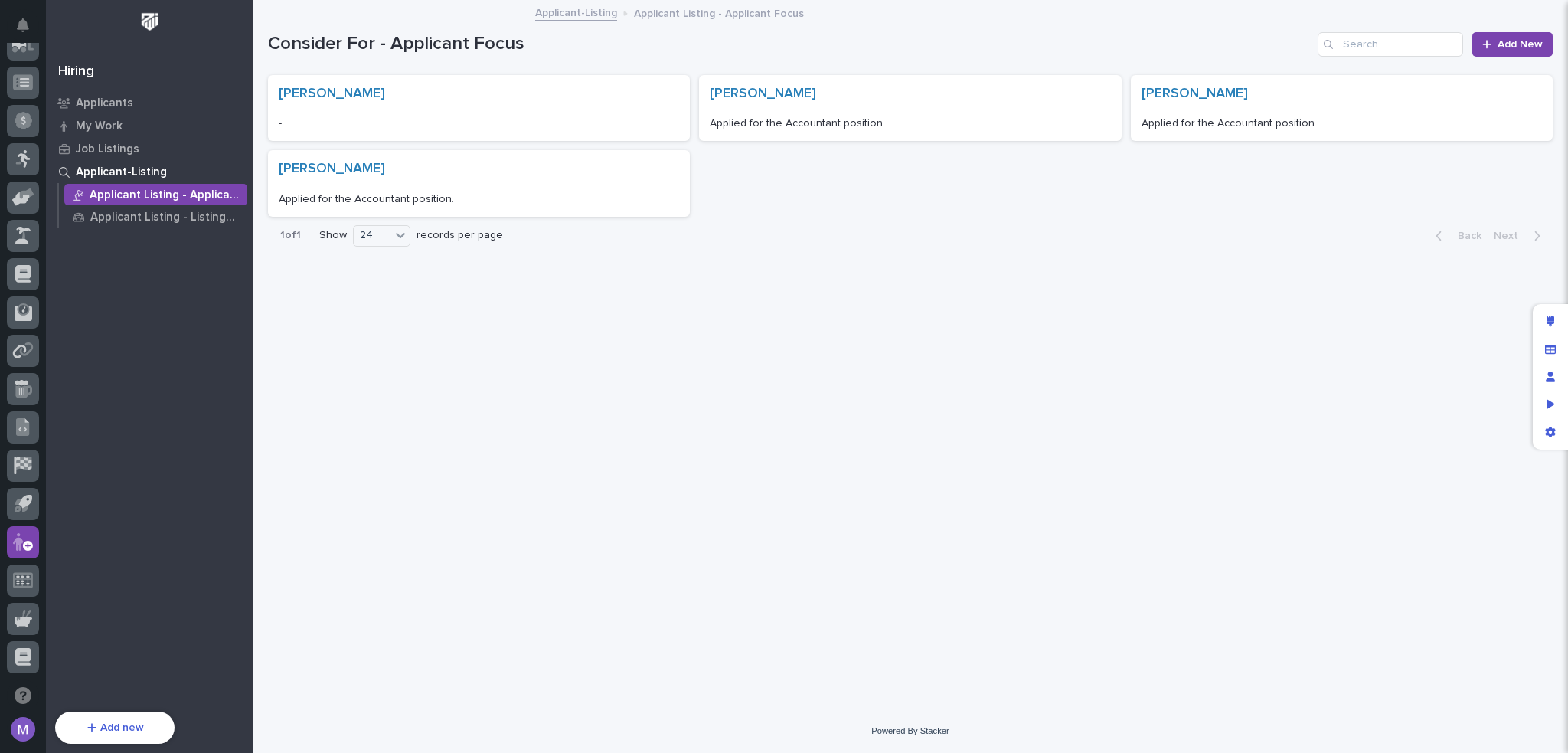
click at [864, 385] on div "Loading... Saving… Loading... Saving… Consider For - Applicant Focus Add New [P…" at bounding box center [910, 336] width 1300 height 669
click at [174, 218] on p "Applicant Listing - Listing Focus" at bounding box center [165, 218] width 151 height 14
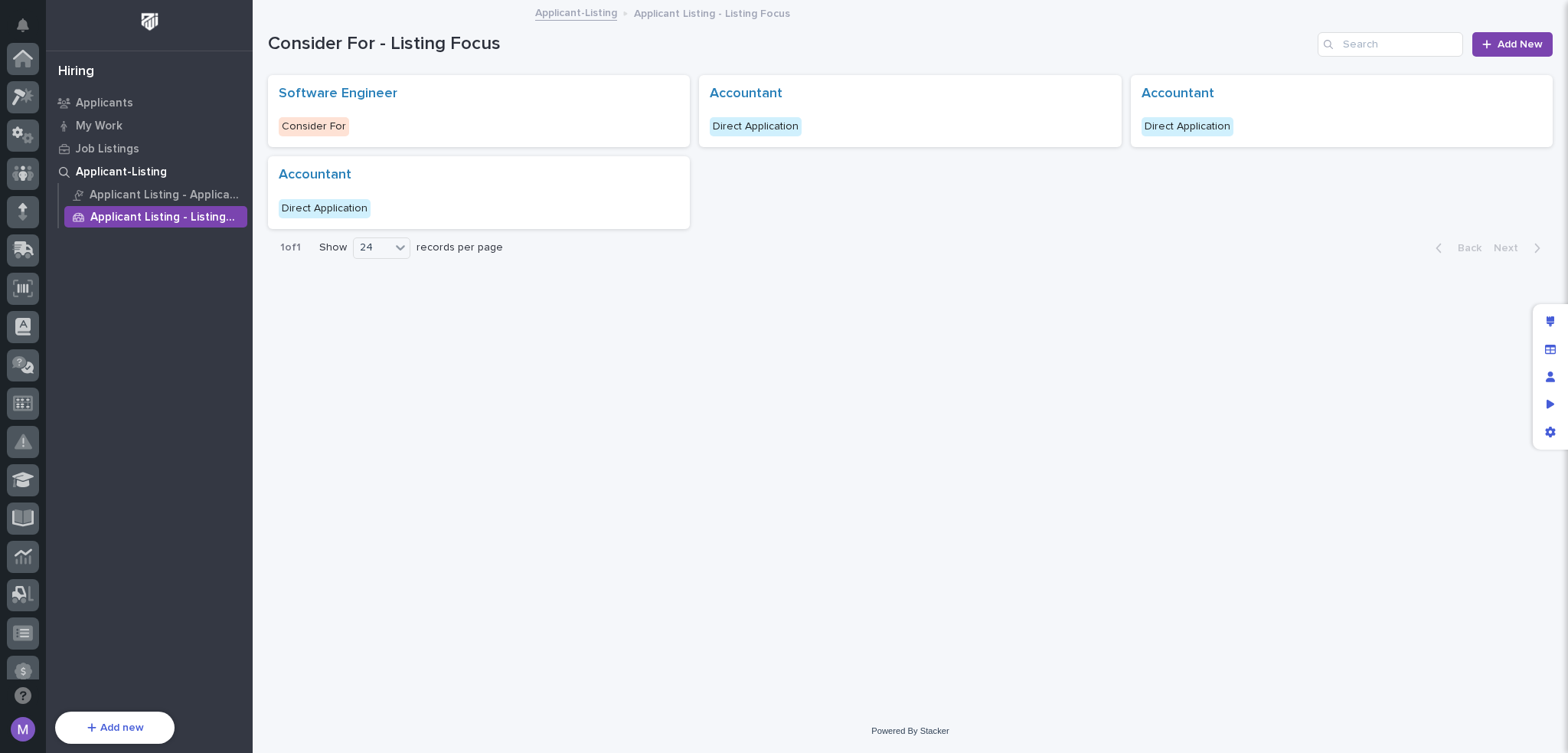
scroll to position [551, 0]
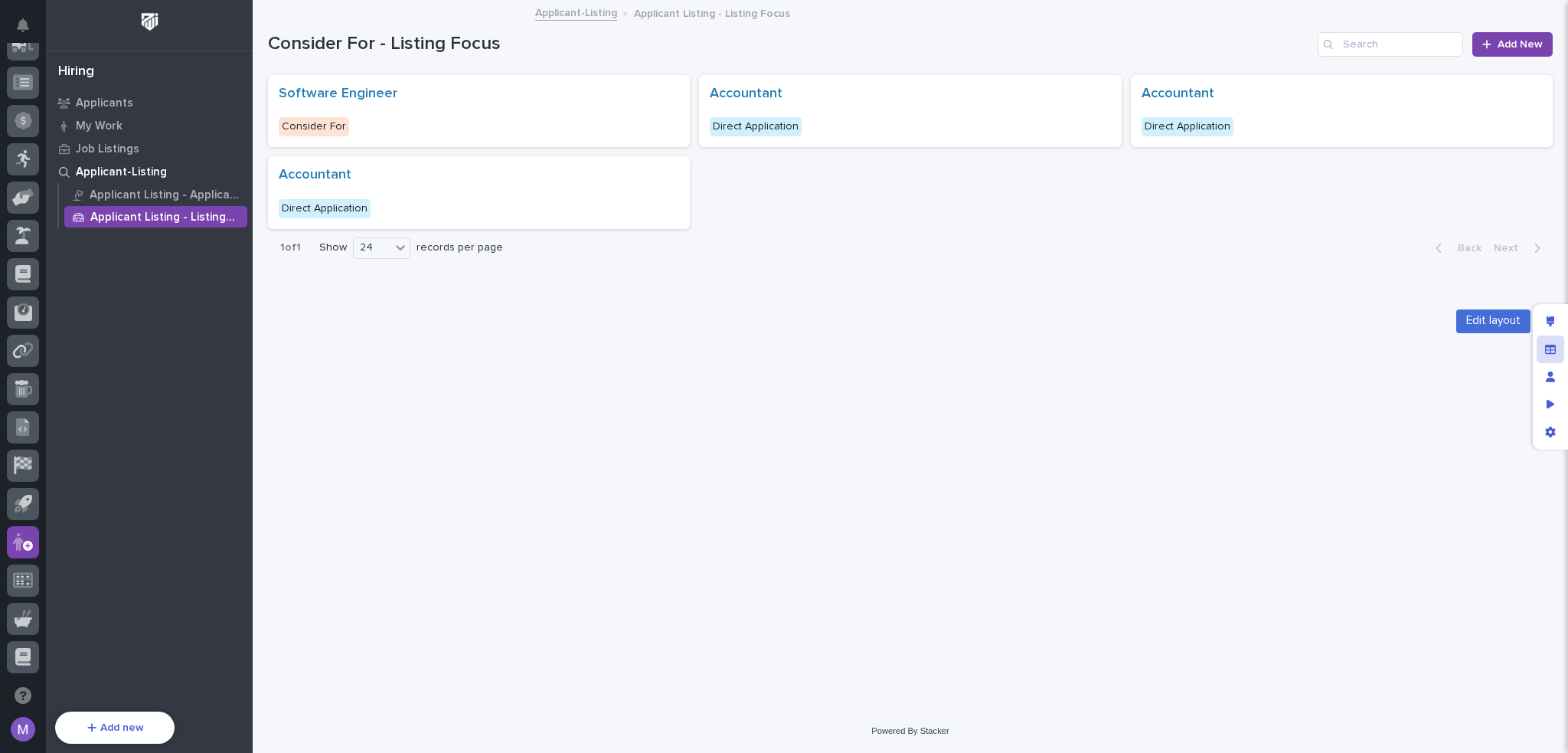
click at [1550, 344] on icon "Manage fields and data" at bounding box center [1551, 348] width 11 height 9
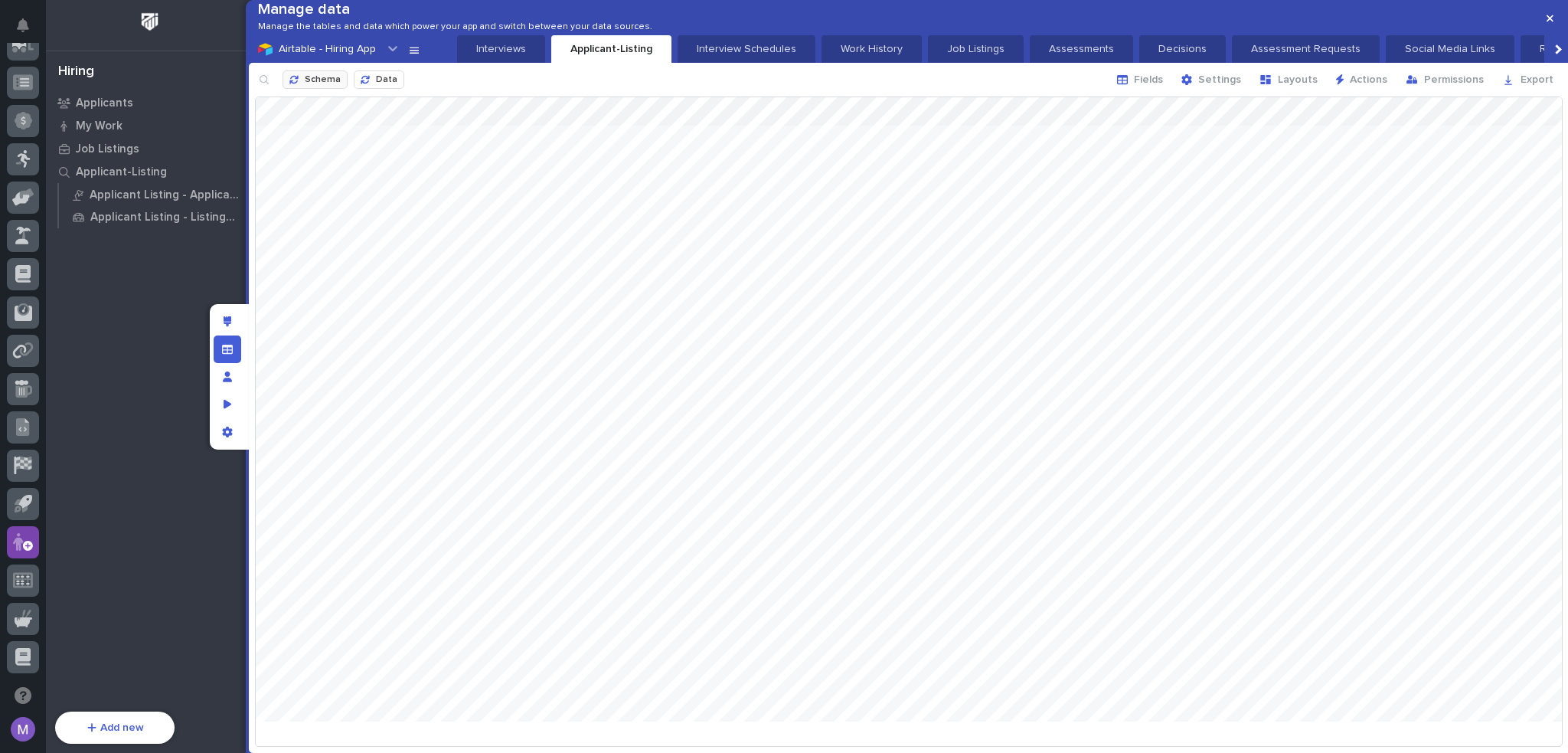
click at [341, 89] on button "Schema" at bounding box center [315, 80] width 65 height 19
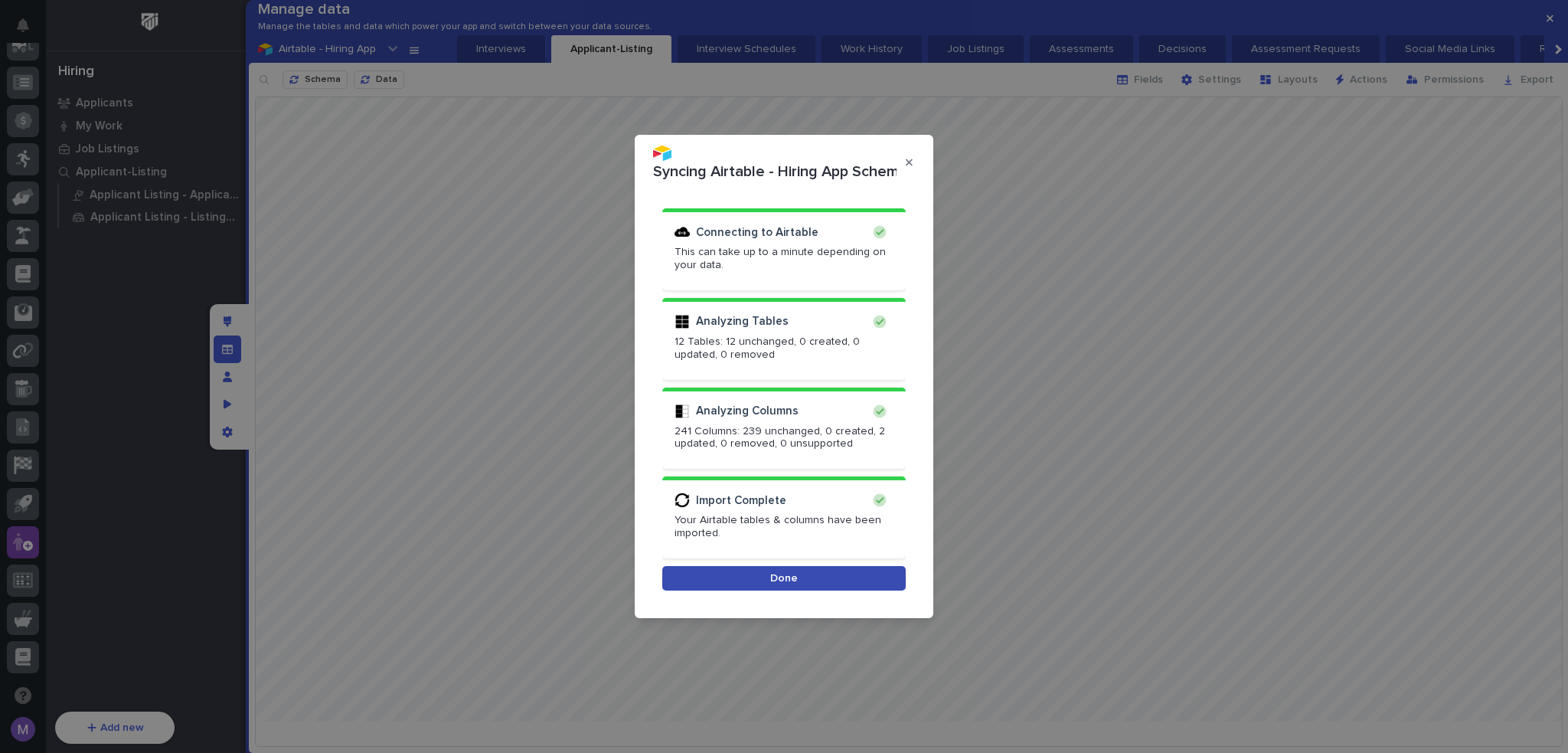
click at [811, 587] on button "Done" at bounding box center [784, 578] width 243 height 25
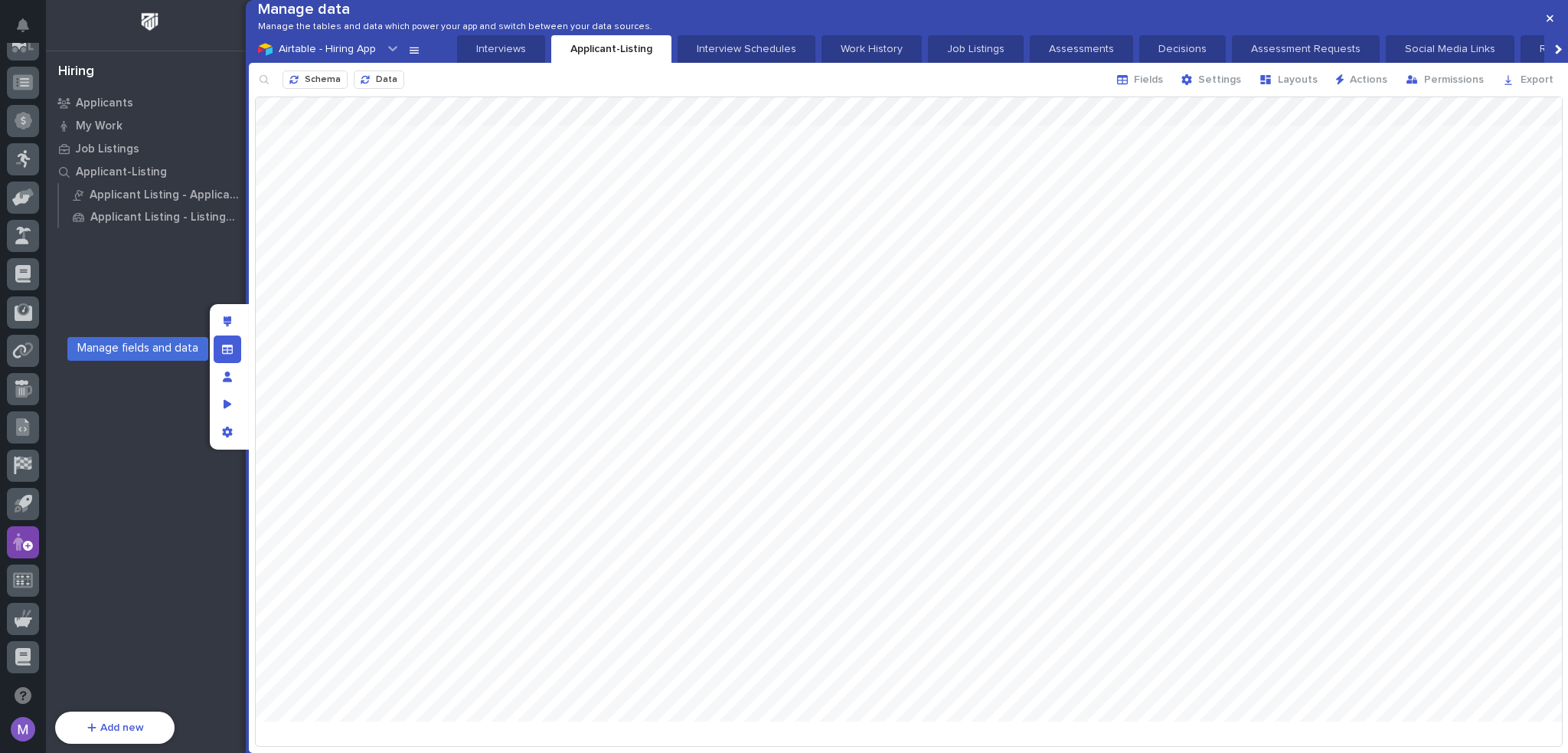
click at [219, 347] on div "Manage fields and data" at bounding box center [228, 349] width 28 height 28
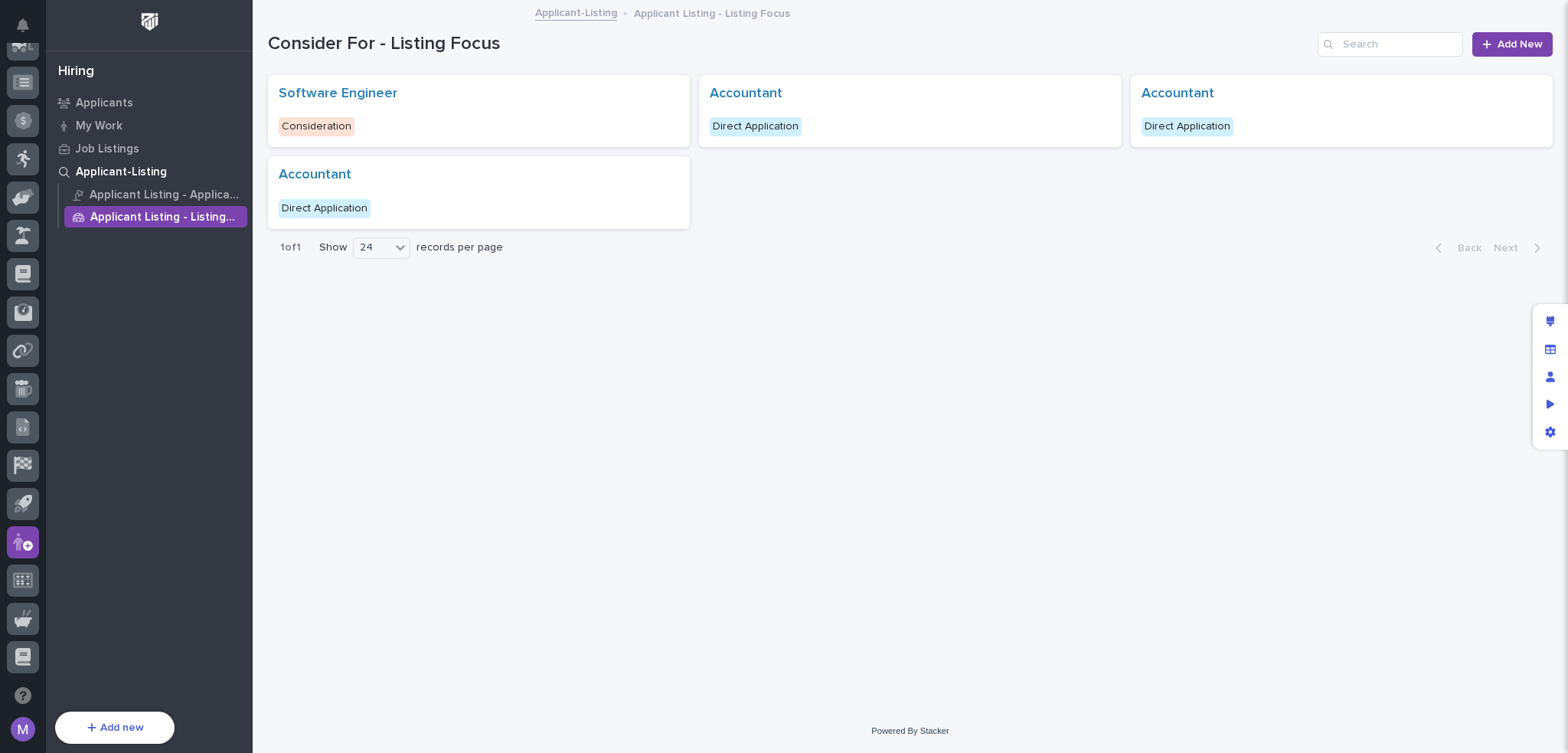
click at [907, 209] on div "Software Engineer Consideration Accountant Direct Application Accountant Direct…" at bounding box center [911, 151] width 1285 height 154
click at [188, 202] on div "Applicant Listing - Applicant Focus" at bounding box center [155, 195] width 183 height 22
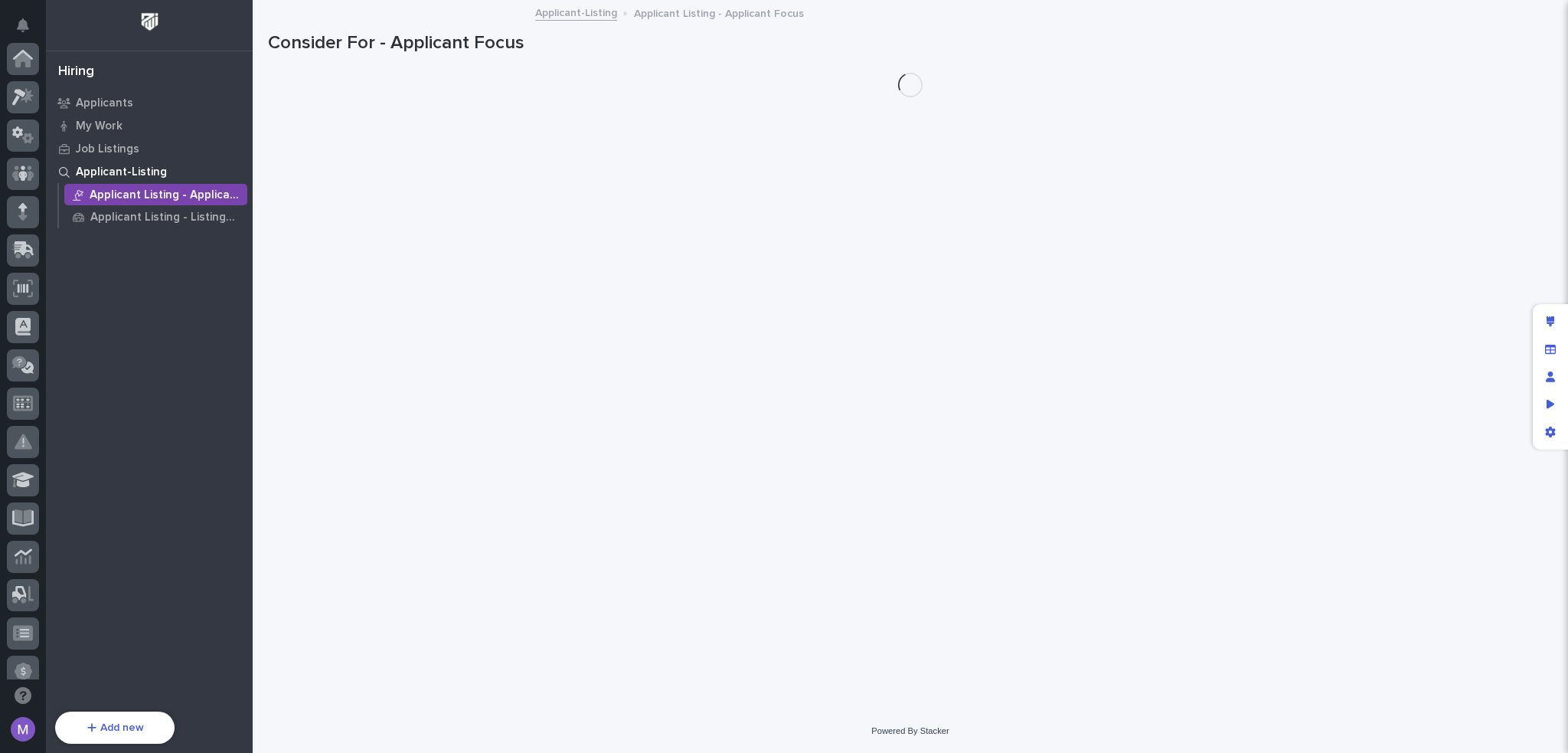
scroll to position [551, 0]
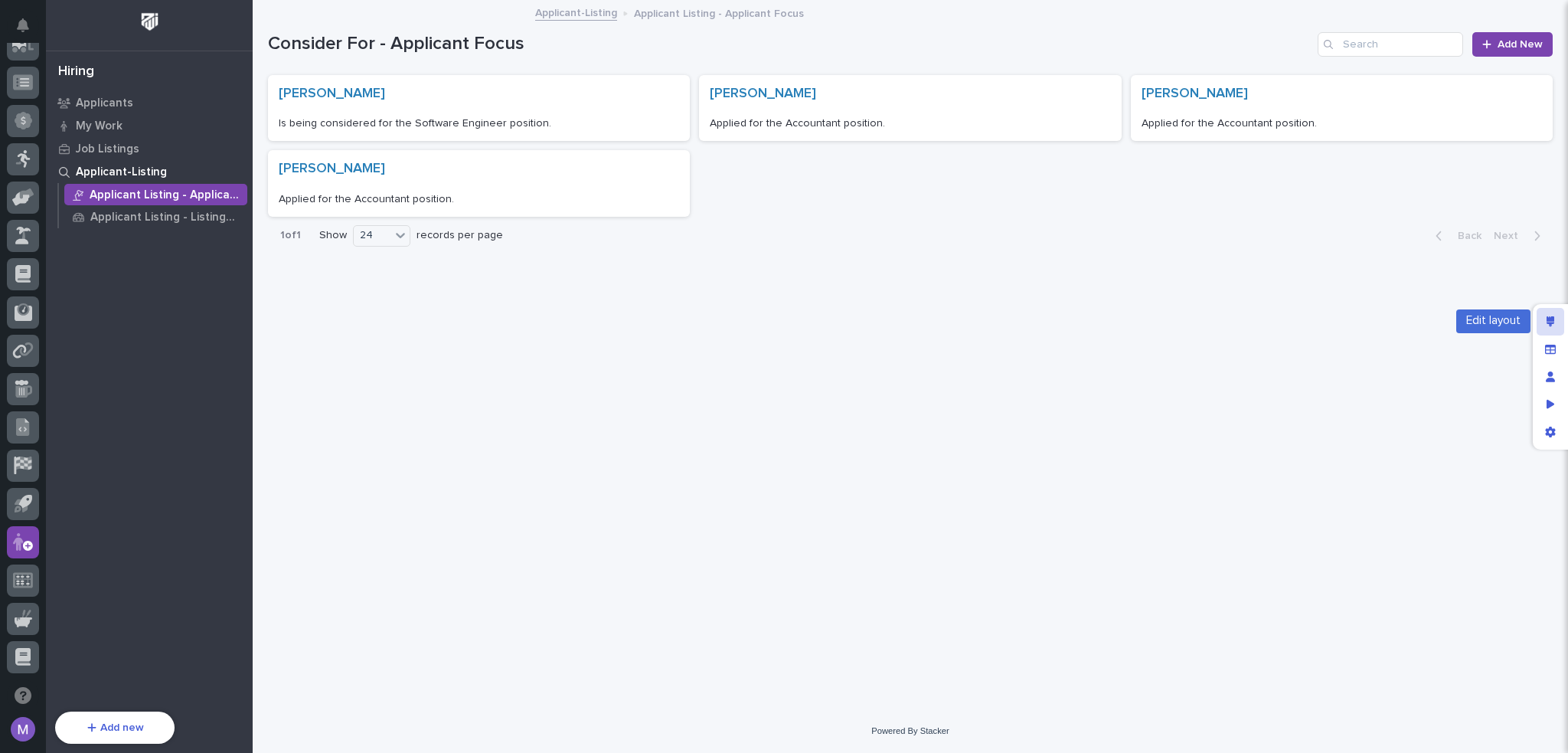
click at [1550, 327] on div "Edit layout" at bounding box center [1551, 322] width 28 height 28
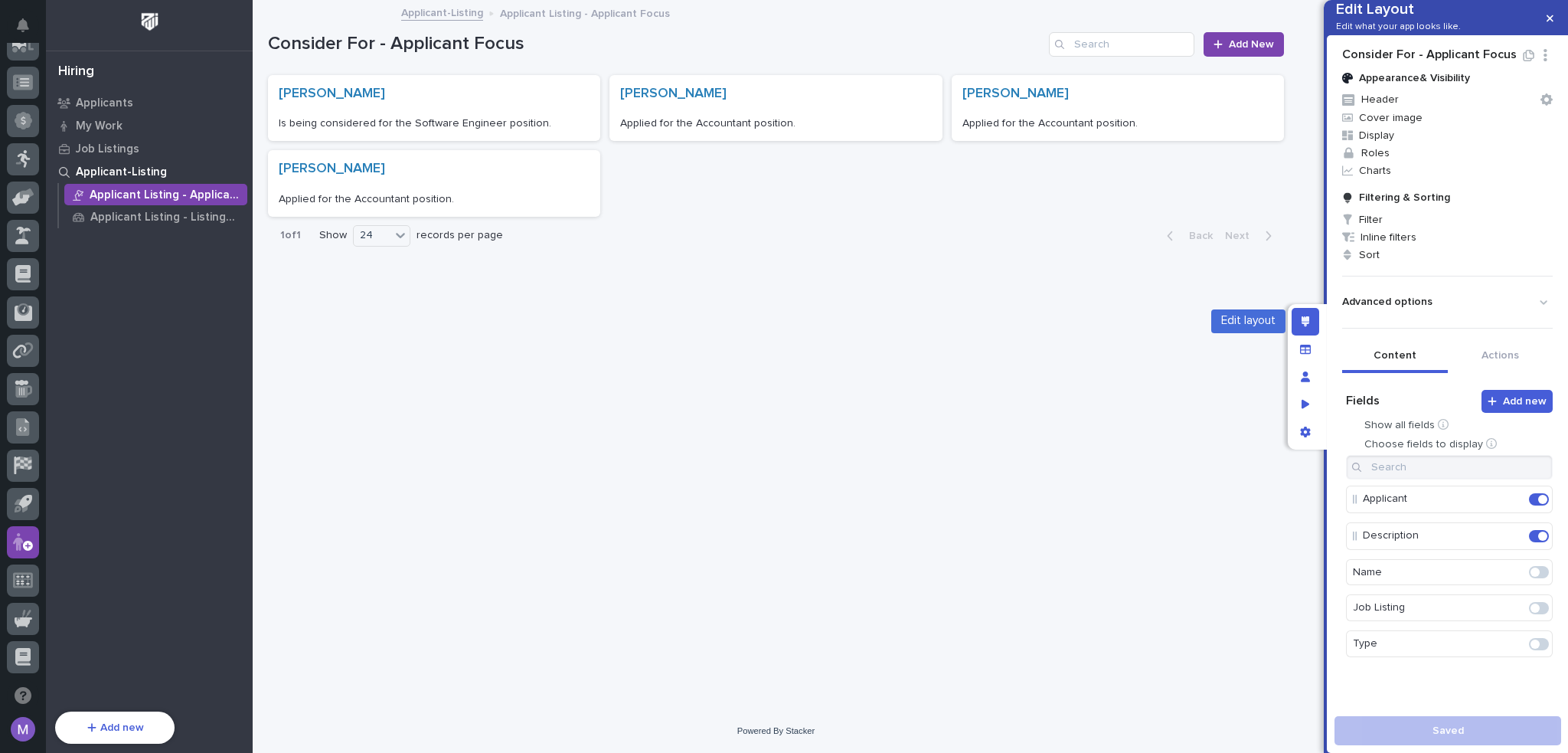
click at [1302, 319] on icon "Edit layout" at bounding box center [1305, 321] width 8 height 11
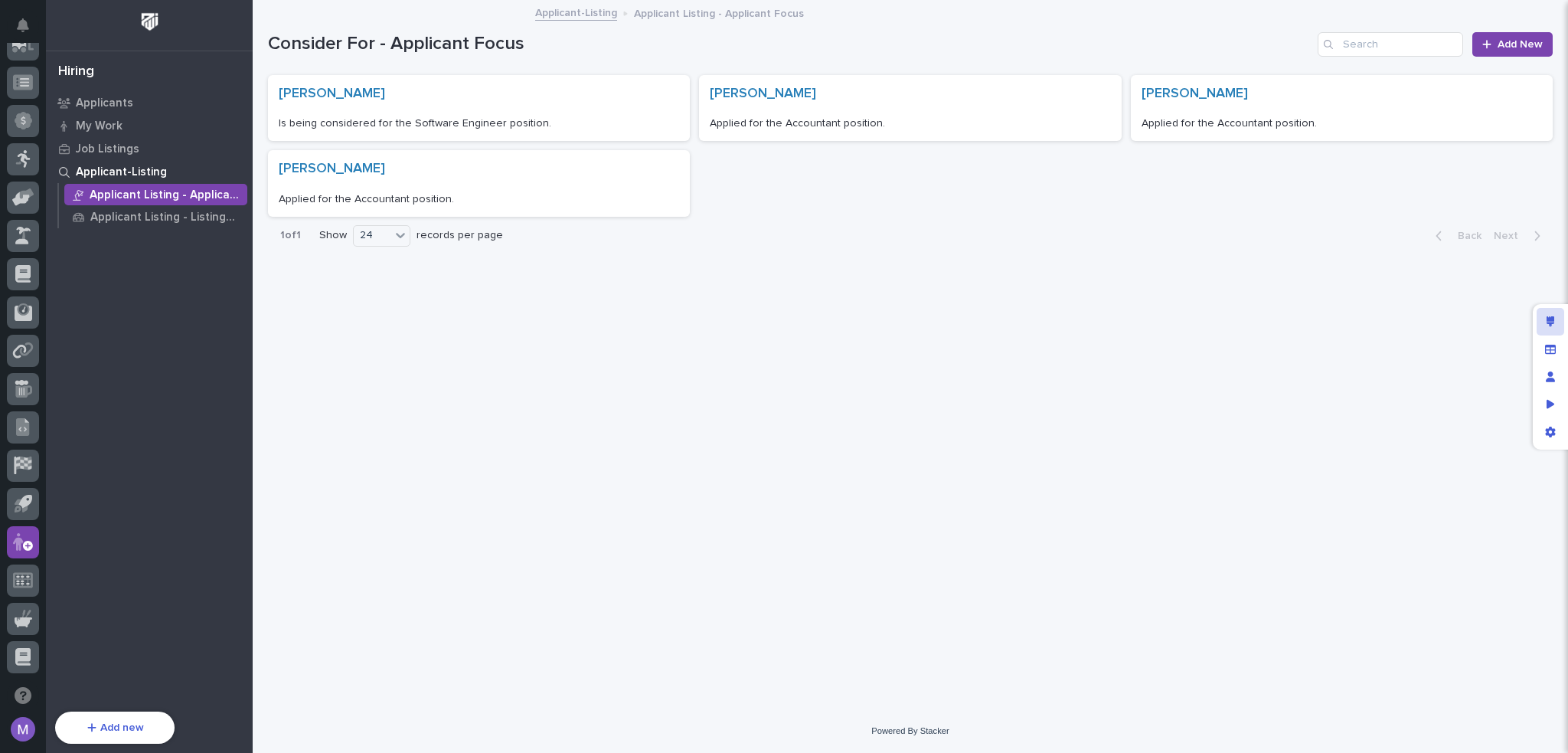
click at [1553, 325] on icon "Edit layout" at bounding box center [1551, 321] width 8 height 11
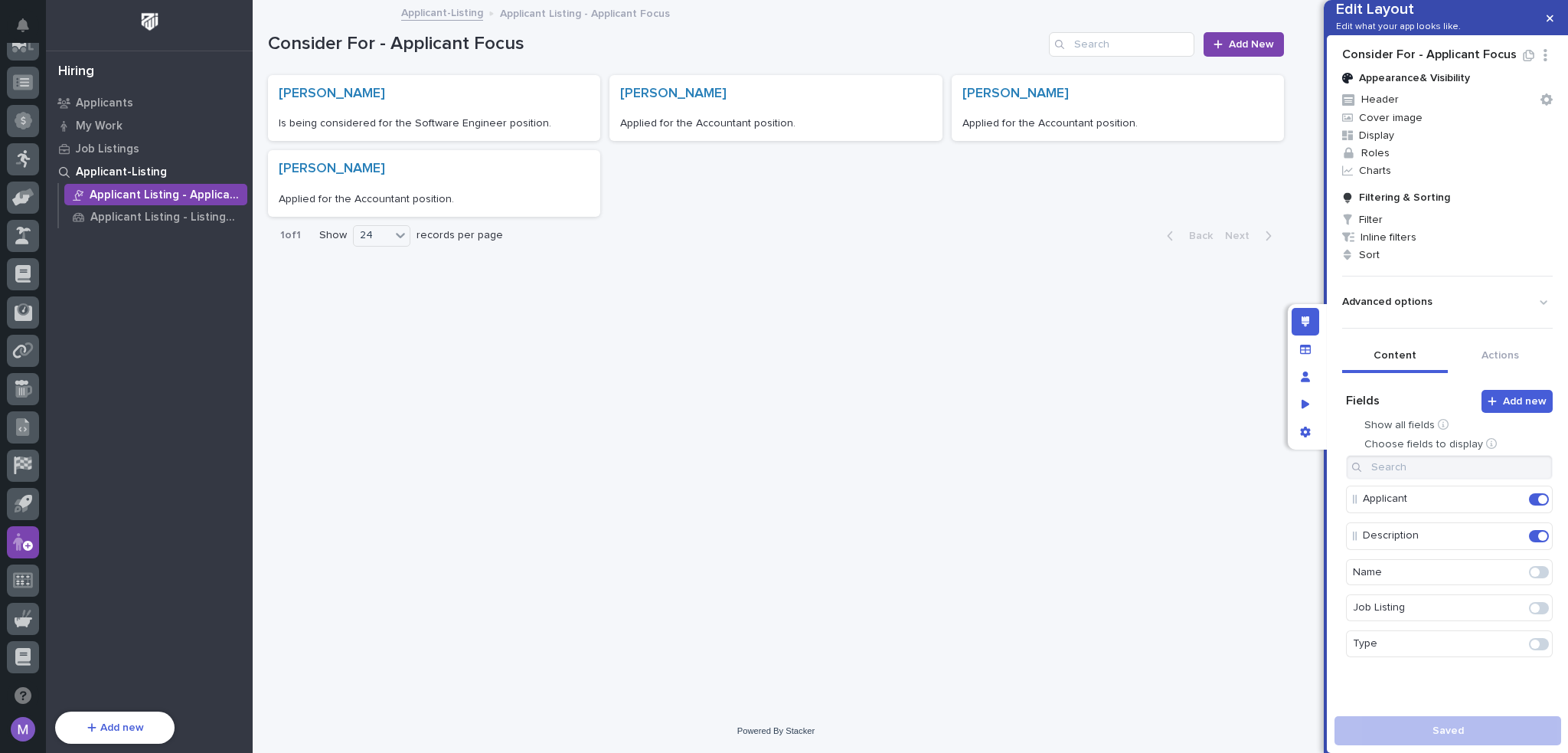
click at [1529, 614] on span at bounding box center [1539, 608] width 20 height 12
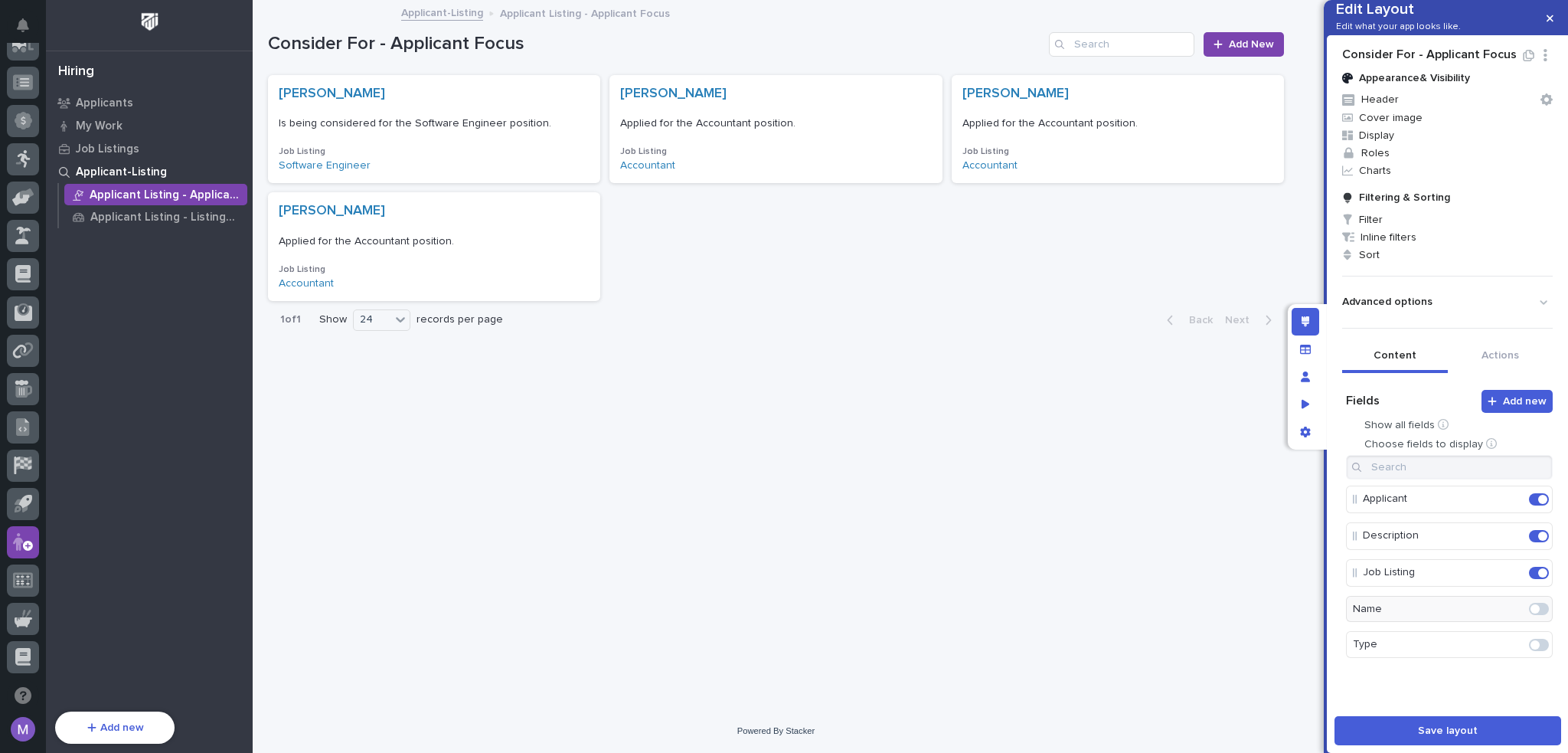
click at [1532, 651] on span at bounding box center [1539, 645] width 20 height 12
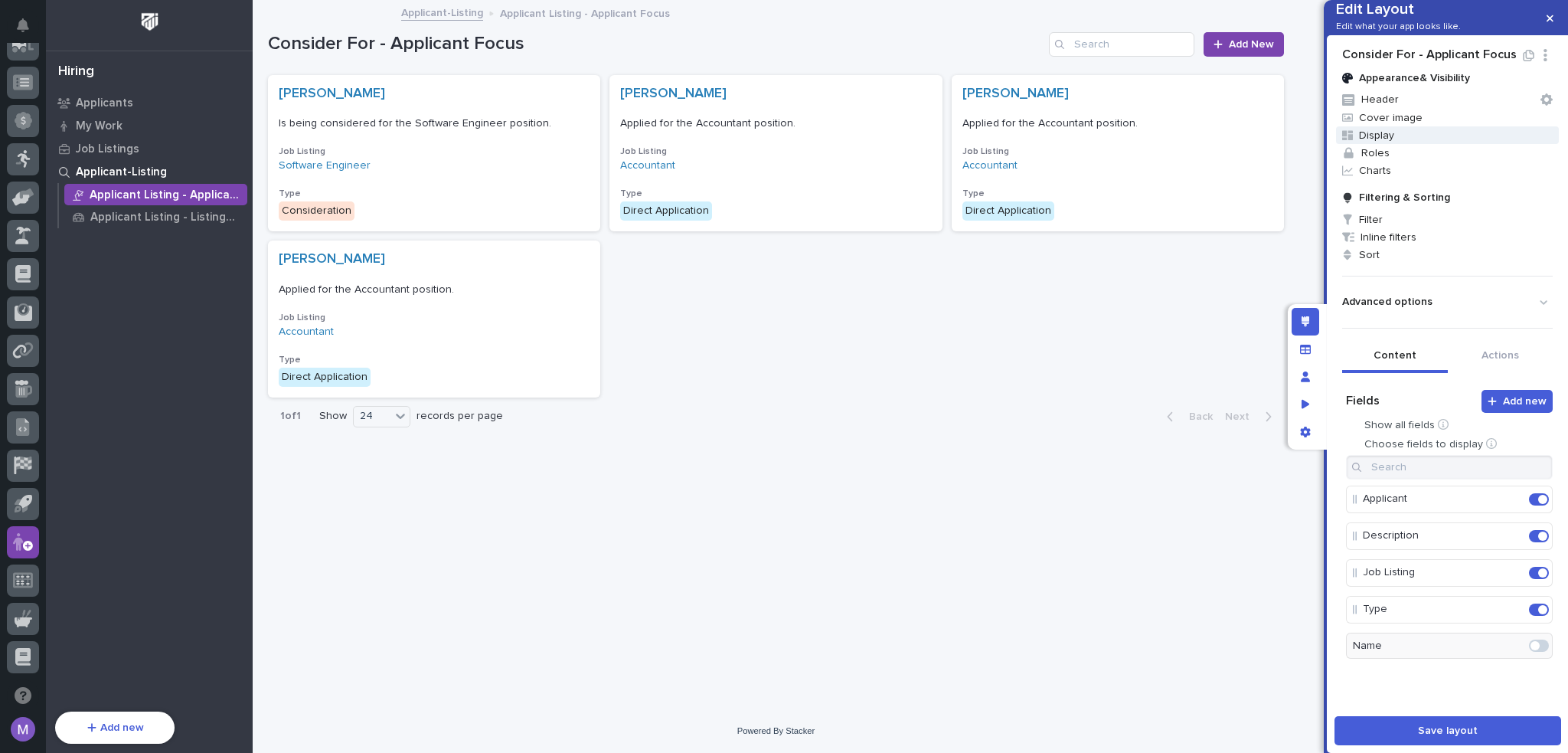
click at [1376, 144] on span "Display" at bounding box center [1448, 135] width 222 height 18
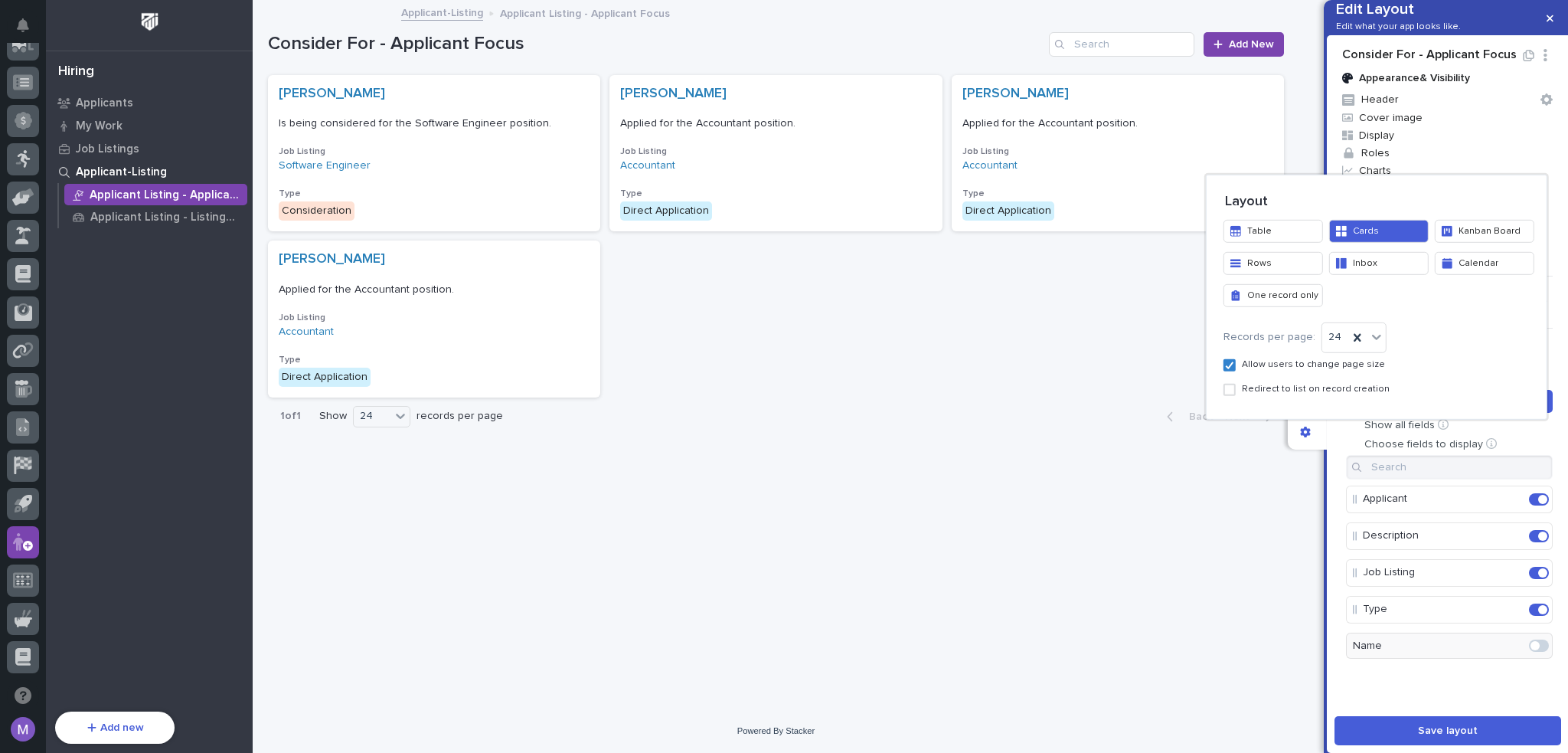
click at [1288, 269] on button "Rows" at bounding box center [1273, 263] width 100 height 23
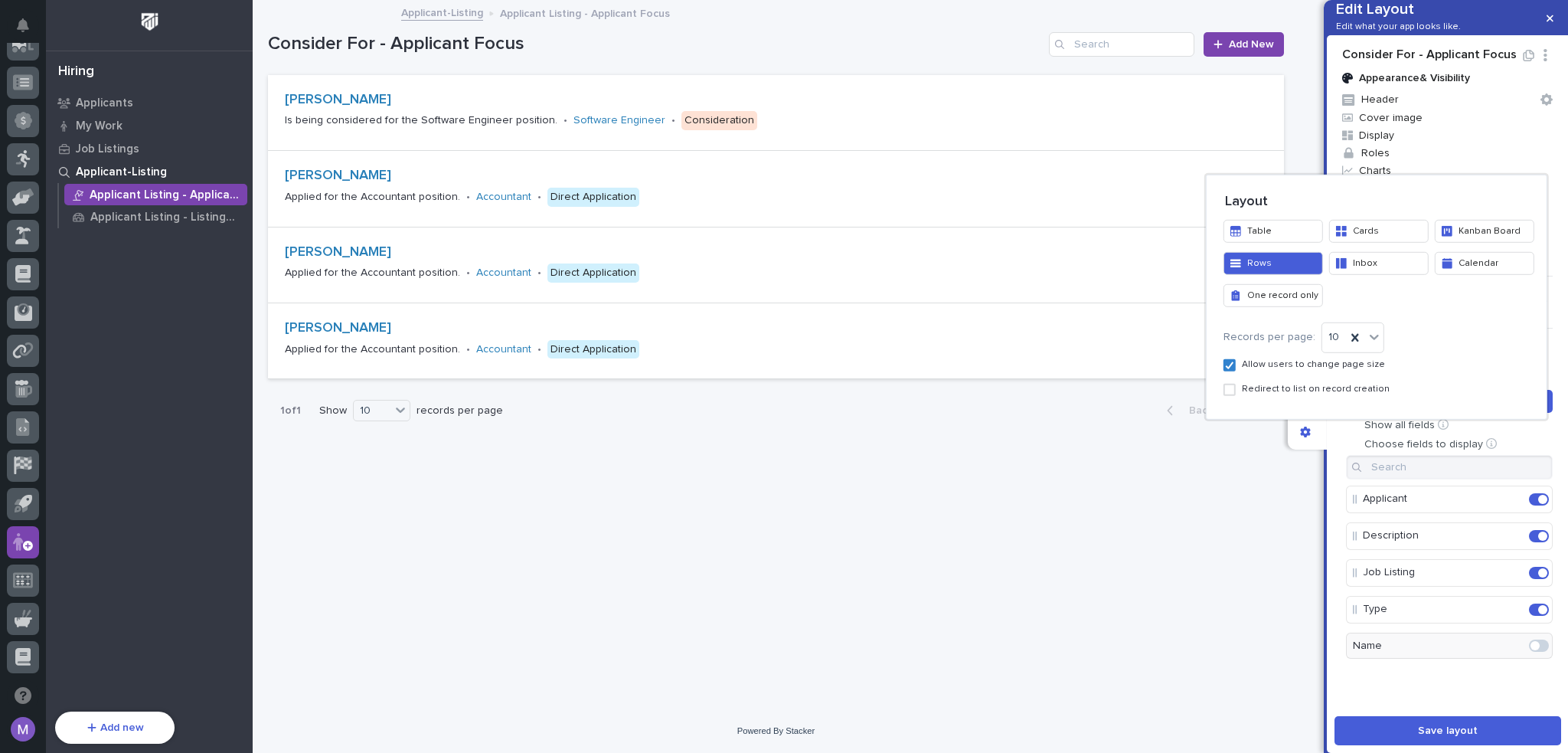
click at [1142, 505] on div at bounding box center [784, 376] width 1568 height 753
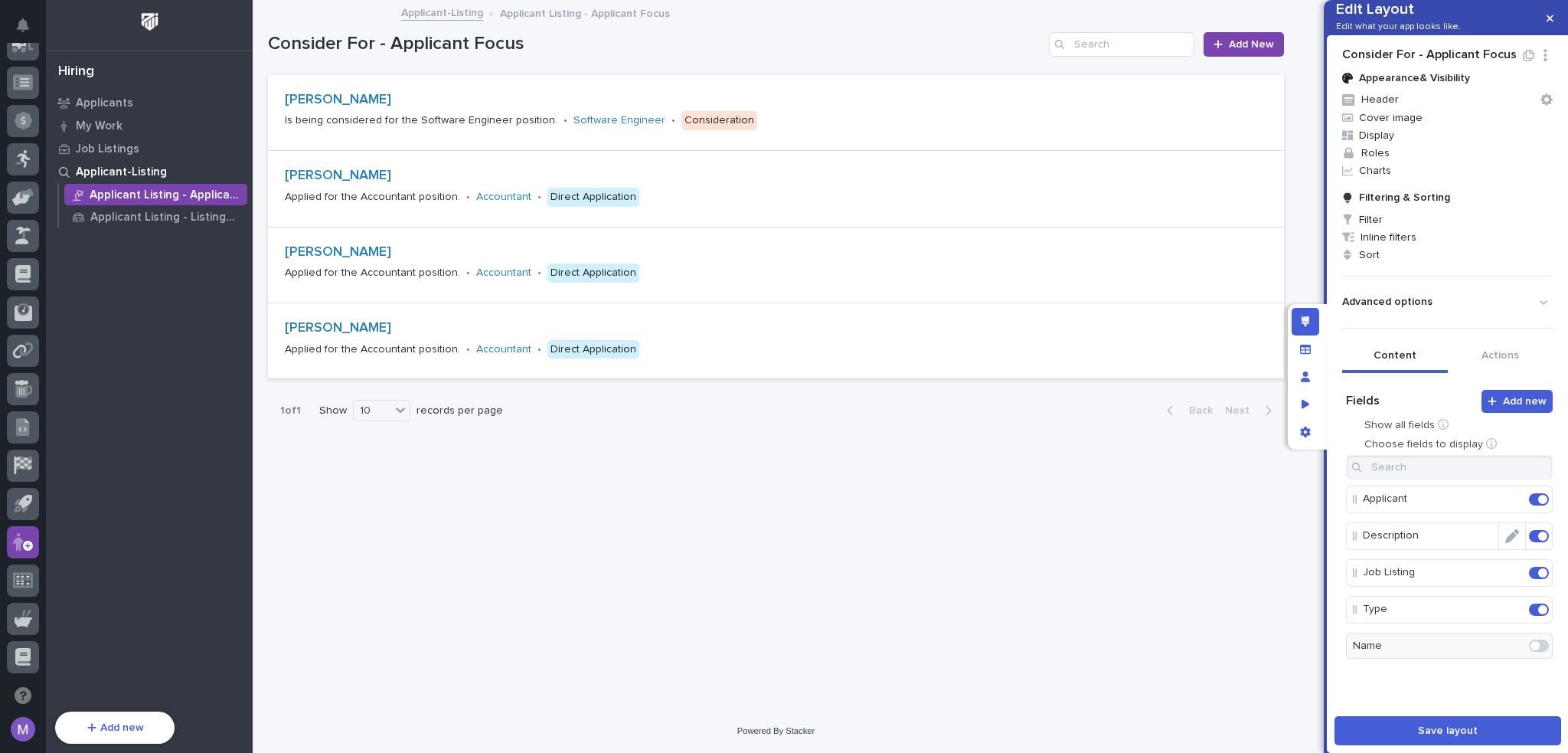
click at [1539, 541] on span at bounding box center [1543, 536] width 9 height 9
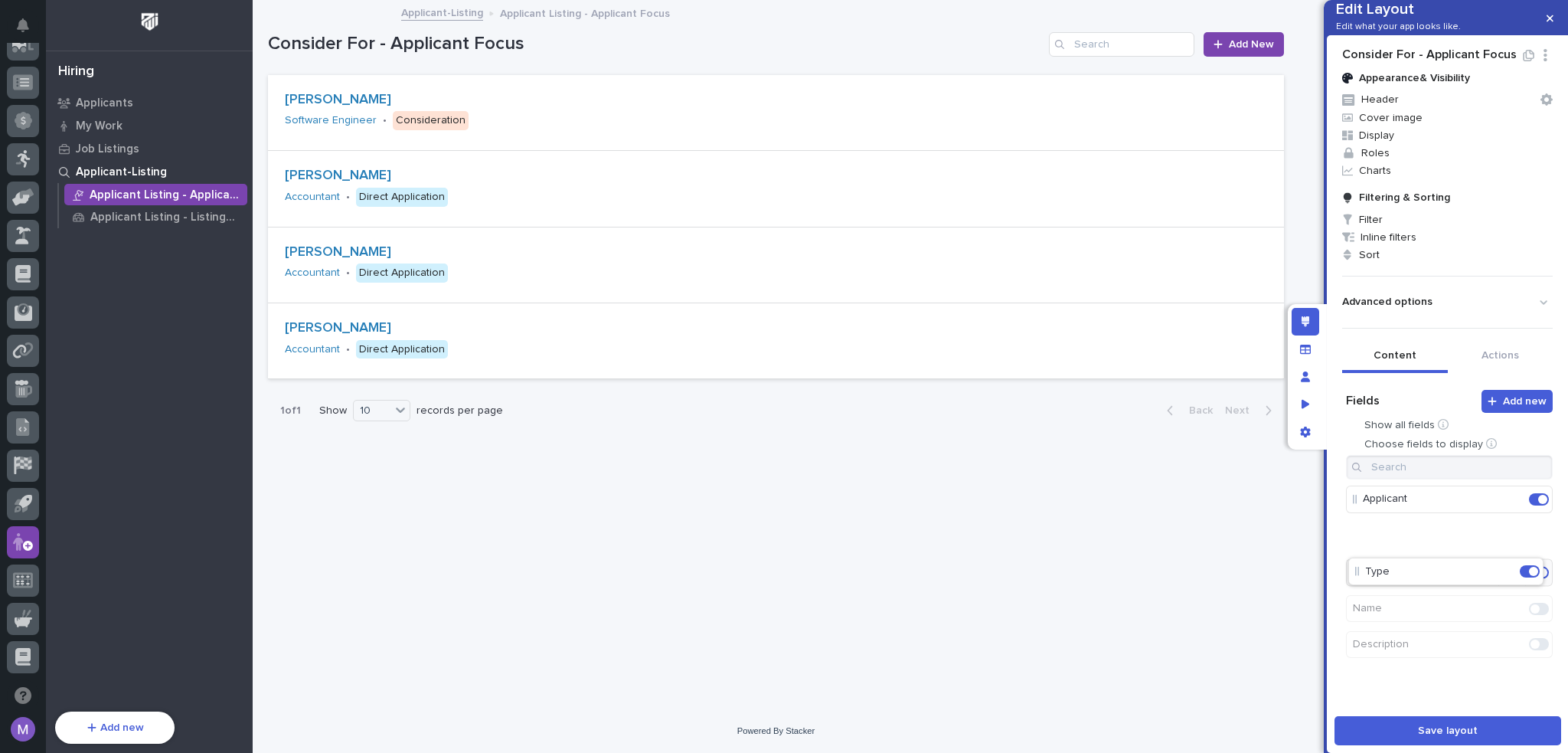
drag, startPoint x: 1390, startPoint y: 599, endPoint x: 1395, endPoint y: 571, distance: 28.4
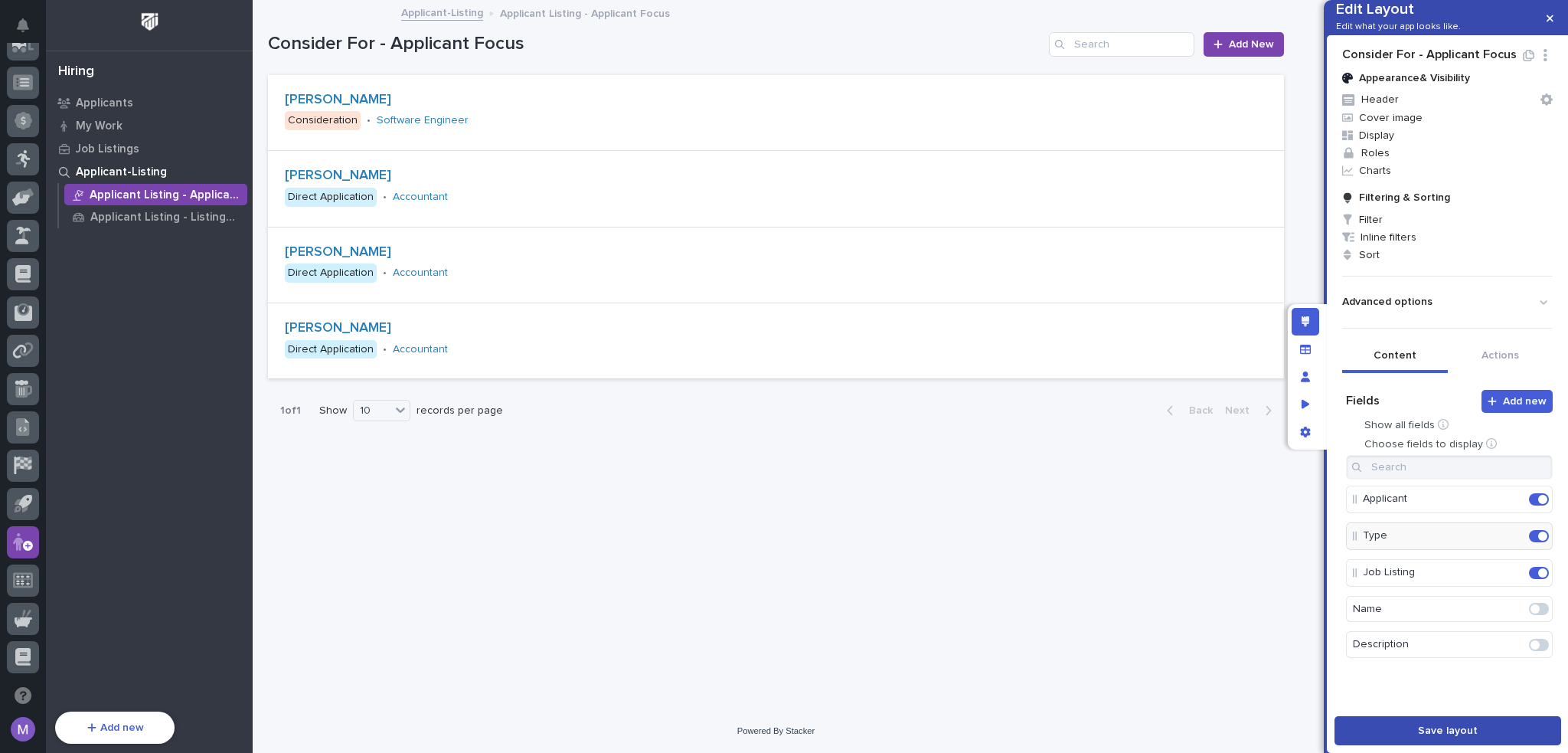
click at [1424, 731] on span "Save layout" at bounding box center [1448, 731] width 59 height 14
click at [188, 217] on p "Applicant Listing - Listing Focus" at bounding box center [165, 218] width 151 height 14
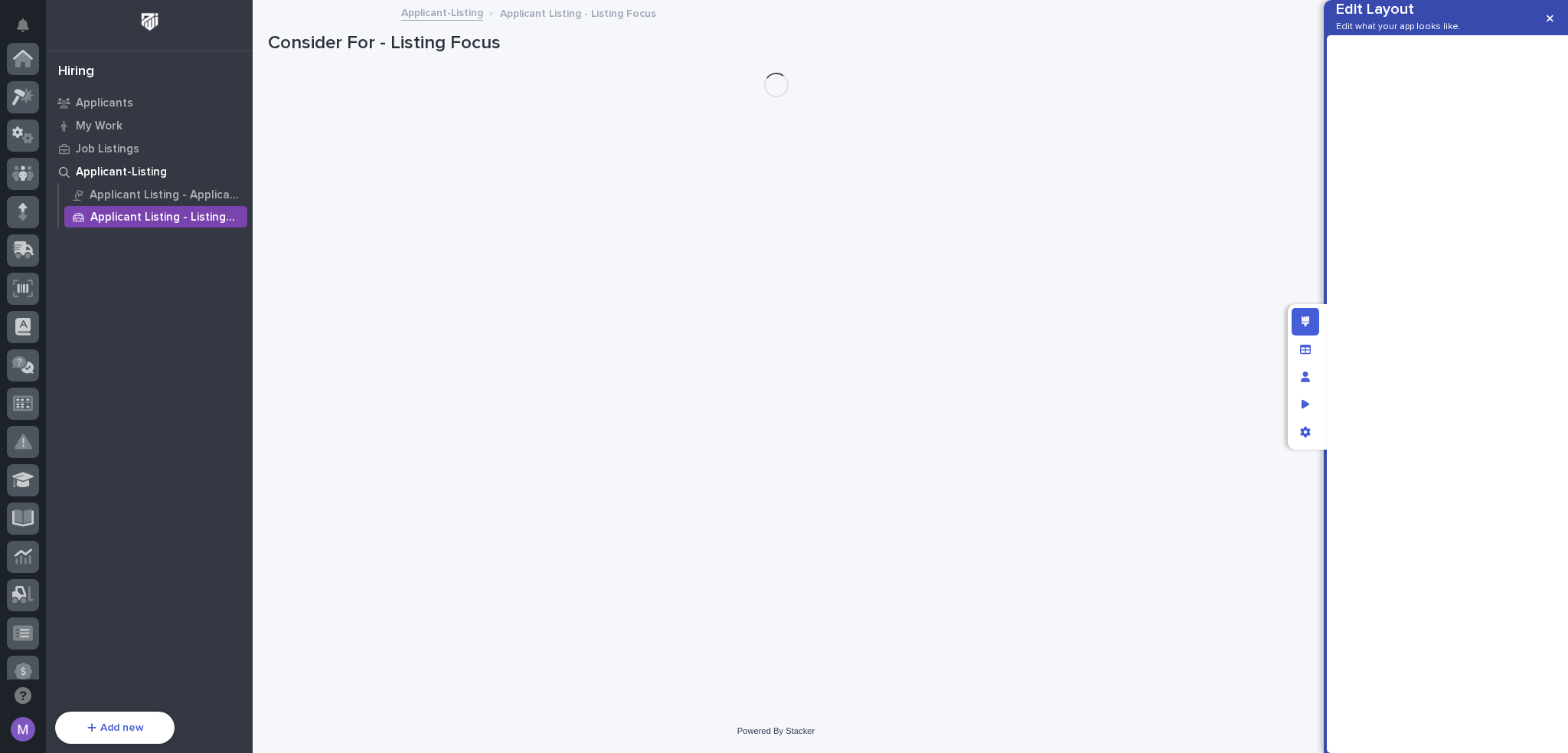
scroll to position [551, 0]
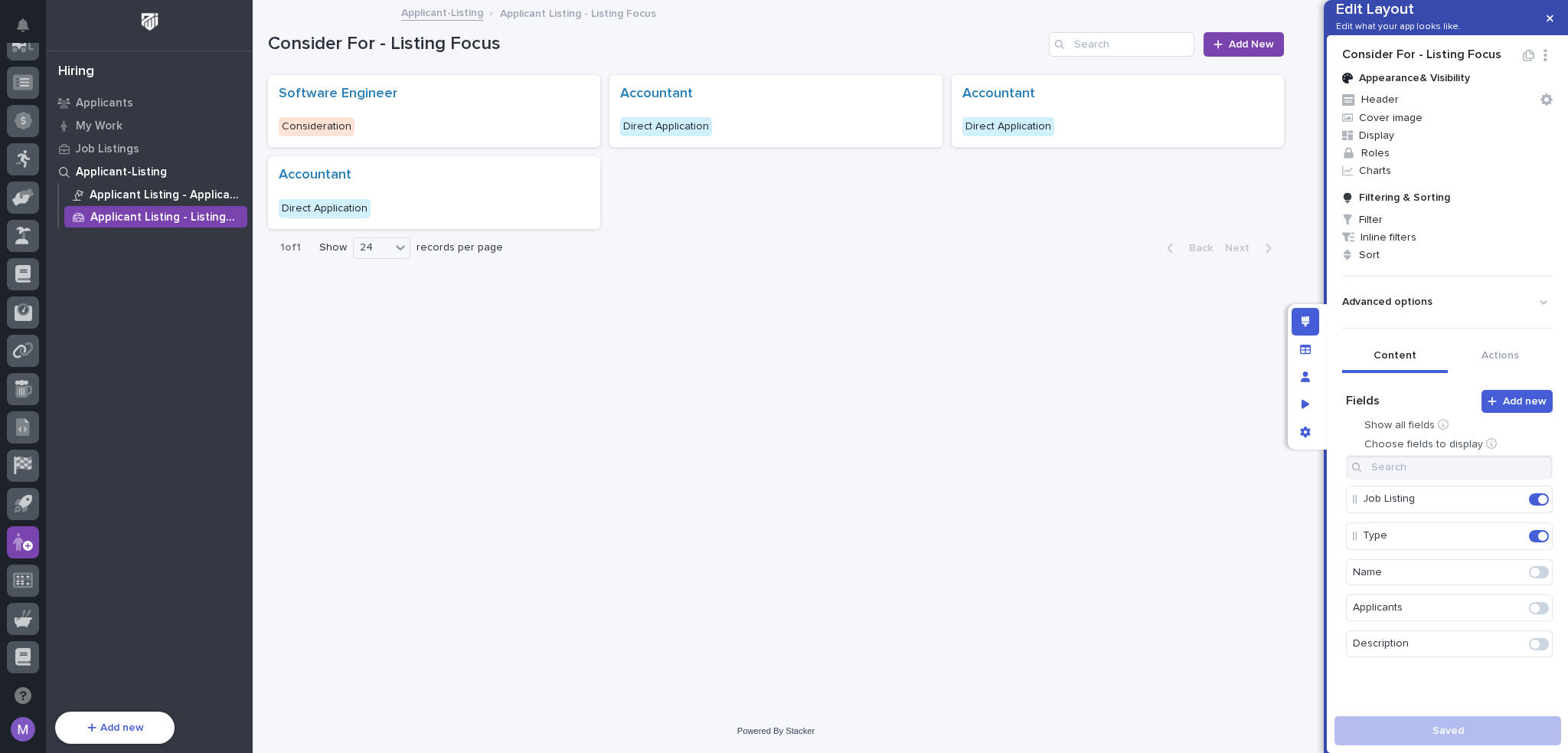
click at [177, 195] on p "Applicant Listing - Applicant Focus" at bounding box center [165, 195] width 151 height 14
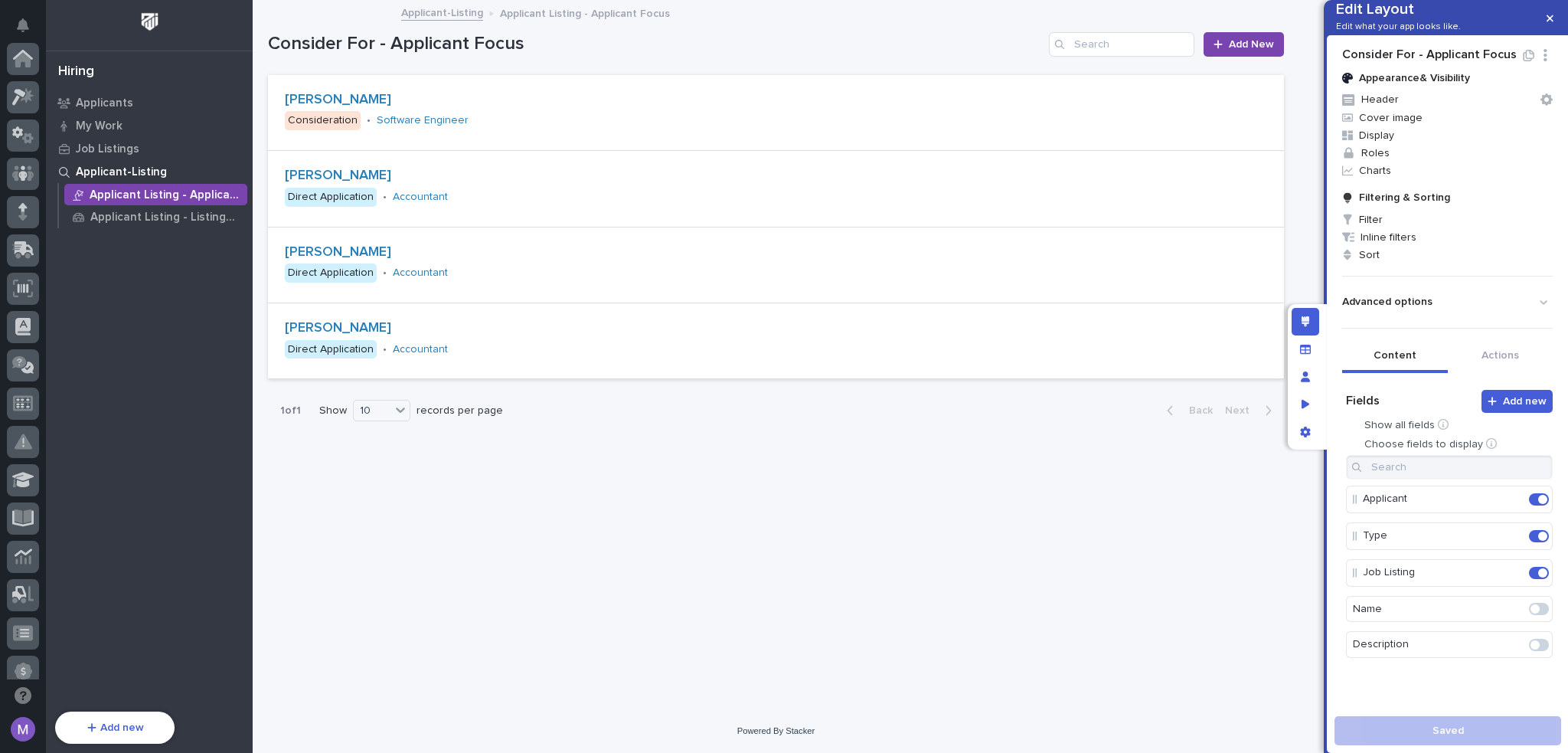
scroll to position [551, 0]
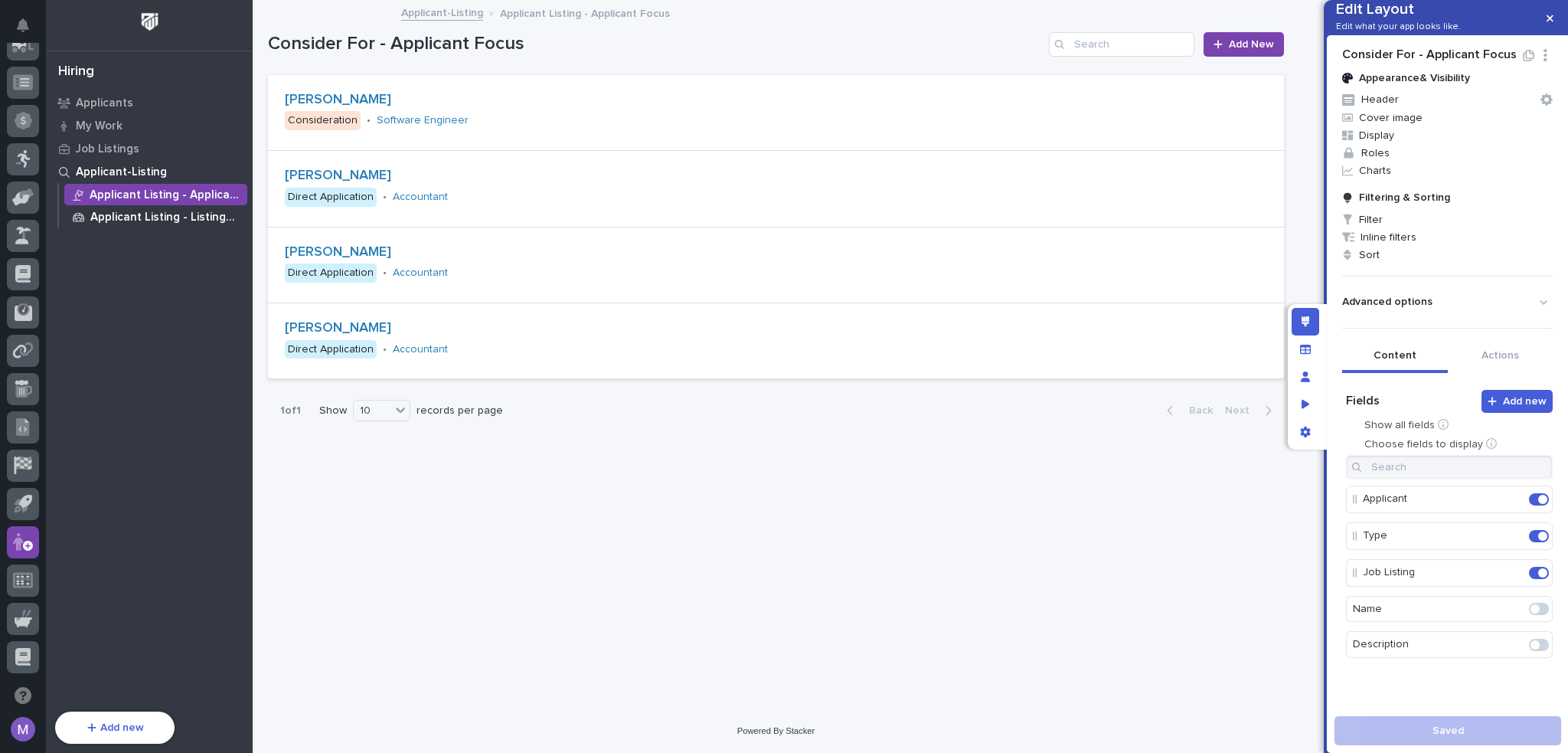
click at [137, 216] on p "Applicant Listing - Listing Focus" at bounding box center [165, 218] width 151 height 14
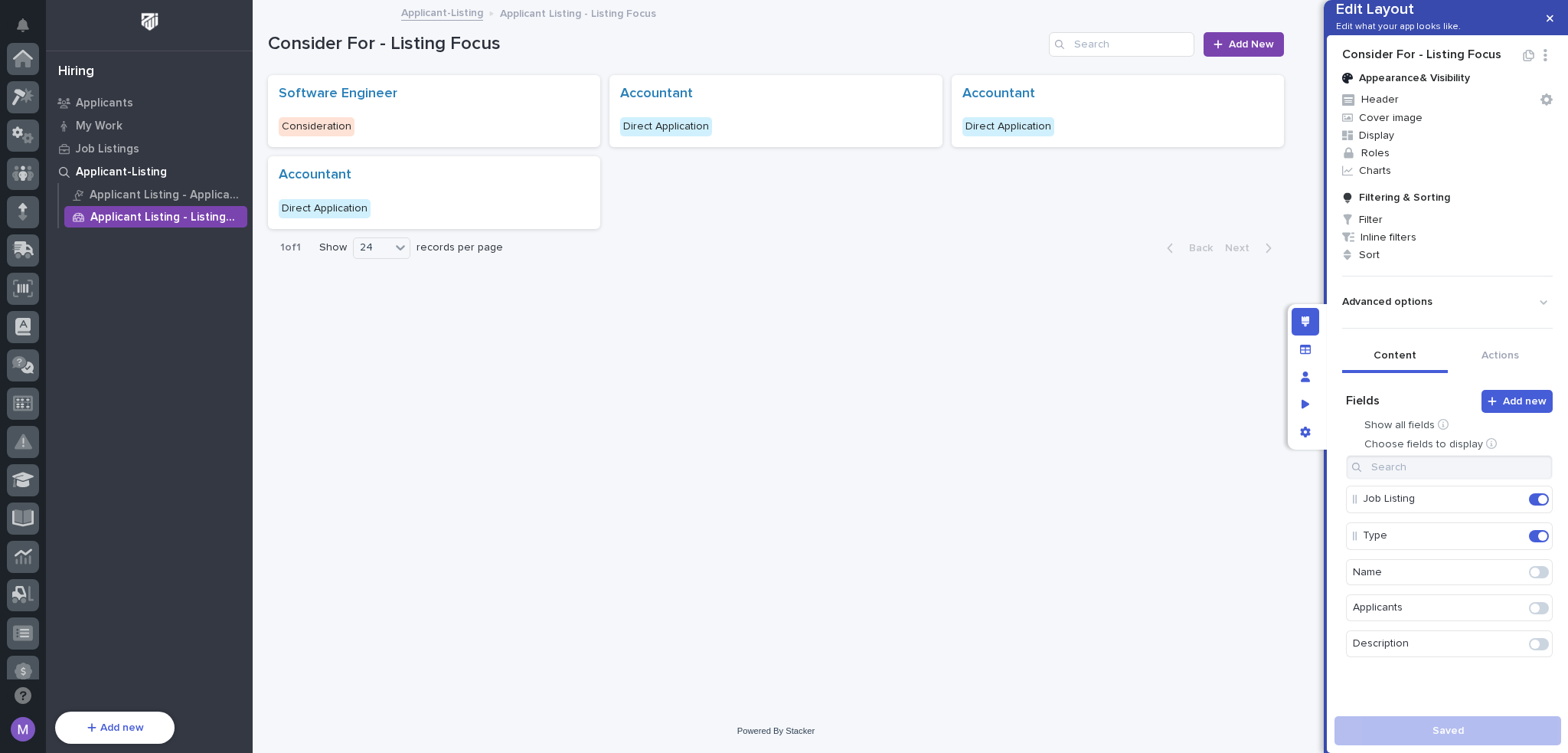
scroll to position [551, 0]
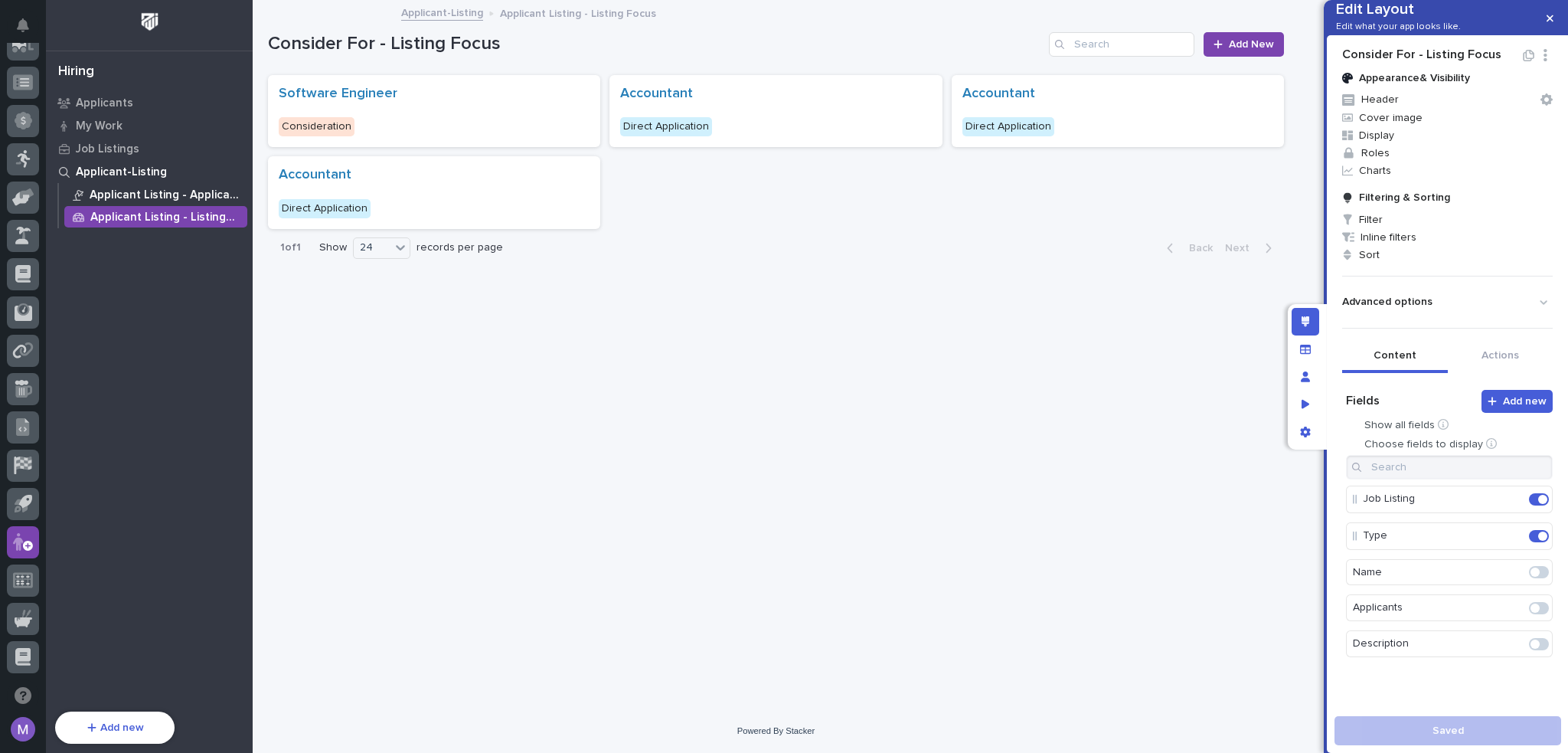
click at [150, 186] on div "Applicant Listing - Applicant Focus" at bounding box center [155, 195] width 183 height 22
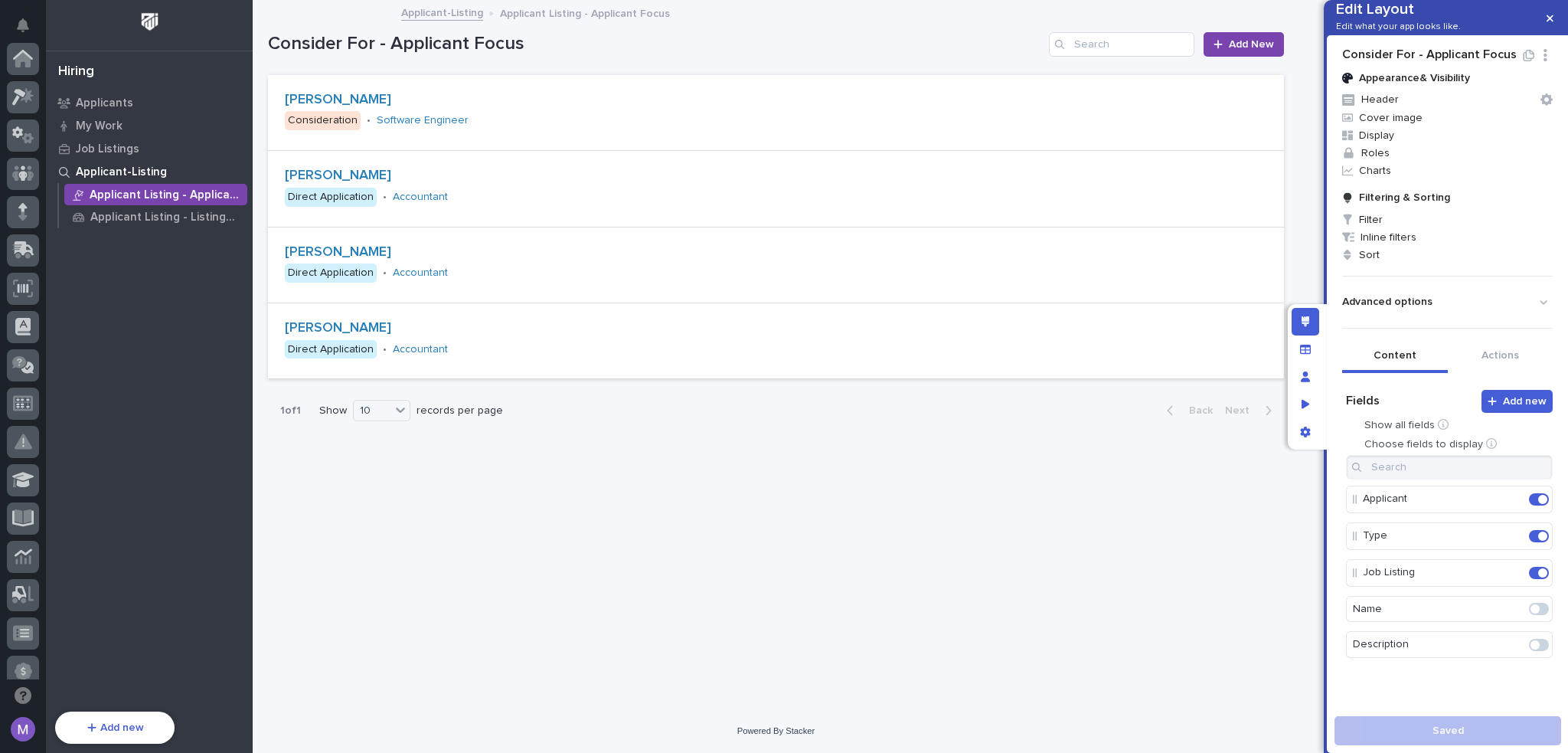
scroll to position [551, 0]
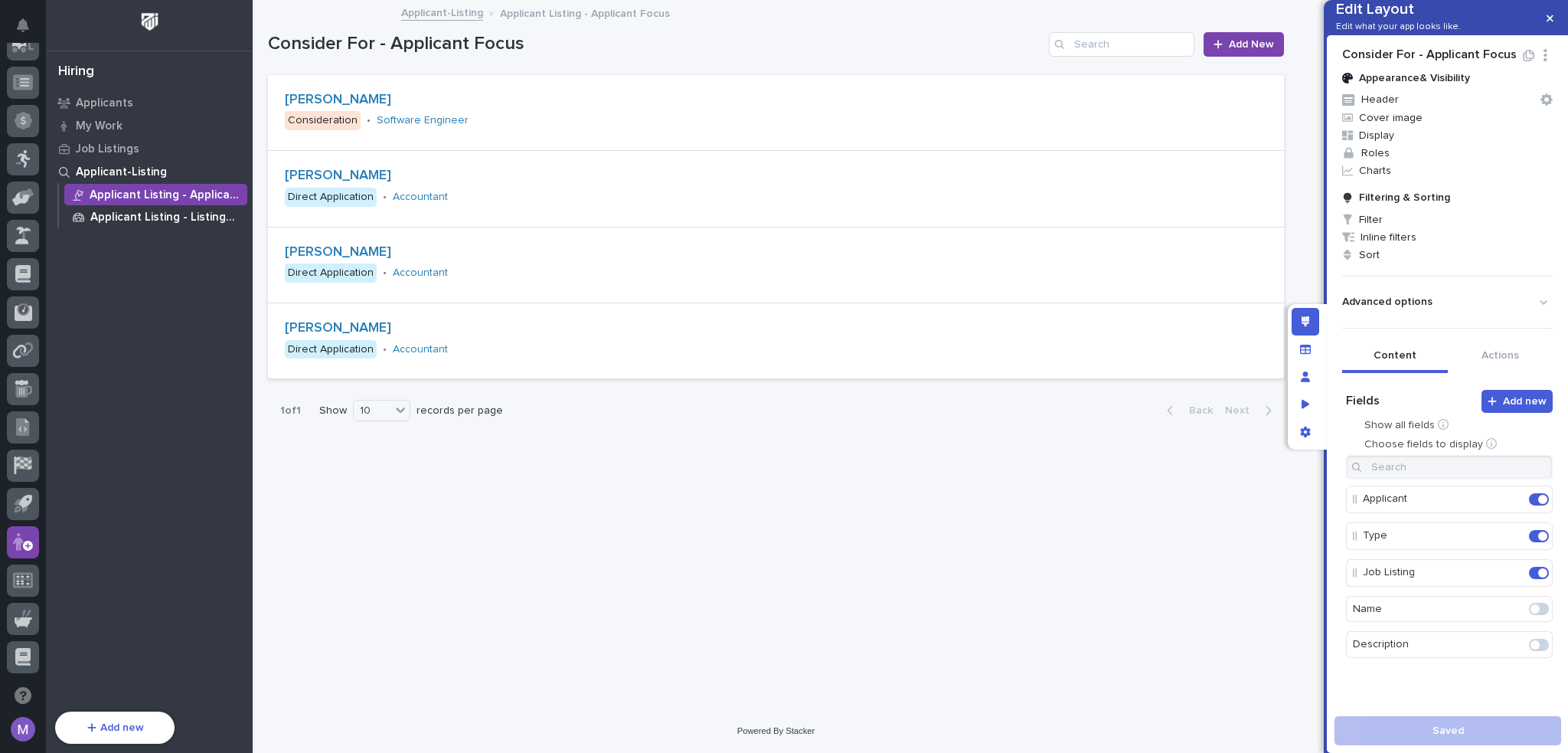
click at [199, 216] on p "Applicant Listing - Listing Focus" at bounding box center [165, 218] width 151 height 14
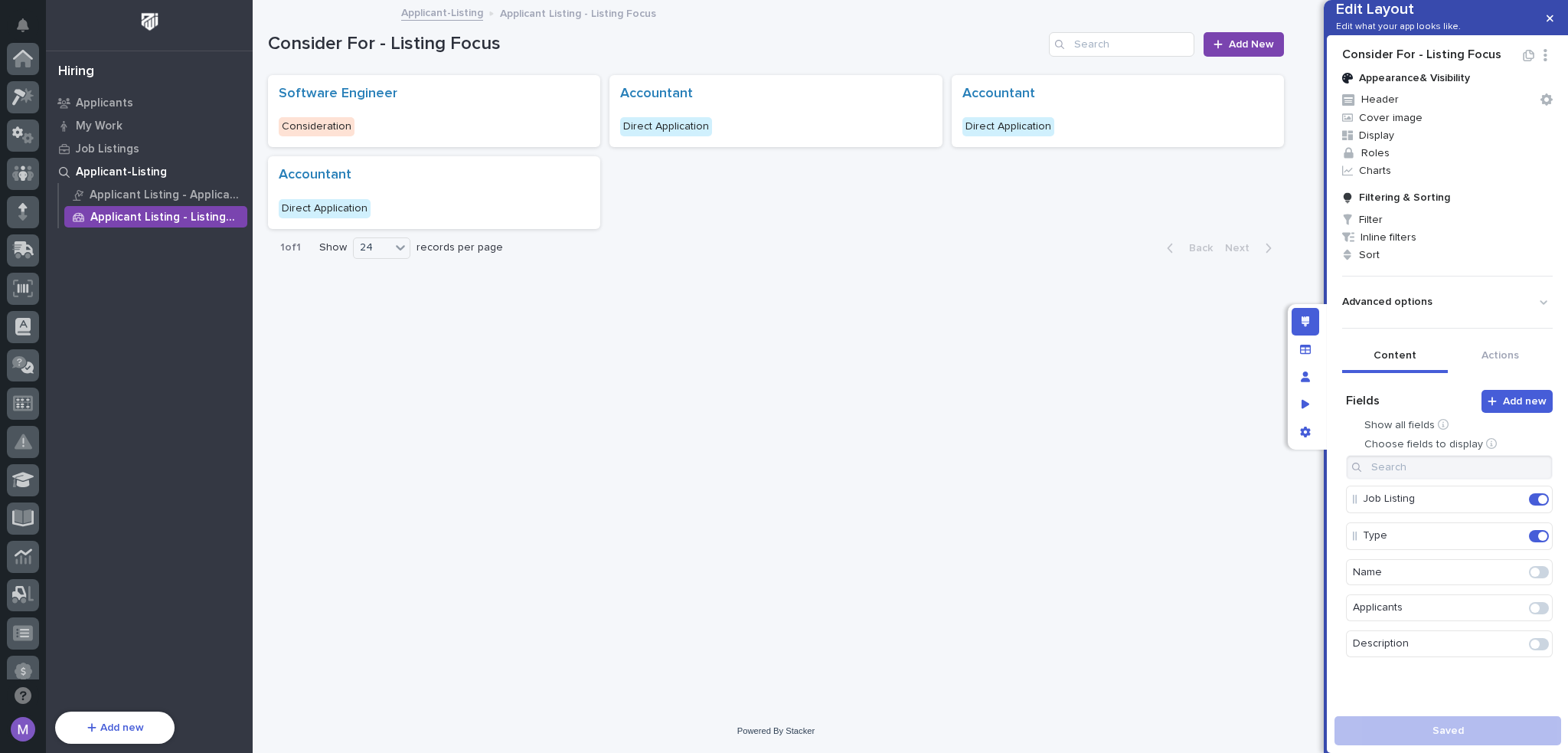
scroll to position [551, 0]
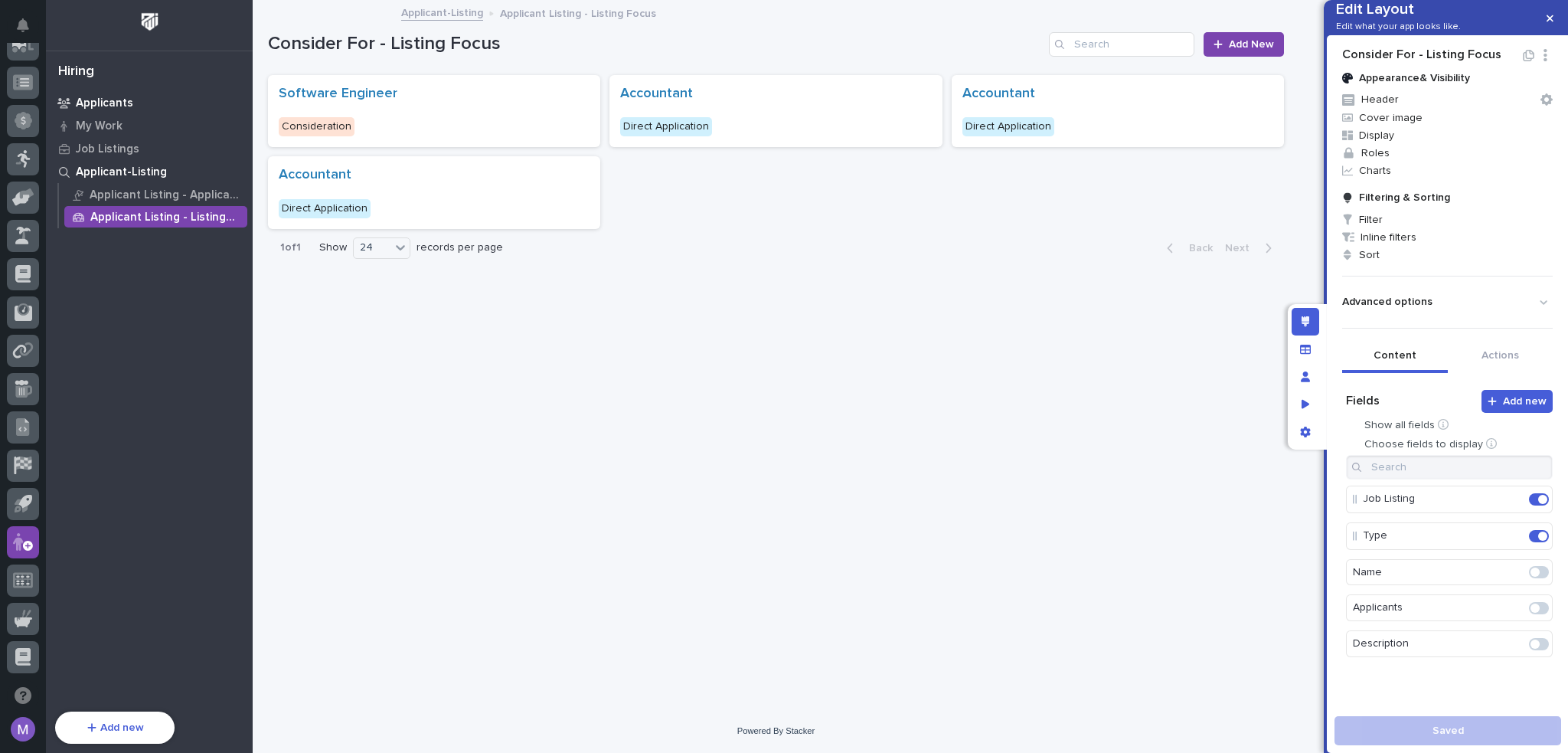
click at [101, 102] on p "Applicants" at bounding box center [104, 103] width 57 height 14
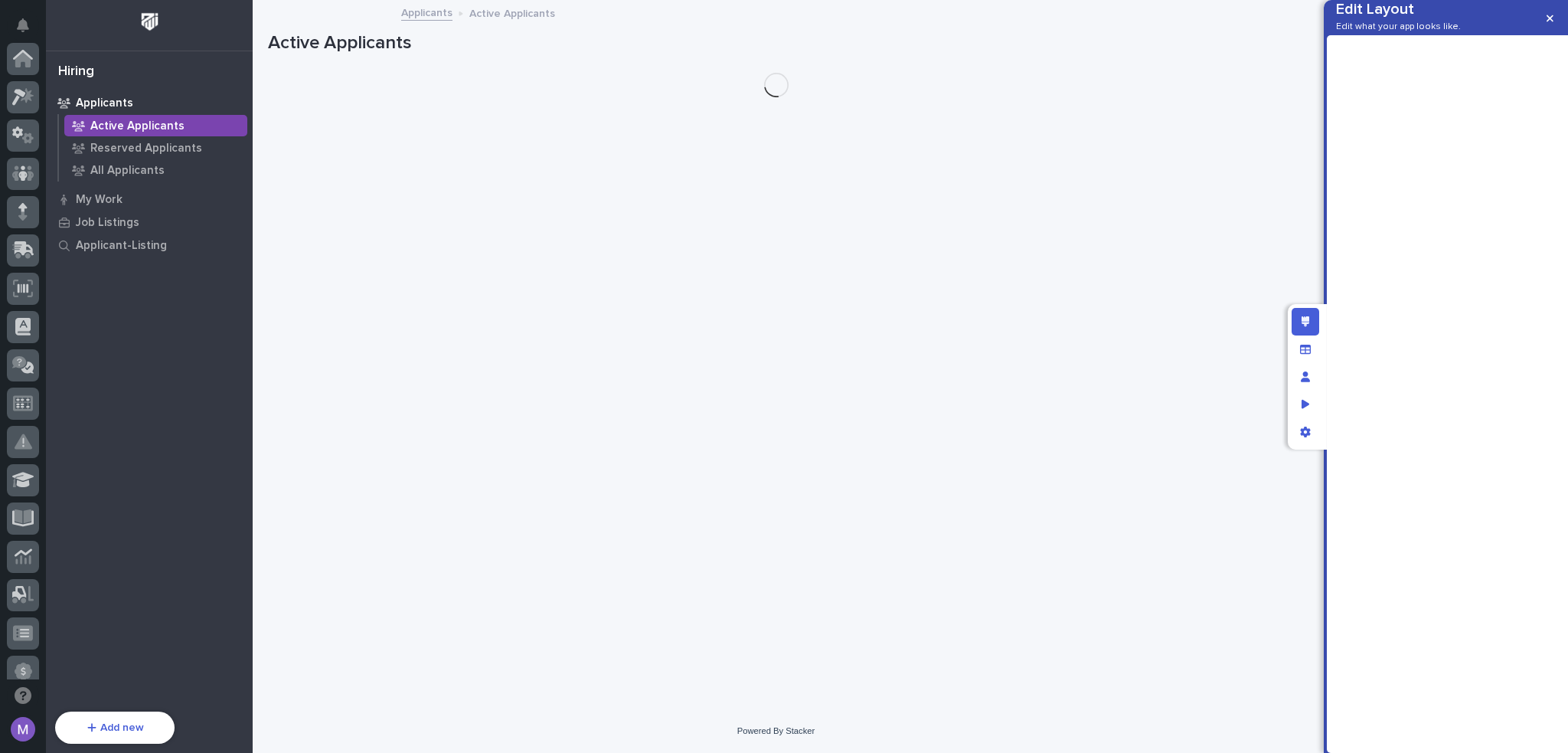
scroll to position [551, 0]
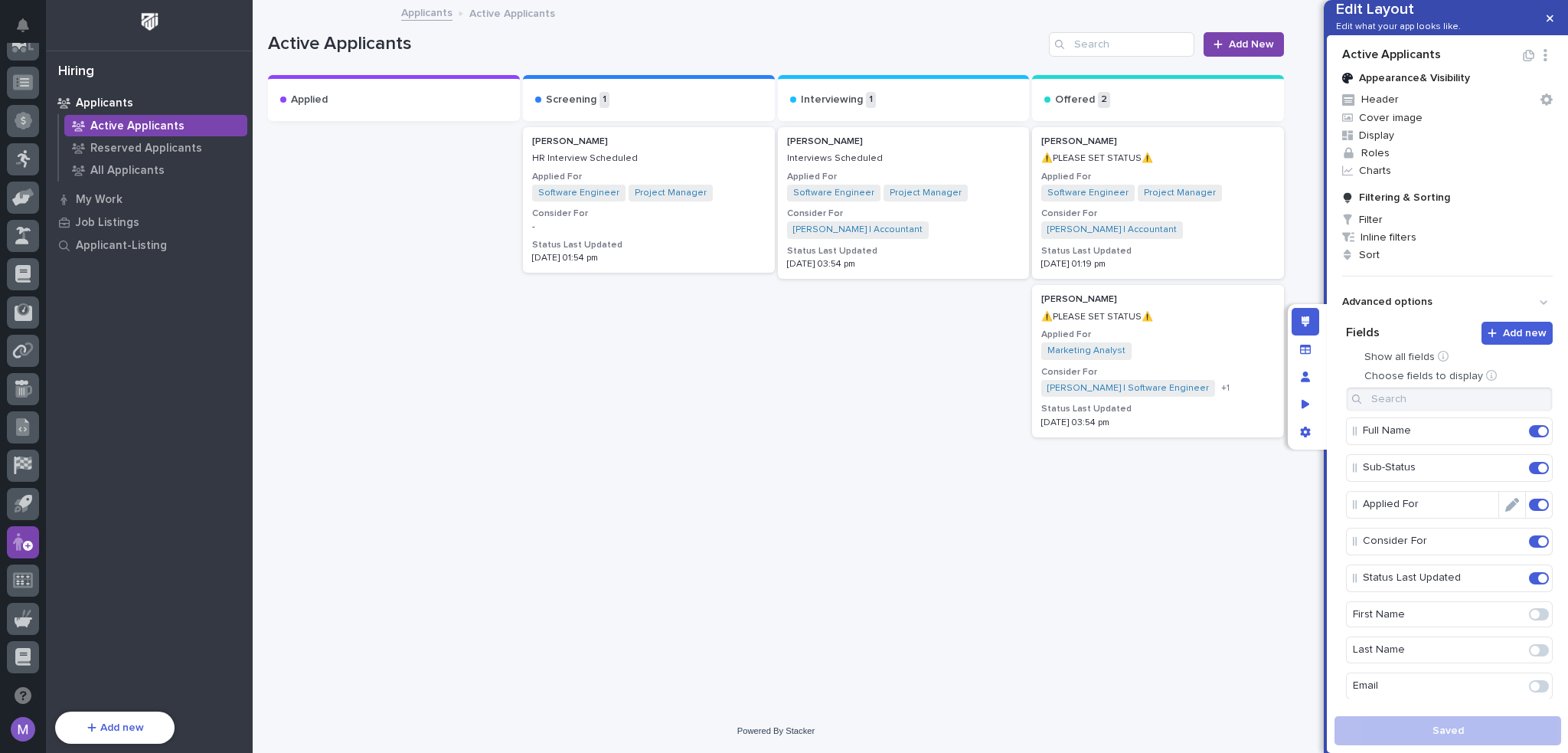
click at [1529, 510] on span at bounding box center [1539, 504] width 20 height 12
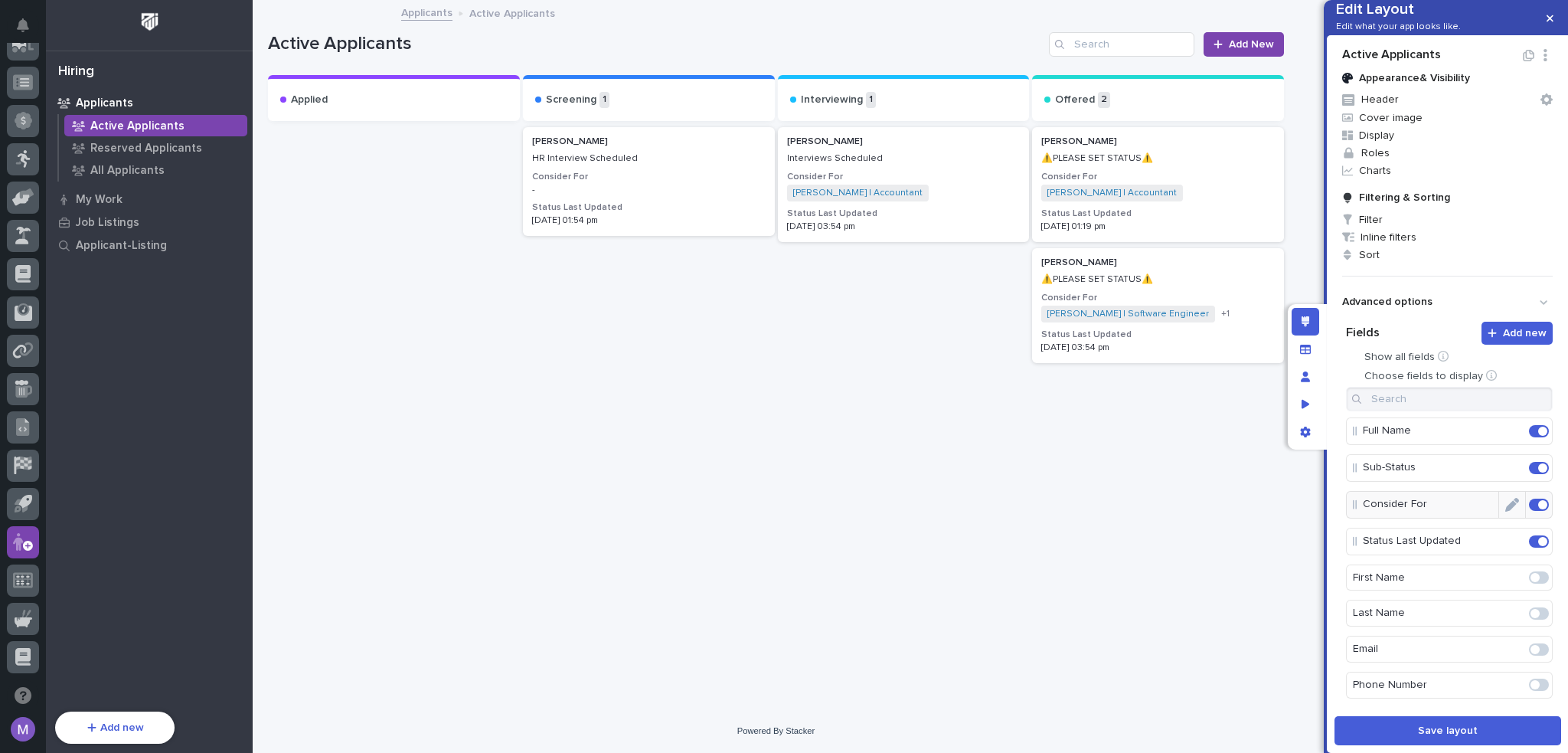
click at [1539, 509] on span at bounding box center [1543, 504] width 9 height 9
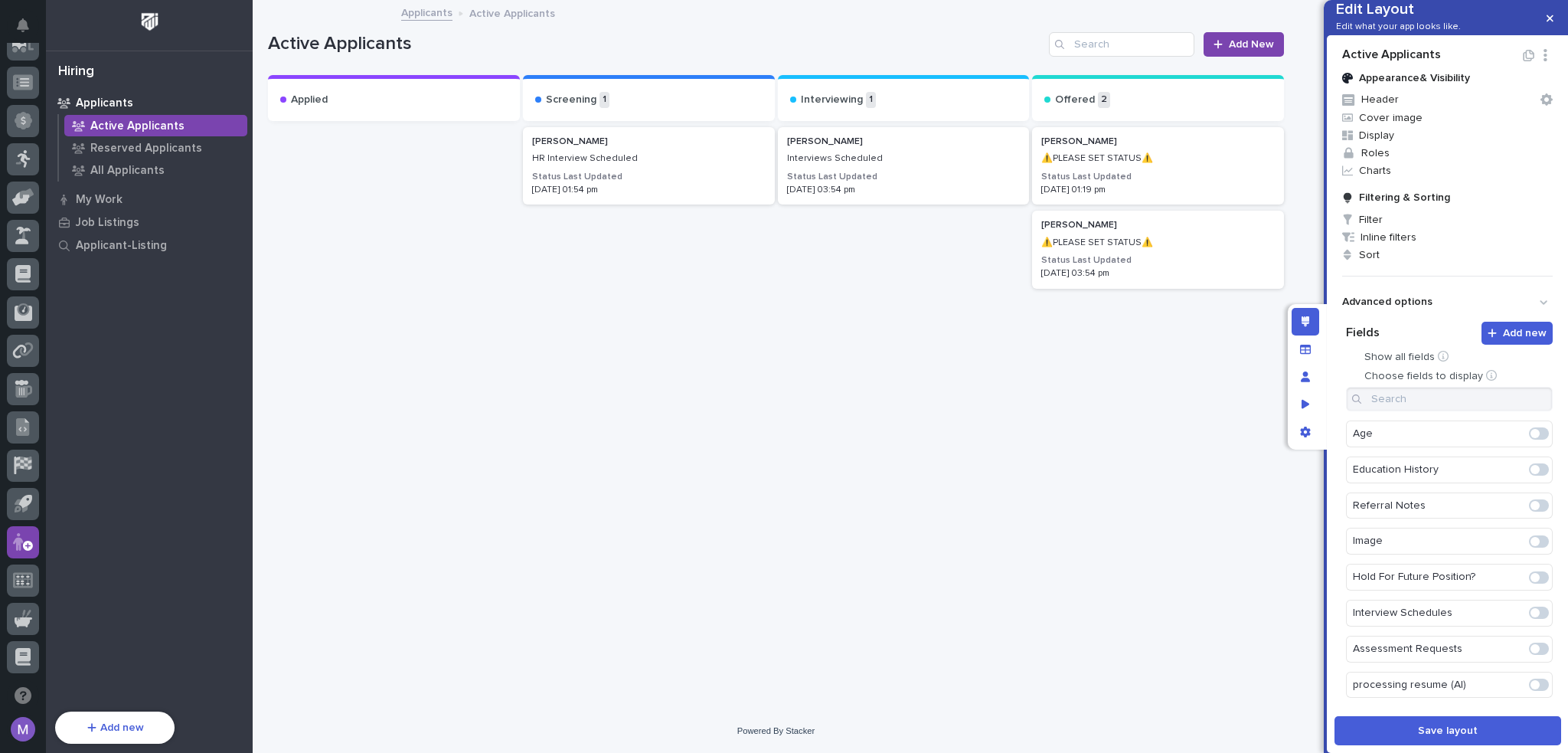
scroll to position [1556, 0]
click at [1535, 679] on span at bounding box center [1539, 676] width 20 height 12
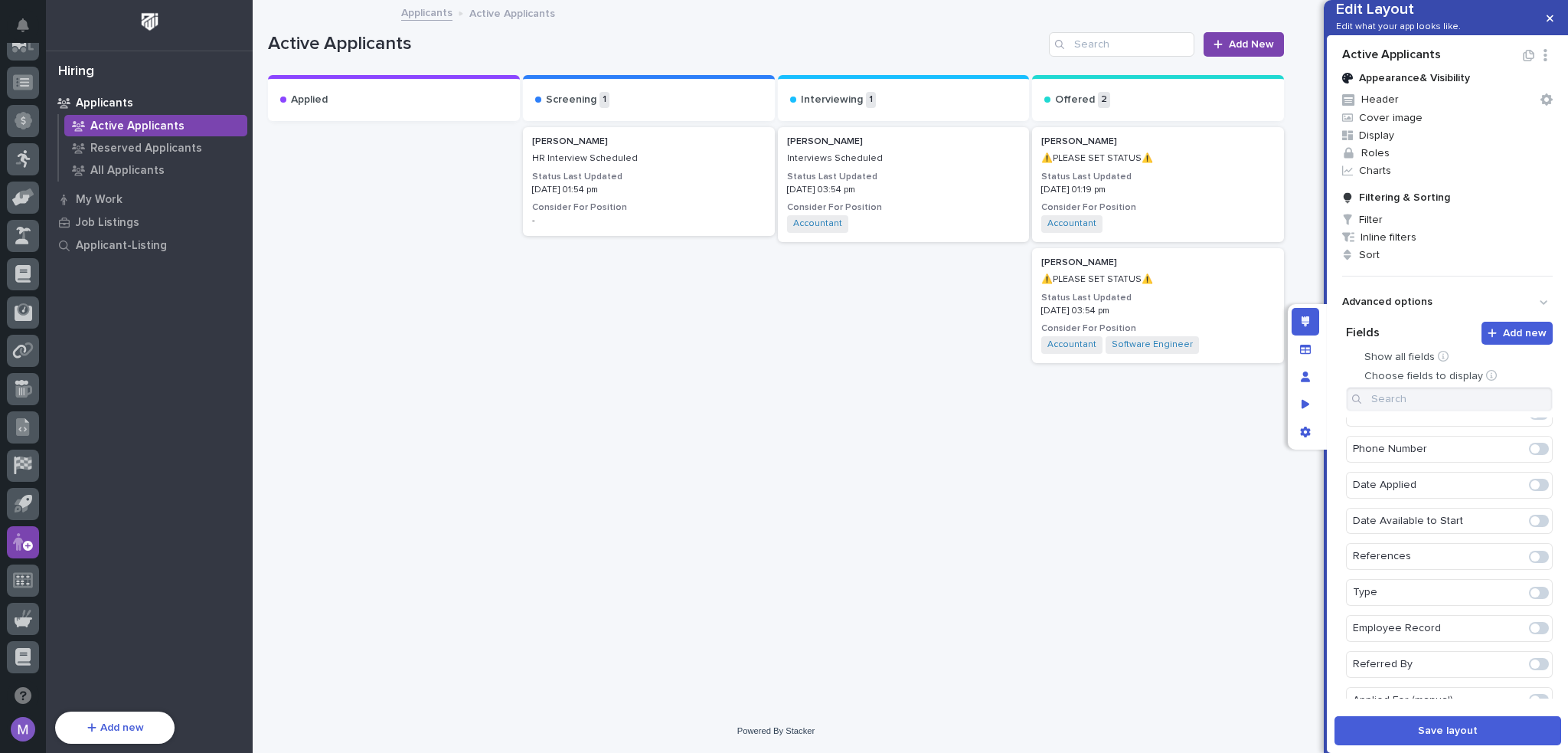
scroll to position [0, 0]
click at [1505, 548] on icon "Edit" at bounding box center [1512, 541] width 14 height 14
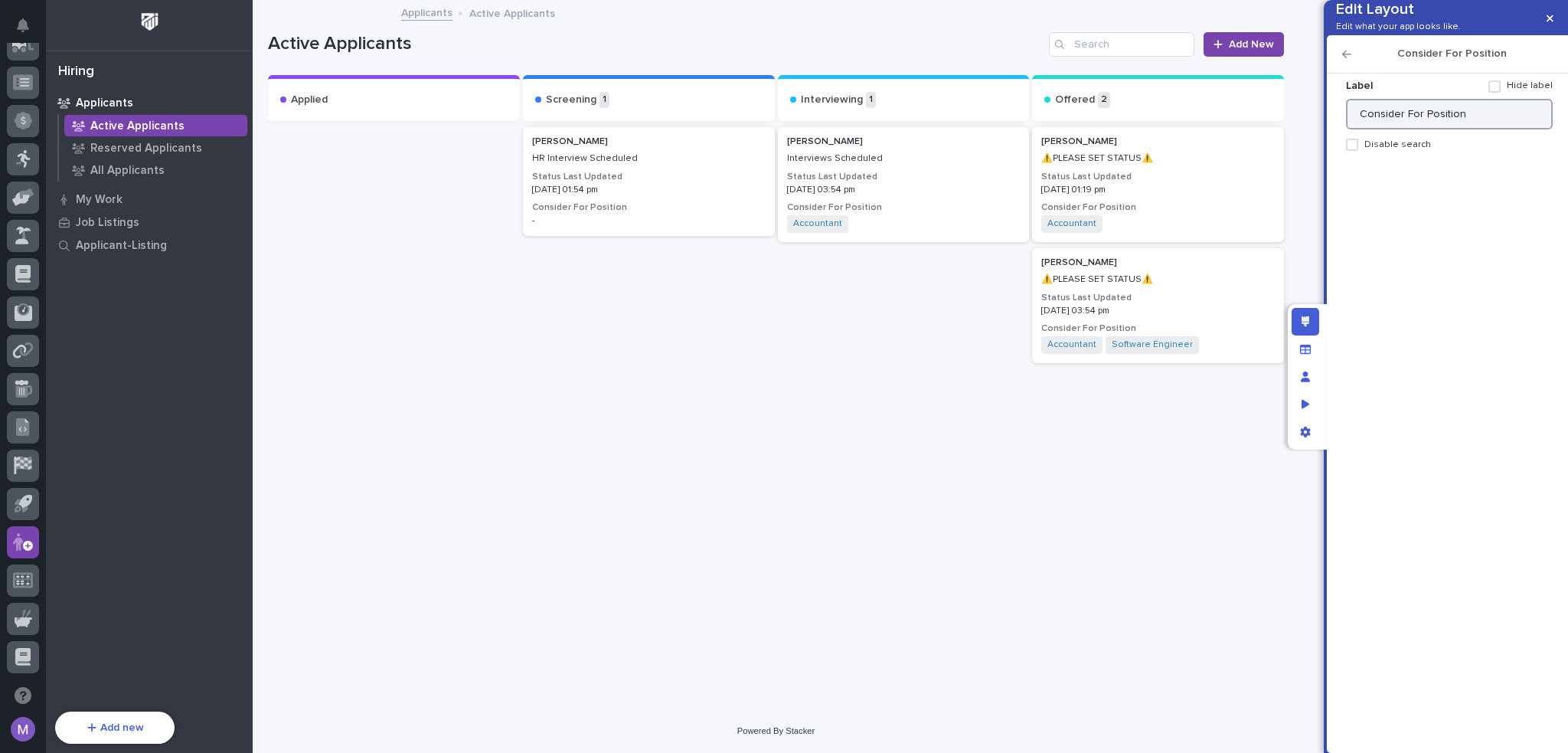
click at [1468, 130] on input "Consider For Position" at bounding box center [1450, 114] width 207 height 31
type input "Consider For Position(s)"
click at [1312, 327] on div "Edit layout" at bounding box center [1305, 322] width 28 height 28
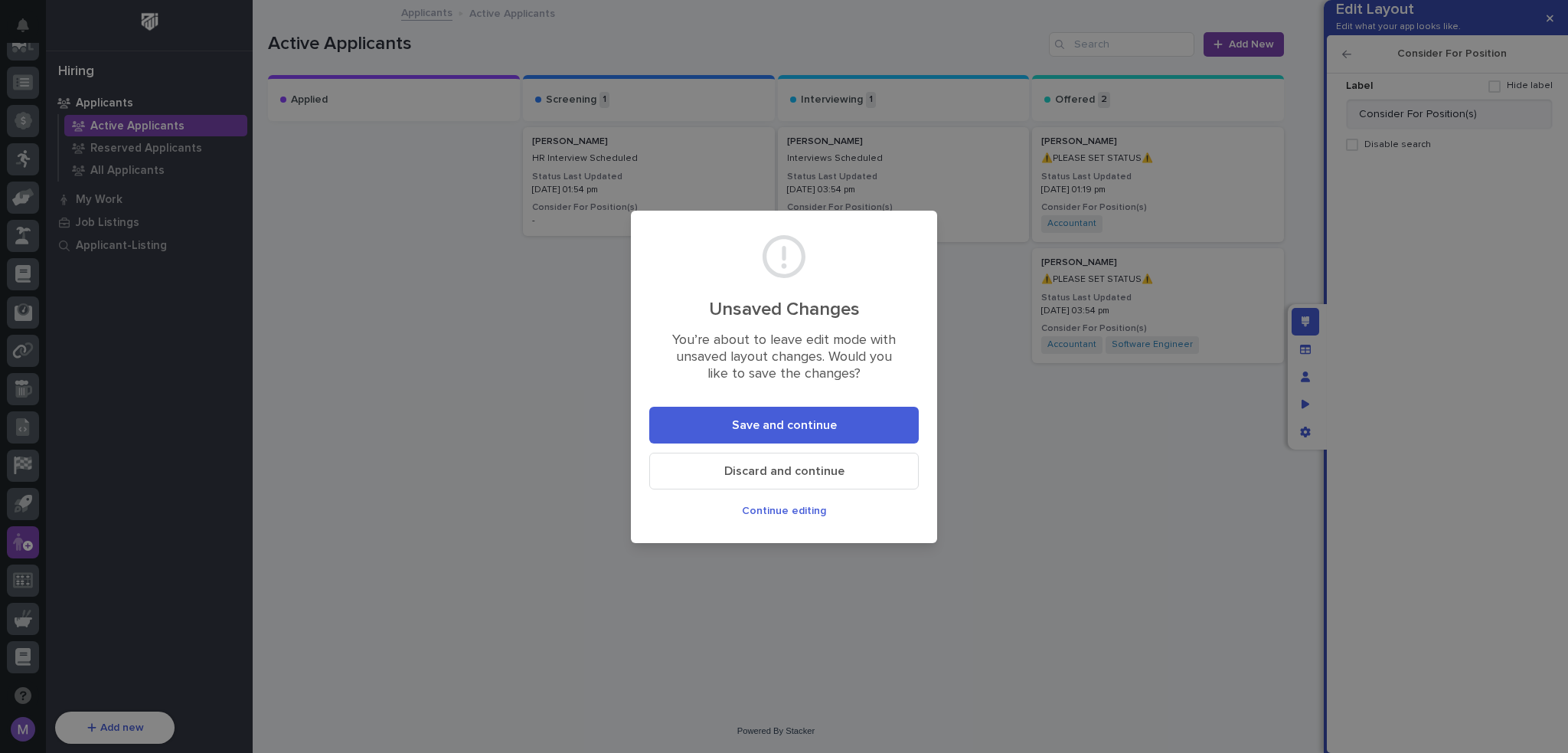
click at [881, 428] on button "Save and continue" at bounding box center [784, 425] width 270 height 37
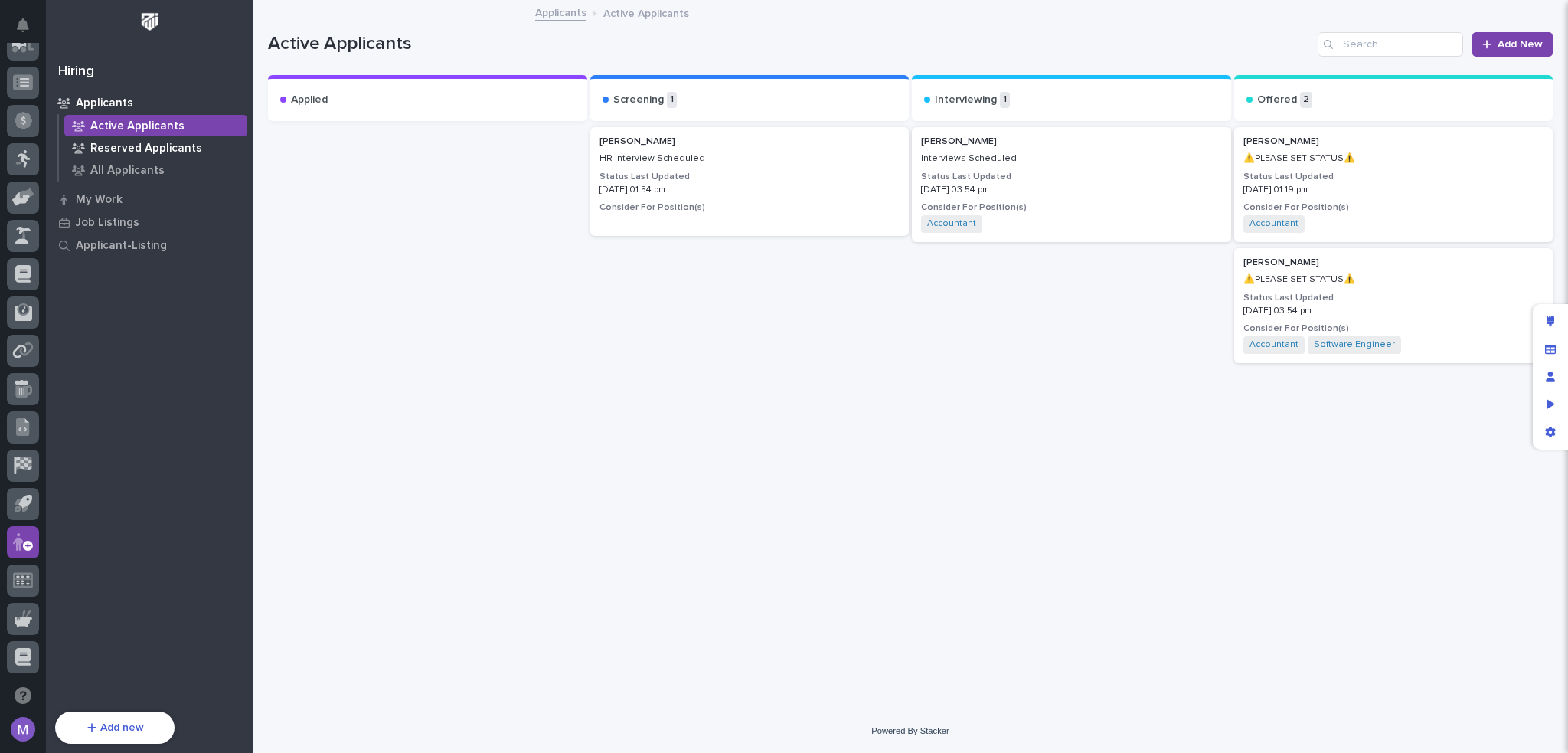
click at [174, 148] on p "Reserved Applicants" at bounding box center [146, 148] width 112 height 14
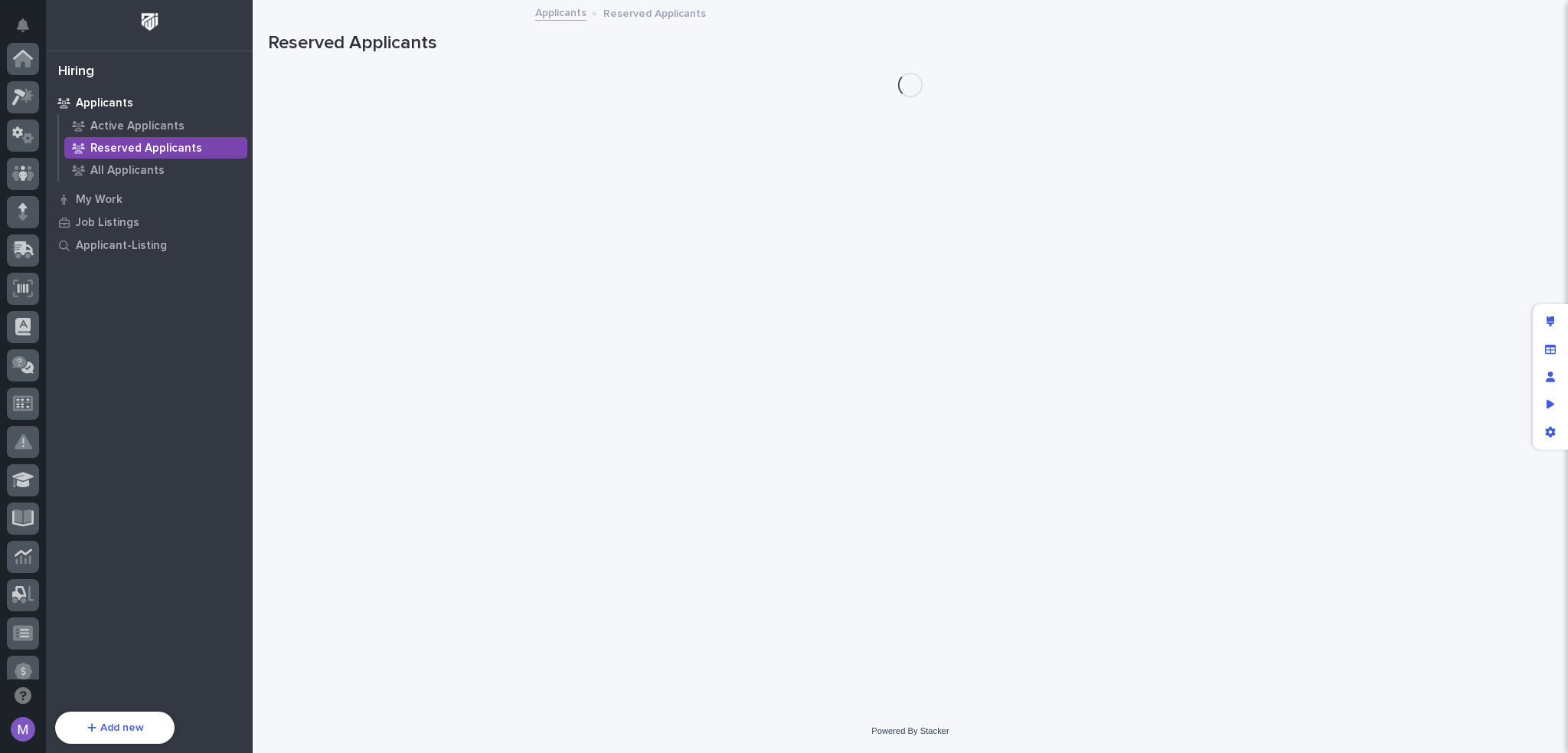
scroll to position [551, 0]
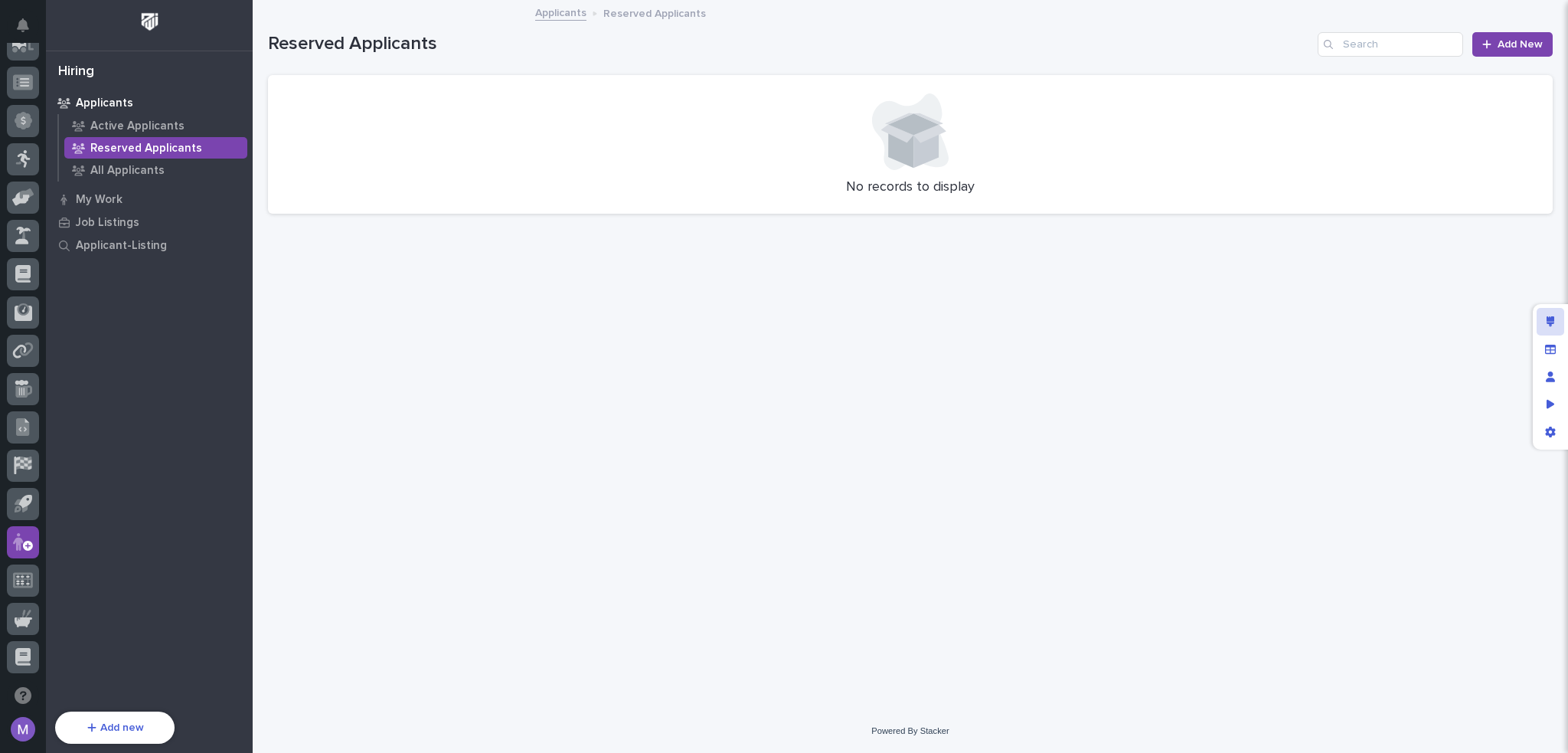
click at [1540, 318] on div "Edit layout" at bounding box center [1551, 322] width 28 height 28
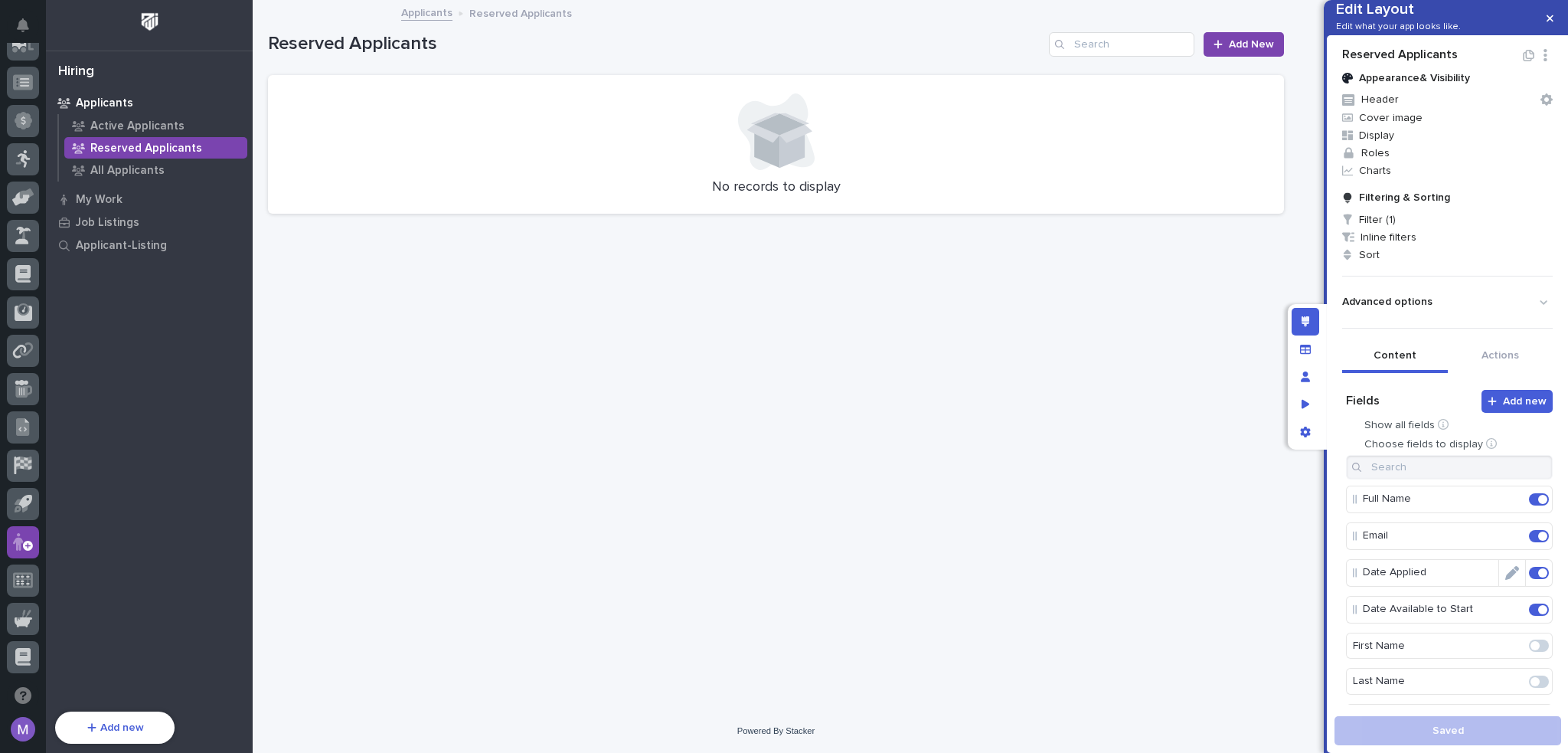
scroll to position [76, 0]
click at [132, 171] on p "All Applicants" at bounding box center [127, 171] width 74 height 14
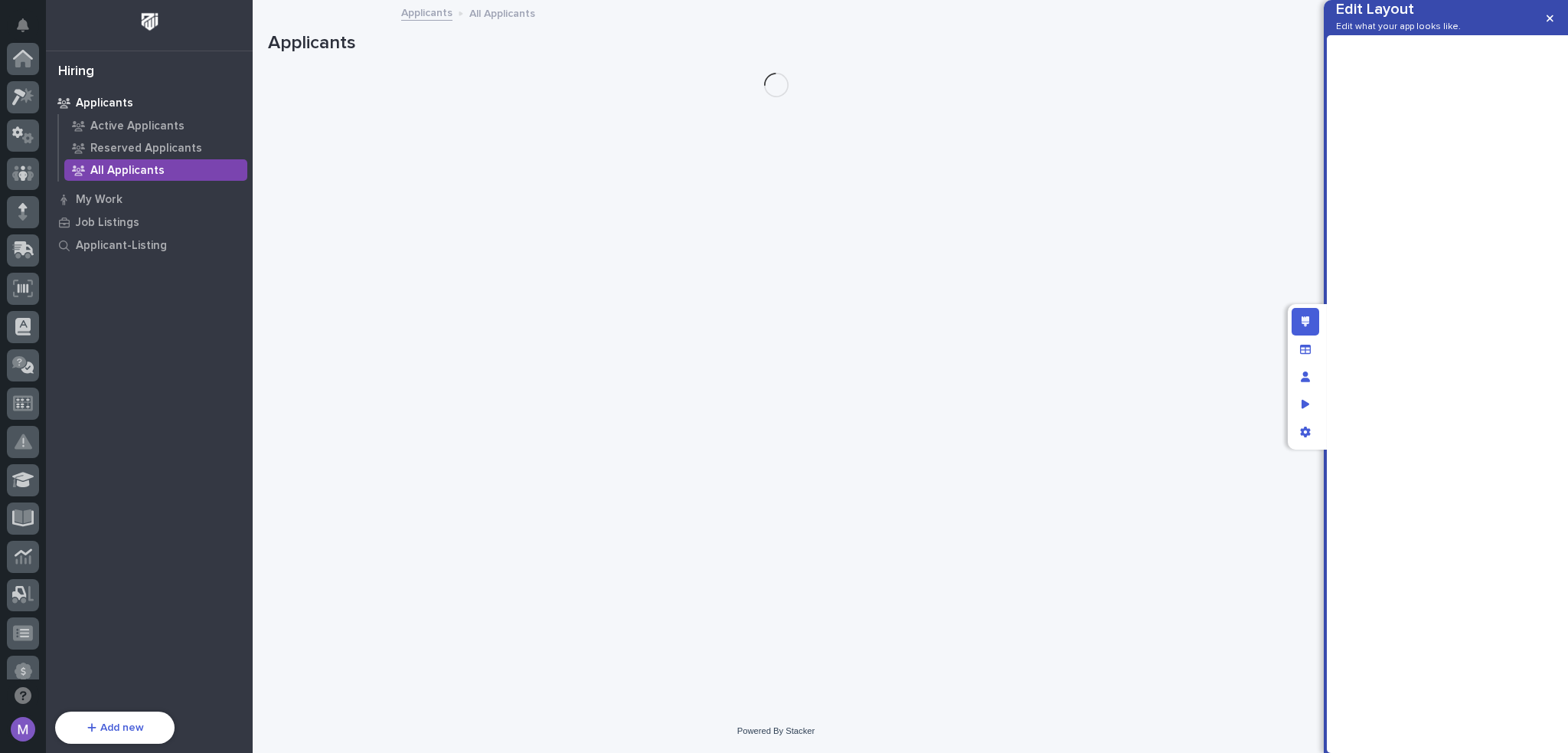
scroll to position [551, 0]
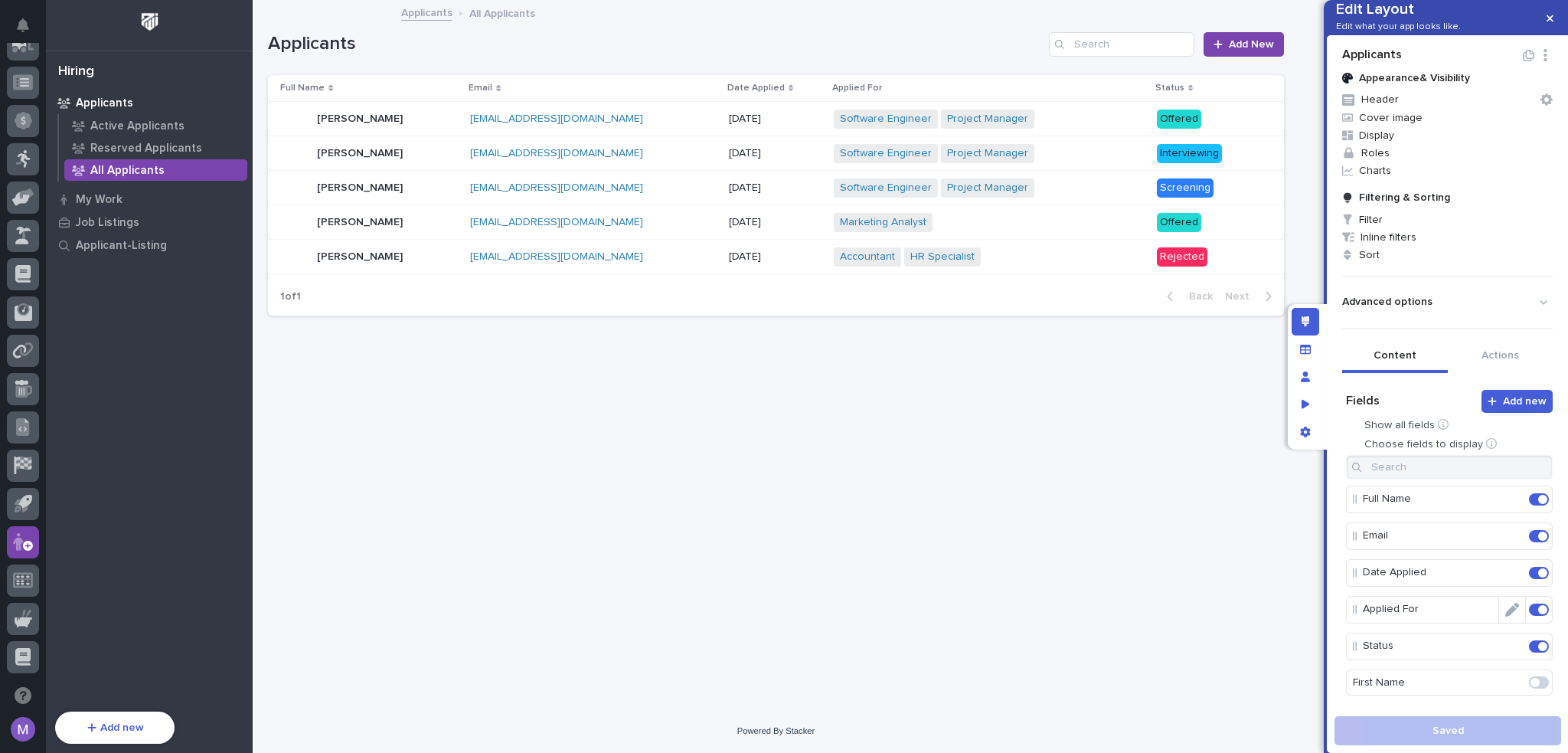
click at [1539, 614] on span at bounding box center [1543, 609] width 9 height 9
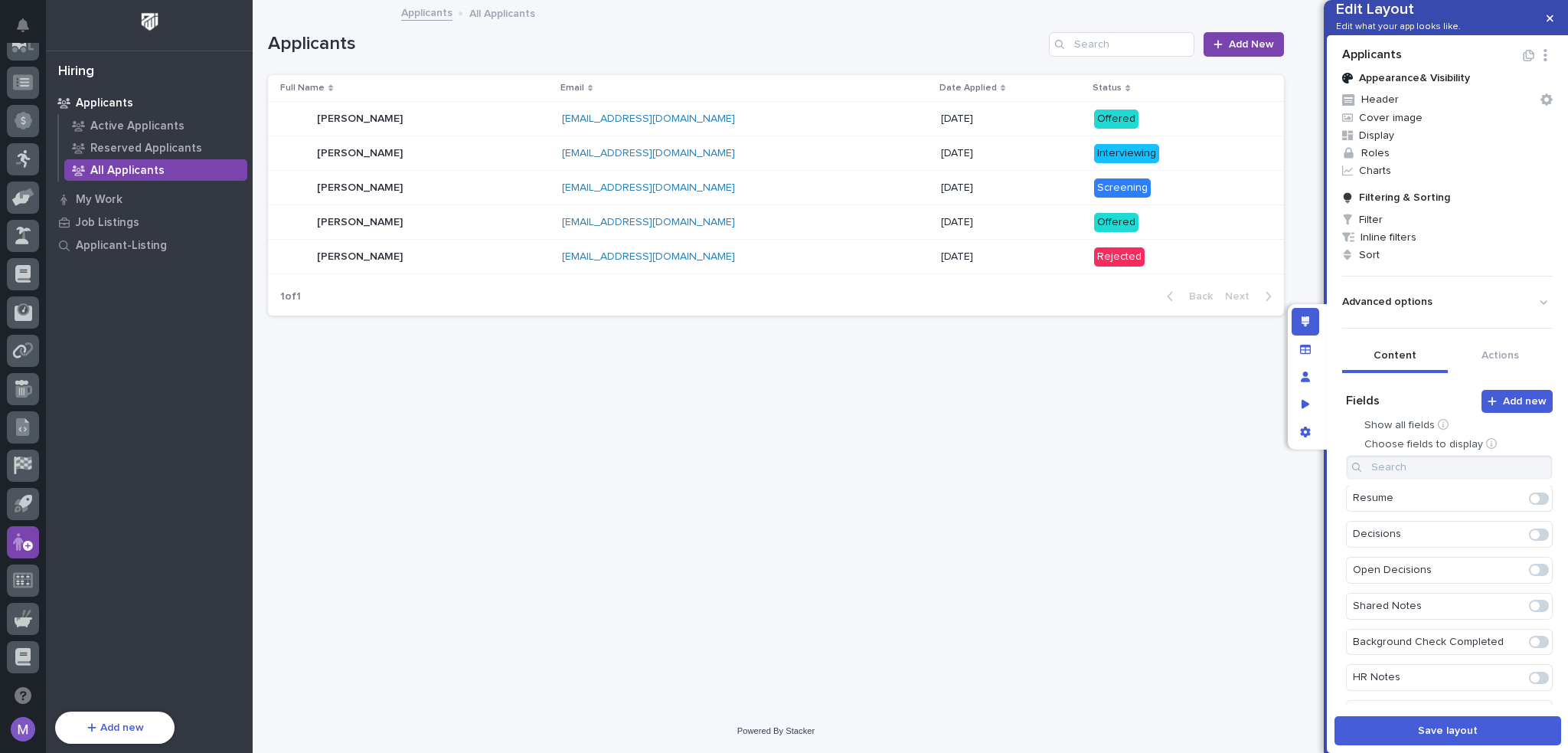
scroll to position [1620, 0]
click at [1529, 682] on span at bounding box center [1539, 683] width 20 height 12
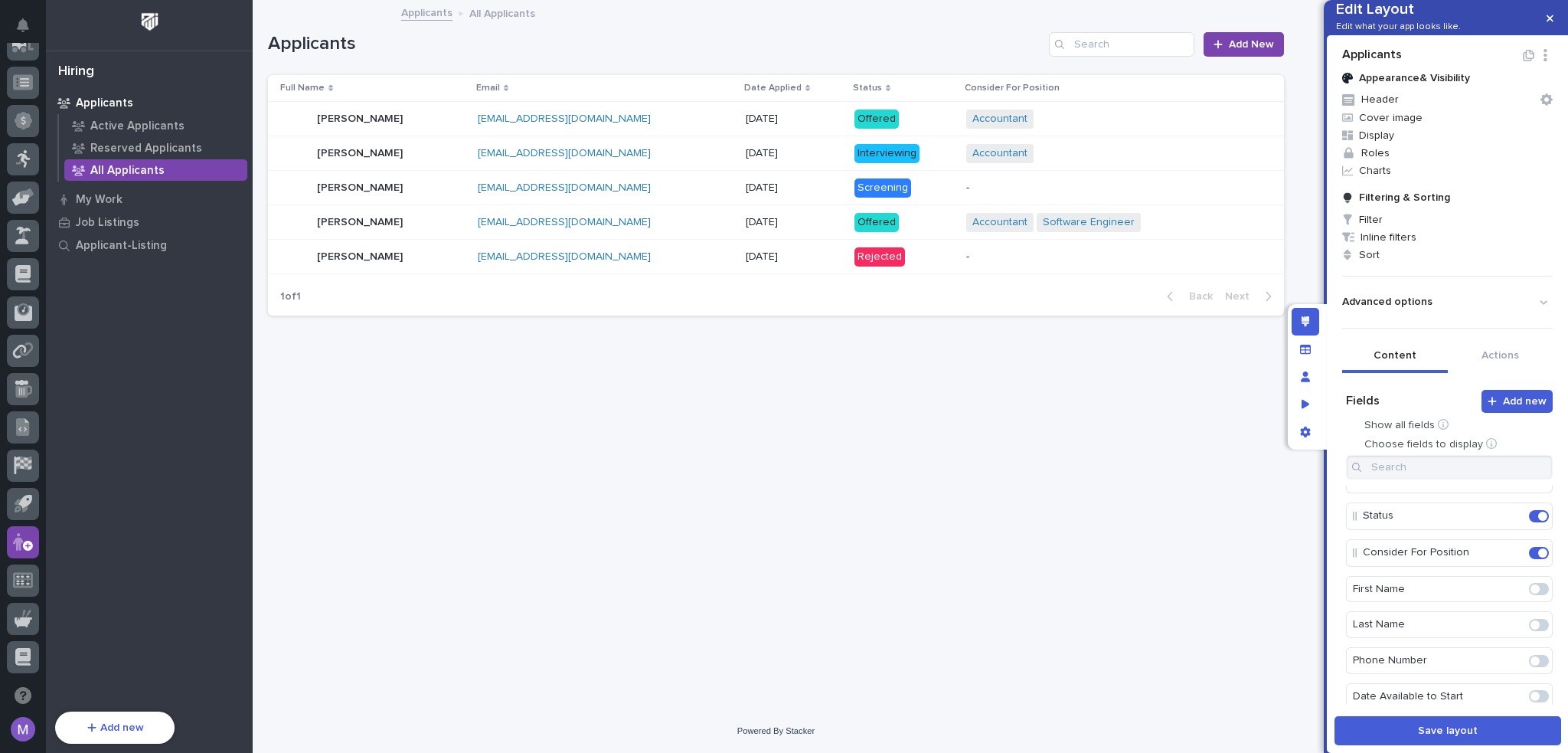
scroll to position [0, 0]
click at [1505, 653] on icon "Edit" at bounding box center [1512, 646] width 14 height 14
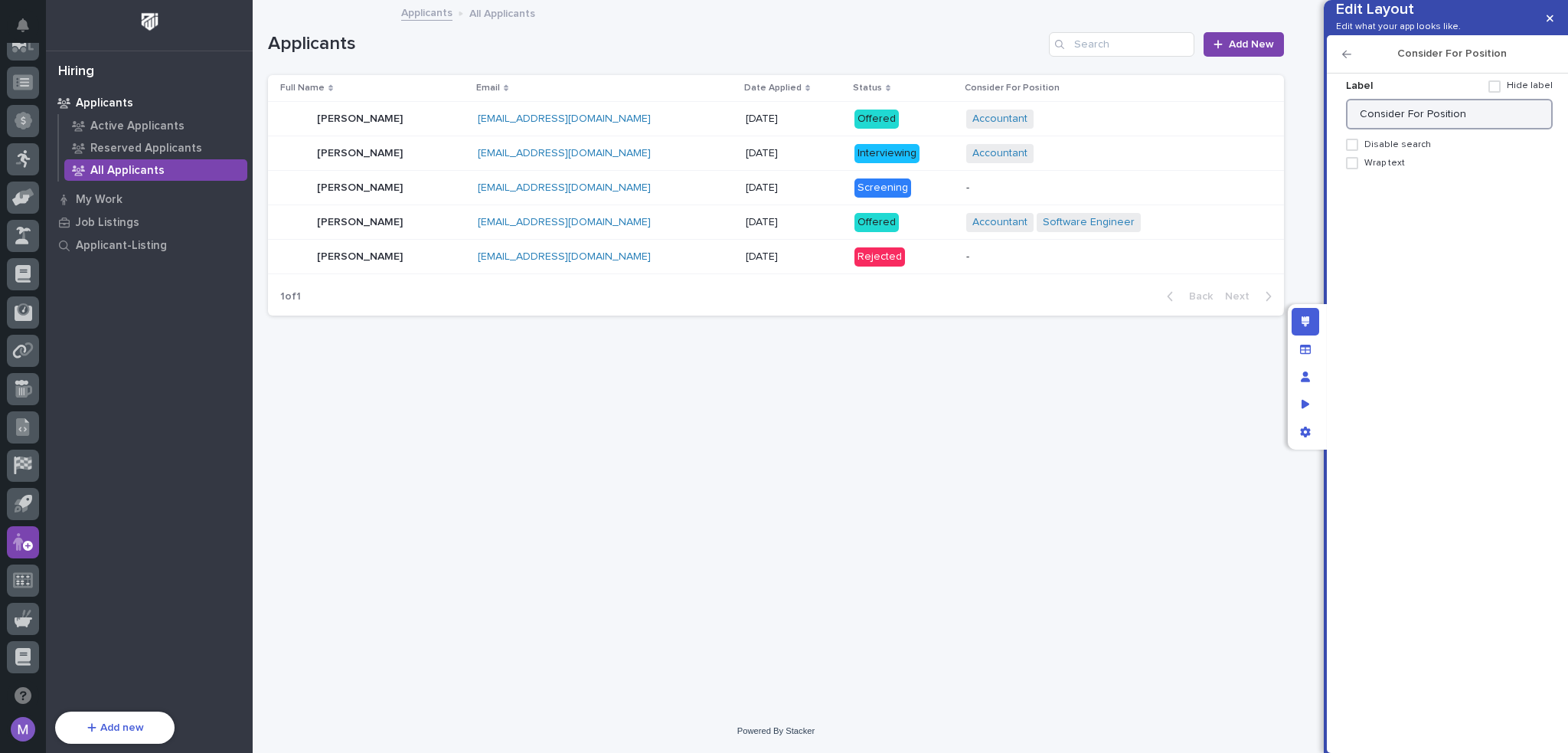
click at [1485, 129] on input "Consider For Position" at bounding box center [1450, 114] width 207 height 31
type input "Consider For Position(s)"
click at [1308, 330] on div "Edit layout" at bounding box center [1305, 322] width 28 height 28
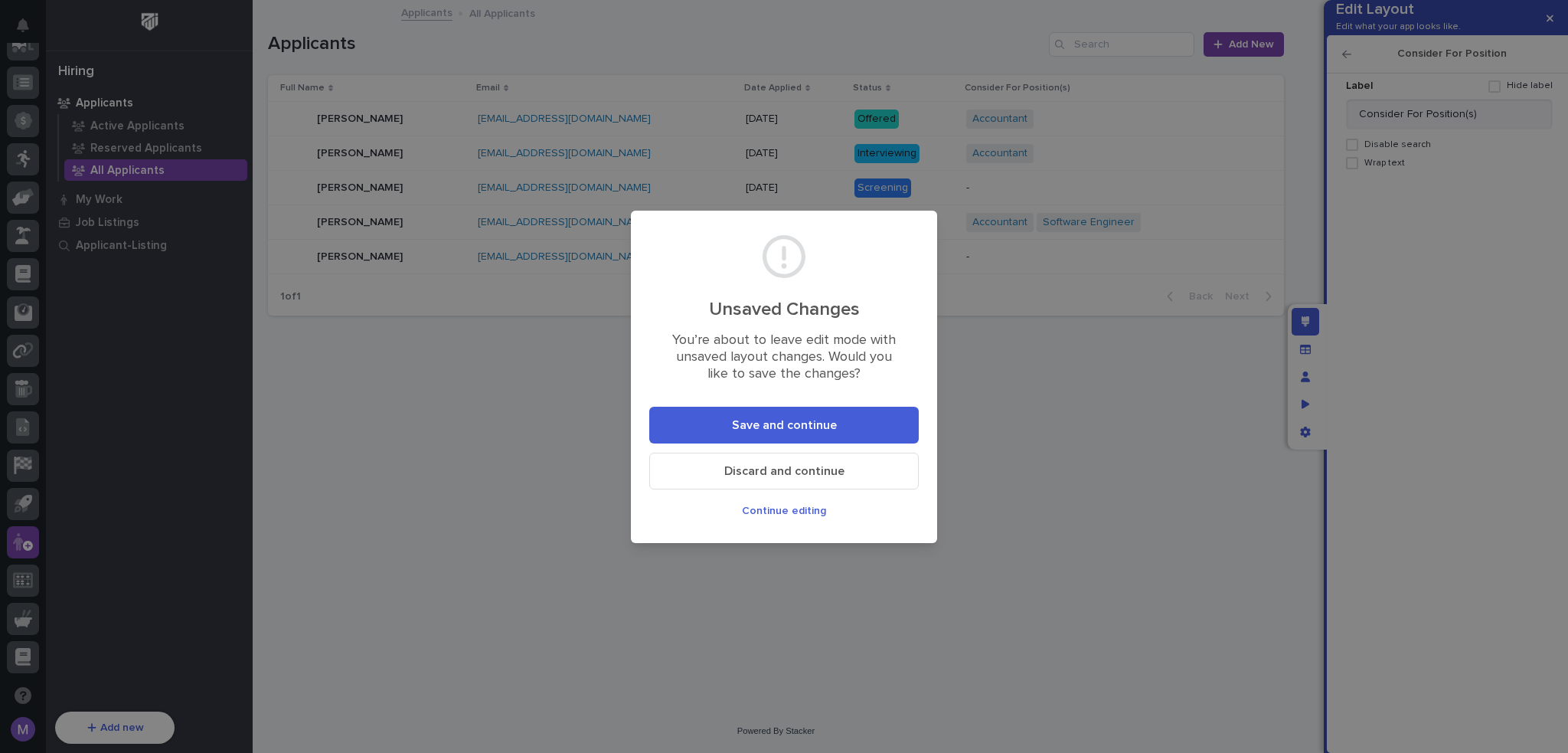
click at [888, 432] on button "Save and continue" at bounding box center [784, 425] width 270 height 37
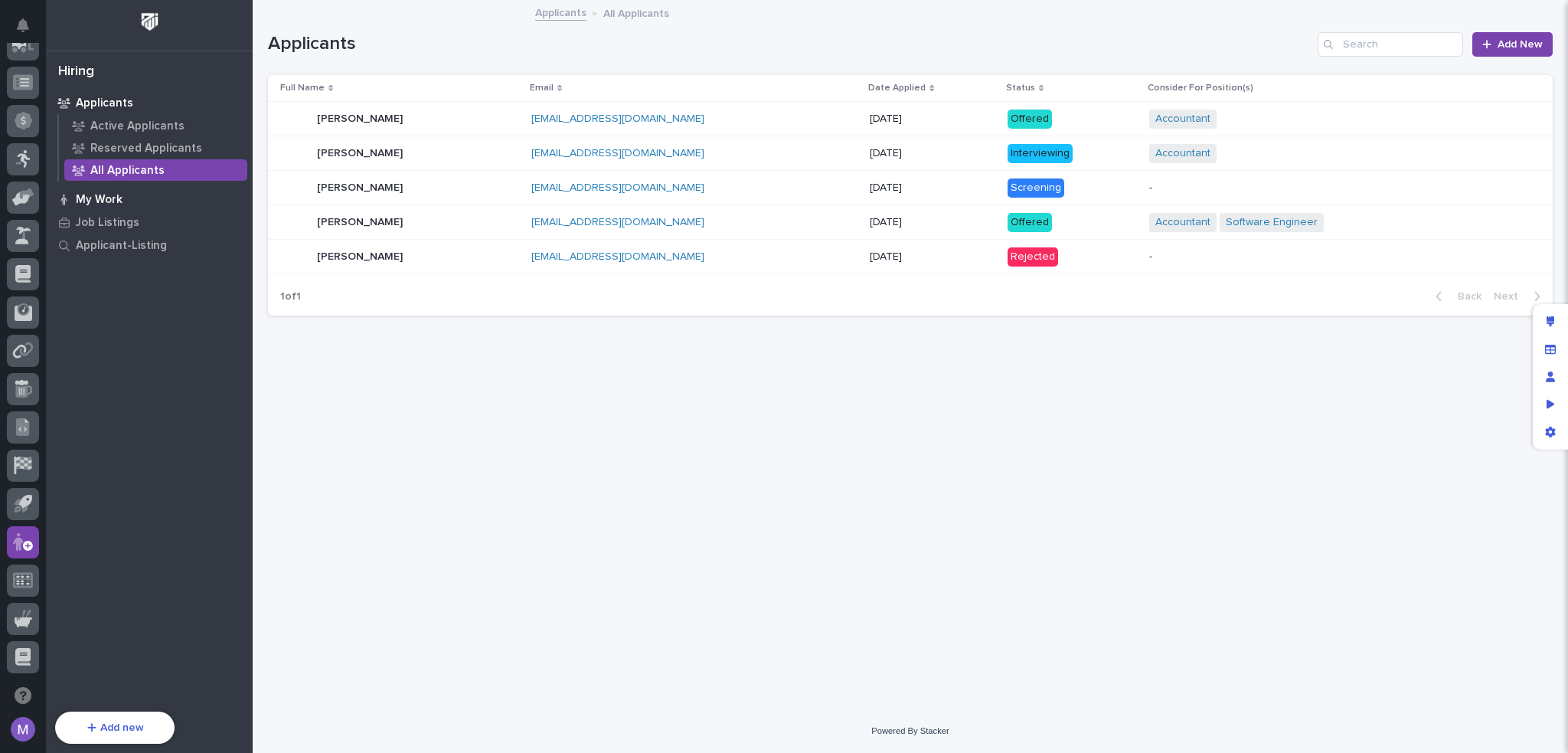
click at [131, 198] on div "My Work" at bounding box center [149, 199] width 199 height 22
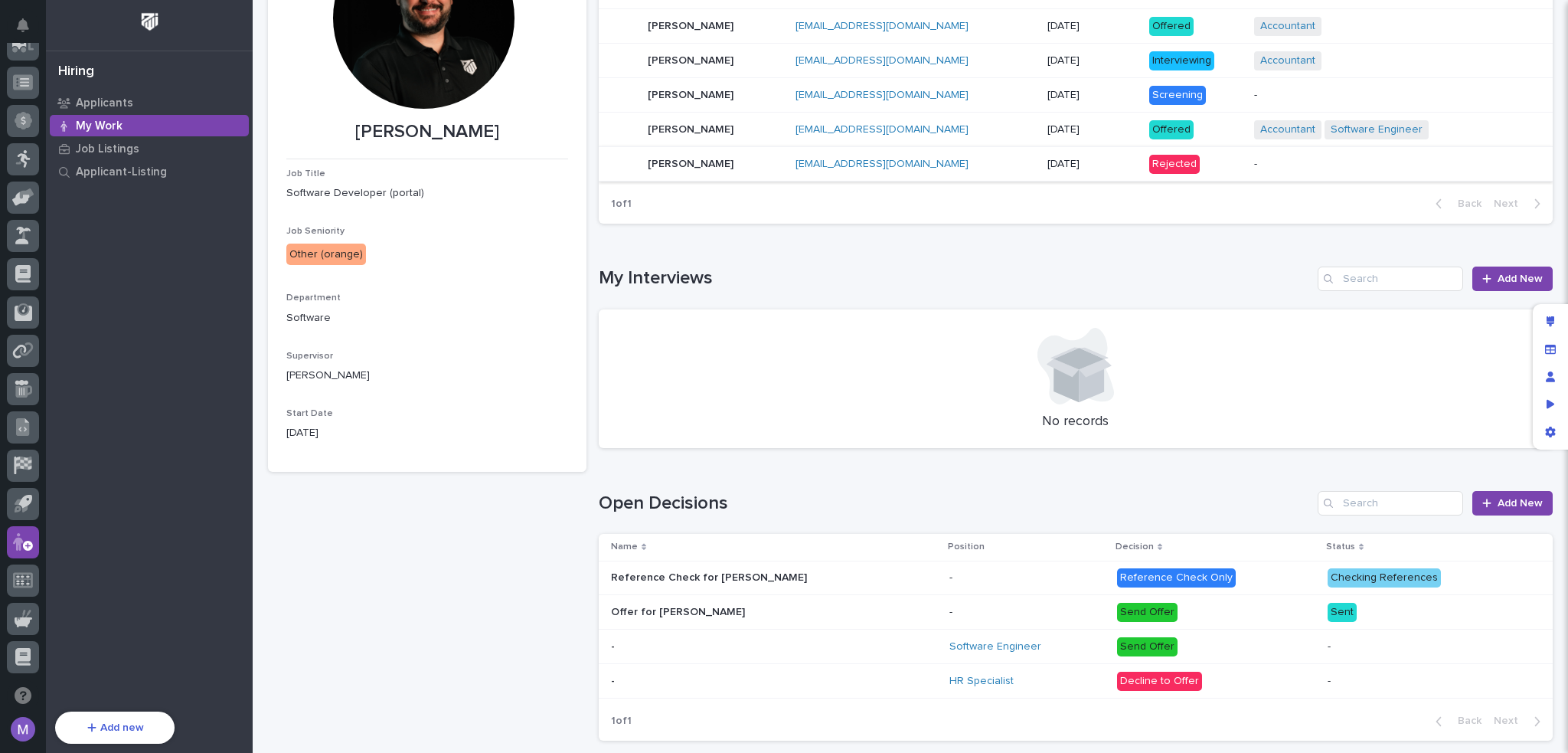
scroll to position [229, 0]
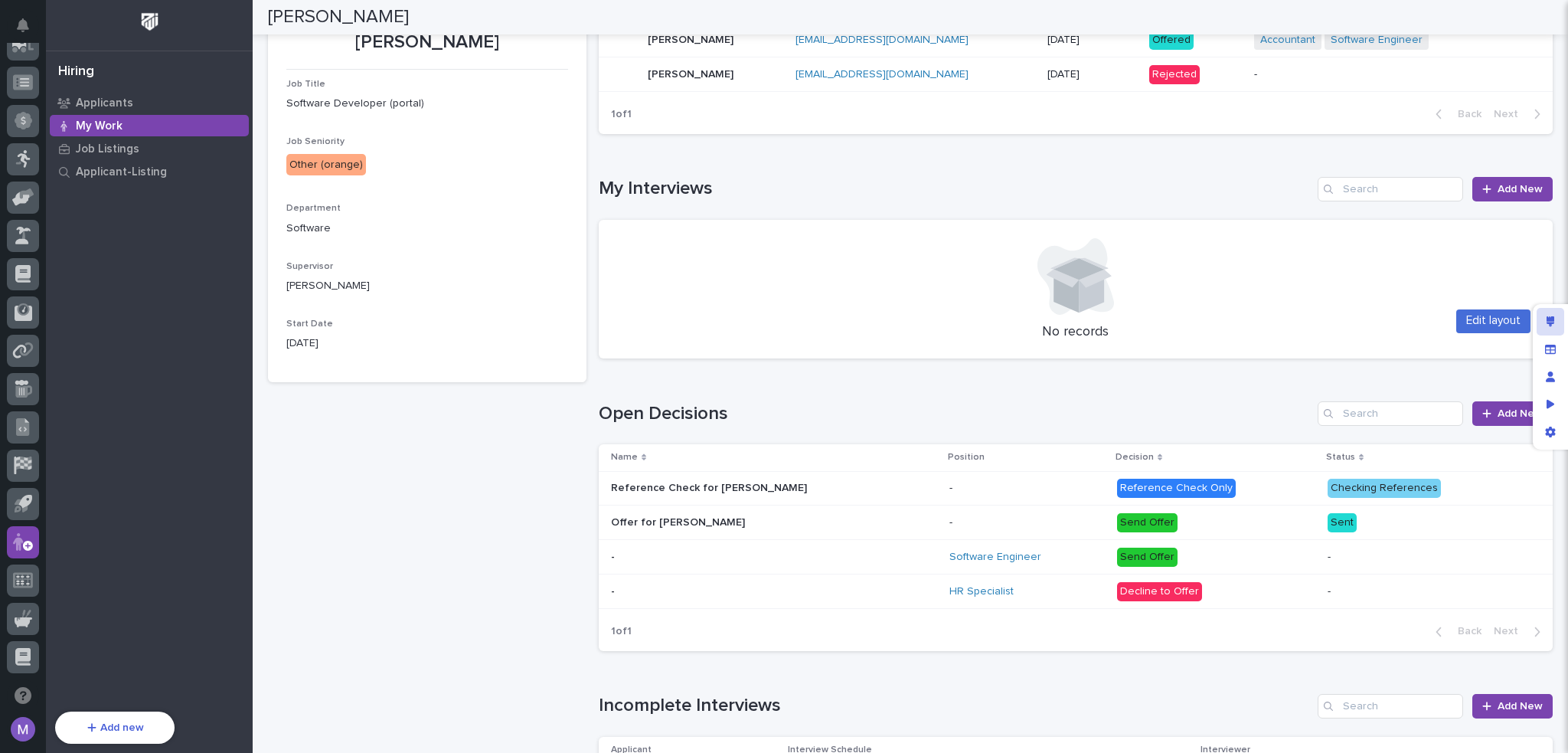
click at [1547, 321] on icon "Edit layout" at bounding box center [1551, 321] width 8 height 11
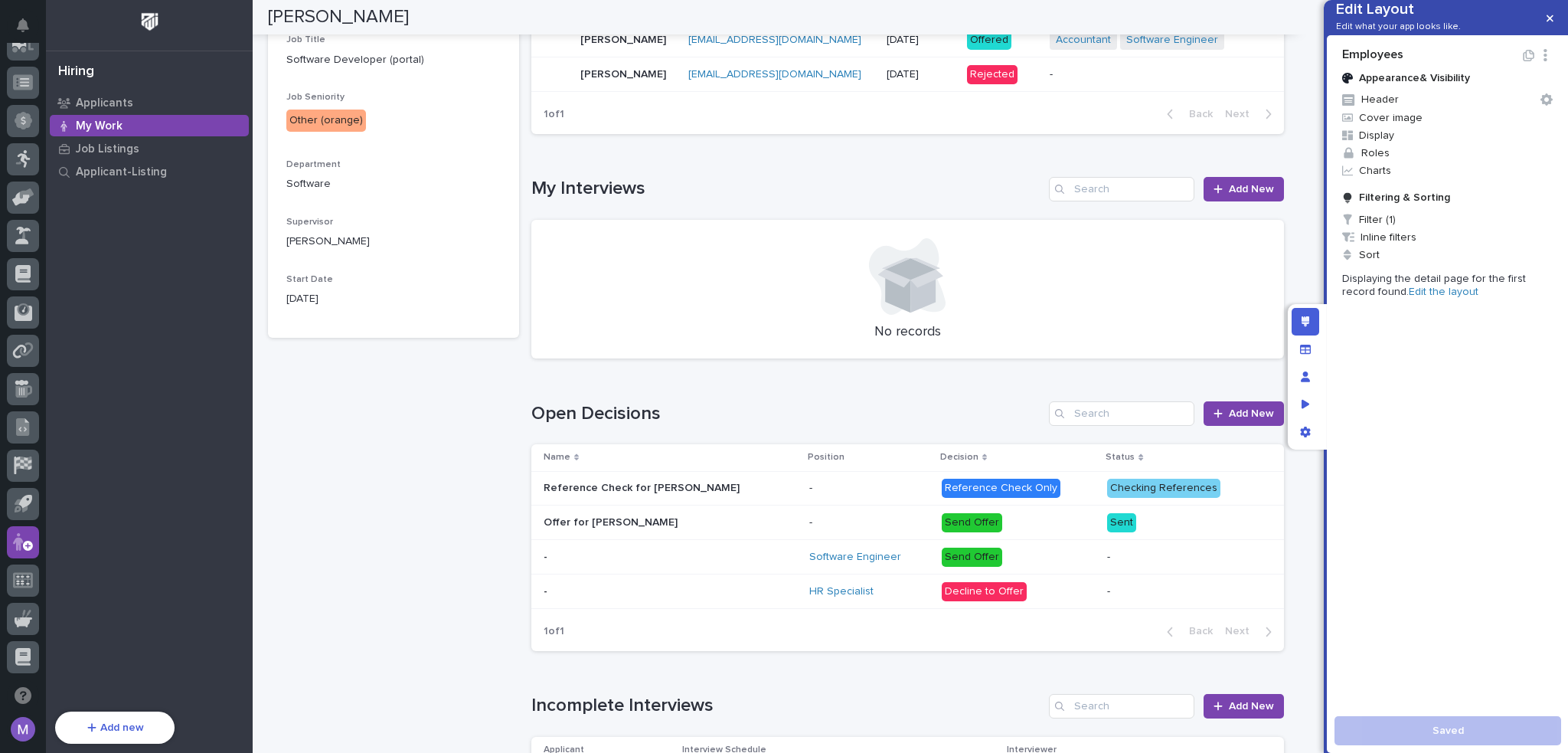
click at [1413, 297] on link "Edit the layout" at bounding box center [1444, 292] width 70 height 11
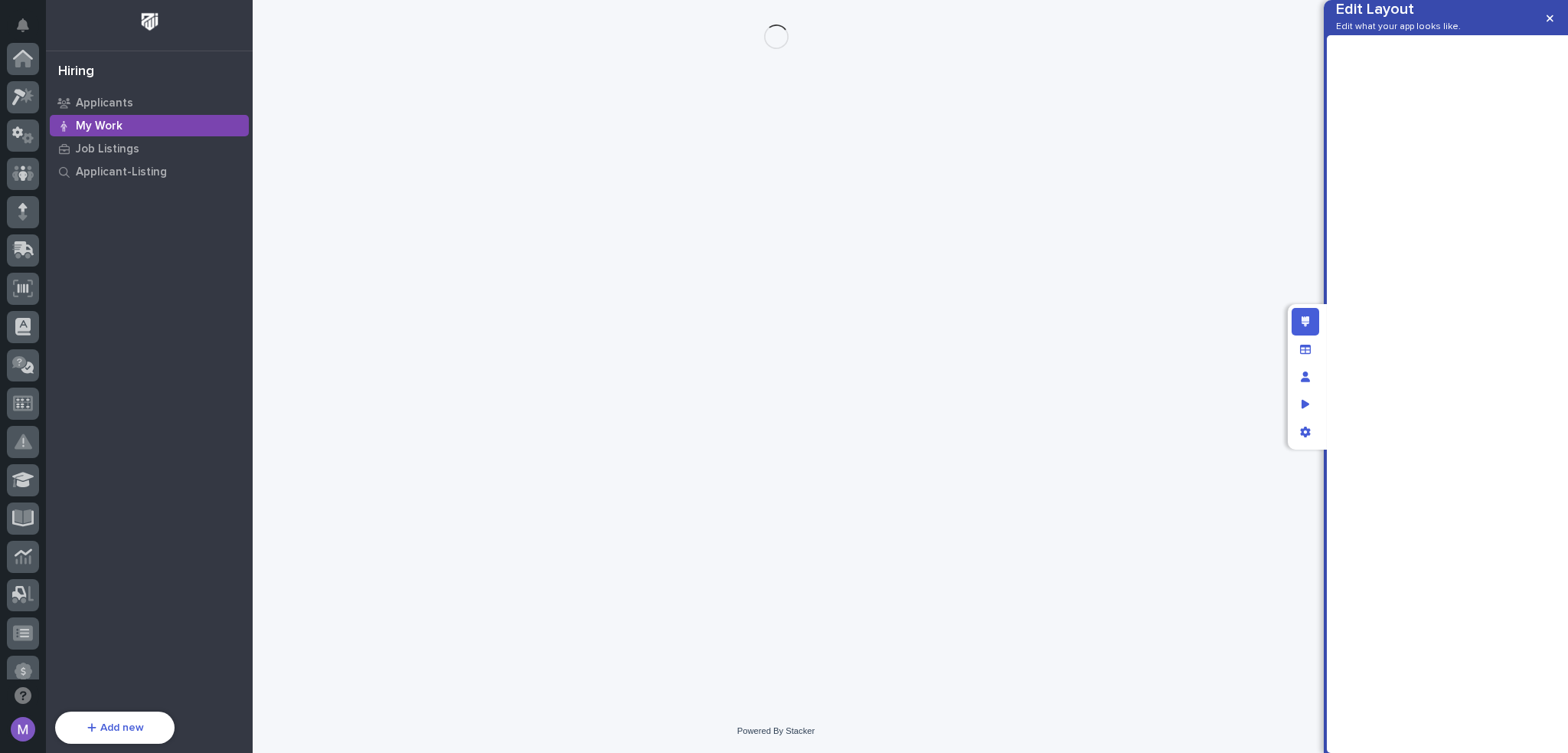
scroll to position [551, 0]
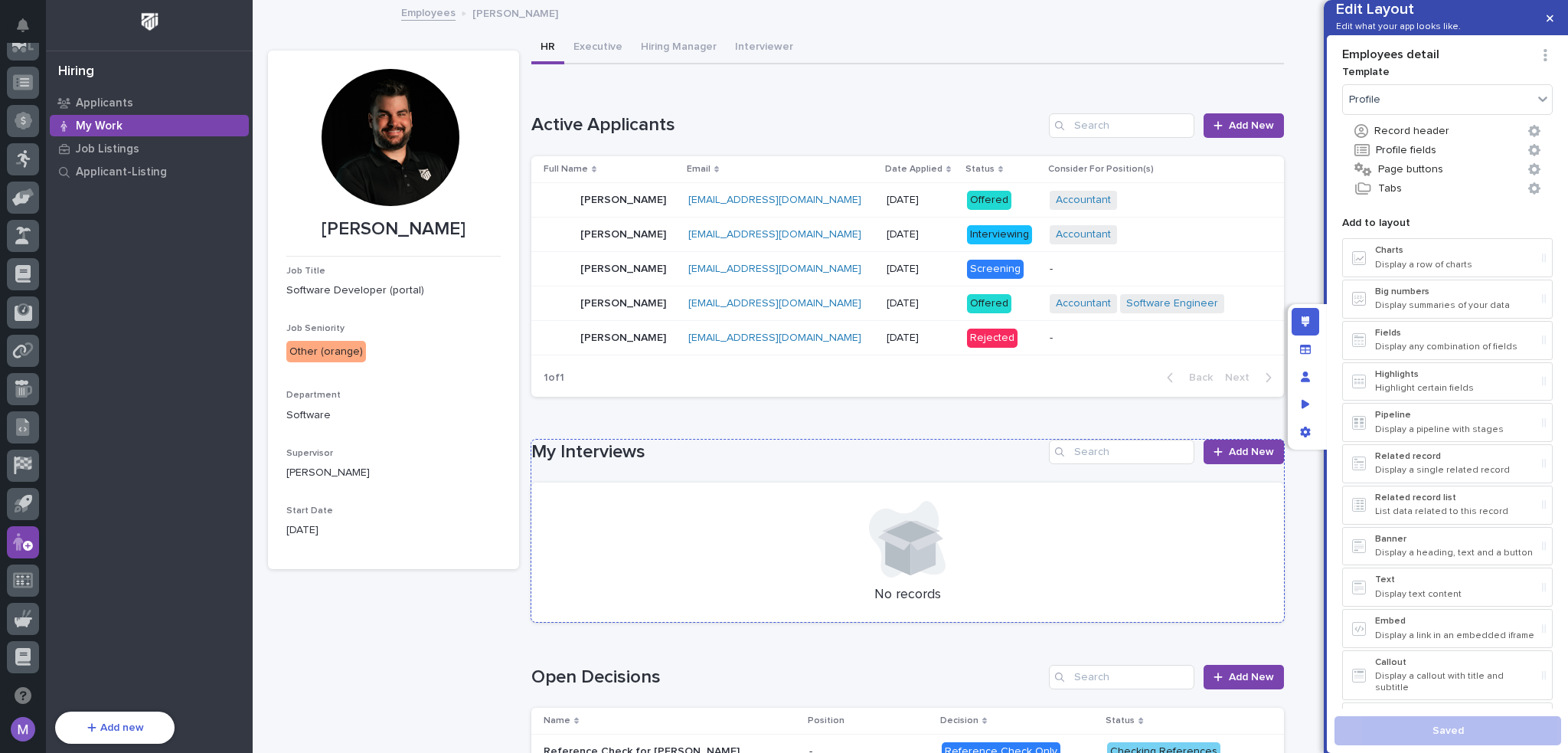
click at [787, 449] on h1 "My Interviews" at bounding box center [787, 452] width 511 height 22
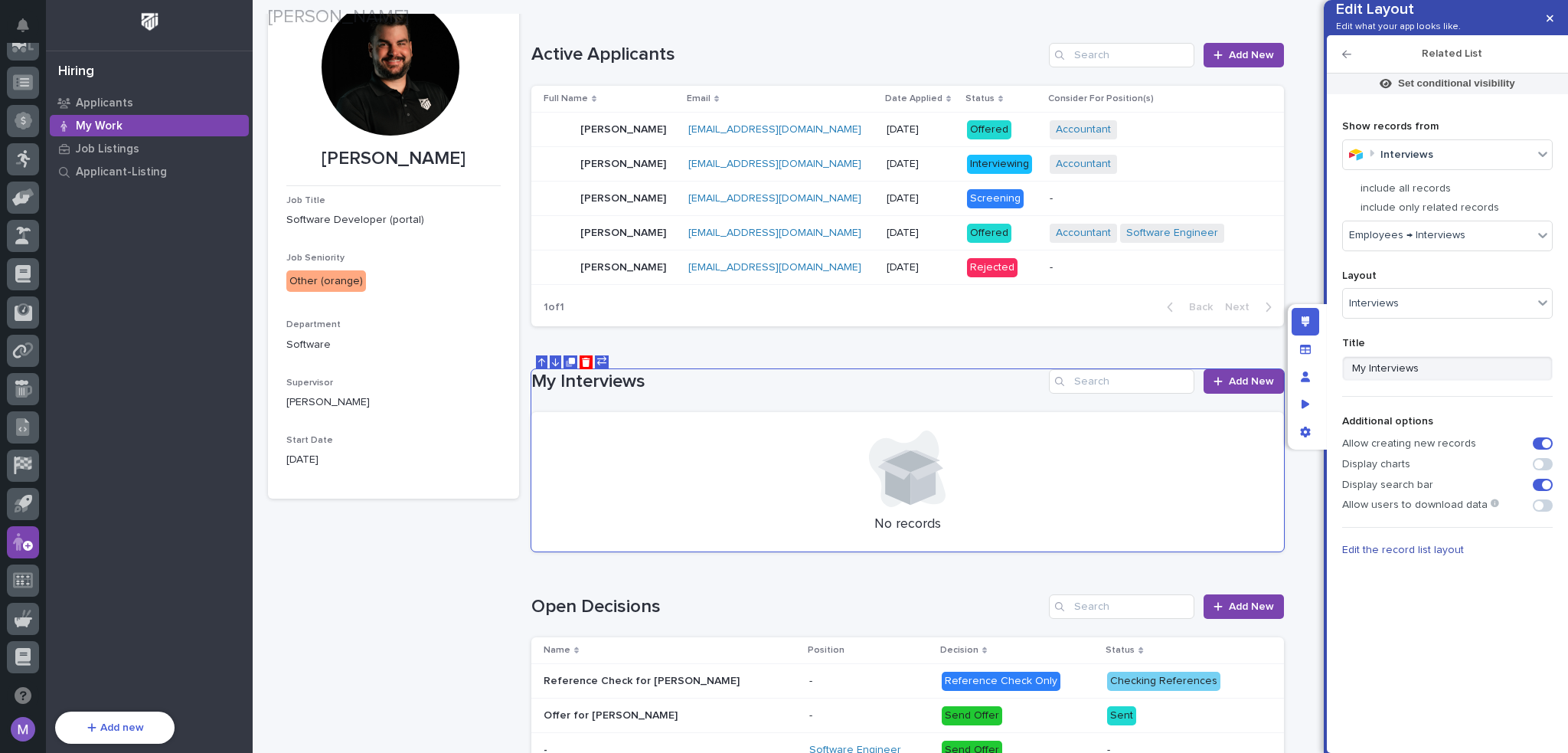
scroll to position [229, 0]
